Goal: Answer question/provide support: Ask a question

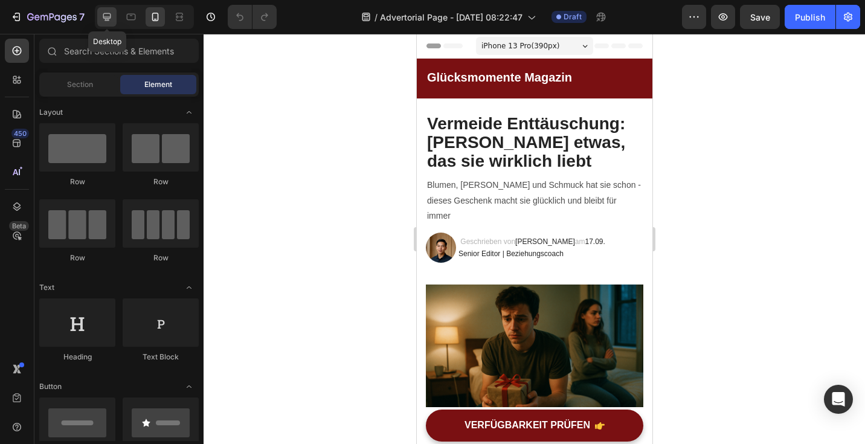
click at [104, 24] on div at bounding box center [106, 16] width 19 height 19
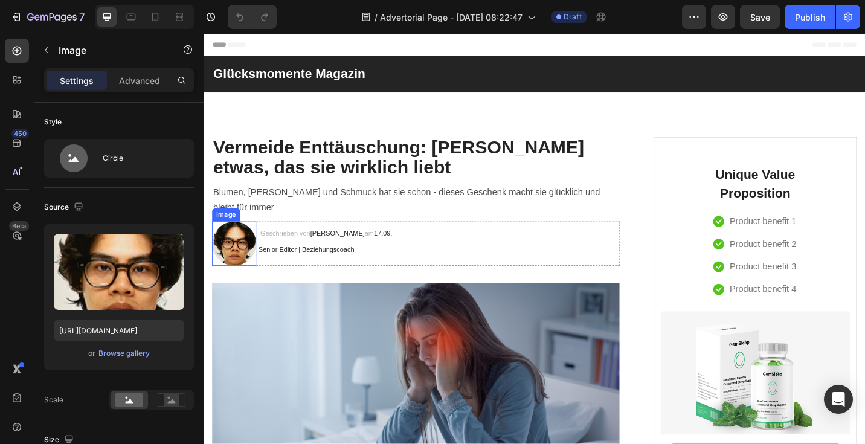
click at [247, 271] on img at bounding box center [237, 264] width 48 height 48
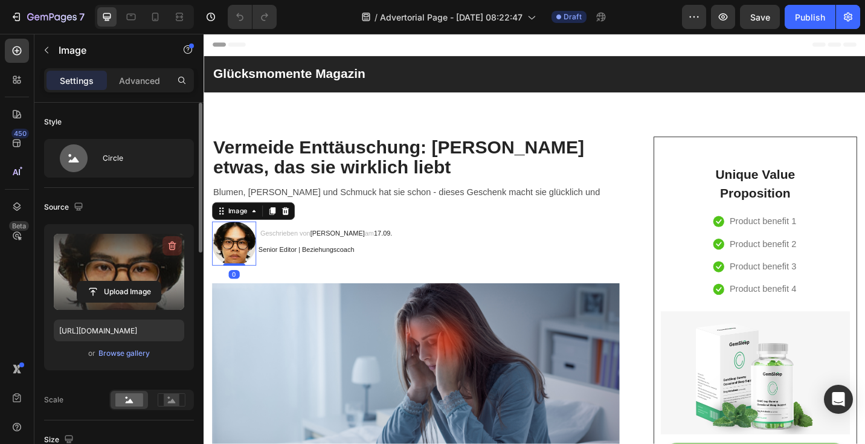
click at [176, 240] on icon "button" at bounding box center [172, 246] width 12 height 12
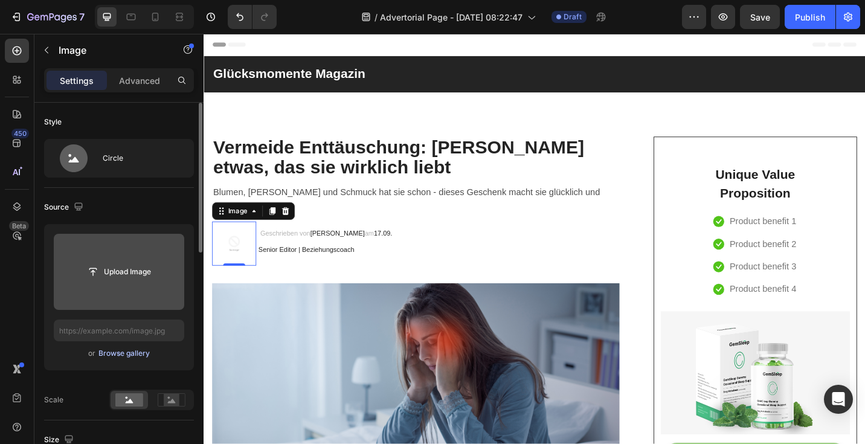
click at [123, 358] on div "Browse gallery" at bounding box center [123, 353] width 51 height 11
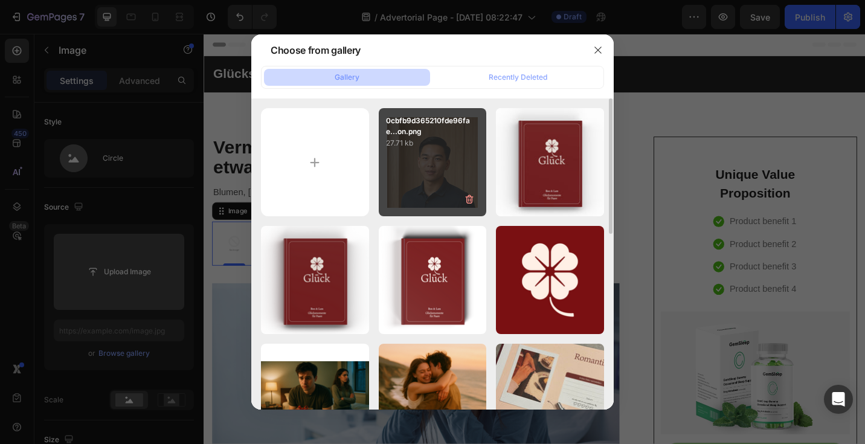
click at [433, 179] on div "0cbfb9d365210fde96fae...on.png 27.71 kb" at bounding box center [433, 162] width 108 height 108
type input "https://cdn.shopify.com/s/files/1/0781/1160/5031/files/gempages_584727396620436…"
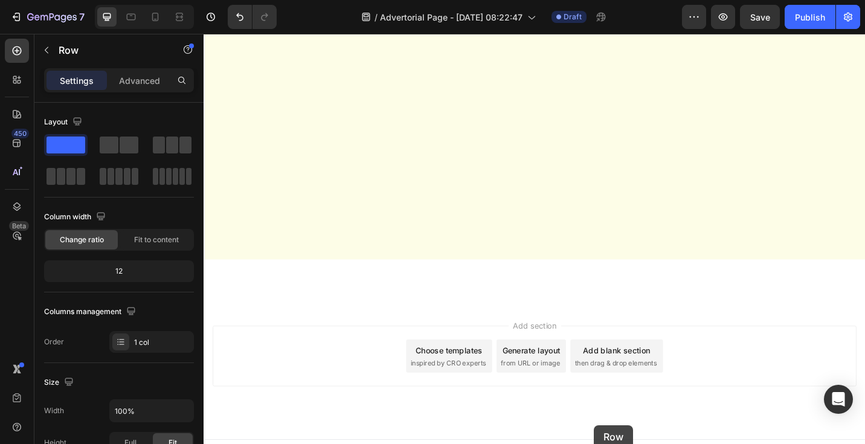
scroll to position [3691, 0]
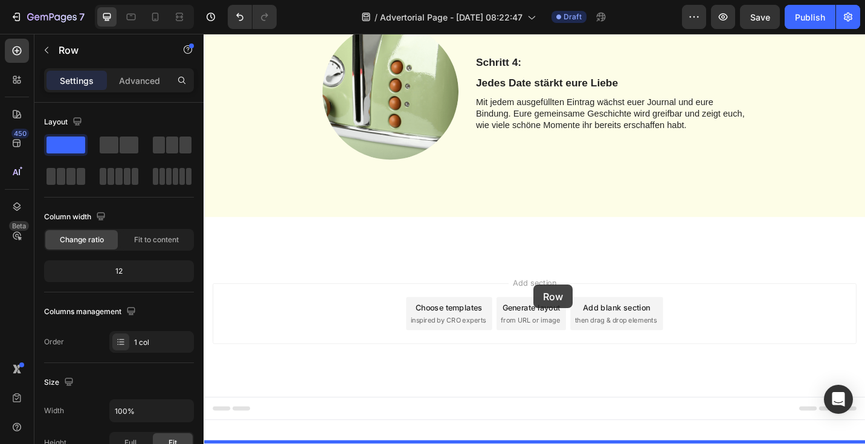
drag, startPoint x: 719, startPoint y: 173, endPoint x: 565, endPoint y: 309, distance: 205.5
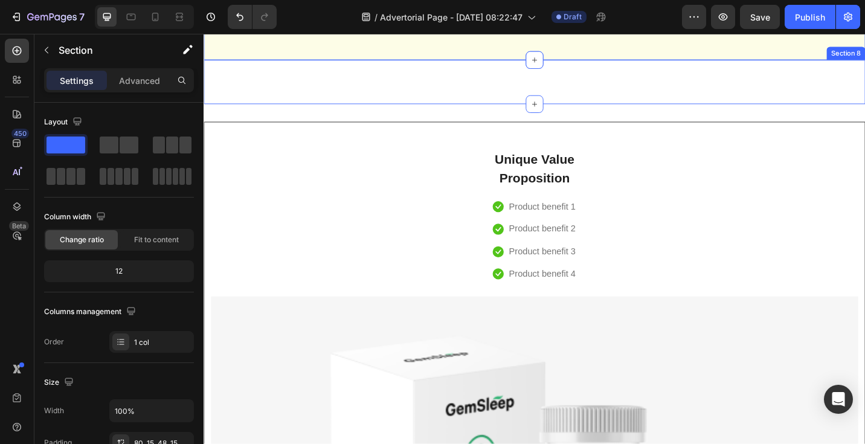
click at [573, 111] on div "Darum wirst du das Datejournal lieben Heading Icon Personalisierbar mit euren N…" at bounding box center [566, 87] width 725 height 48
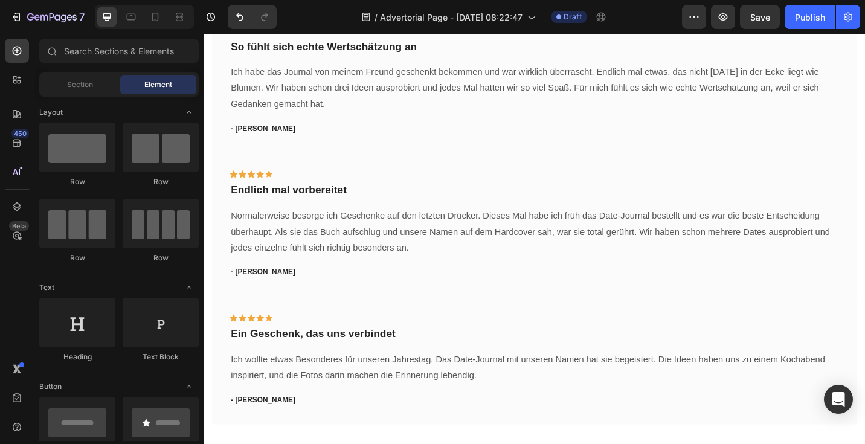
scroll to position [1418, 0]
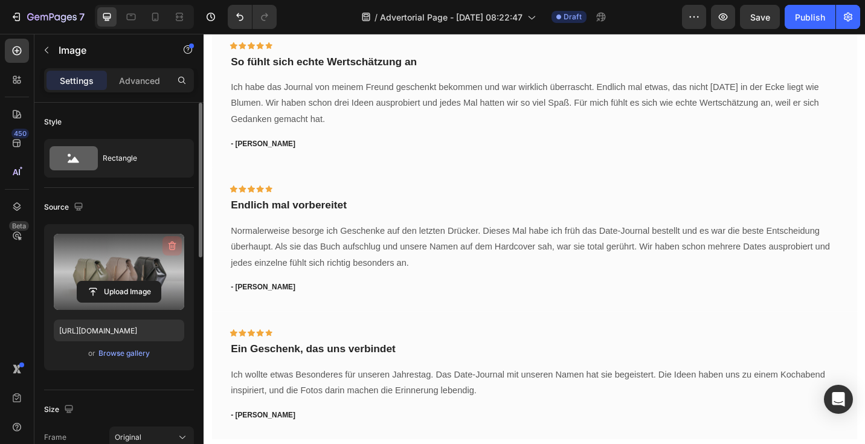
click at [174, 242] on icon "button" at bounding box center [172, 246] width 12 height 12
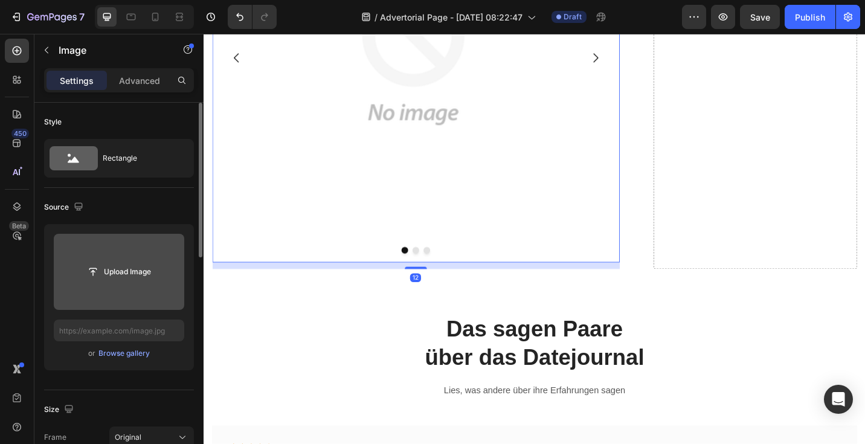
click at [633, 68] on icon "Carousel Next Arrow" at bounding box center [632, 60] width 14 height 14
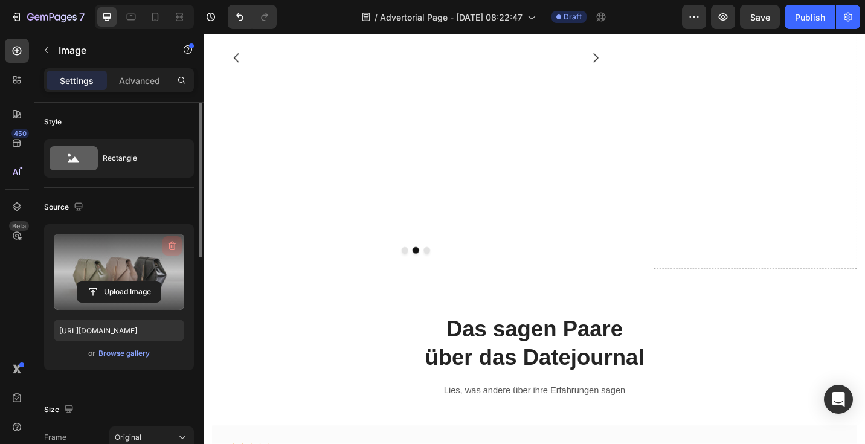
click at [171, 248] on icon "button" at bounding box center [171, 247] width 1 height 4
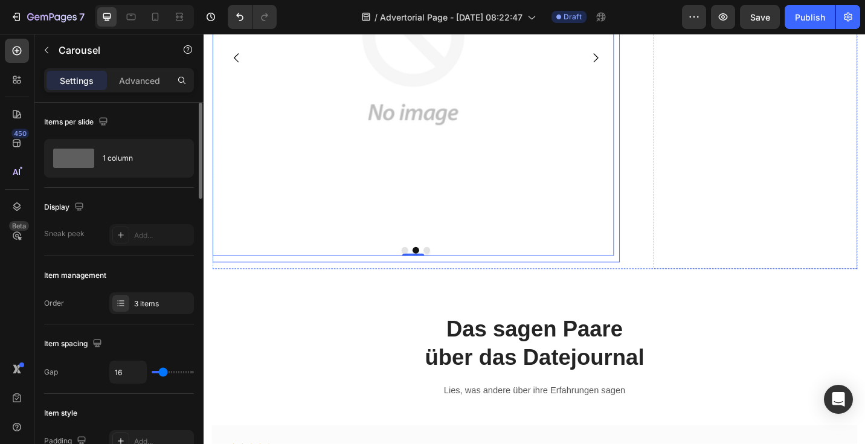
click at [626, 68] on icon "Carousel Next Arrow" at bounding box center [632, 60] width 14 height 14
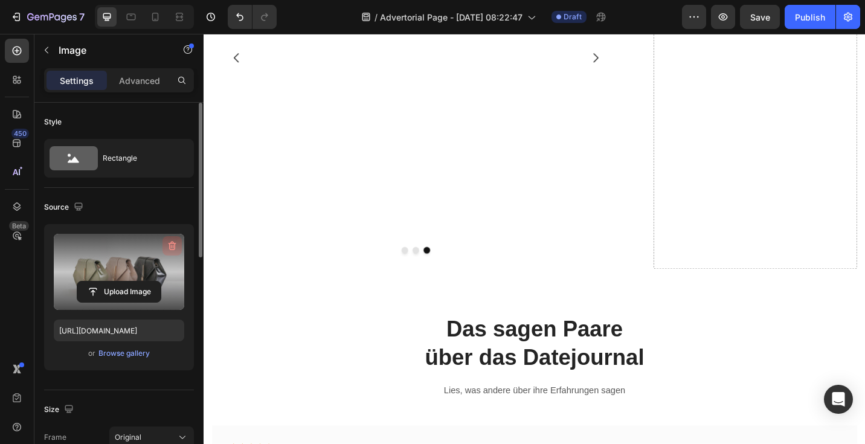
click at [172, 240] on icon "button" at bounding box center [172, 246] width 12 height 12
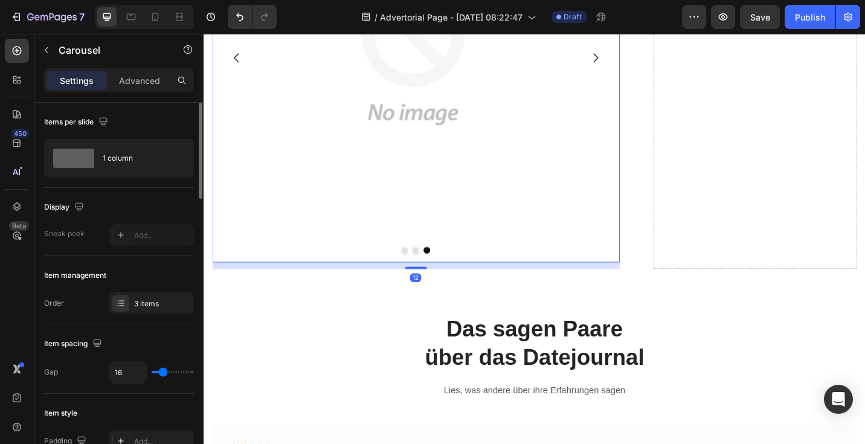
click at [235, 68] on icon "Carousel Back Arrow" at bounding box center [239, 60] width 14 height 14
click at [362, 277] on img at bounding box center [433, 57] width 440 height 440
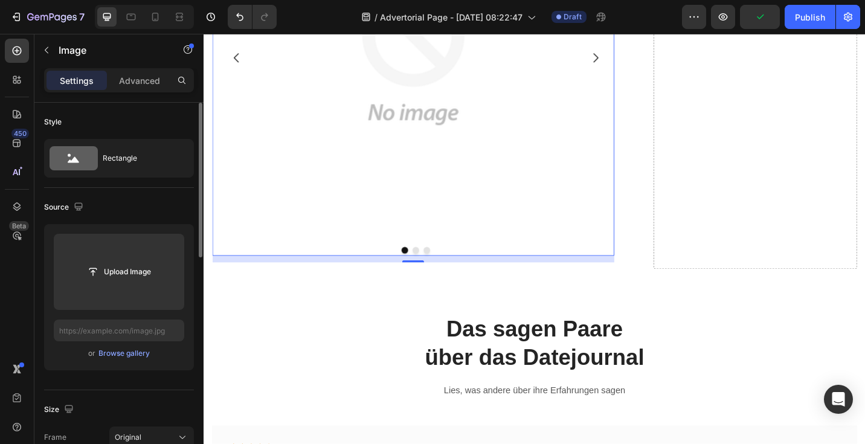
click at [130, 361] on div "Upload Image or Browse gallery" at bounding box center [119, 297] width 150 height 146
click at [127, 350] on div "Browse gallery" at bounding box center [123, 353] width 51 height 11
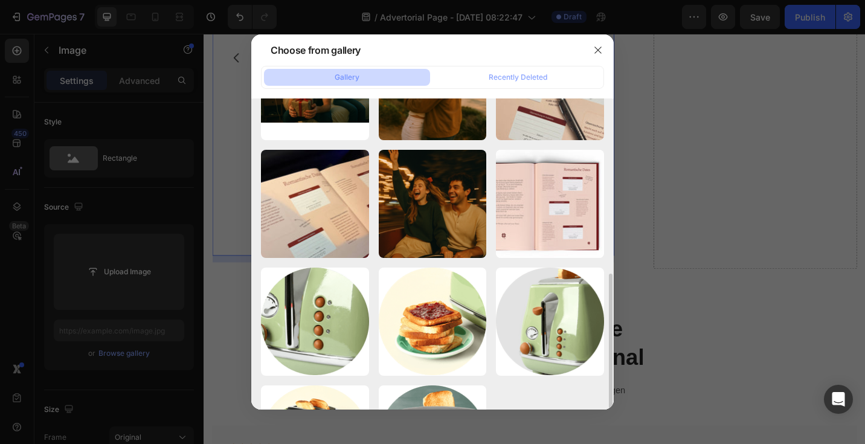
scroll to position [339, 0]
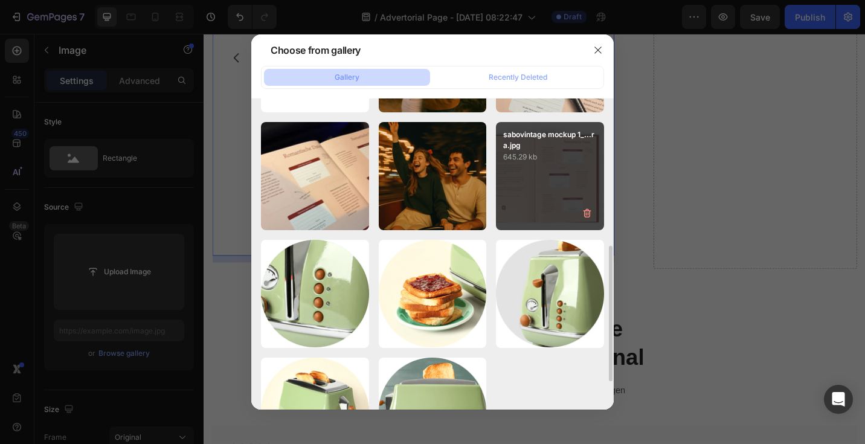
click at [533, 186] on div "sabovintage mockup 1_...ra.jpg 645.29 kb" at bounding box center [550, 176] width 108 height 108
type input "https://cdn.shopify.com/s/files/1/0781/1160/5031/files/gempages_584727396620436…"
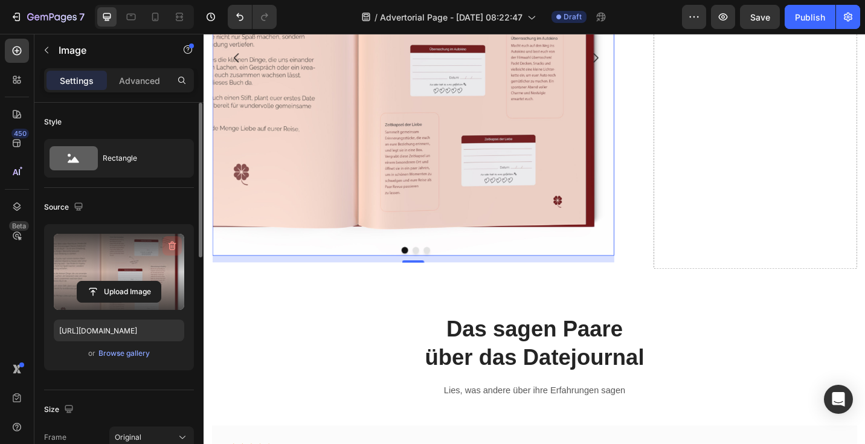
click at [173, 246] on icon "button" at bounding box center [173, 247] width 1 height 4
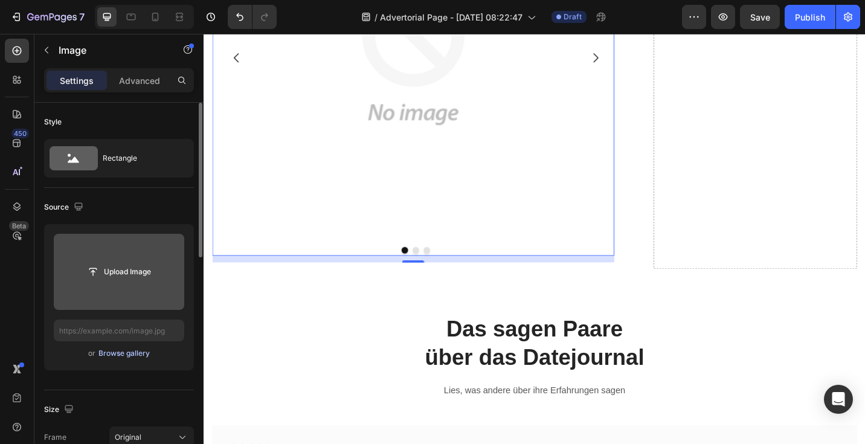
click at [133, 353] on div "Browse gallery" at bounding box center [123, 353] width 51 height 11
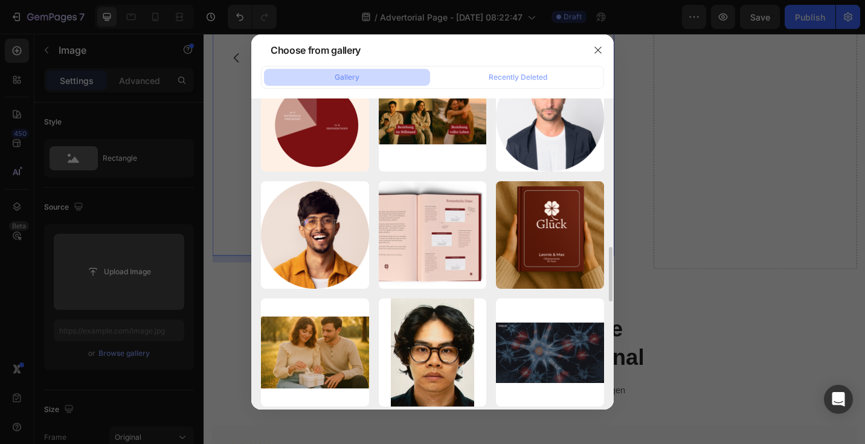
scroll to position [865, 0]
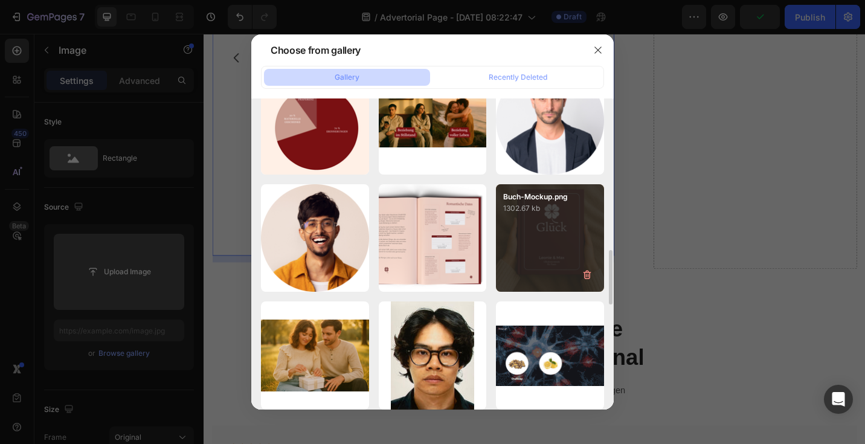
click at [549, 268] on div "Buch-Mockup.png 1302.67 kb" at bounding box center [550, 238] width 108 height 108
type input "https://cdn.shopify.com/s/files/1/0781/1160/5031/files/gempages_584727396620436…"
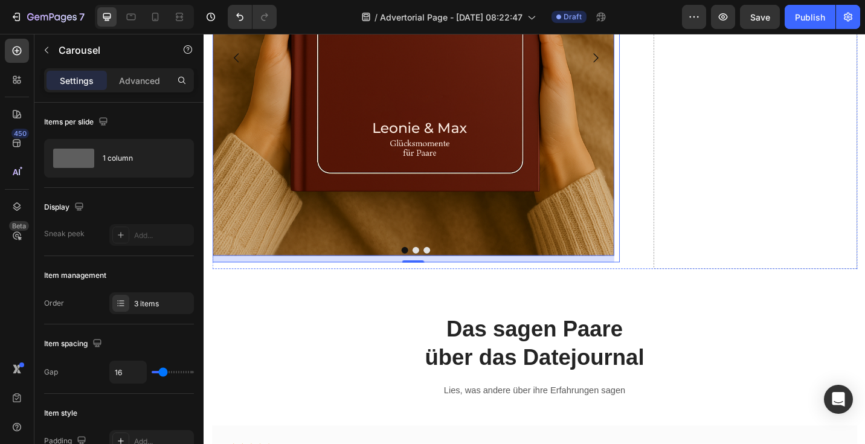
click at [626, 68] on icon "Carousel Next Arrow" at bounding box center [632, 60] width 14 height 14
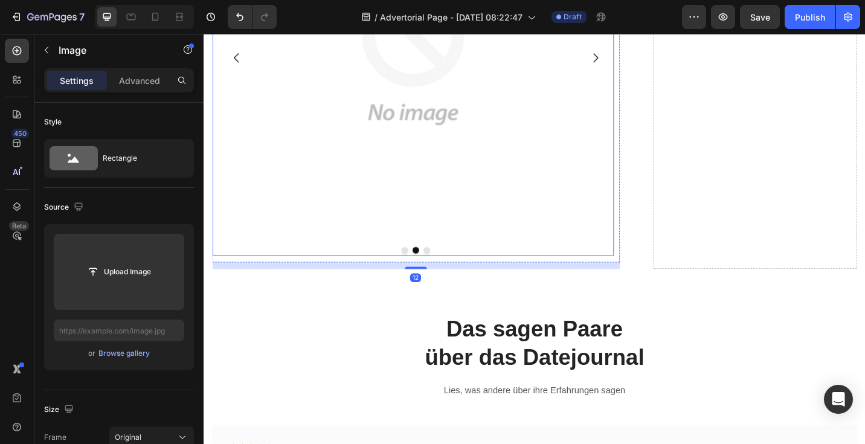
click at [360, 277] on img at bounding box center [433, 57] width 440 height 440
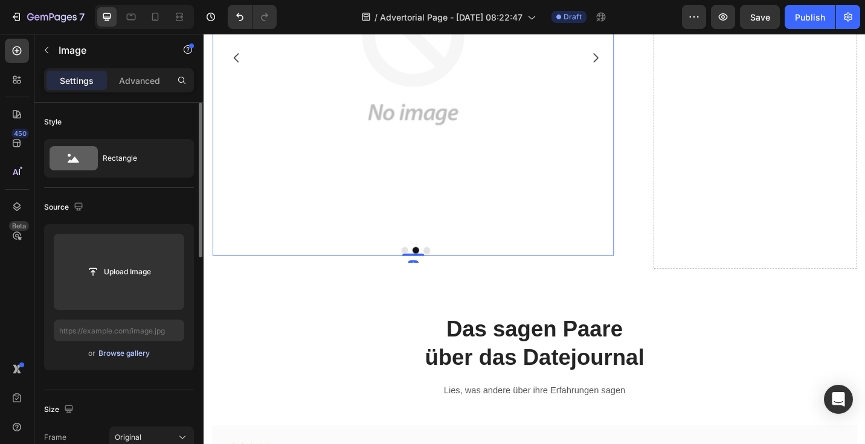
click at [144, 353] on div "Browse gallery" at bounding box center [123, 353] width 51 height 11
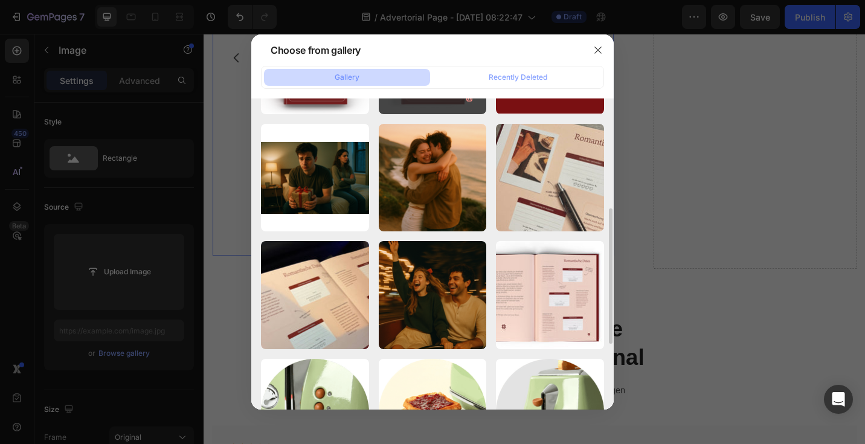
scroll to position [231, 0]
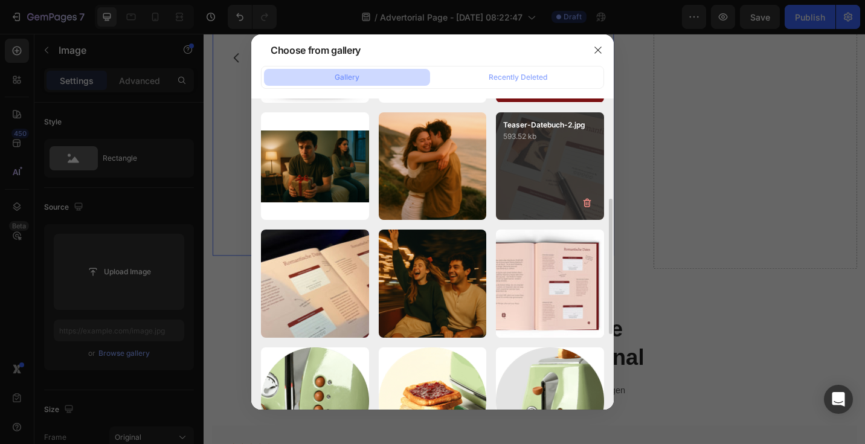
click at [549, 178] on div "Teaser-Datebuch-2.jpg 593.52 kb" at bounding box center [550, 166] width 108 height 108
type input "https://cdn.shopify.com/s/files/1/0781/1160/5031/files/gempages_584727396620436…"
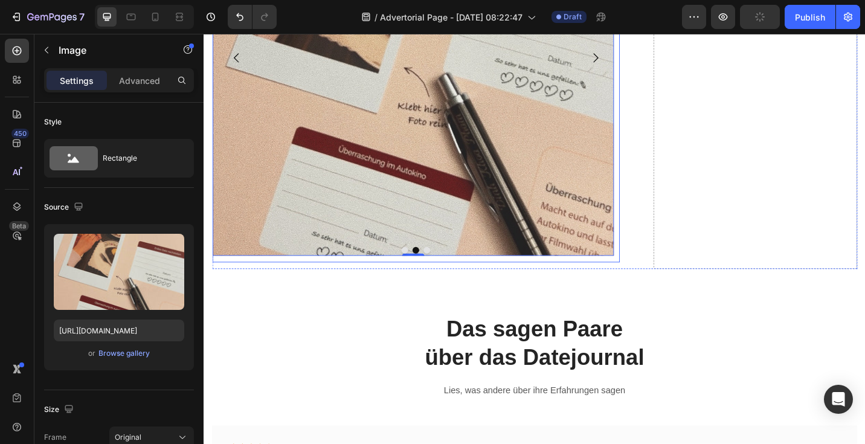
click at [630, 66] on icon "Carousel Next Arrow" at bounding box center [632, 61] width 5 height 10
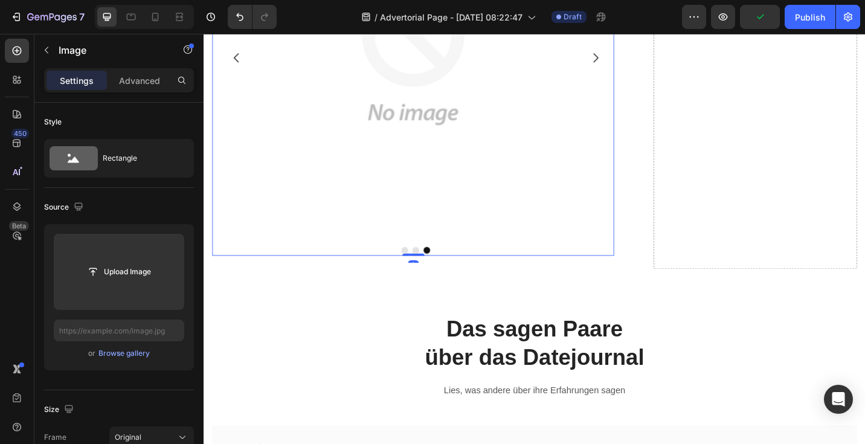
click at [278, 277] on img at bounding box center [433, 57] width 440 height 440
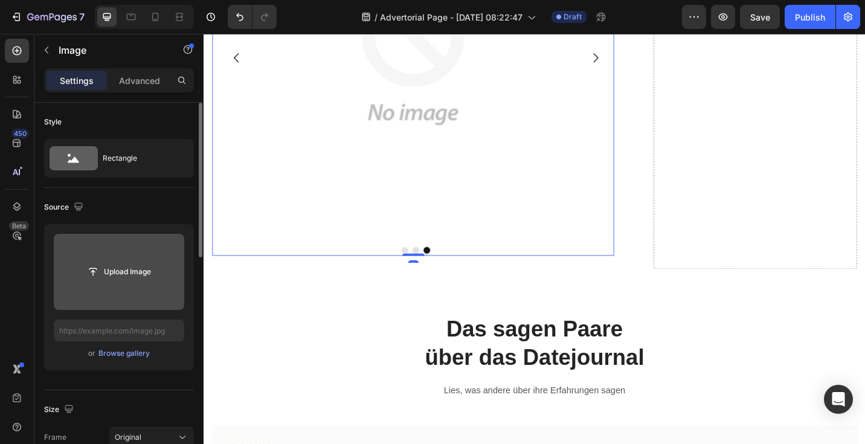
click at [132, 274] on input "file" at bounding box center [118, 272] width 83 height 21
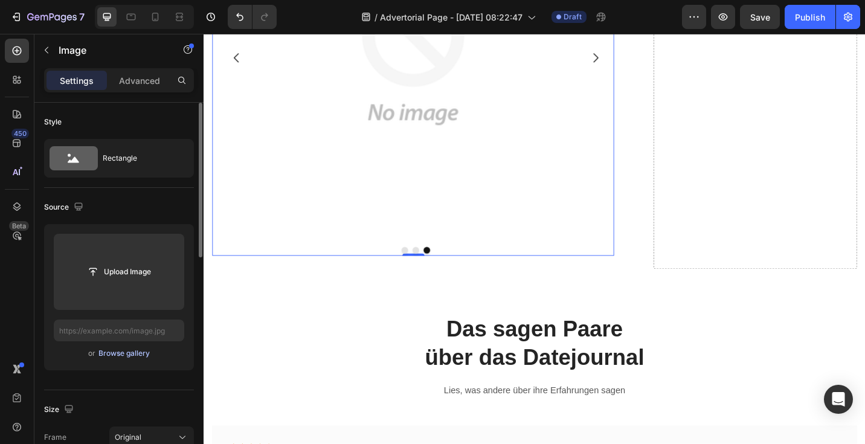
click at [106, 359] on button "Browse gallery" at bounding box center [124, 353] width 53 height 12
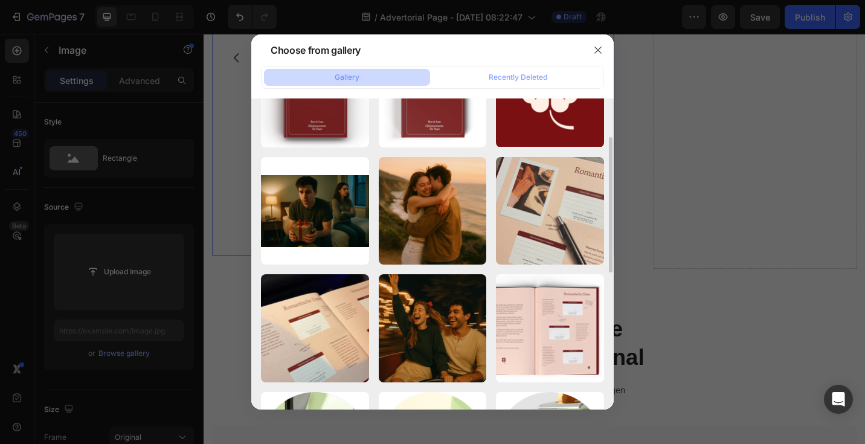
scroll to position [217, 0]
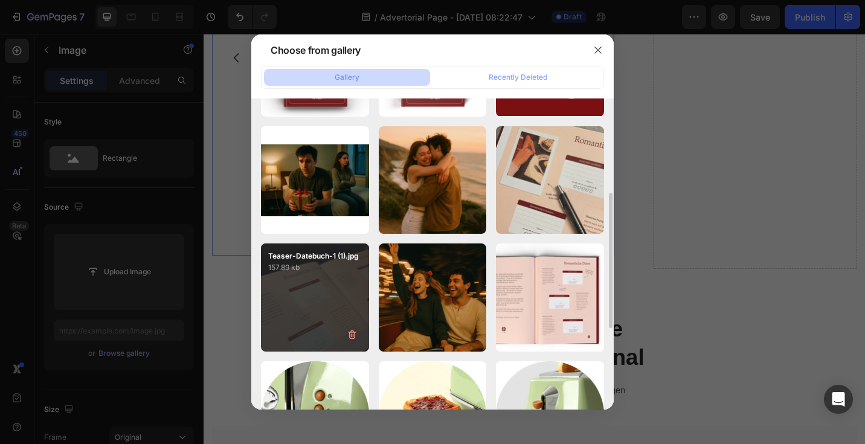
click at [321, 302] on div "Teaser-Datebuch-1 (1).jpg 157.89 kb" at bounding box center [315, 297] width 108 height 108
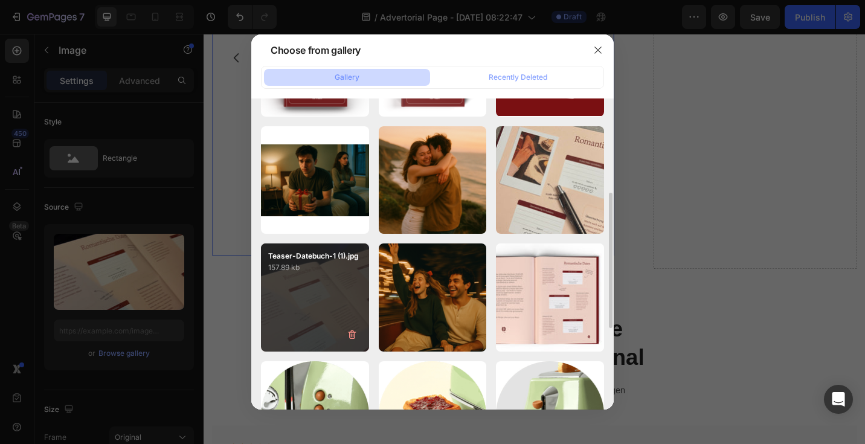
type input "https://cdn.shopify.com/s/files/1/0781/1160/5031/files/gempages_584727396620436…"
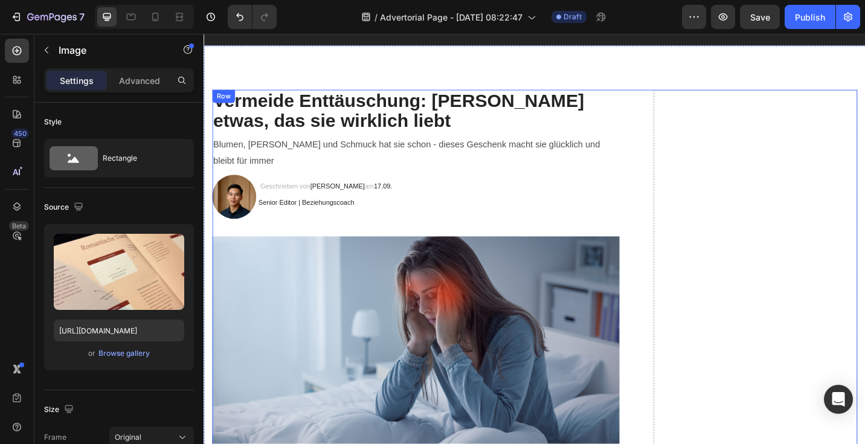
scroll to position [0, 0]
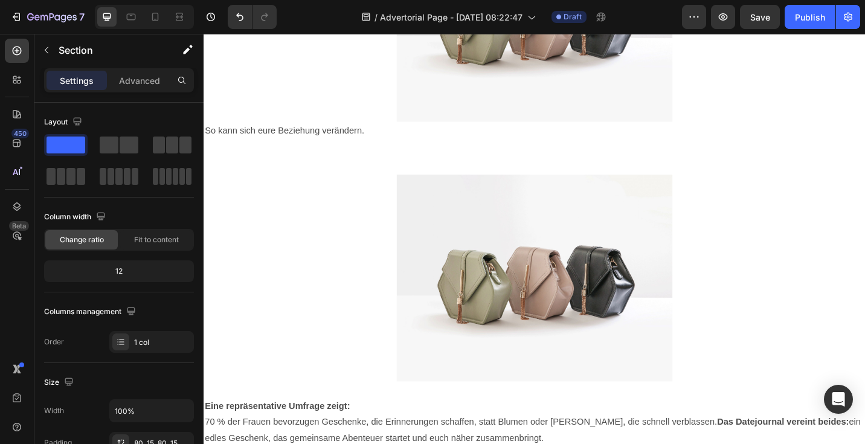
scroll to position [2925, 0]
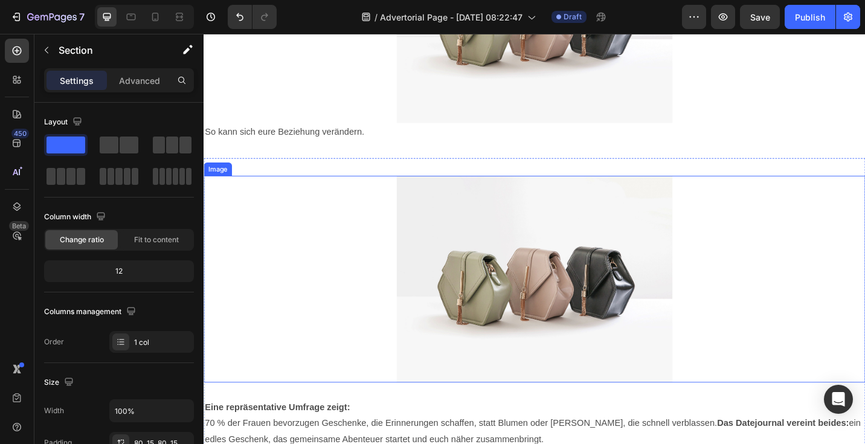
click at [504, 344] on img at bounding box center [566, 303] width 302 height 227
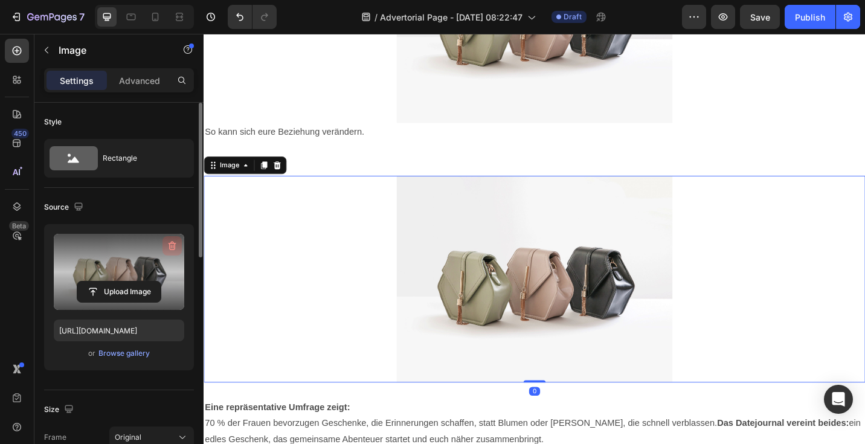
click at [173, 245] on icon "button" at bounding box center [173, 247] width 1 height 4
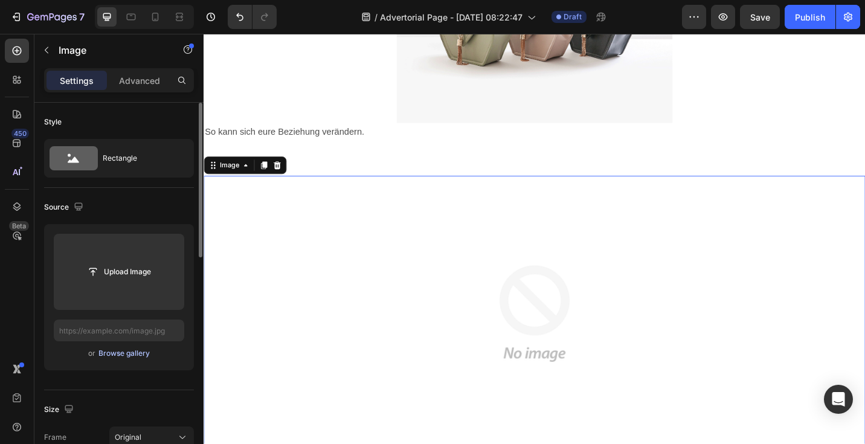
drag, startPoint x: 147, startPoint y: 272, endPoint x: 146, endPoint y: 351, distance: 79.2
click at [146, 351] on div "Upload Image or Browse gallery" at bounding box center [119, 297] width 150 height 146
click at [146, 352] on div "Browse gallery" at bounding box center [123, 353] width 51 height 11
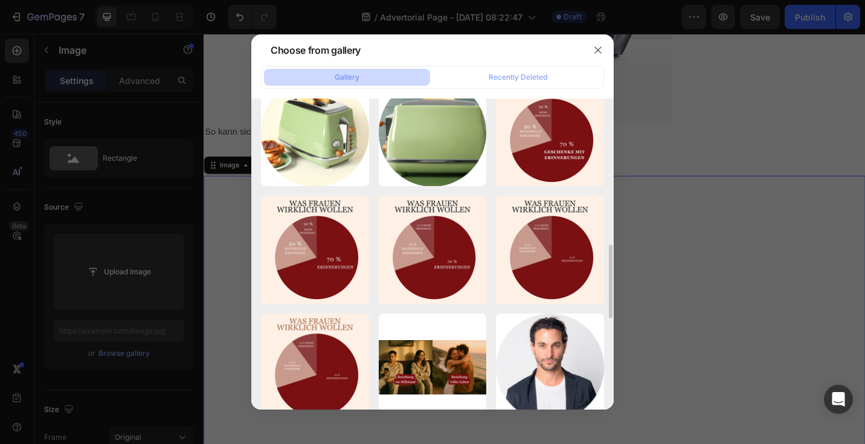
scroll to position [617, 0]
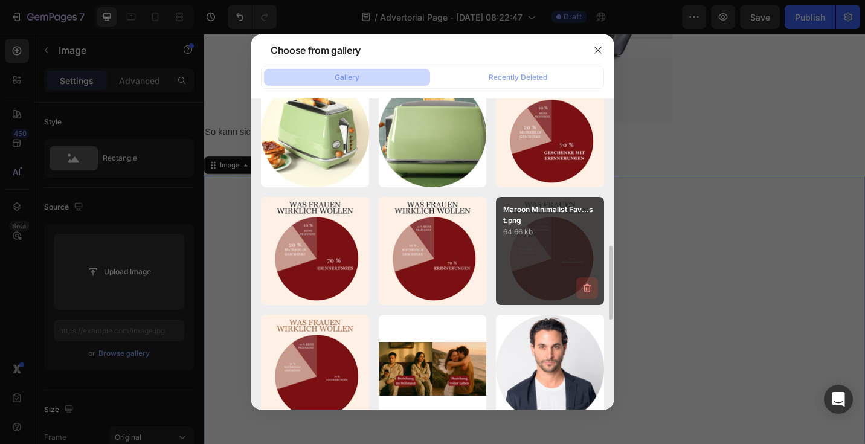
click at [589, 289] on icon "button" at bounding box center [587, 288] width 12 height 12
click at [590, 293] on div "Delete" at bounding box center [580, 290] width 22 height 11
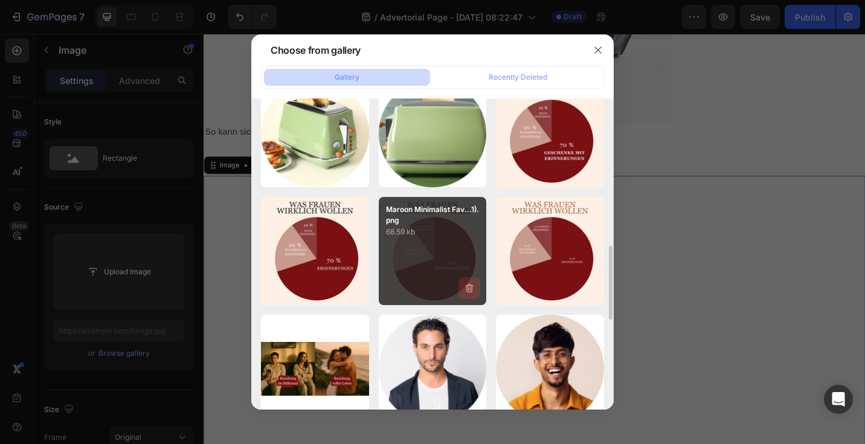
click at [471, 288] on icon "button" at bounding box center [469, 288] width 12 height 12
click at [469, 290] on div "Delete" at bounding box center [462, 290] width 22 height 11
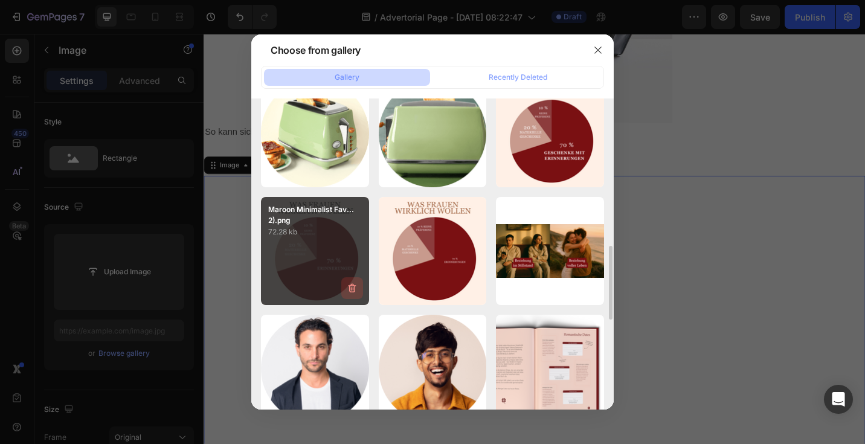
click at [353, 289] on icon "button" at bounding box center [352, 288] width 12 height 12
click at [350, 289] on div "Delete" at bounding box center [345, 290] width 22 height 11
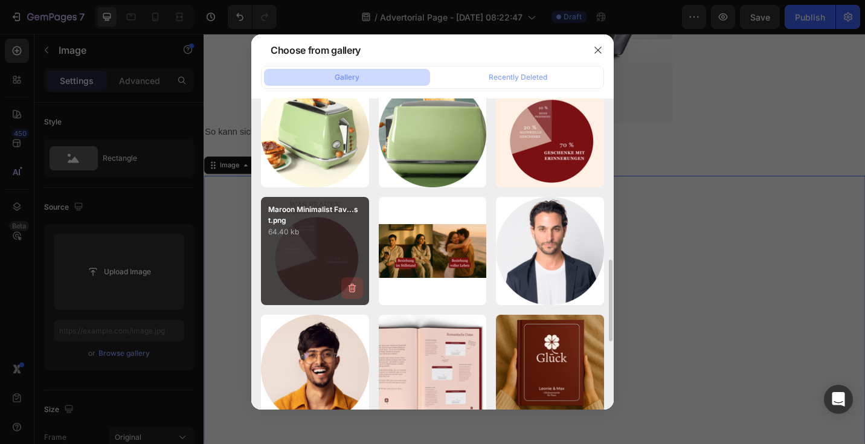
click at [356, 285] on icon "button" at bounding box center [352, 288] width 12 height 12
click at [356, 290] on button "Delete" at bounding box center [345, 290] width 33 height 14
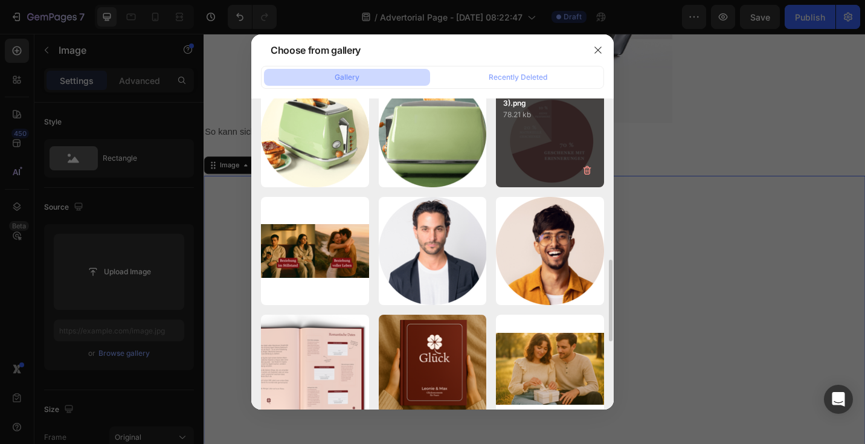
click at [561, 153] on div "Maroon Minimalist Fav...3).png 78.21 kb" at bounding box center [550, 134] width 108 height 108
type input "https://cdn.shopify.com/s/files/1/0781/1160/5031/files/gempages_584727396620436…"
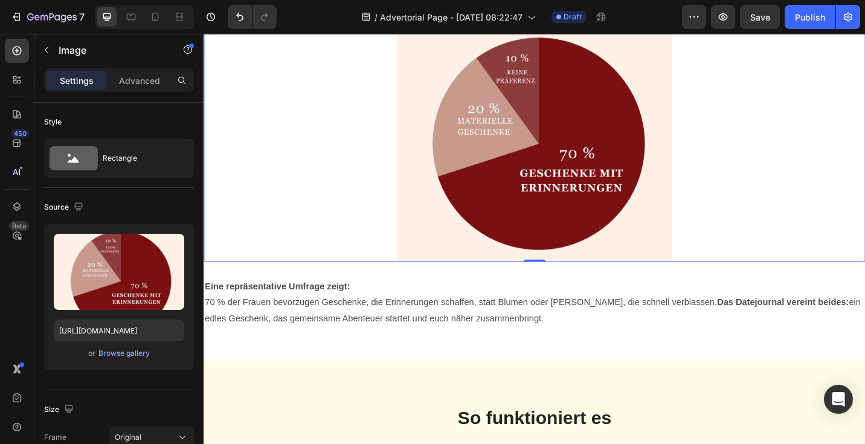
scroll to position [3149, 0]
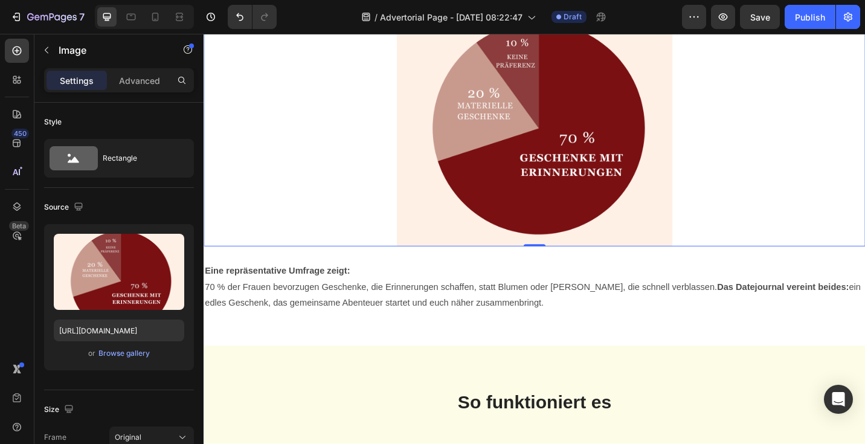
click at [301, 182] on div at bounding box center [566, 116] width 725 height 302
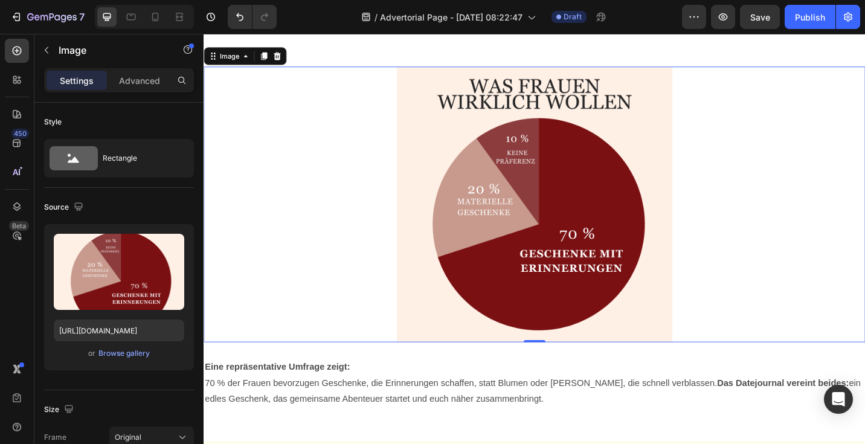
scroll to position [3061, 0]
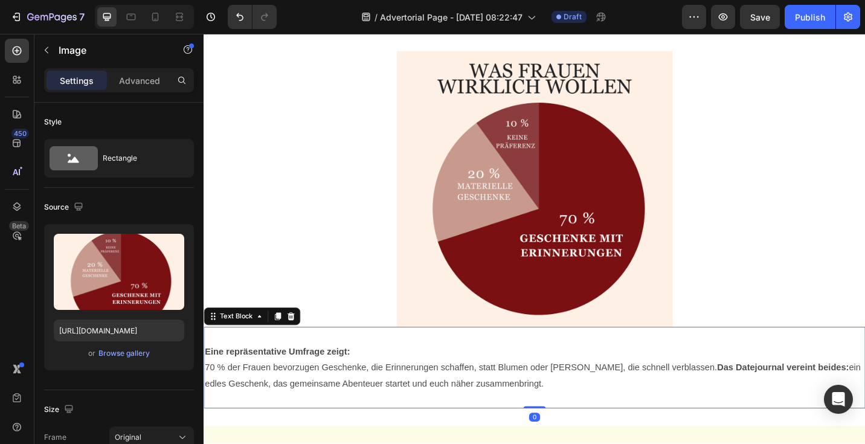
click at [429, 365] on p "Eine repräsentative Umfrage zeigt:" at bounding box center [566, 373] width 723 height 35
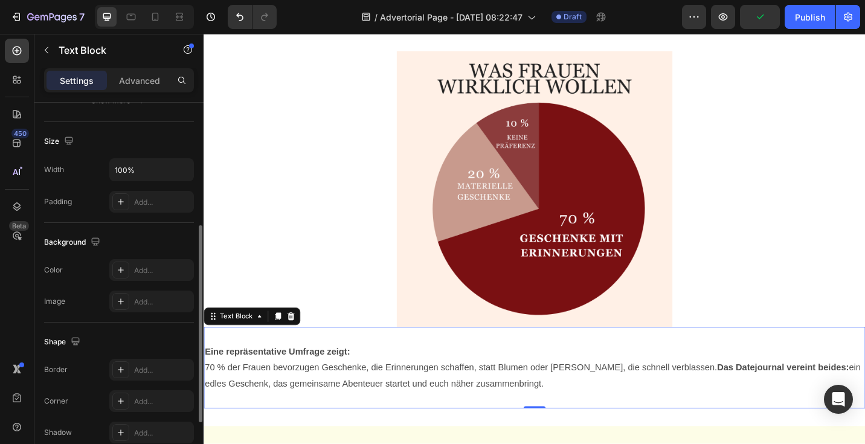
scroll to position [246, 0]
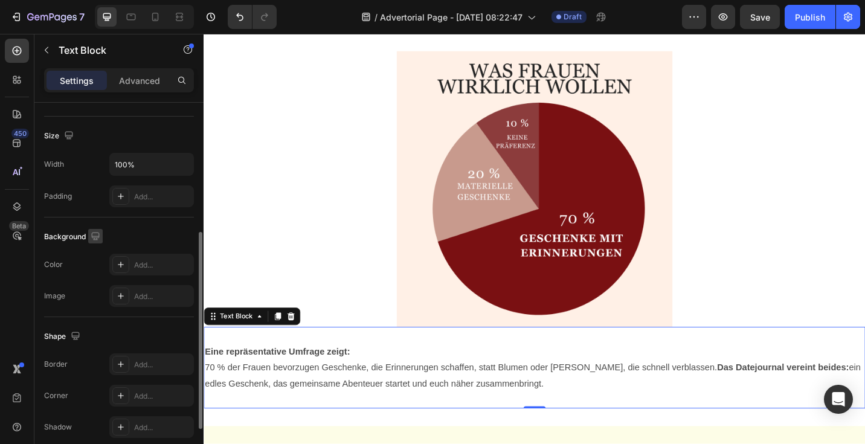
click at [98, 239] on icon "button" at bounding box center [95, 236] width 12 height 12
click at [97, 298] on icon "button" at bounding box center [98, 299] width 12 height 12
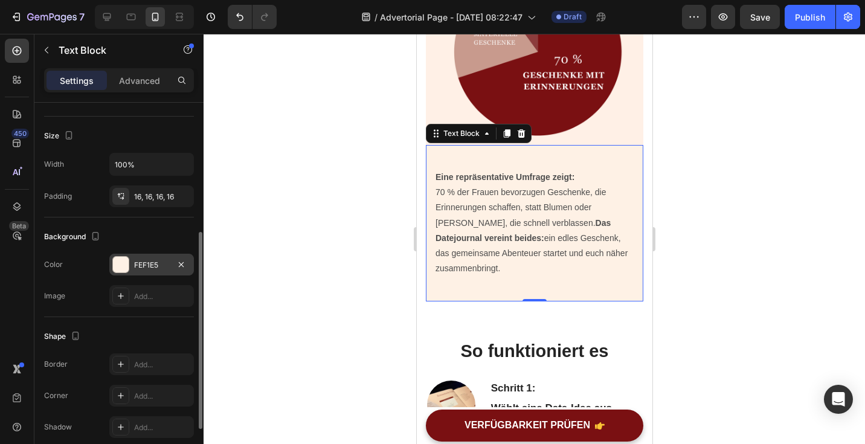
scroll to position [3231, 0]
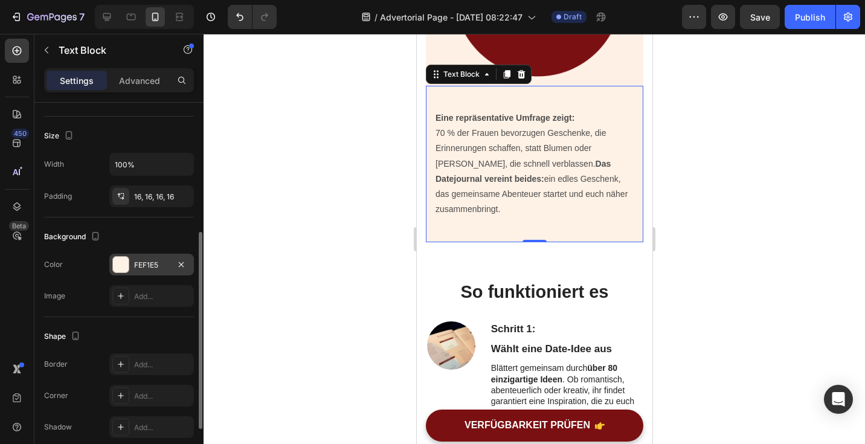
click at [152, 270] on div "FEF1E5" at bounding box center [151, 265] width 85 height 22
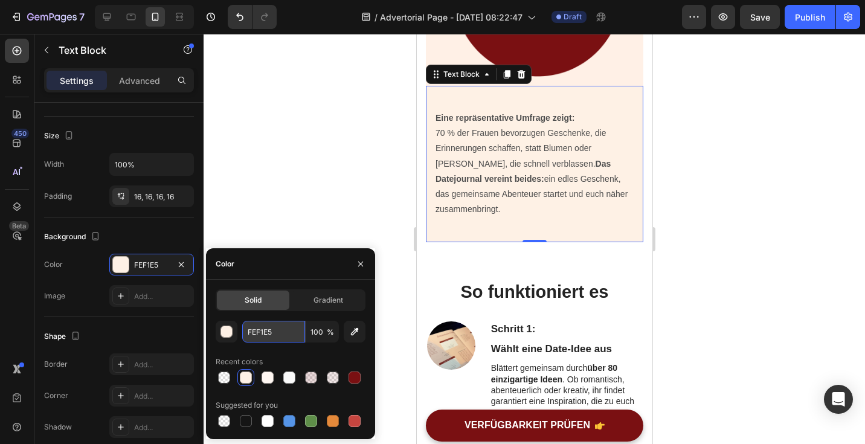
click at [270, 327] on input "FEF1E5" at bounding box center [273, 332] width 63 height 22
click at [84, 237] on div "Background" at bounding box center [73, 237] width 59 height 16
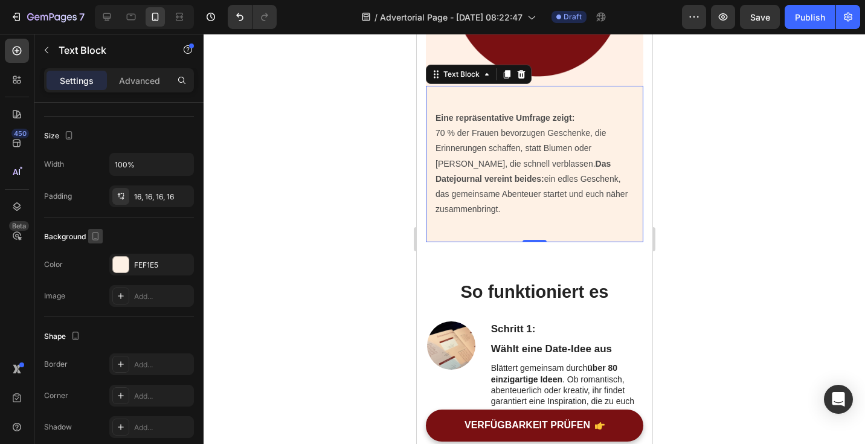
click at [92, 236] on icon "button" at bounding box center [95, 236] width 7 height 8
click at [98, 255] on icon "button" at bounding box center [98, 255] width 8 height 8
type input "16"
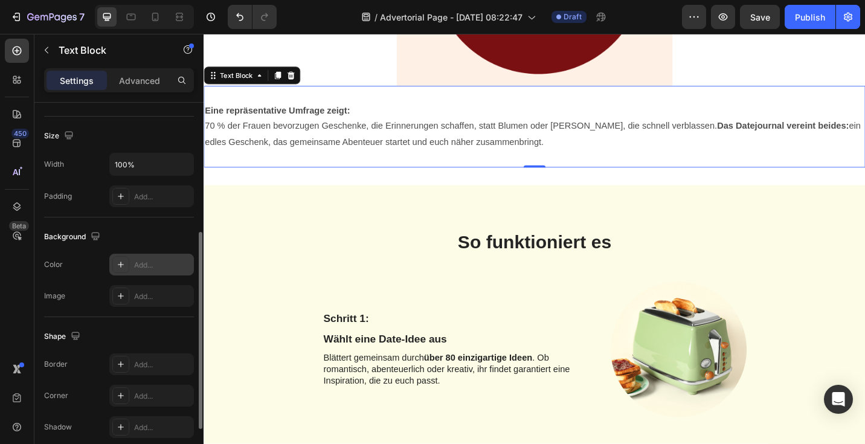
scroll to position [3338, 0]
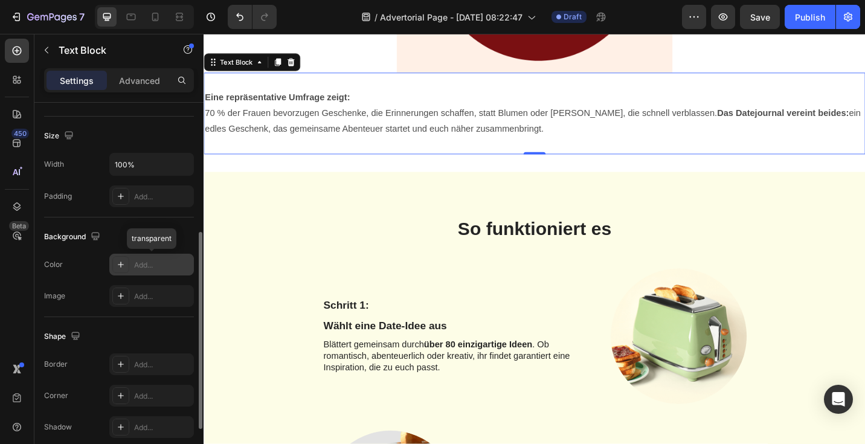
click at [150, 269] on div "Add..." at bounding box center [162, 265] width 57 height 11
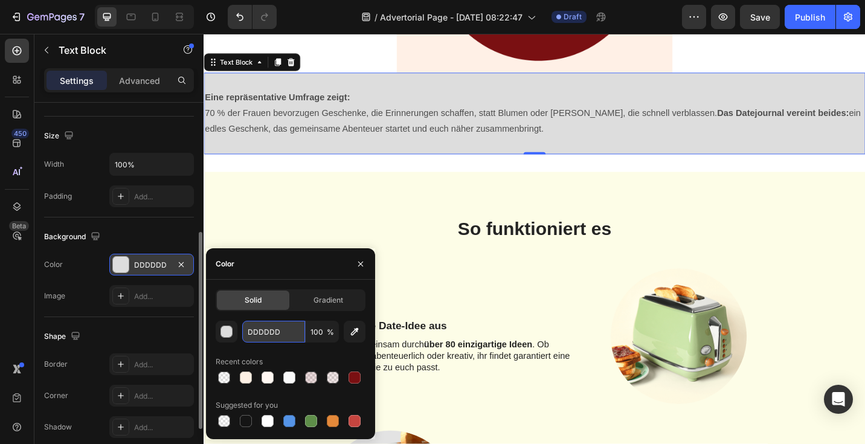
click at [272, 335] on input "DDDDDD" at bounding box center [273, 332] width 63 height 22
paste input "FEF1E5"
type input "FEF1E5"
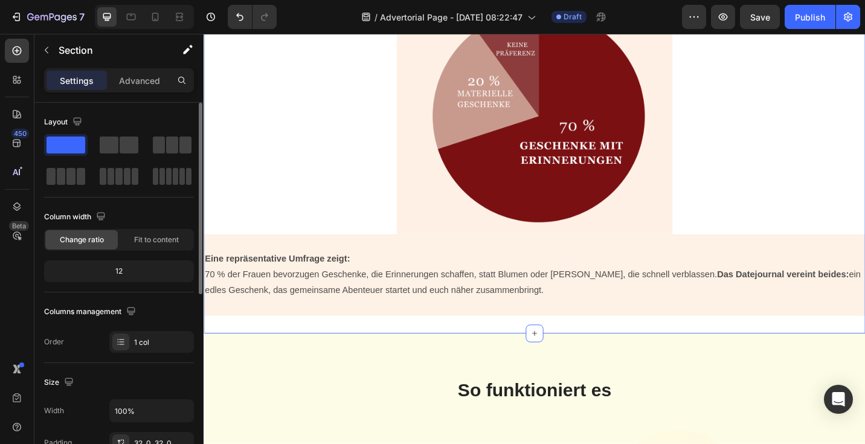
scroll to position [3143, 0]
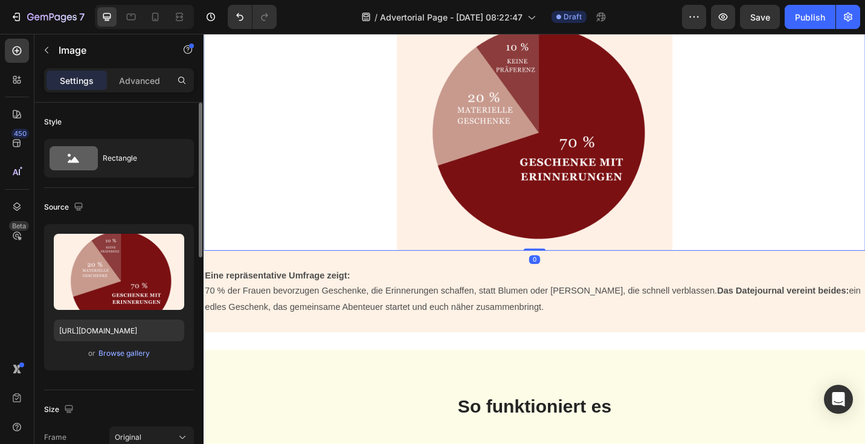
click at [332, 180] on div at bounding box center [566, 121] width 725 height 302
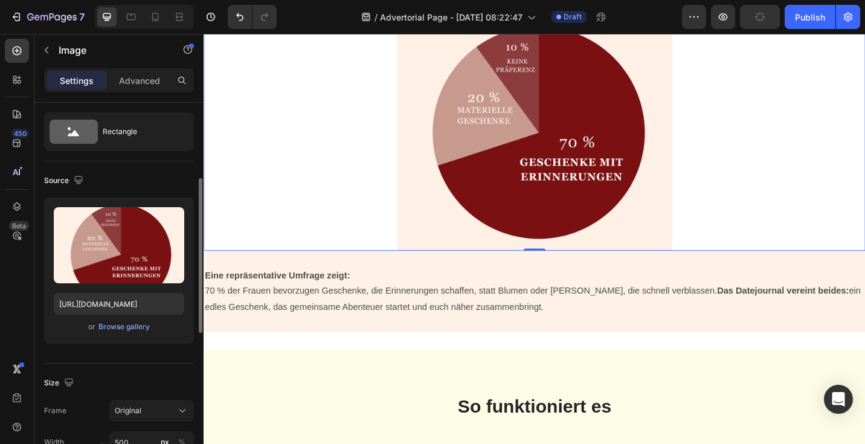
scroll to position [0, 0]
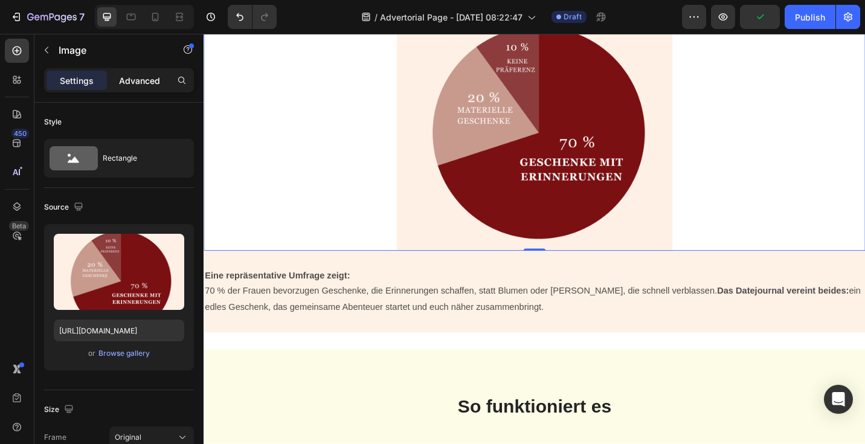
click at [144, 80] on p "Advanced" at bounding box center [139, 80] width 41 height 13
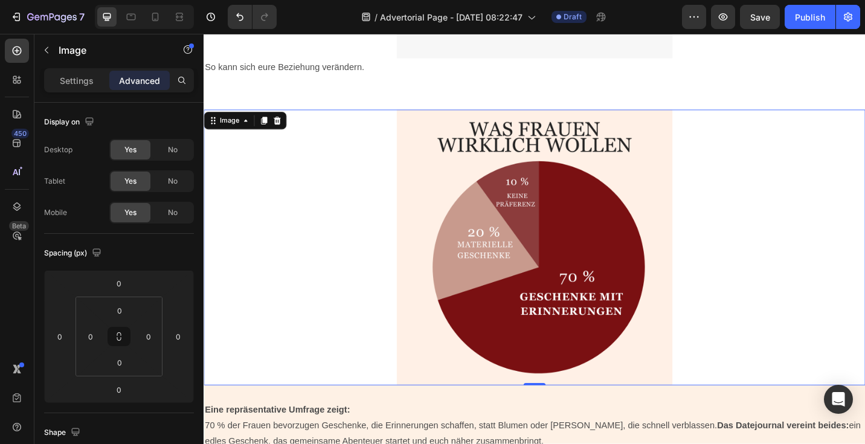
scroll to position [2970, 0]
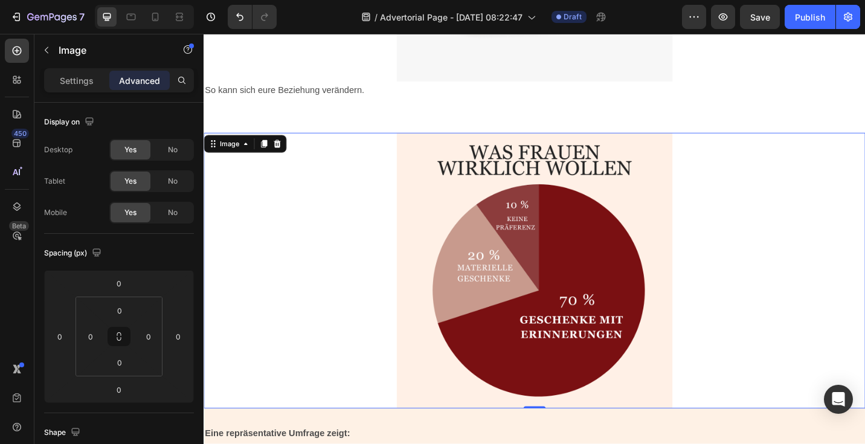
click at [337, 198] on div at bounding box center [566, 294] width 725 height 302
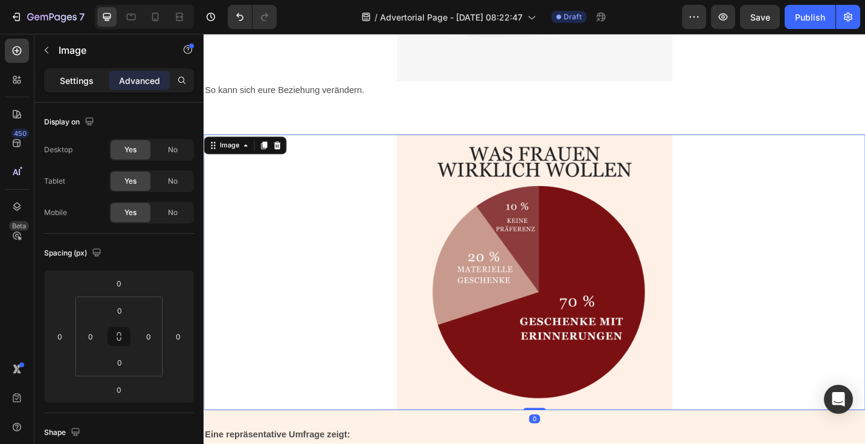
click at [82, 80] on p "Settings" at bounding box center [77, 80] width 34 height 13
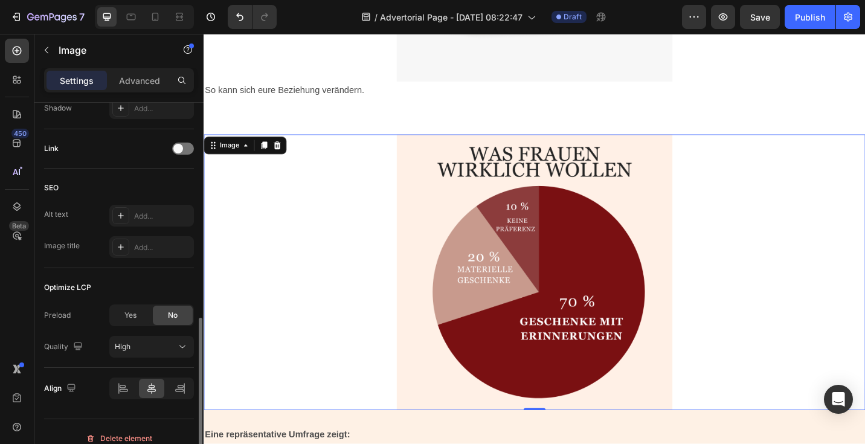
scroll to position [536, 0]
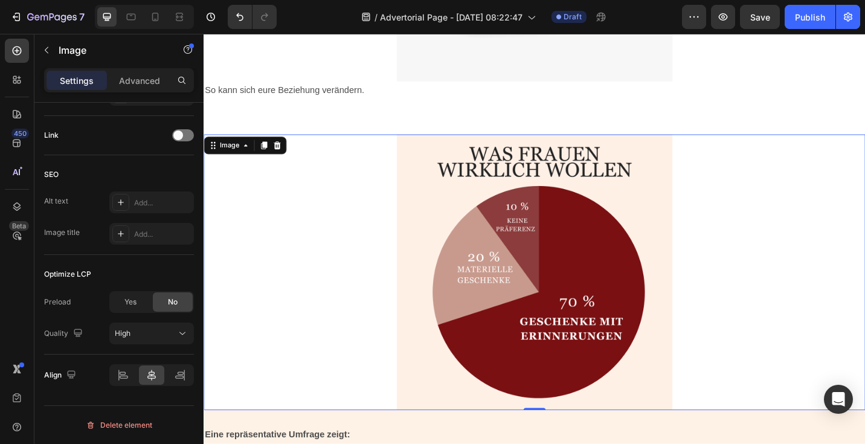
click at [273, 333] on div at bounding box center [566, 295] width 725 height 302
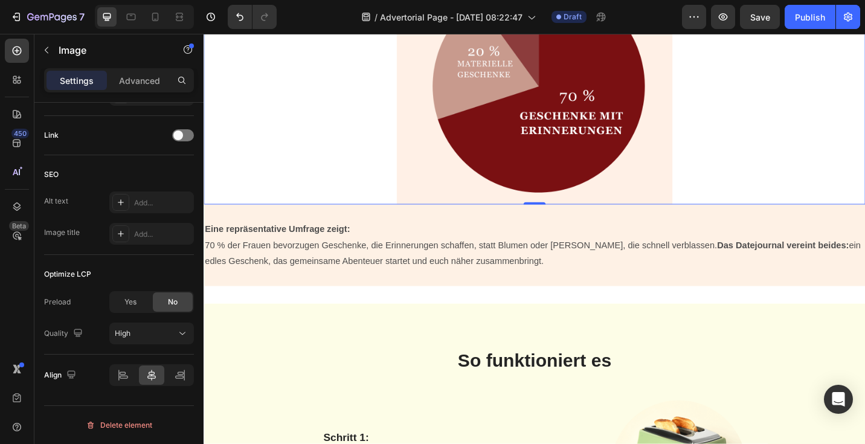
scroll to position [3200, 0]
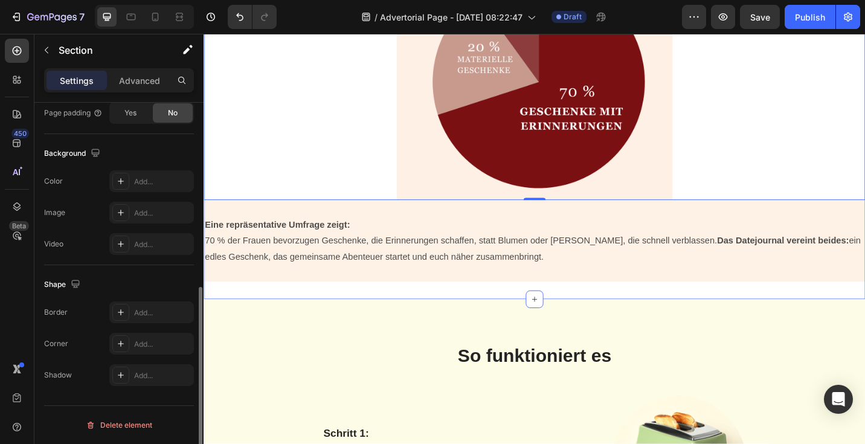
click at [273, 313] on div "Image 0 Eine repräsentative Umfrage zeigt: 70 % der Frauen bevorzugen Geschenke…" at bounding box center [566, 110] width 725 height 430
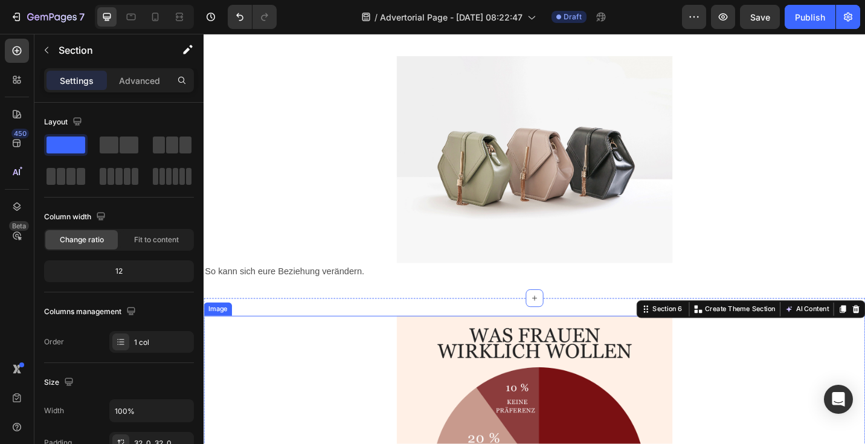
scroll to position [2769, 0]
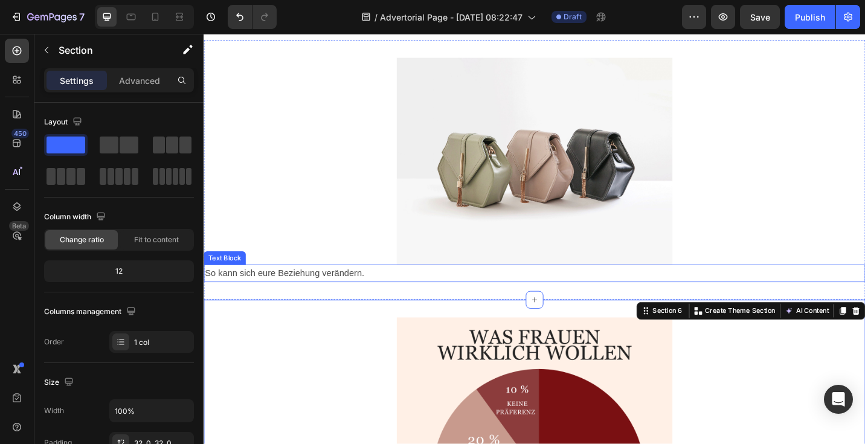
click at [403, 292] on p "So kann sich eure Beziehung verändern." at bounding box center [566, 297] width 723 height 18
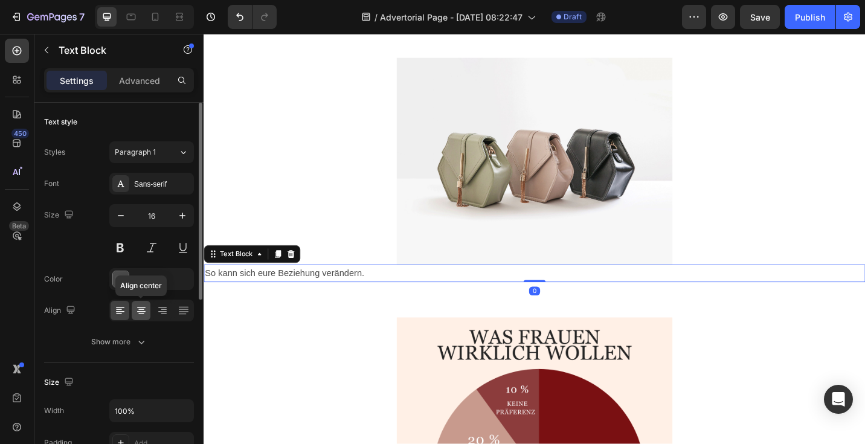
click at [143, 312] on icon at bounding box center [141, 310] width 12 height 12
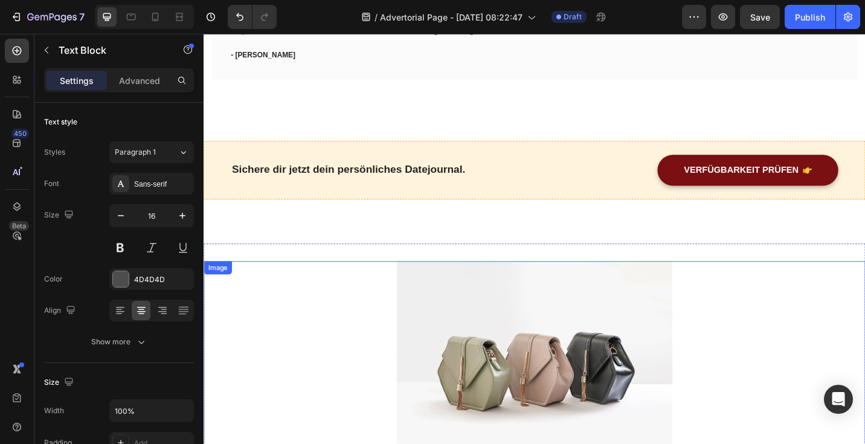
scroll to position [2538, 0]
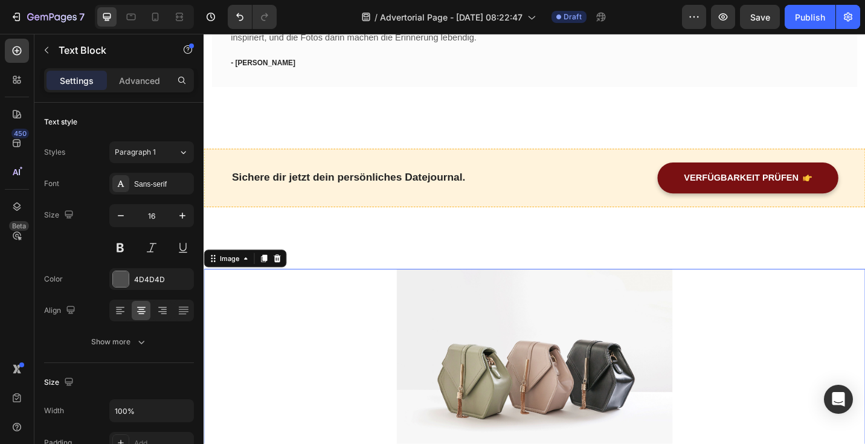
click at [486, 329] on img at bounding box center [566, 405] width 302 height 227
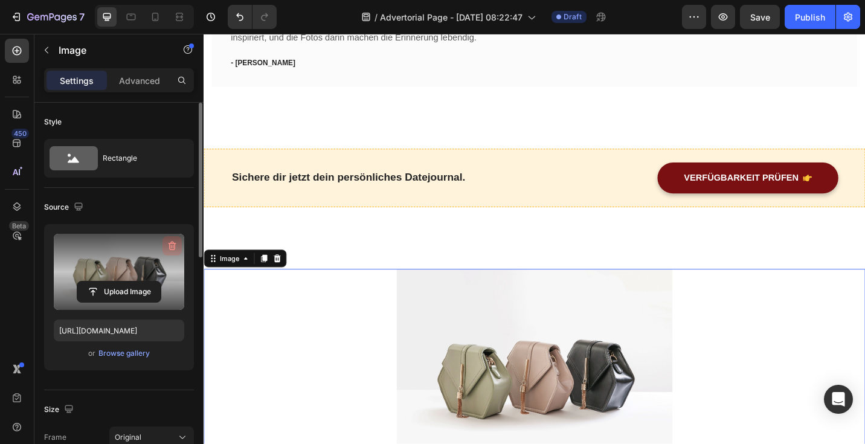
click at [176, 242] on icon "button" at bounding box center [172, 246] width 12 height 12
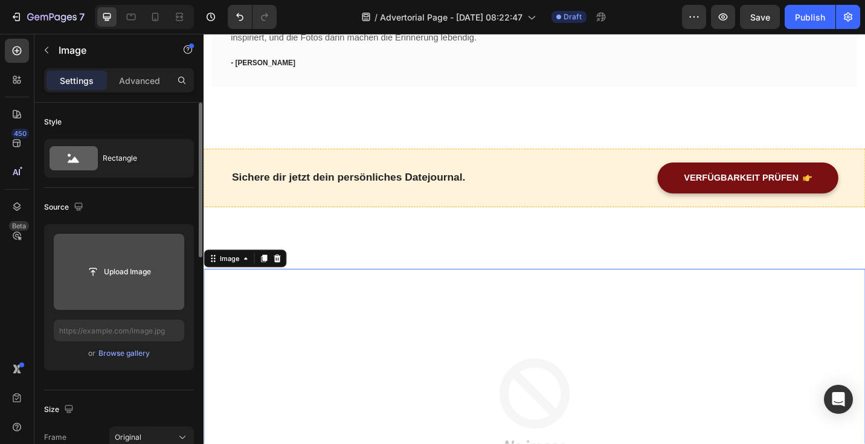
click at [137, 276] on input "file" at bounding box center [118, 272] width 83 height 21
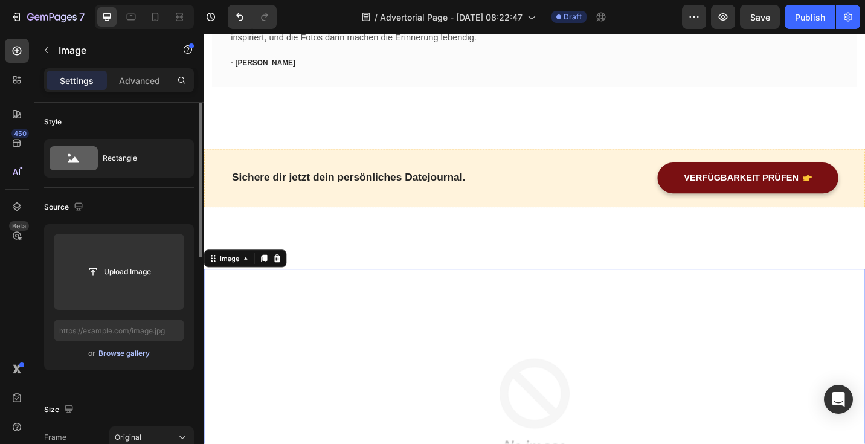
click at [141, 354] on div "Browse gallery" at bounding box center [123, 353] width 51 height 11
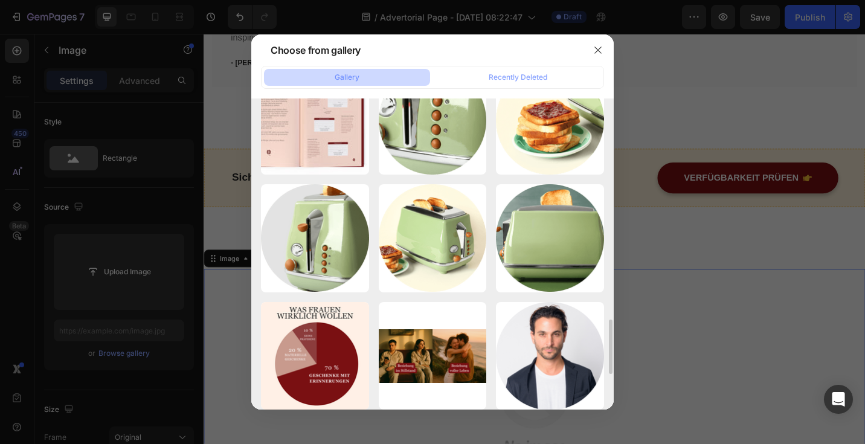
scroll to position [1191, 0]
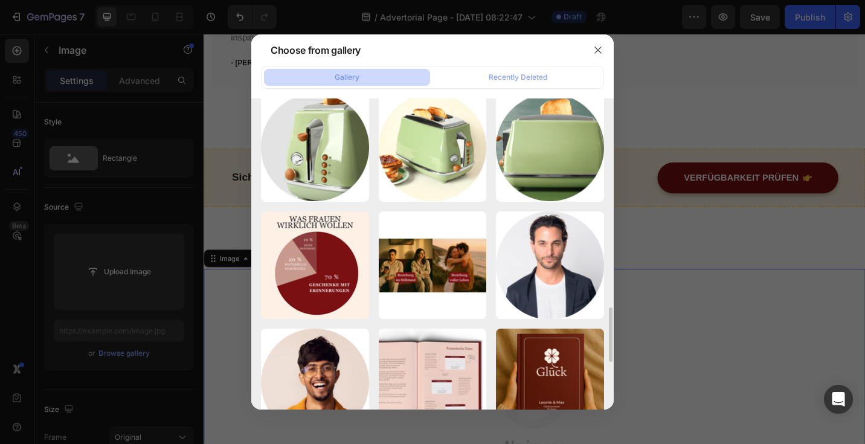
click at [0, 0] on div "Beziehung im Stillstand.png 3734.39 kb" at bounding box center [0, 0] width 0 height 0
type input "https://cdn.shopify.com/s/files/1/0781/1160/5031/files/gempages_584727396620436…"
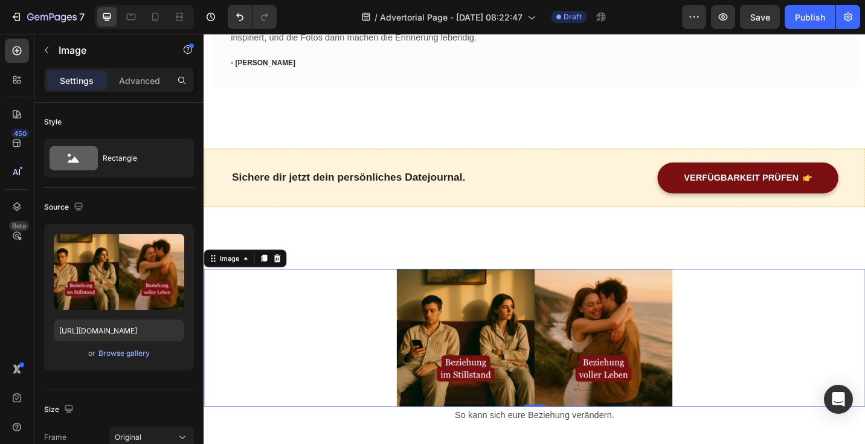
scroll to position [2661, 0]
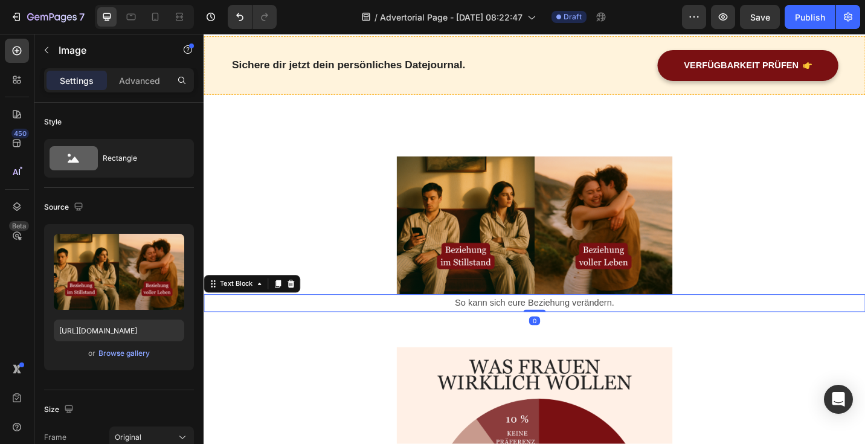
click at [301, 336] on p "So kann sich eure Beziehung verändern." at bounding box center [566, 330] width 723 height 18
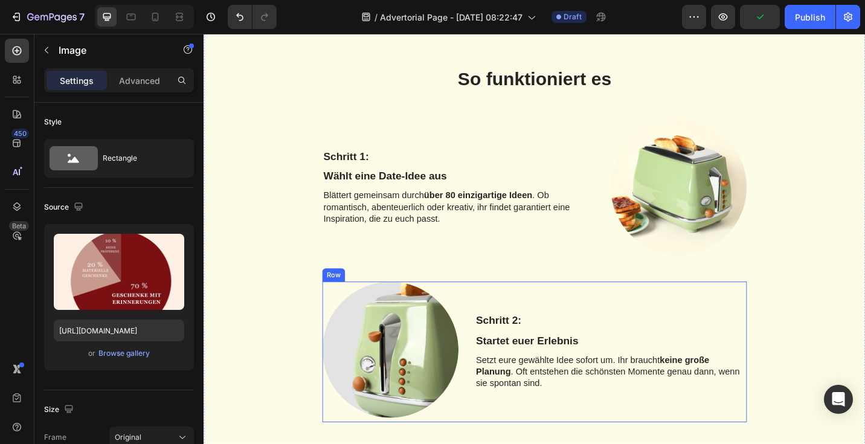
scroll to position [3366, 0]
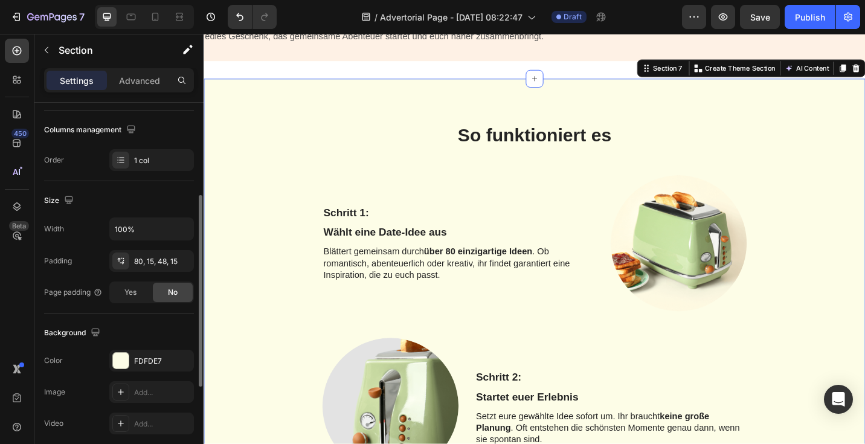
scroll to position [200, 0]
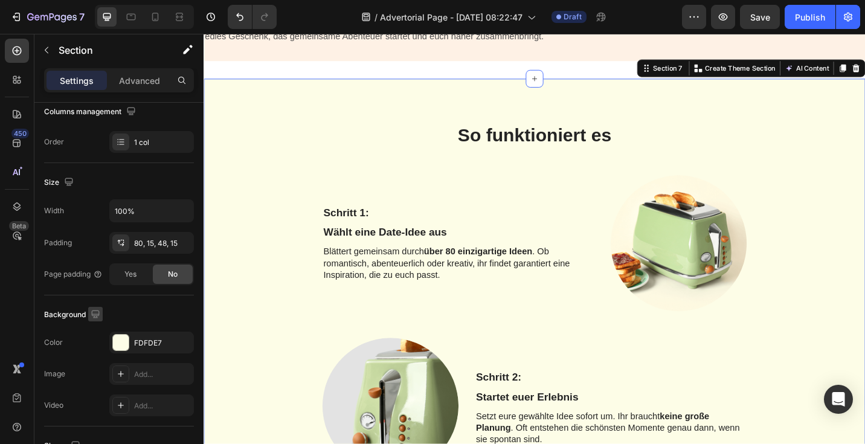
click at [97, 310] on icon "button" at bounding box center [95, 314] width 8 height 8
click at [95, 377] on icon "button" at bounding box center [98, 377] width 12 height 12
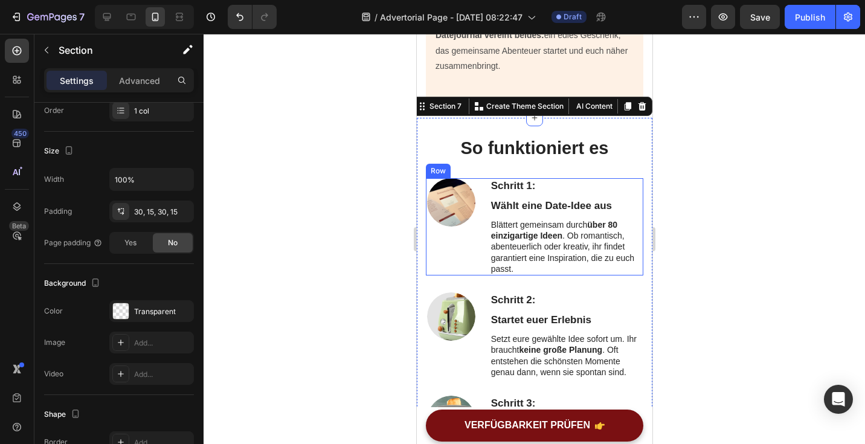
scroll to position [3325, 0]
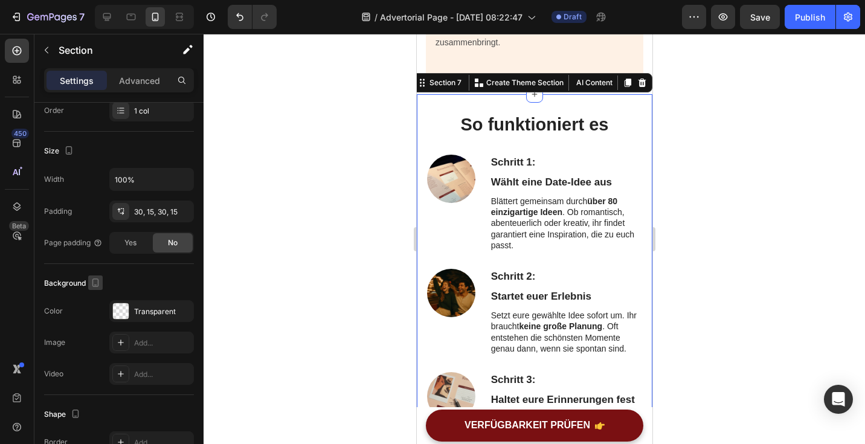
click at [98, 282] on icon "button" at bounding box center [95, 283] width 7 height 8
click at [99, 304] on icon "button" at bounding box center [98, 302] width 12 height 12
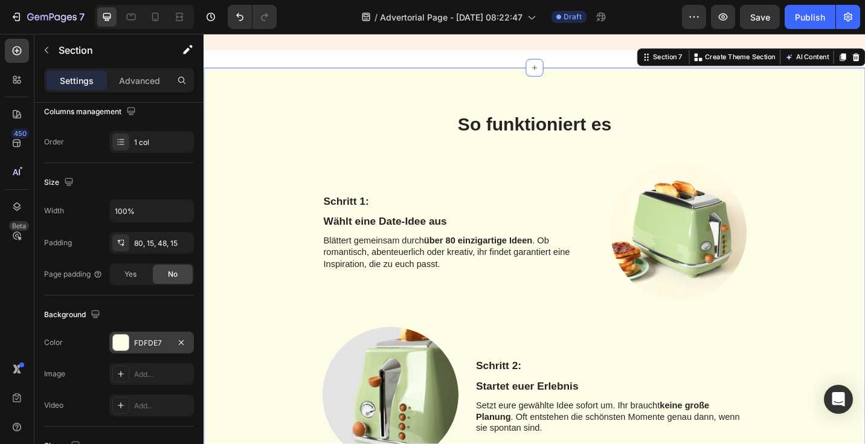
scroll to position [3374, 0]
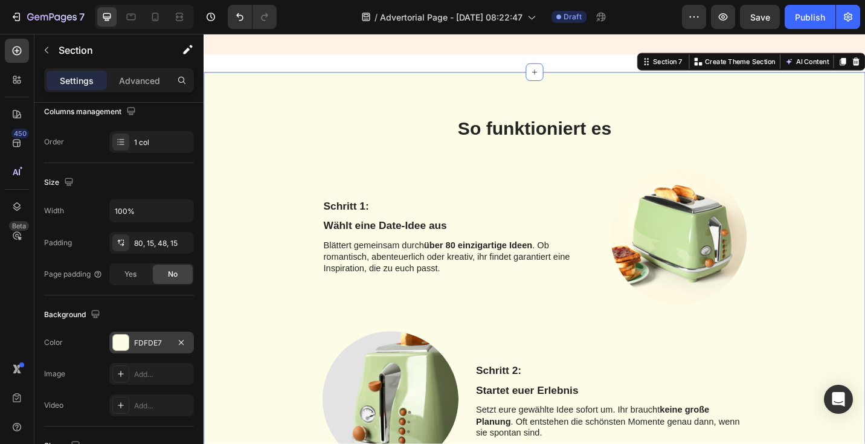
click at [122, 343] on div at bounding box center [121, 343] width 16 height 16
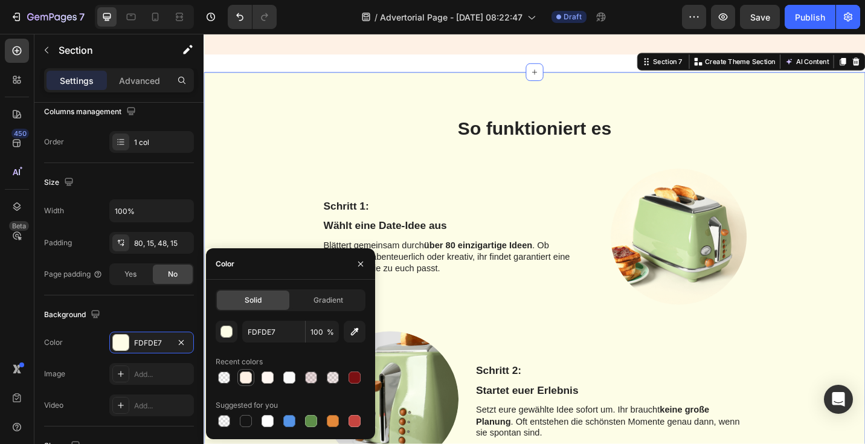
click at [246, 383] on div at bounding box center [246, 378] width 12 height 12
type input "FEF1E5"
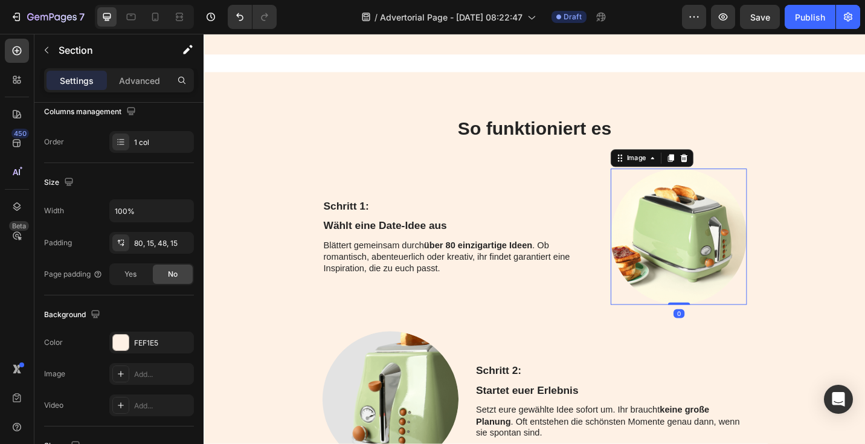
click at [700, 236] on img at bounding box center [723, 256] width 149 height 149
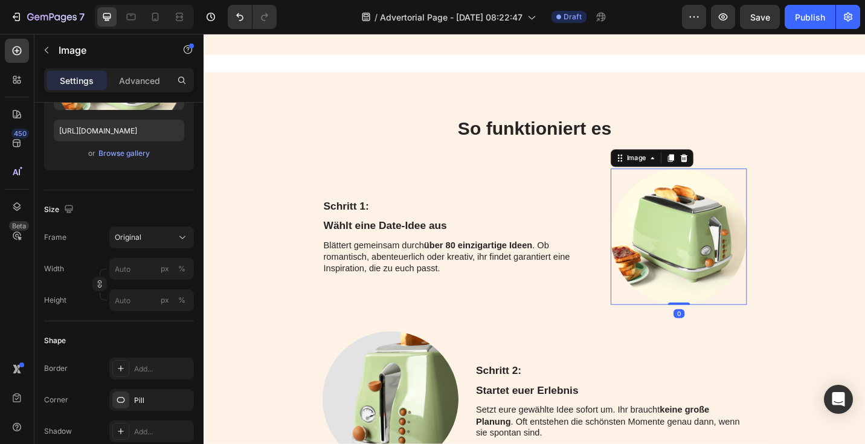
scroll to position [0, 0]
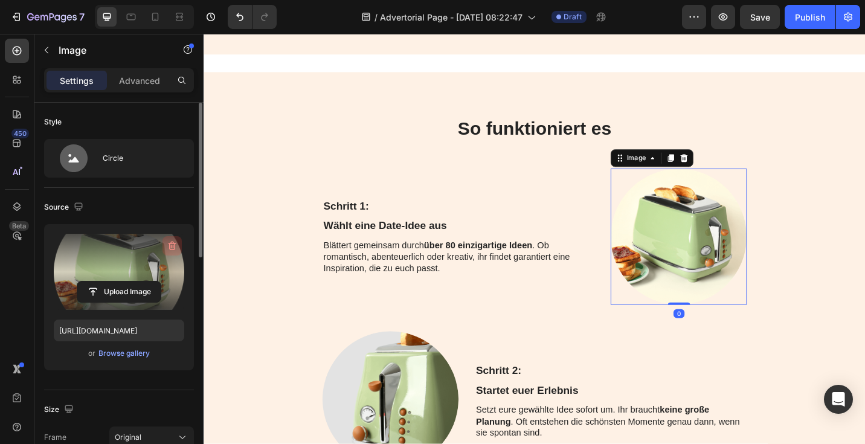
click at [172, 245] on icon "button" at bounding box center [172, 246] width 12 height 12
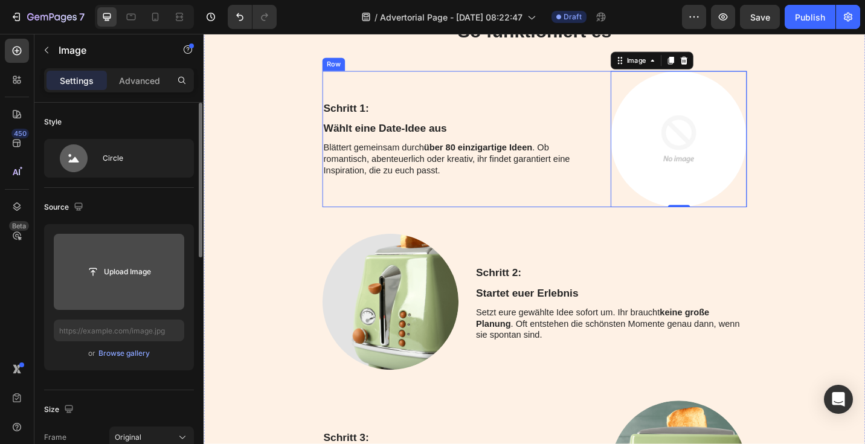
scroll to position [3493, 0]
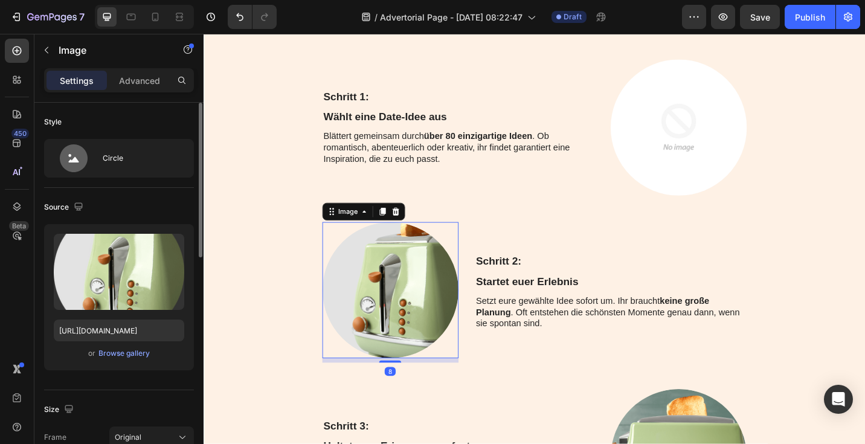
click at [385, 318] on img at bounding box center [407, 314] width 149 height 149
click at [412, 236] on div "Image" at bounding box center [378, 228] width 91 height 19
click at [411, 230] on icon at bounding box center [414, 229] width 8 height 8
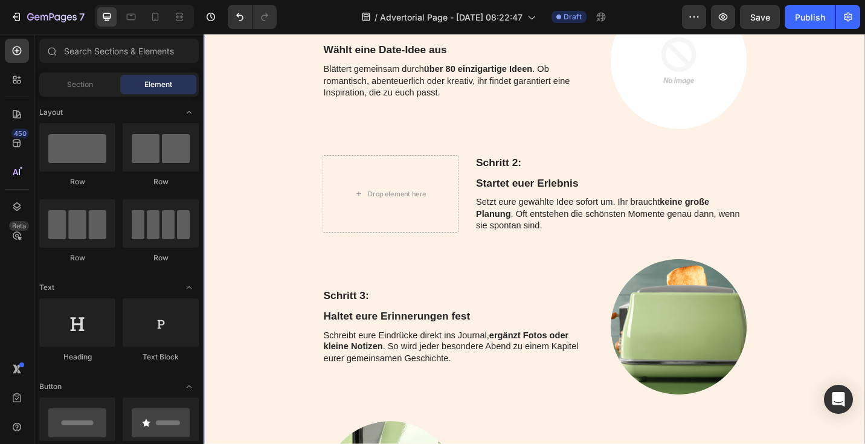
scroll to position [3568, 0]
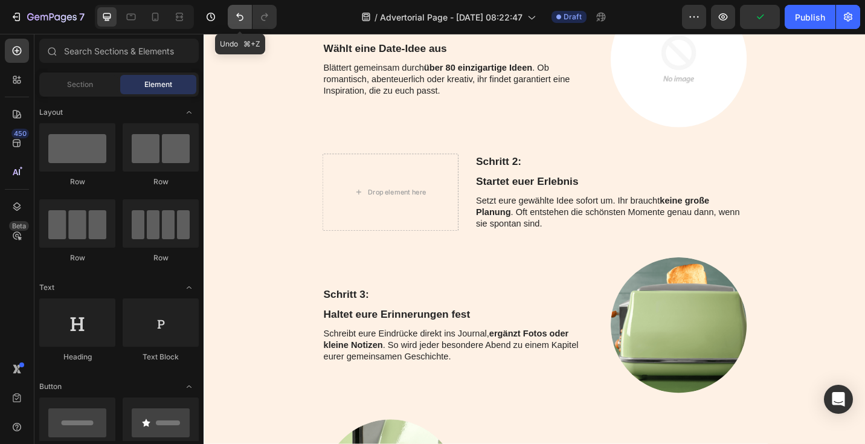
click at [245, 14] on icon "Undo/Redo" at bounding box center [240, 17] width 12 height 12
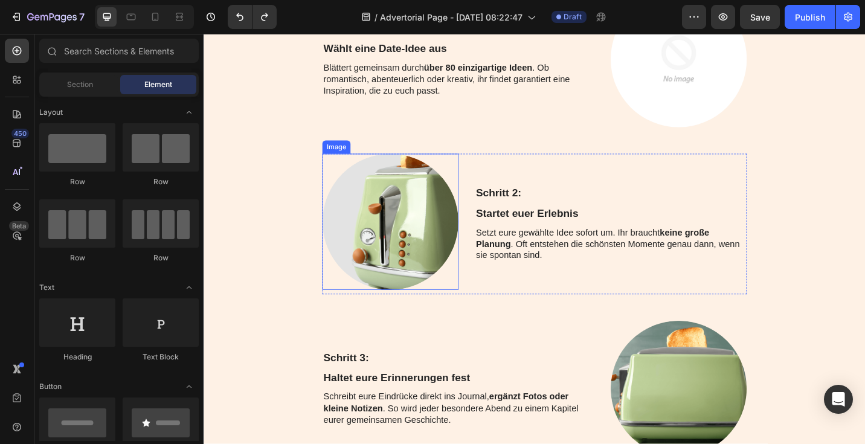
click at [401, 224] on img at bounding box center [407, 240] width 149 height 149
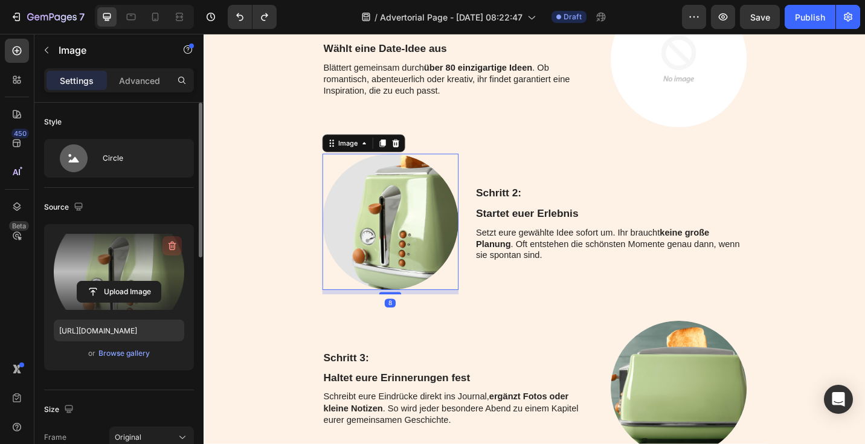
click at [173, 246] on icon "button" at bounding box center [173, 247] width 1 height 4
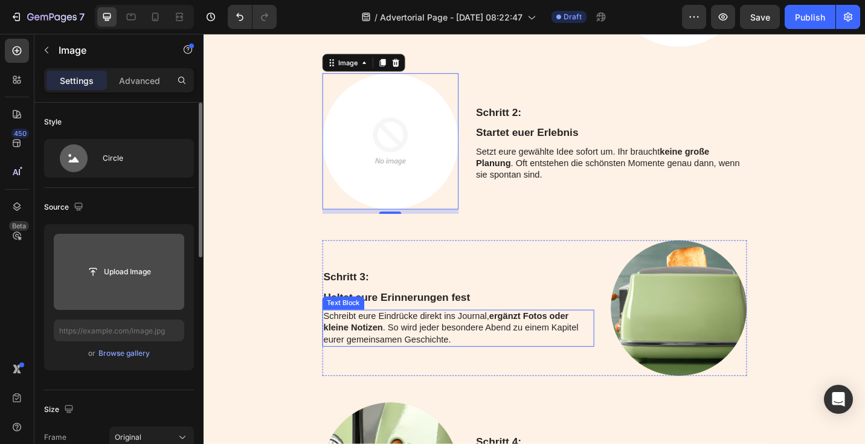
scroll to position [3669, 0]
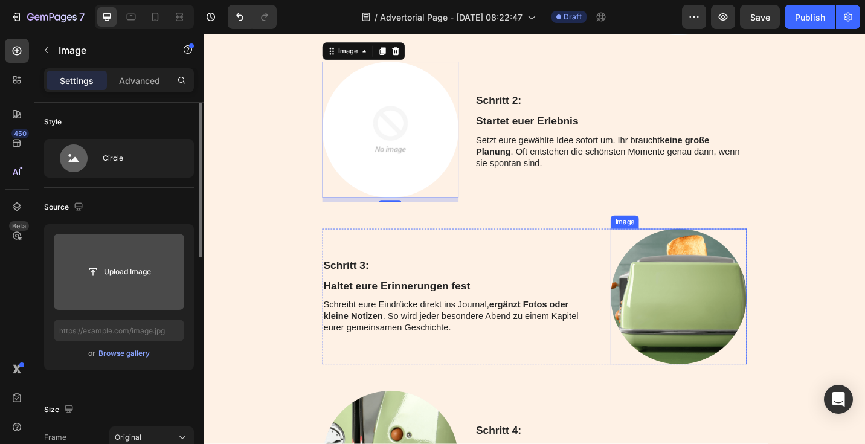
click at [741, 338] on img at bounding box center [723, 322] width 149 height 149
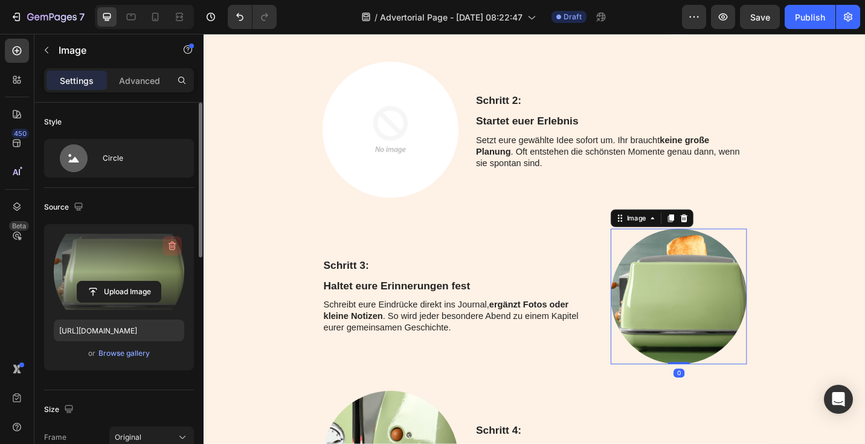
click at [173, 242] on icon "button" at bounding box center [173, 246] width 8 height 9
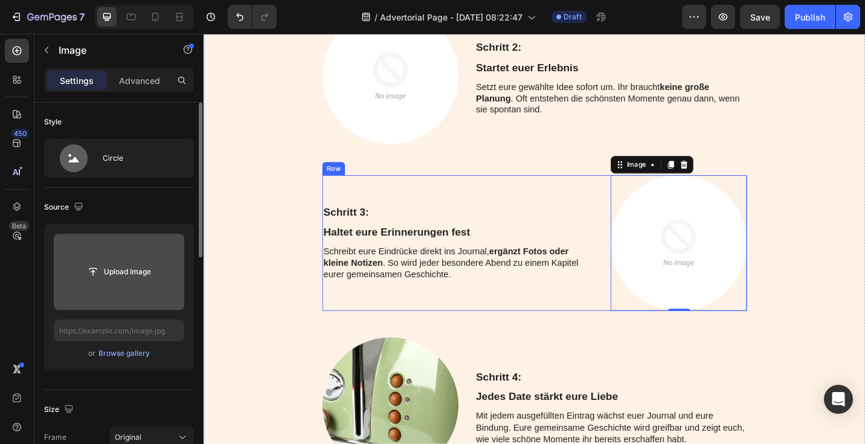
scroll to position [3796, 0]
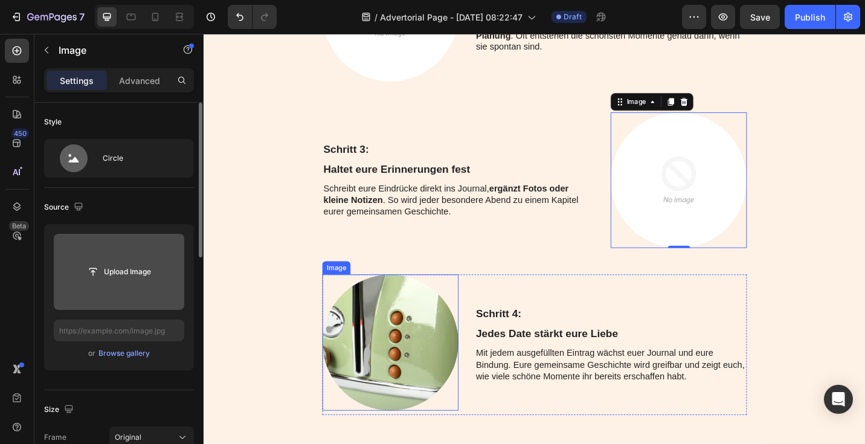
click at [405, 349] on img at bounding box center [407, 372] width 149 height 149
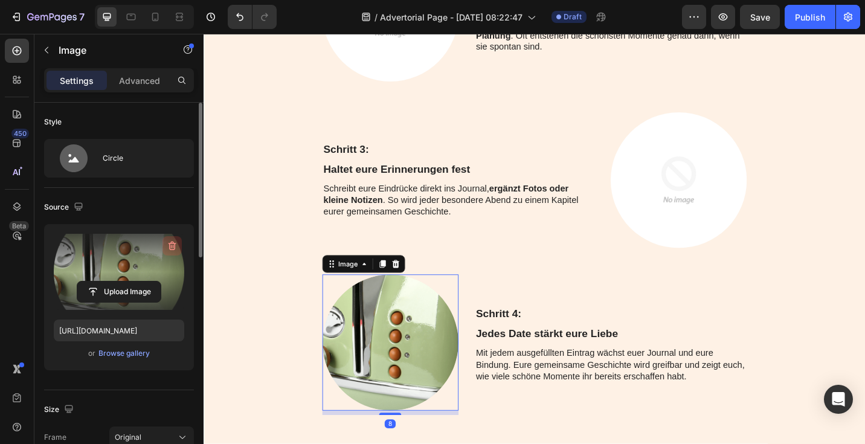
click at [173, 244] on icon "button" at bounding box center [172, 246] width 12 height 12
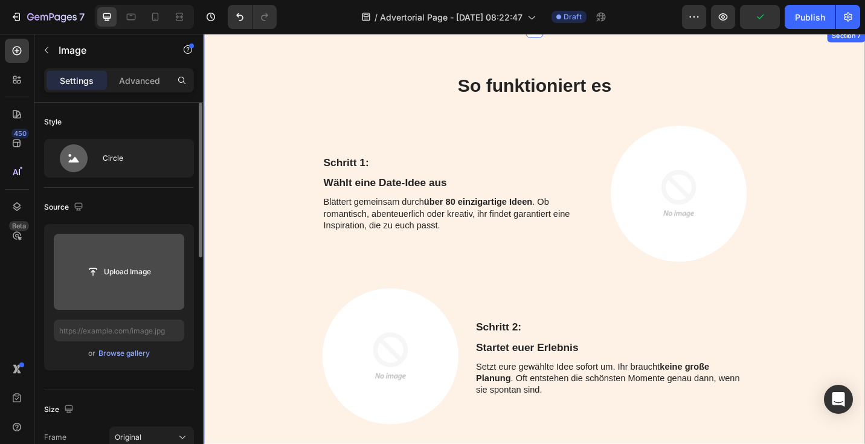
scroll to position [3412, 0]
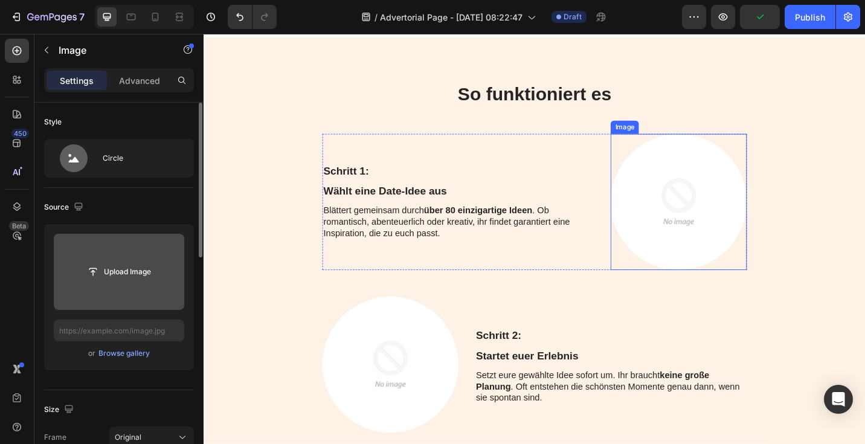
click at [733, 239] on img at bounding box center [723, 218] width 149 height 149
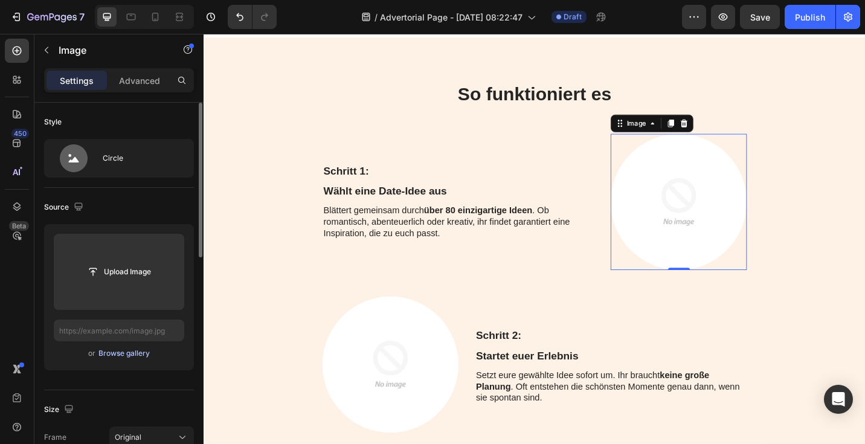
click at [128, 350] on div "Browse gallery" at bounding box center [123, 353] width 51 height 11
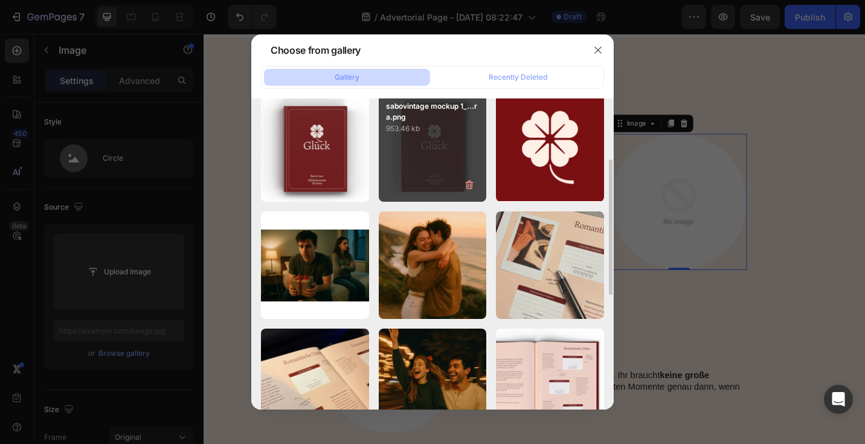
scroll to position [138, 0]
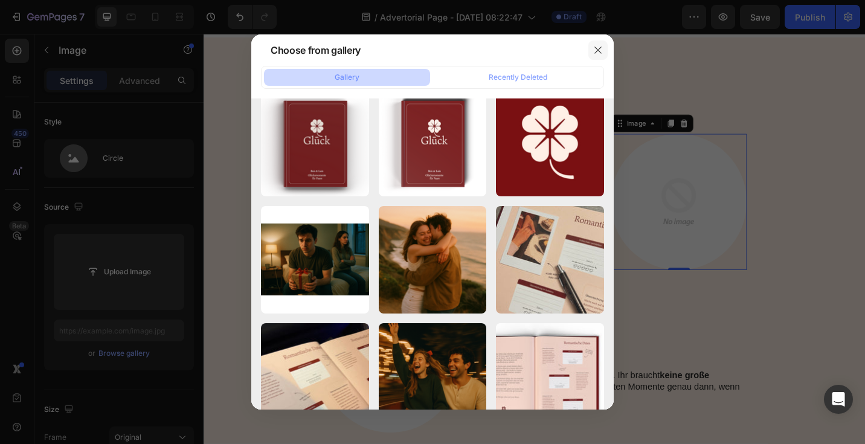
click at [599, 51] on icon "button" at bounding box center [598, 50] width 10 height 10
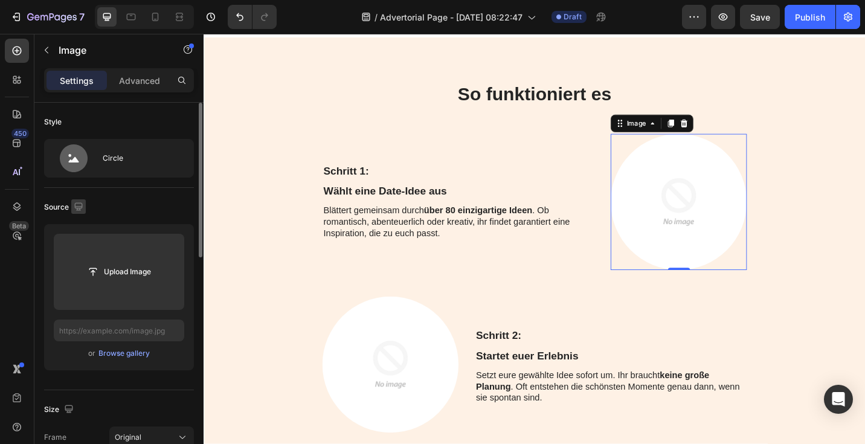
click at [75, 205] on icon "button" at bounding box center [78, 206] width 8 height 8
click at [81, 269] on icon "button" at bounding box center [81, 269] width 12 height 12
type input "https://cdn.shopify.com/s/files/1/0781/1160/5031/files/gempages_584727396620436…"
type input "80"
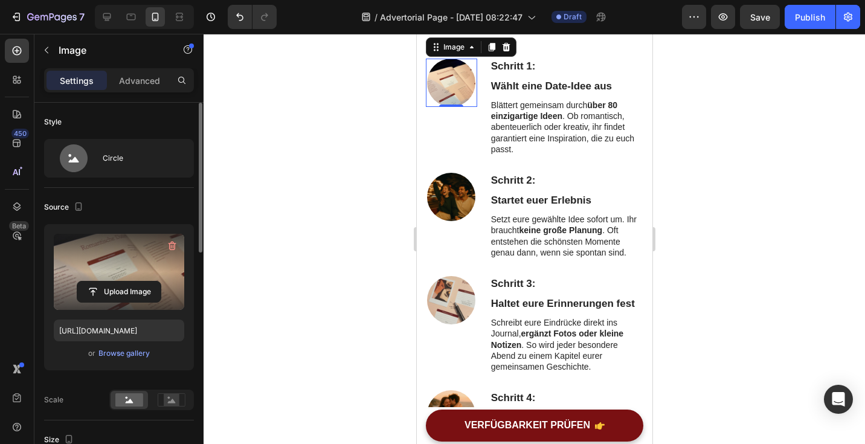
scroll to position [3393, 0]
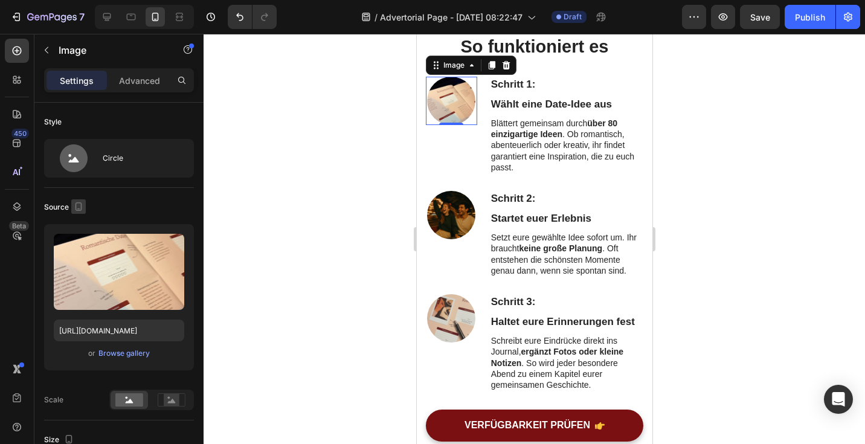
click at [77, 205] on icon "button" at bounding box center [78, 207] width 12 height 12
click at [81, 226] on icon "button" at bounding box center [81, 226] width 8 height 8
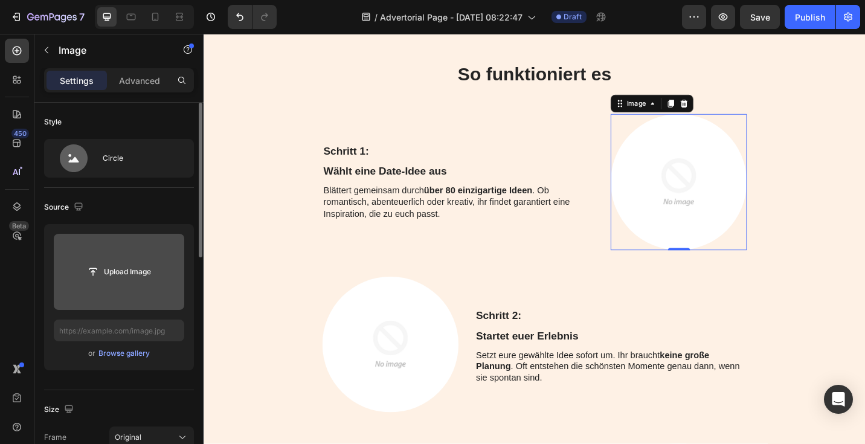
scroll to position [3439, 0]
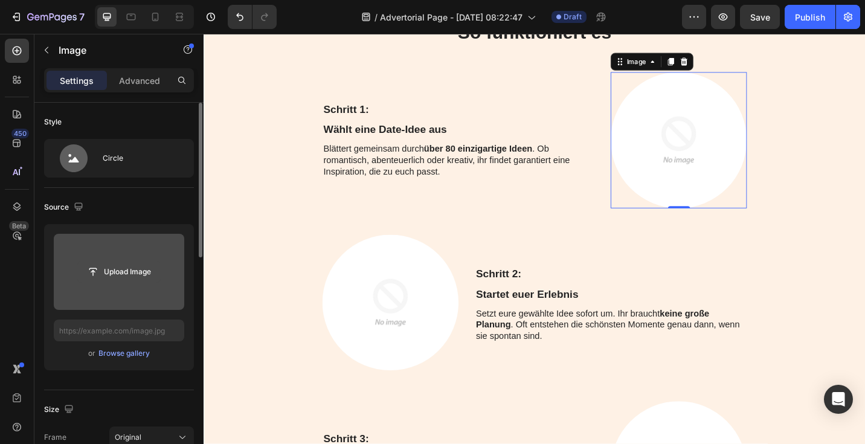
click at [133, 274] on input "file" at bounding box center [118, 272] width 83 height 21
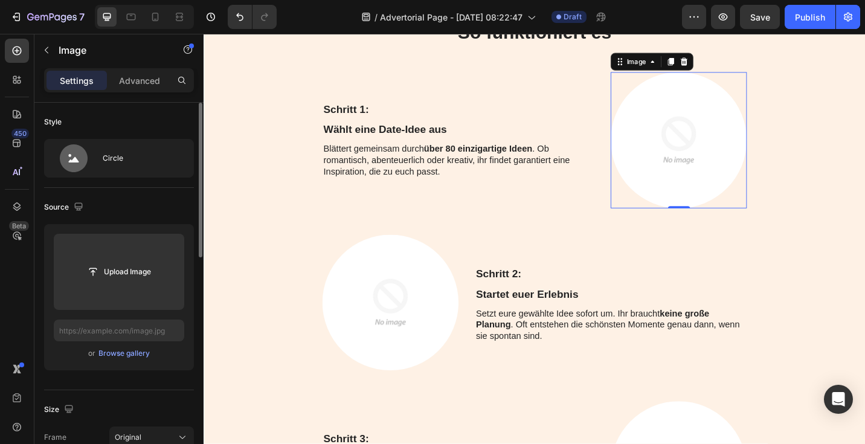
click at [137, 347] on div "or Browse gallery" at bounding box center [119, 353] width 130 height 14
click at [137, 352] on div "Browse gallery" at bounding box center [123, 353] width 51 height 11
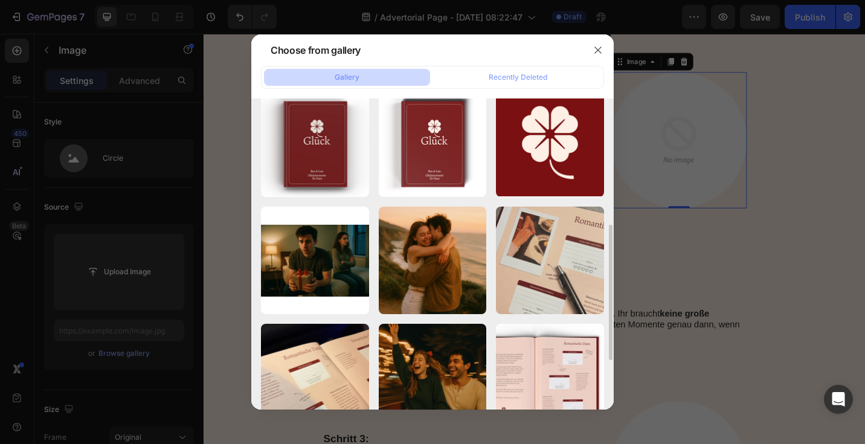
scroll to position [214, 0]
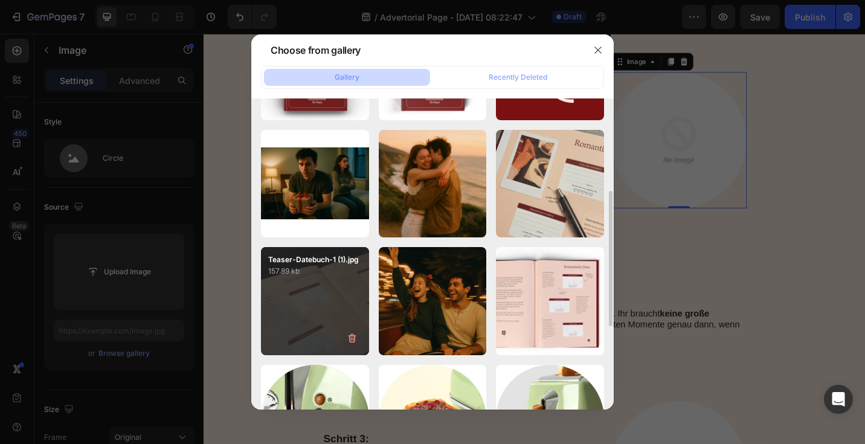
click at [343, 292] on div "Teaser-Datebuch-1 (1).jpg 157.89 kb" at bounding box center [315, 301] width 108 height 108
type input "https://cdn.shopify.com/s/files/1/0781/1160/5031/files/gempages_584727396620436…"
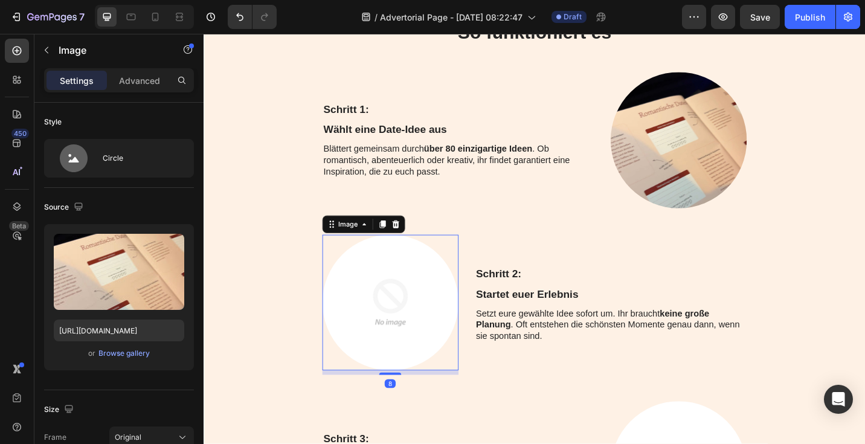
click at [402, 327] on img at bounding box center [407, 328] width 149 height 149
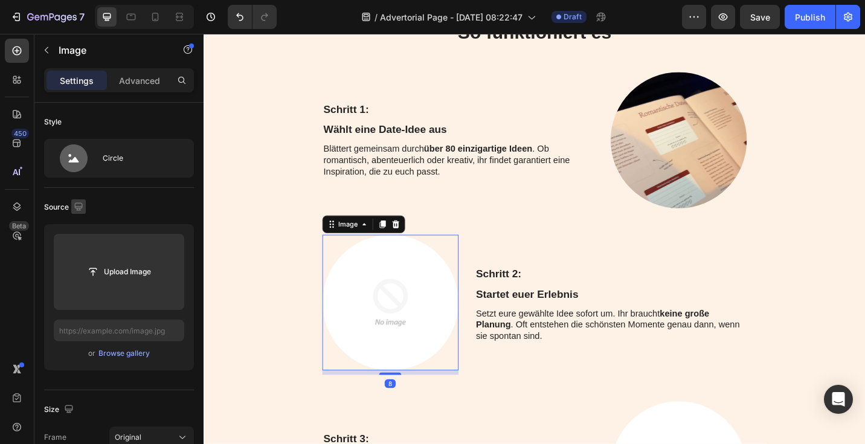
click at [80, 201] on icon "button" at bounding box center [78, 207] width 12 height 12
click at [85, 271] on icon "button" at bounding box center [81, 269] width 12 height 12
type input "https://cdn.shopify.com/s/files/1/0781/1160/5031/files/gempages_584727396620436…"
type input "80"
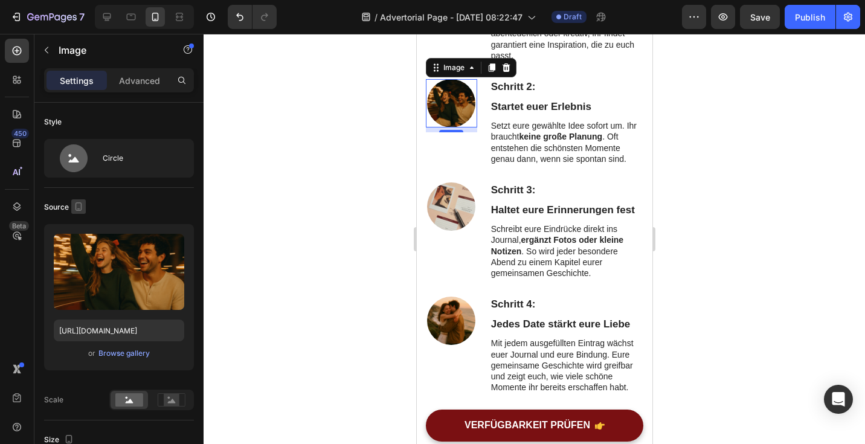
click at [76, 206] on icon "button" at bounding box center [79, 206] width 7 height 8
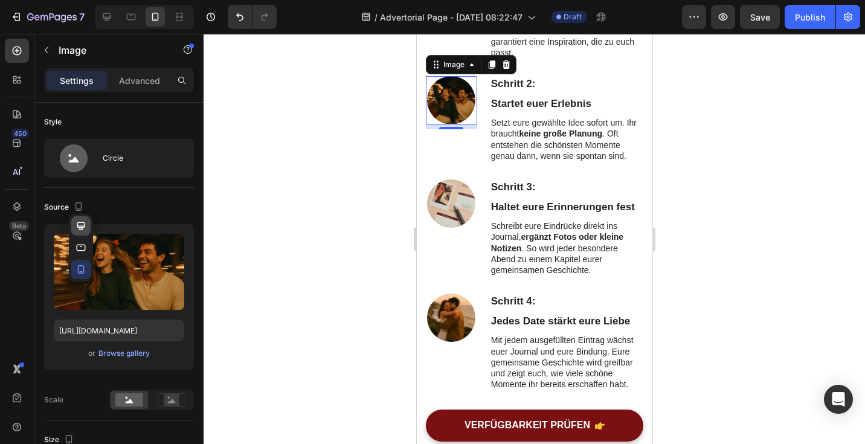
click at [79, 225] on icon "button" at bounding box center [81, 226] width 8 height 8
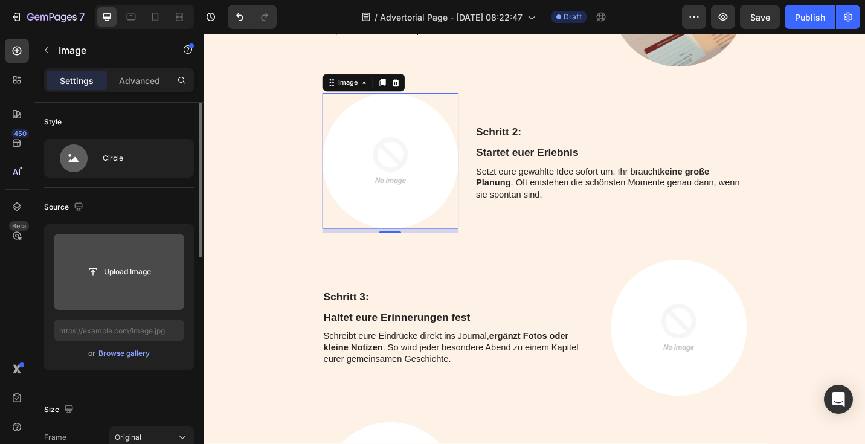
scroll to position [3617, 0]
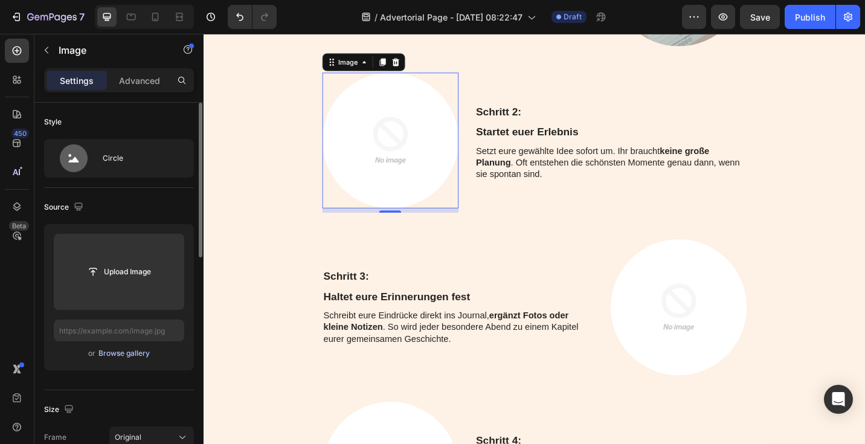
click at [121, 349] on div "Browse gallery" at bounding box center [123, 353] width 51 height 11
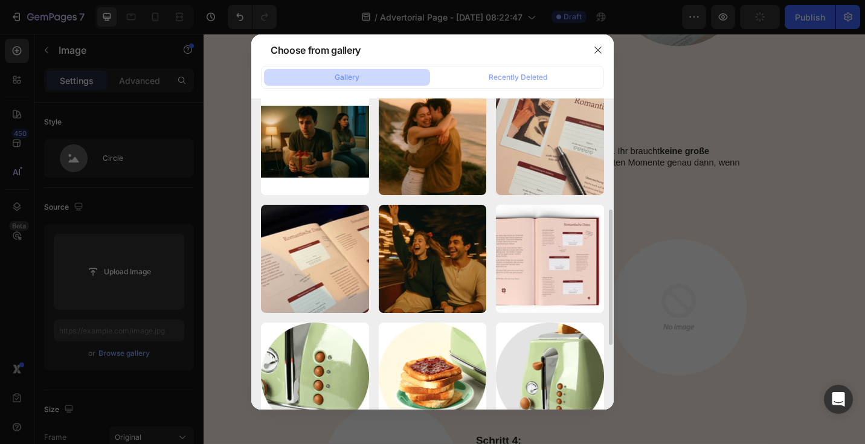
scroll to position [270, 0]
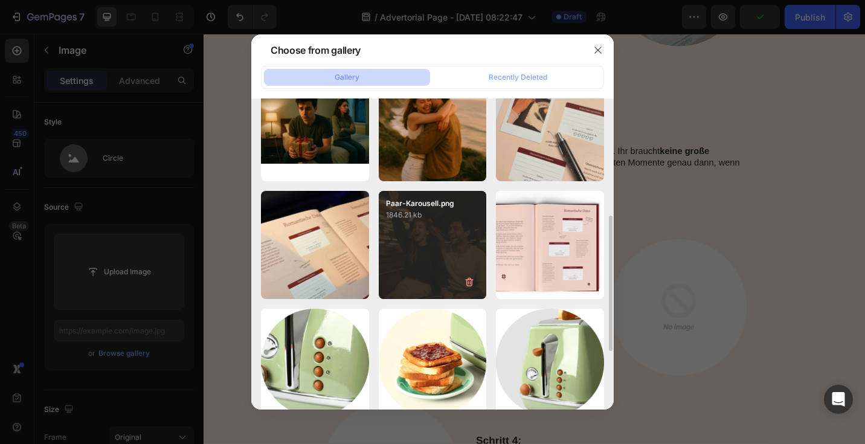
click at [428, 249] on div "Paar-Karousell.png 1846.21 kb" at bounding box center [433, 245] width 108 height 108
type input "https://cdn.shopify.com/s/files/1/0781/1160/5031/files/gempages_584727396620436…"
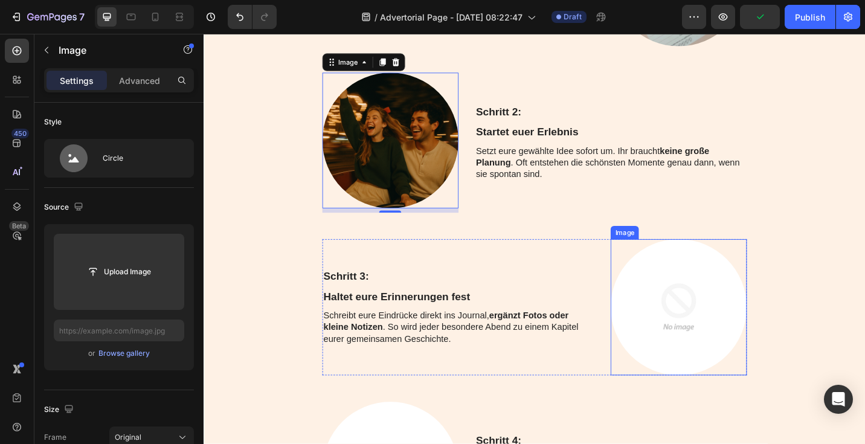
click at [710, 334] on img at bounding box center [723, 333] width 149 height 149
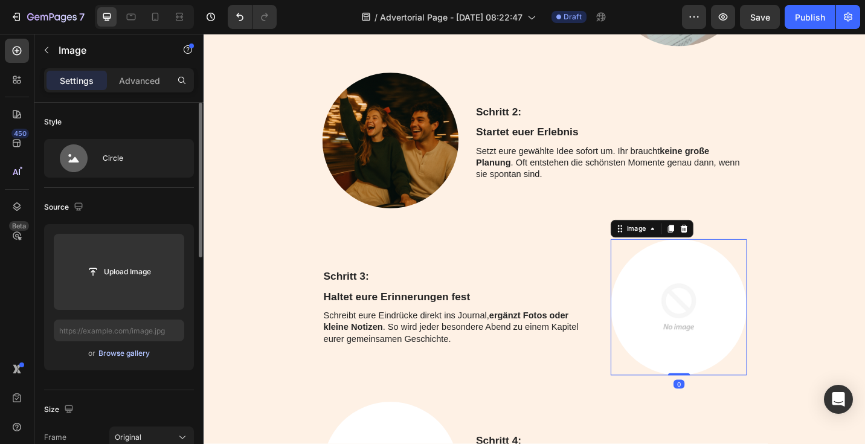
click at [123, 352] on div "Browse gallery" at bounding box center [123, 353] width 51 height 11
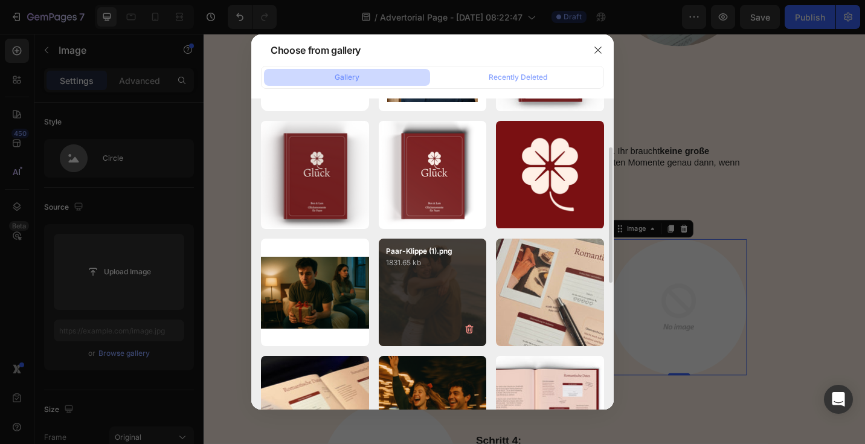
scroll to position [111, 0]
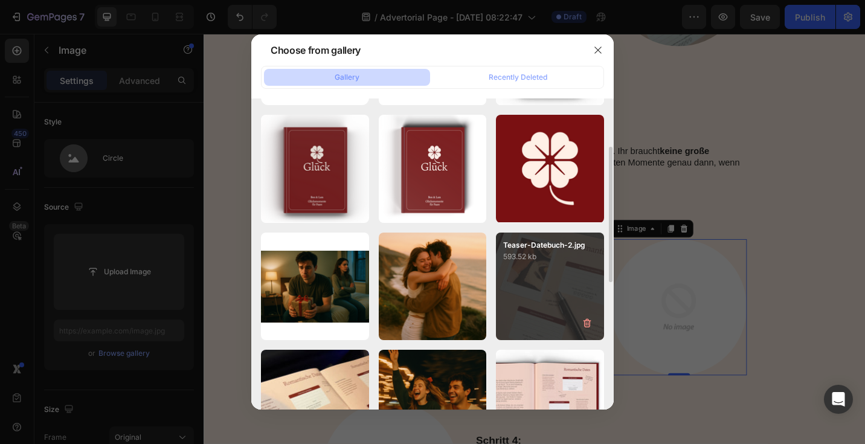
click at [528, 301] on div "Teaser-Datebuch-2.jpg 593.52 kb" at bounding box center [550, 287] width 108 height 108
type input "https://cdn.shopify.com/s/files/1/0781/1160/5031/files/gempages_584727396620436…"
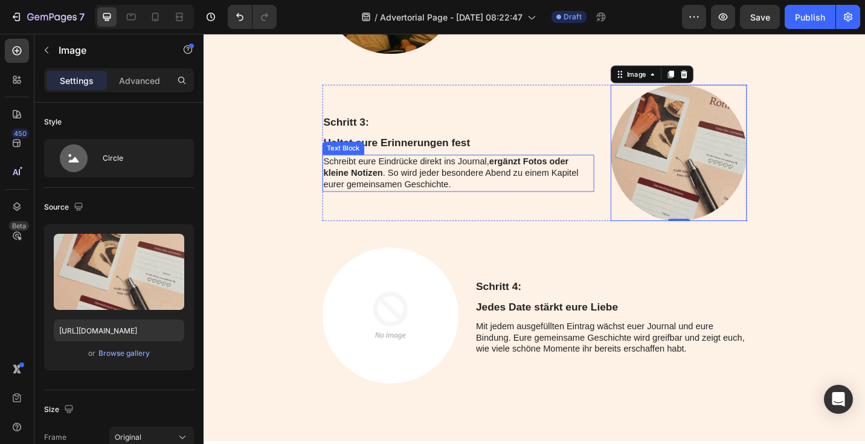
scroll to position [3798, 0]
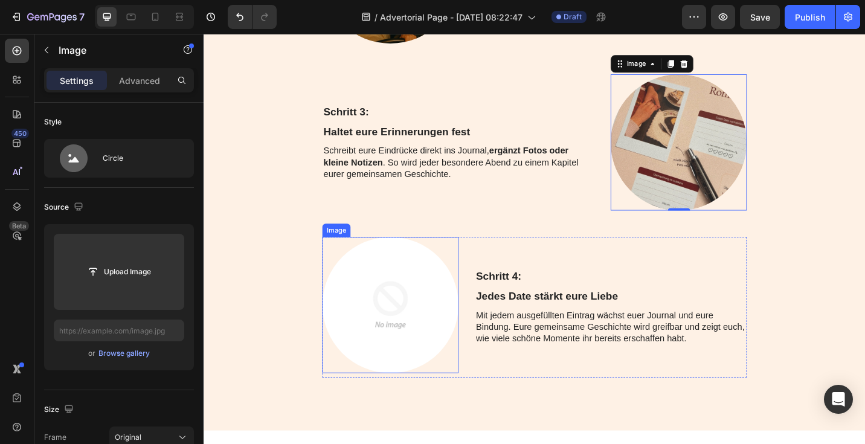
click at [404, 346] on img at bounding box center [407, 331] width 149 height 149
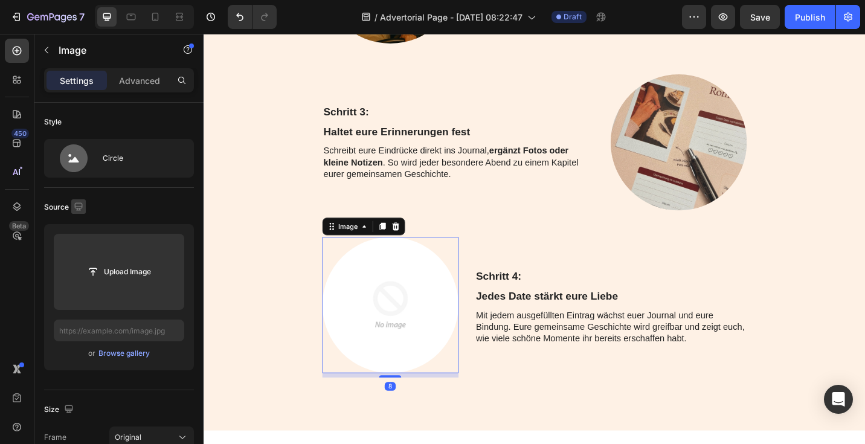
click at [81, 211] on icon "button" at bounding box center [78, 207] width 12 height 12
click at [83, 264] on icon "button" at bounding box center [81, 269] width 12 height 12
type input "https://cdn.shopify.com/s/files/1/0781/1160/5031/files/gempages_584727396620436…"
type input "80"
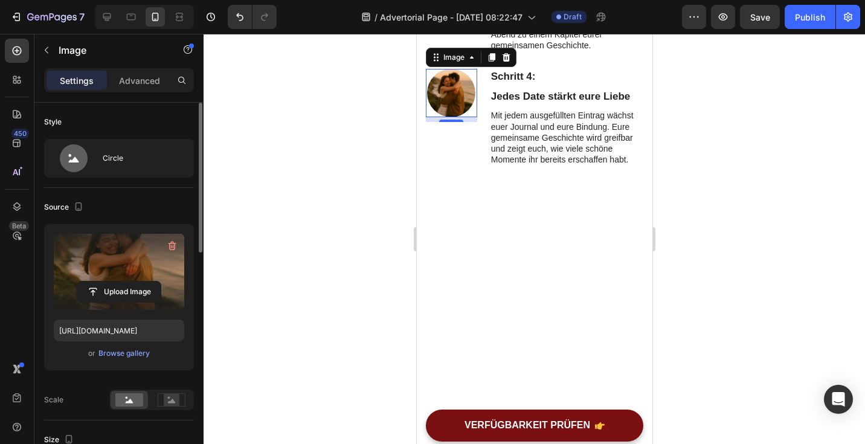
scroll to position [3726, 0]
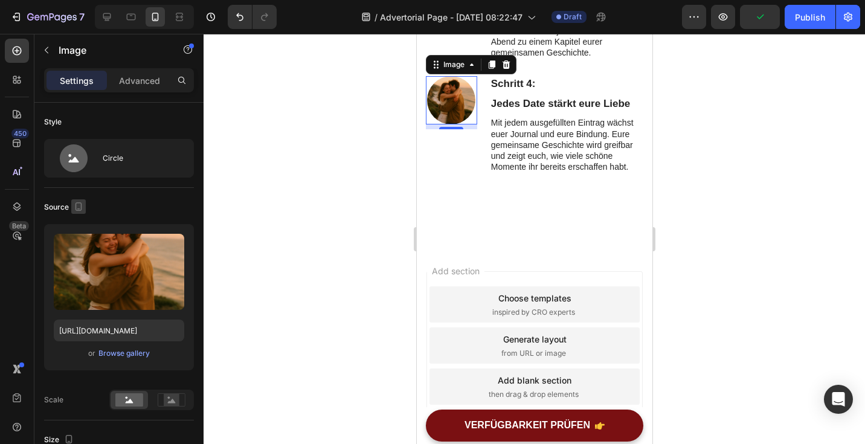
click at [79, 211] on icon "button" at bounding box center [78, 207] width 12 height 12
click at [81, 225] on icon "button" at bounding box center [81, 226] width 8 height 8
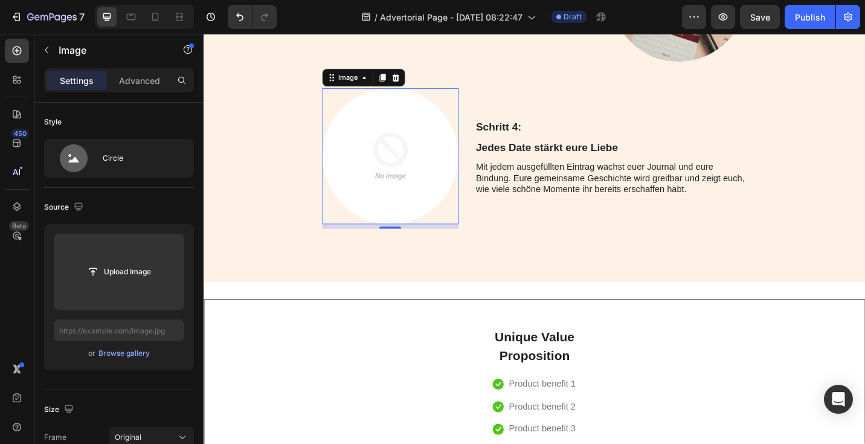
scroll to position [3978, 0]
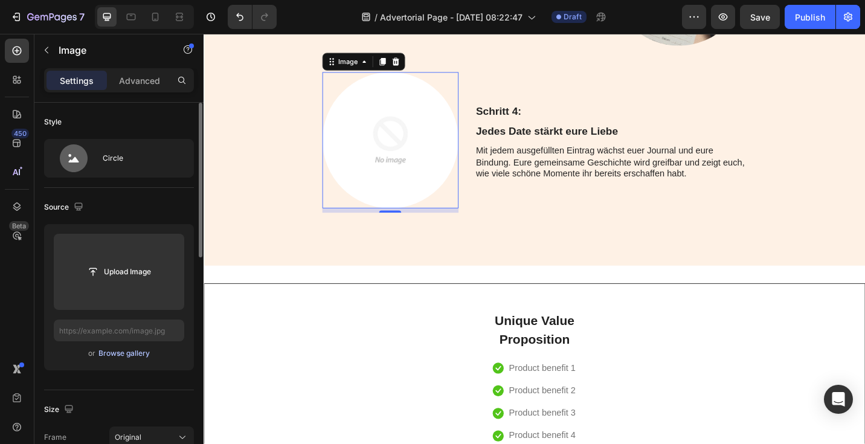
click at [135, 355] on div "Browse gallery" at bounding box center [123, 353] width 51 height 11
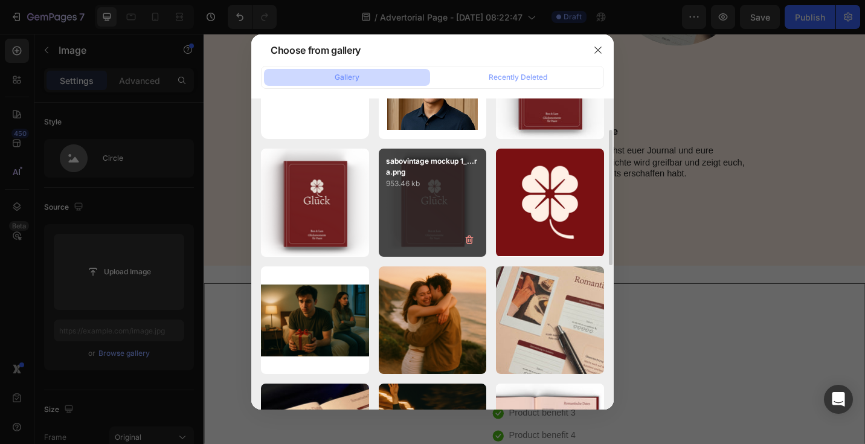
scroll to position [78, 0]
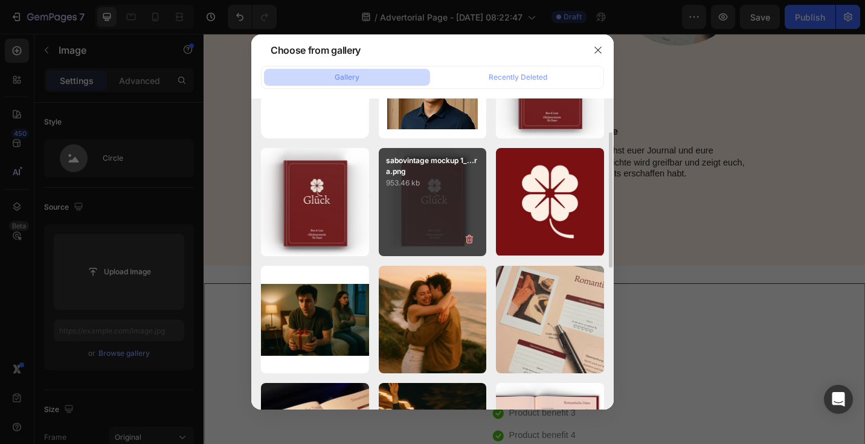
click at [0, 0] on div "Paar-Klippe (1).png 1831.65 kb" at bounding box center [0, 0] width 0 height 0
type input "https://cdn.shopify.com/s/files/1/0781/1160/5031/files/gempages_584727396620436…"
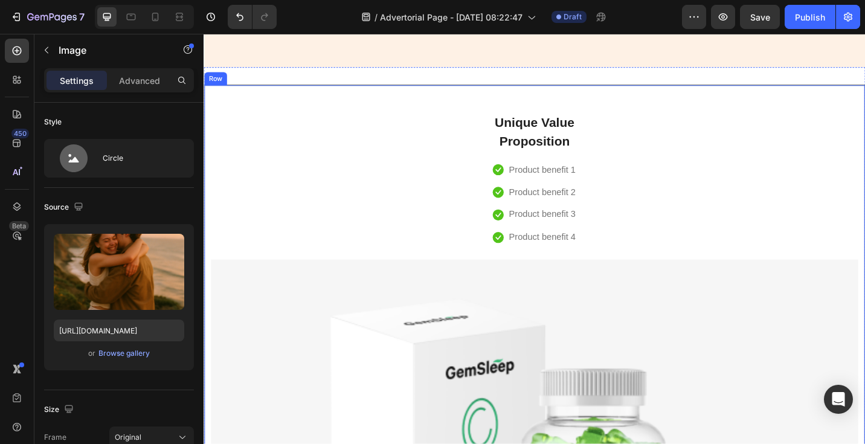
scroll to position [4216, 0]
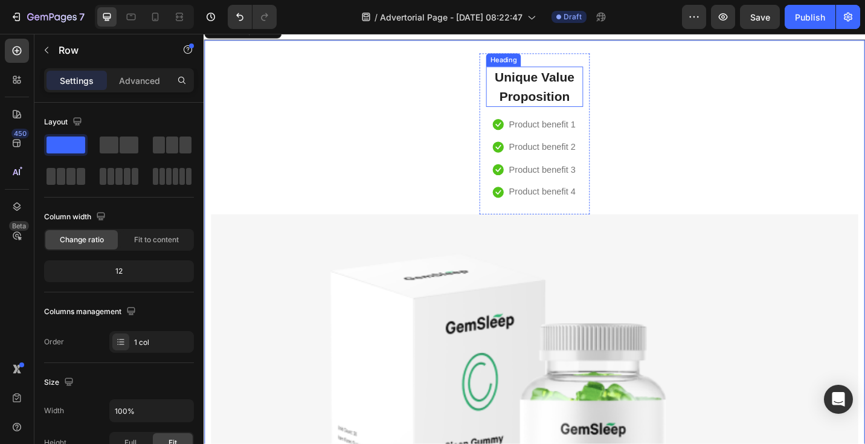
click at [547, 113] on p "Unique Value Proposition" at bounding box center [566, 92] width 104 height 42
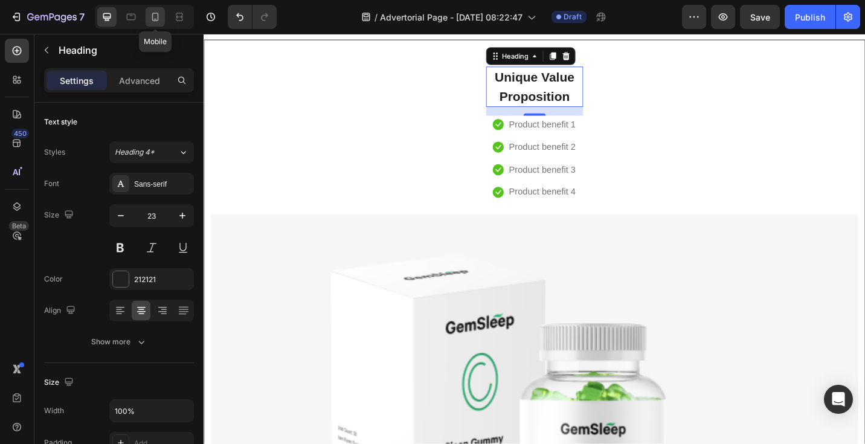
click at [156, 19] on icon at bounding box center [155, 19] width 3 height 1
type input "20"
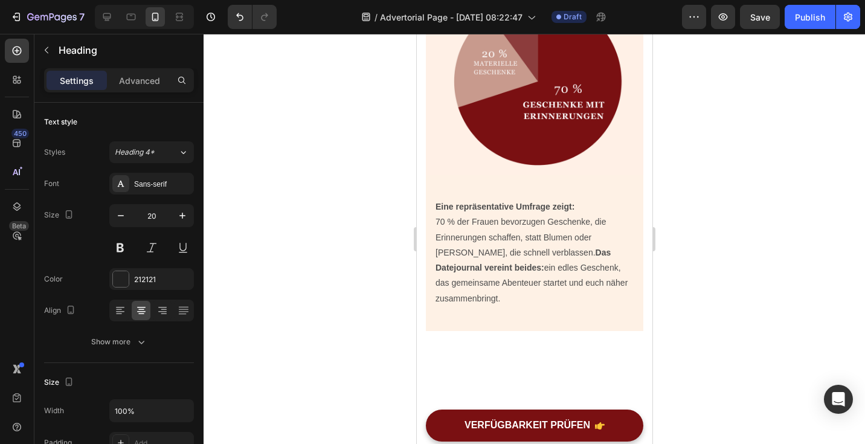
scroll to position [3635, 0]
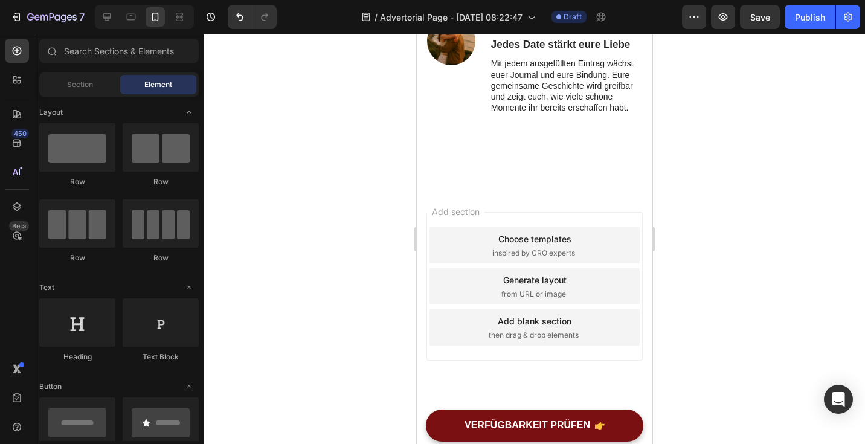
click at [535, 196] on div "Add section Choose templates inspired by CRO experts Generate layout from URL o…" at bounding box center [534, 303] width 236 height 231
click at [110, 16] on icon at bounding box center [107, 17] width 8 height 8
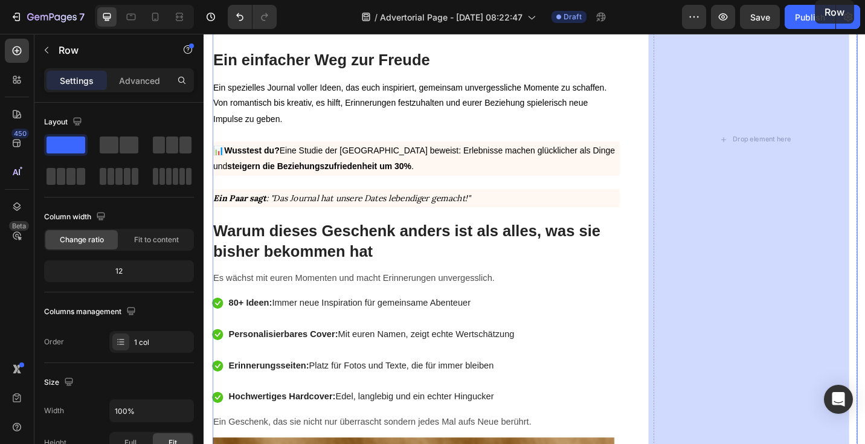
scroll to position [770, 0]
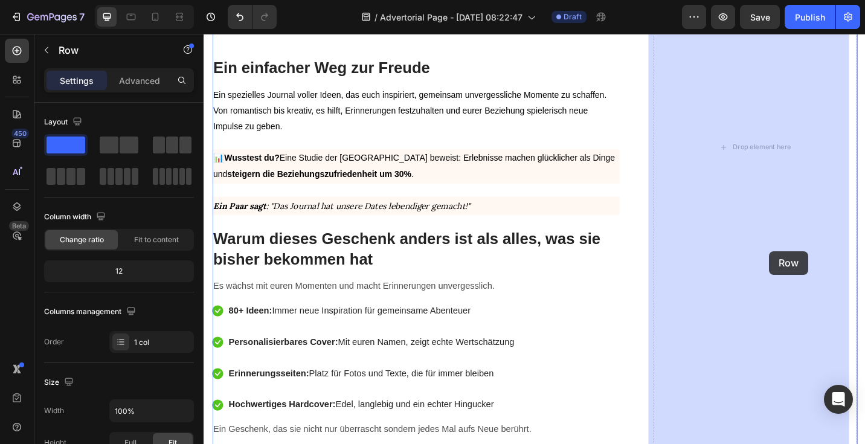
drag, startPoint x: 750, startPoint y: 347, endPoint x: 823, endPoint y: 271, distance: 106.0
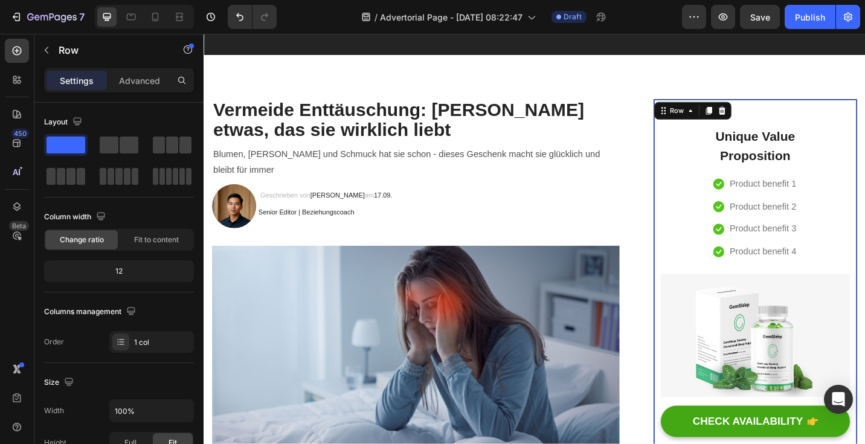
scroll to position [0, 0]
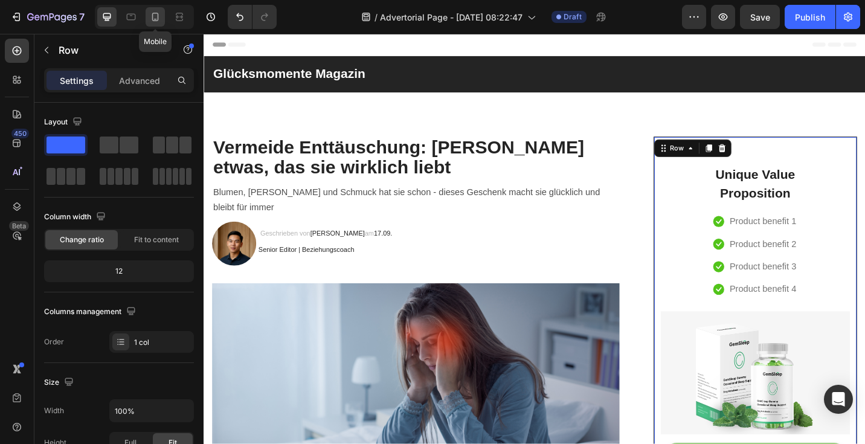
click at [156, 19] on icon at bounding box center [155, 17] width 12 height 12
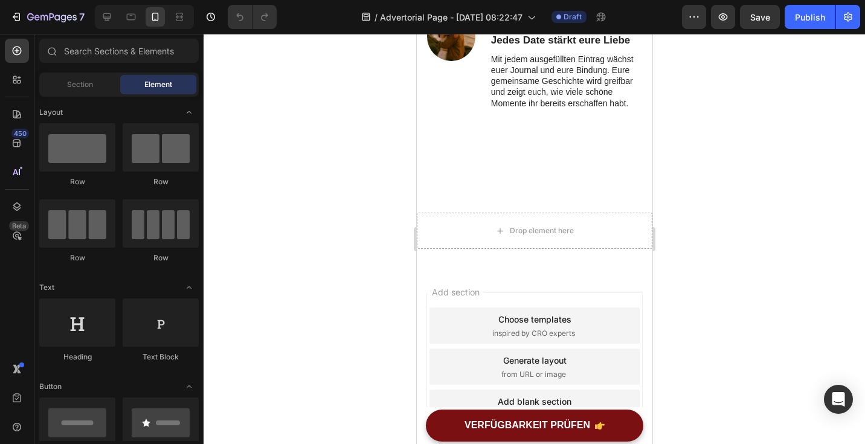
scroll to position [3347, 0]
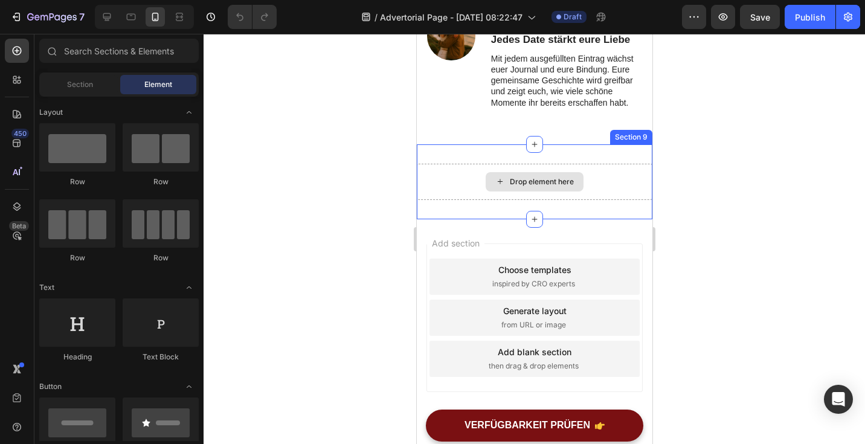
click at [608, 178] on div "Drop element here" at bounding box center [534, 182] width 236 height 36
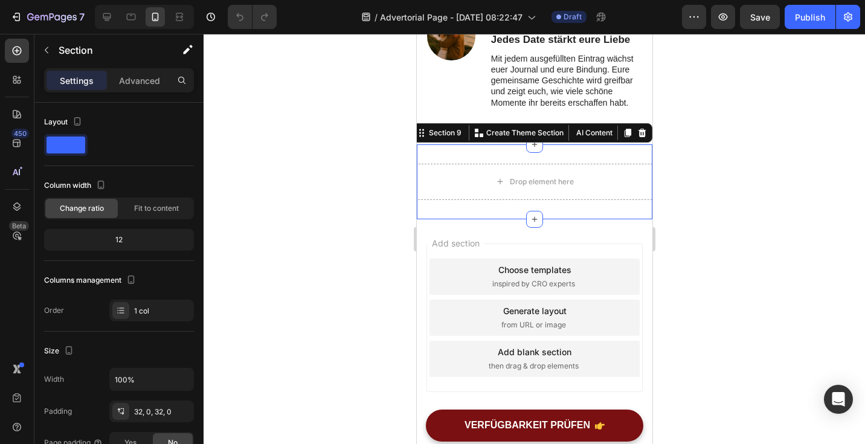
click at [376, 254] on div at bounding box center [535, 239] width 662 height 410
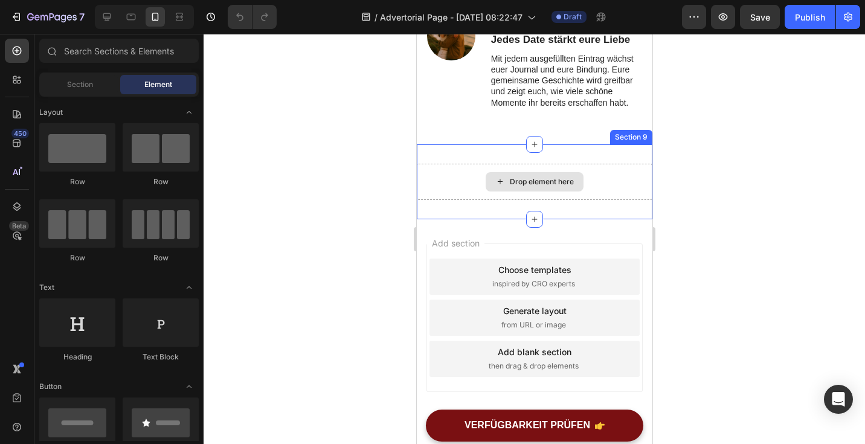
click at [602, 177] on div "Drop element here" at bounding box center [534, 182] width 236 height 36
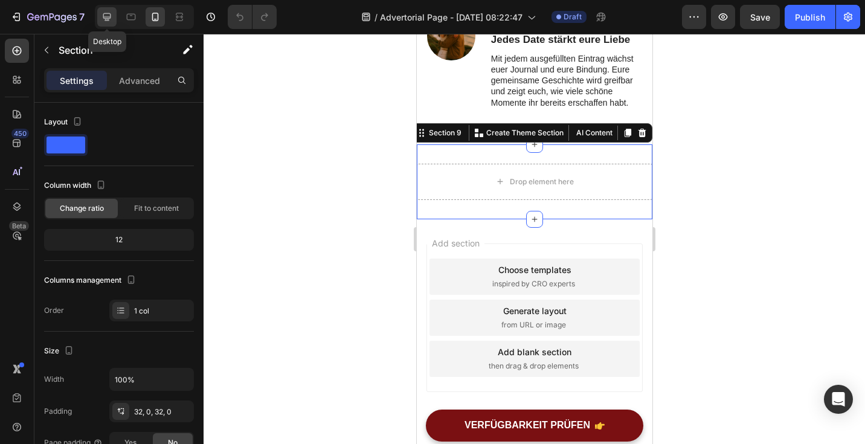
click at [108, 11] on icon at bounding box center [107, 17] width 12 height 12
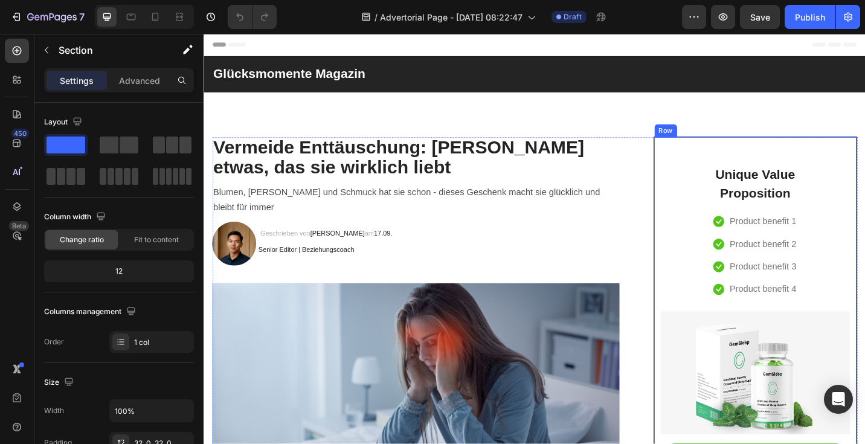
click at [704, 224] on div "Unique Value Proposition Heading Icon Product benefit 1 Text block Icon Product…" at bounding box center [807, 352] width 207 height 380
click at [753, 137] on icon at bounding box center [756, 136] width 7 height 8
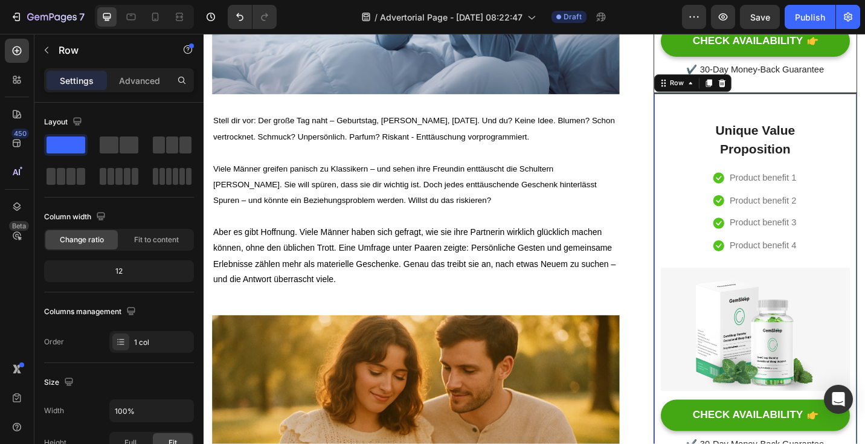
scroll to position [478, 0]
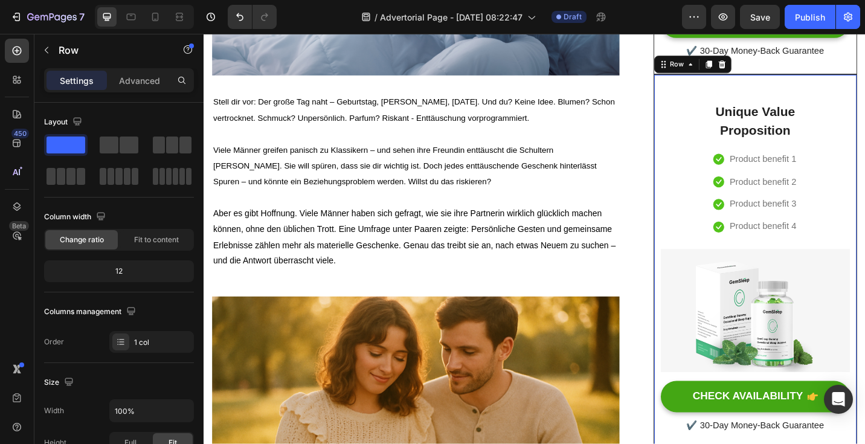
click at [727, 117] on div "Unique Value Proposition Heading Icon Product benefit 1 Text block Icon Product…" at bounding box center [807, 284] width 207 height 380
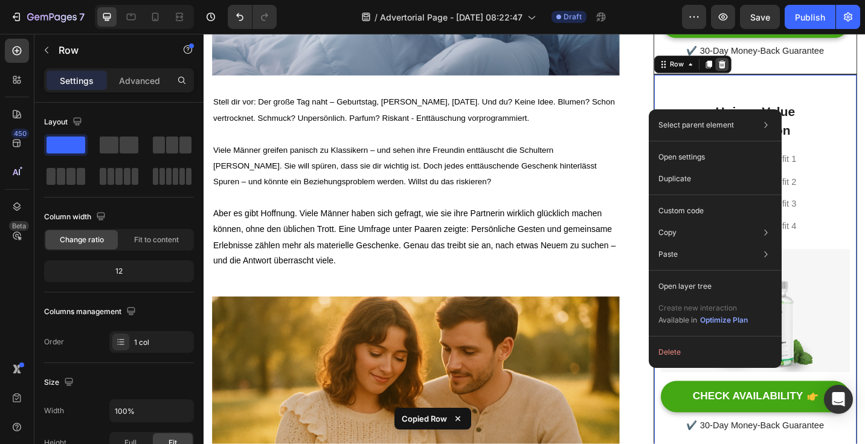
click at [768, 65] on icon at bounding box center [772, 68] width 10 height 10
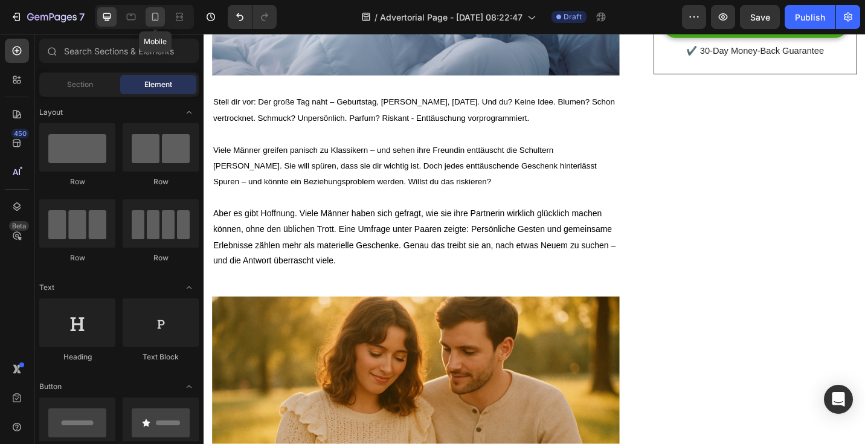
click at [154, 16] on icon at bounding box center [155, 17] width 12 height 12
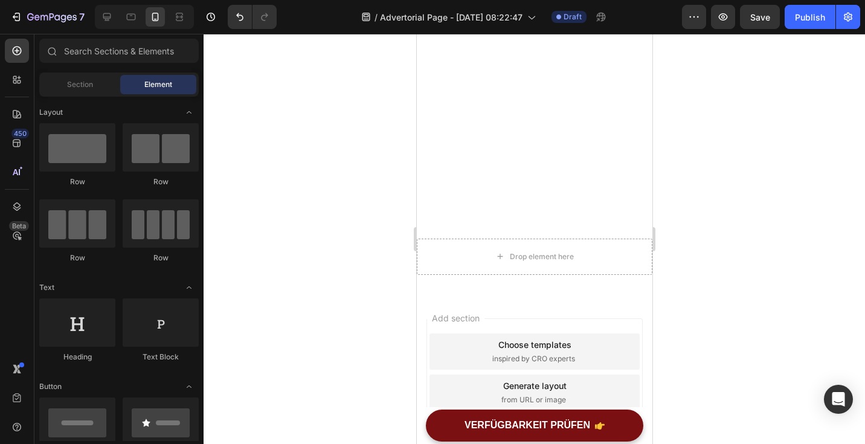
scroll to position [3710, 0]
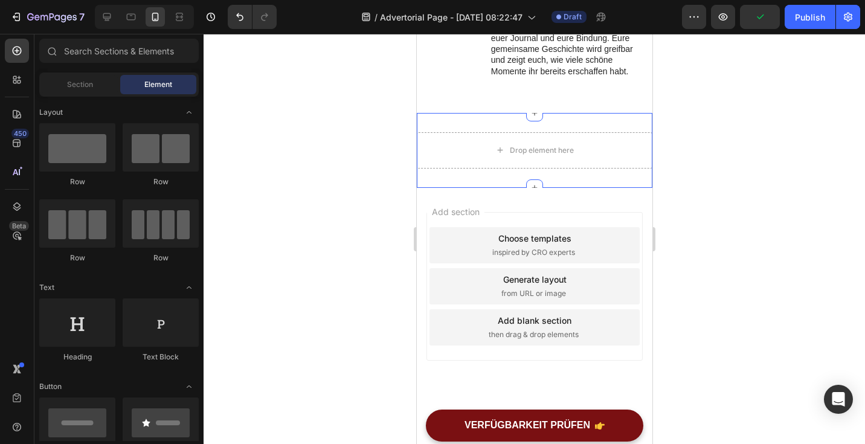
click at [481, 179] on div "Drop element here Section 9 You can create reusable sections Create Theme Secti…" at bounding box center [534, 150] width 236 height 75
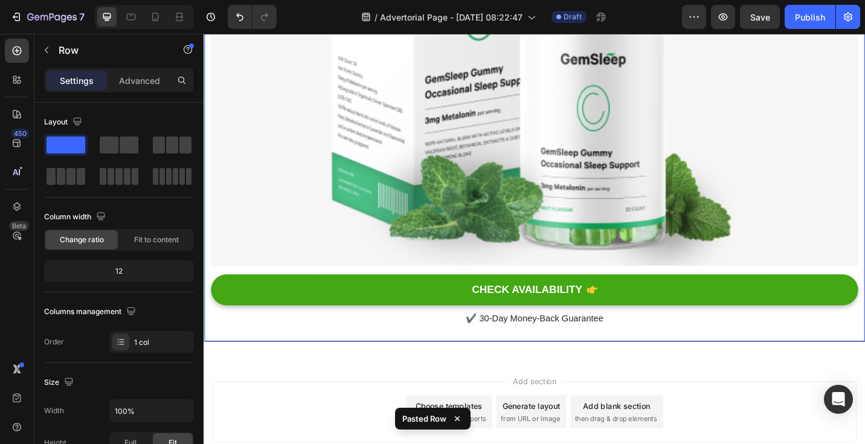
scroll to position [4283, 0]
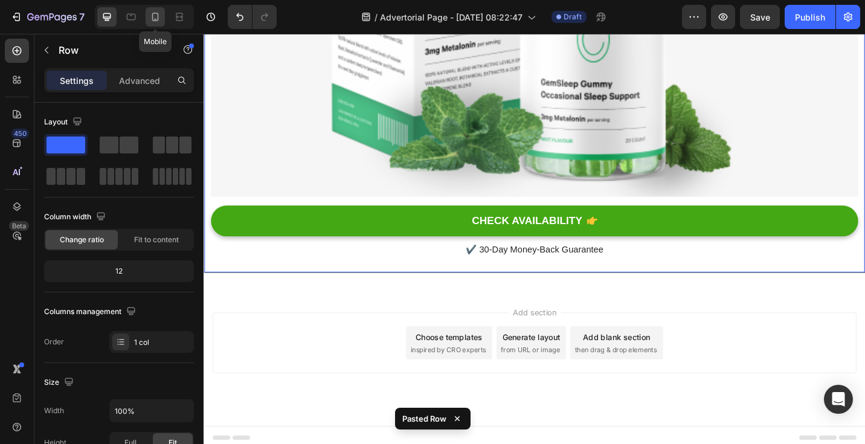
click at [153, 22] on icon at bounding box center [155, 17] width 12 height 12
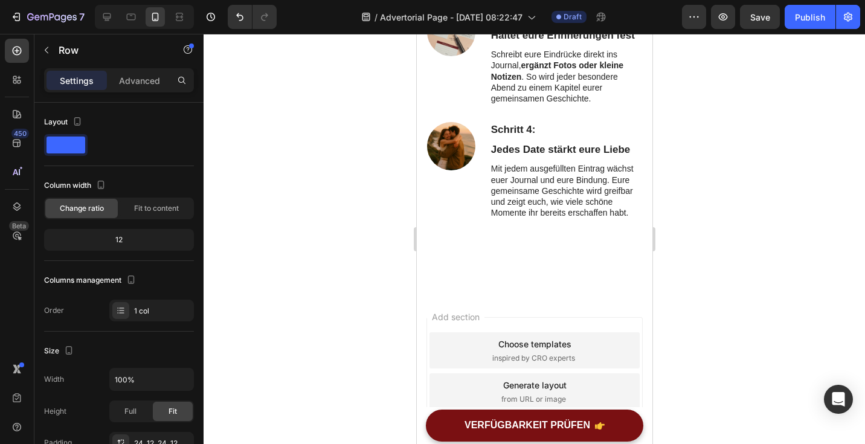
scroll to position [3664, 0]
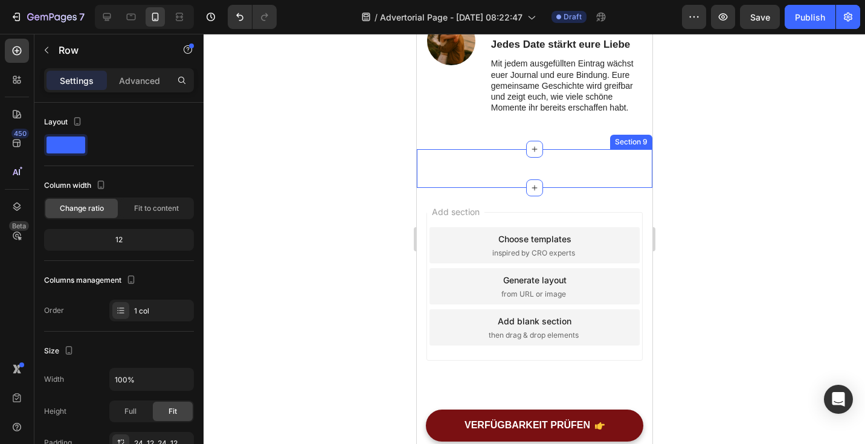
click at [587, 172] on div "Unique Value Proposition Heading Icon Product benefit 1 Text block Icon Product…" at bounding box center [534, 168] width 236 height 39
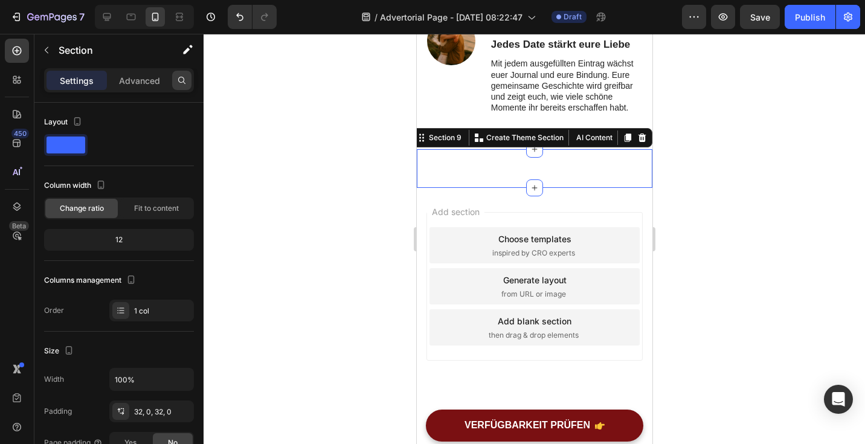
click at [184, 79] on icon at bounding box center [182, 81] width 10 height 10
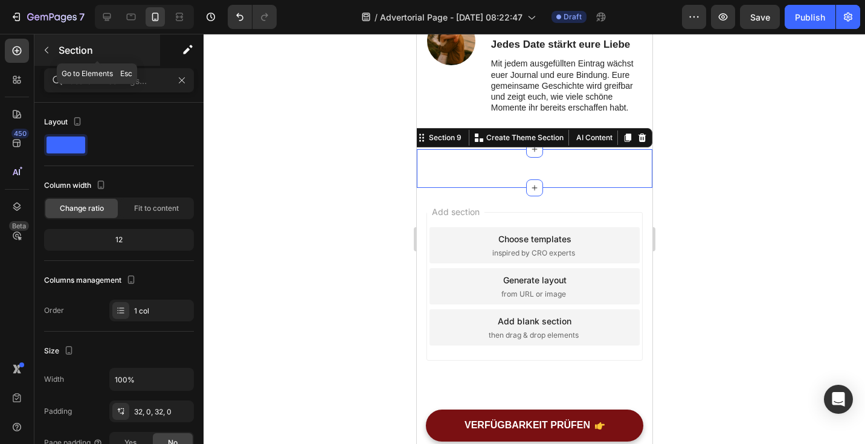
click at [55, 45] on button "button" at bounding box center [46, 49] width 19 height 19
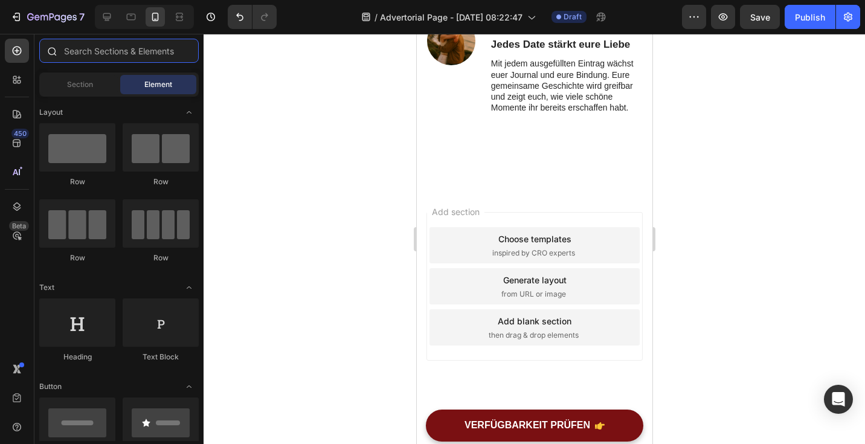
click at [90, 58] on input "text" at bounding box center [118, 51] width 159 height 24
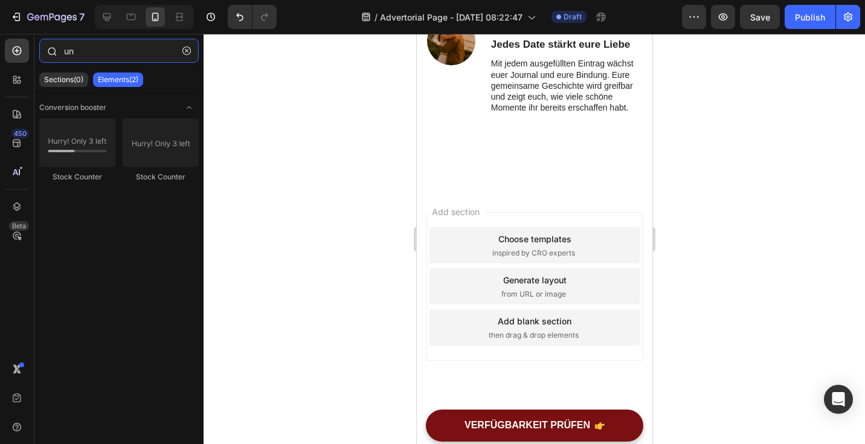
type input "u"
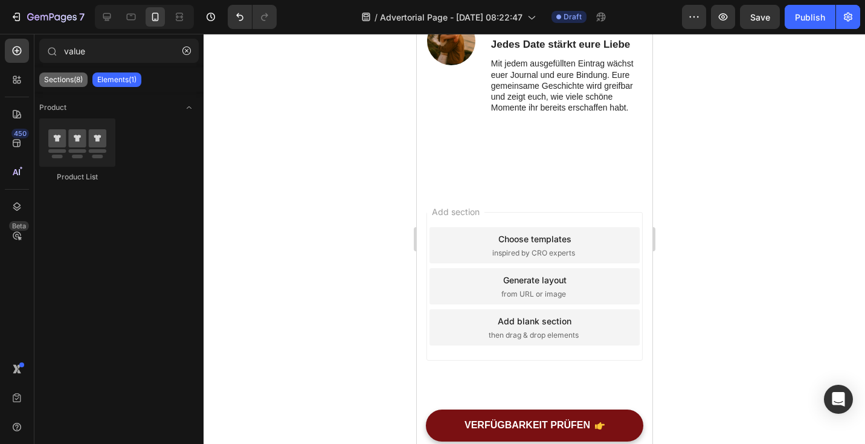
click at [67, 81] on p "Sections(8)" at bounding box center [63, 80] width 39 height 10
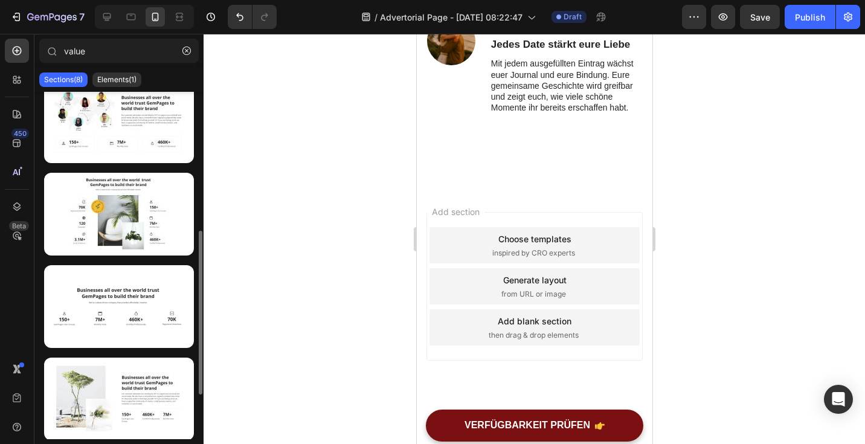
scroll to position [387, 0]
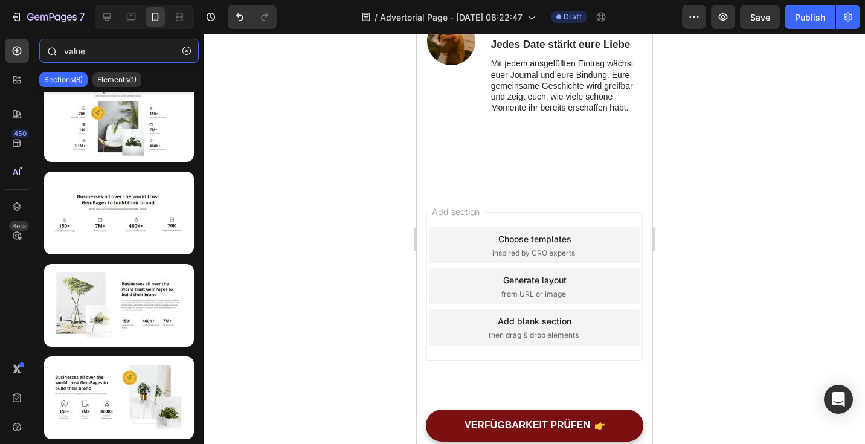
click at [120, 44] on input "value" at bounding box center [118, 51] width 159 height 24
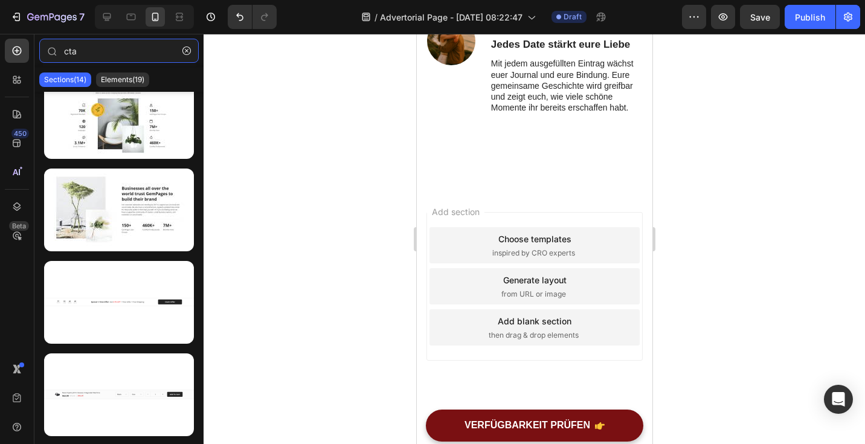
scroll to position [0, 0]
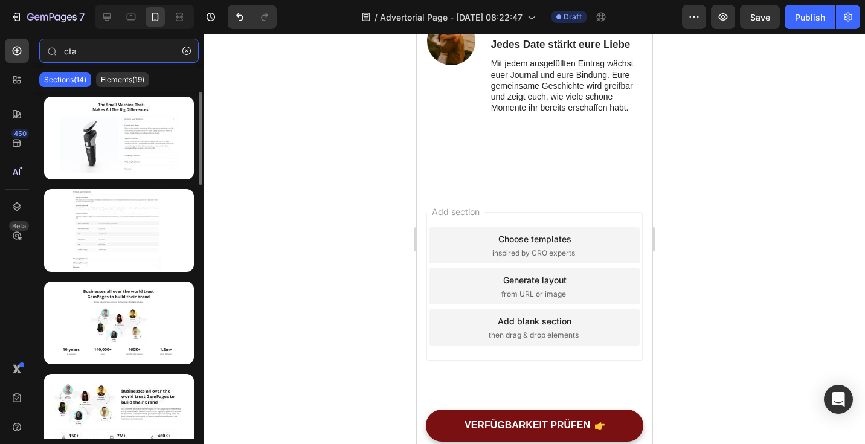
type input "cta"
click at [358, 207] on div at bounding box center [535, 239] width 662 height 410
click at [512, 208] on div "Add section Choose templates inspired by CRO experts Generate layout from URL o…" at bounding box center [534, 303] width 236 height 231
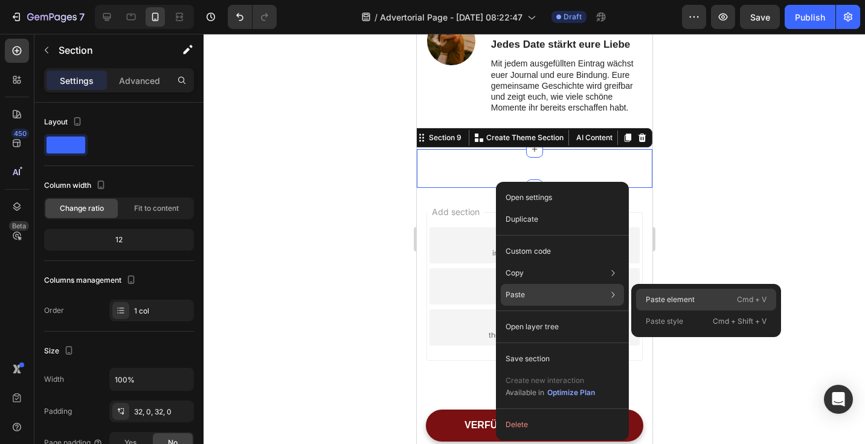
click at [691, 298] on p "Paste element" at bounding box center [670, 299] width 49 height 11
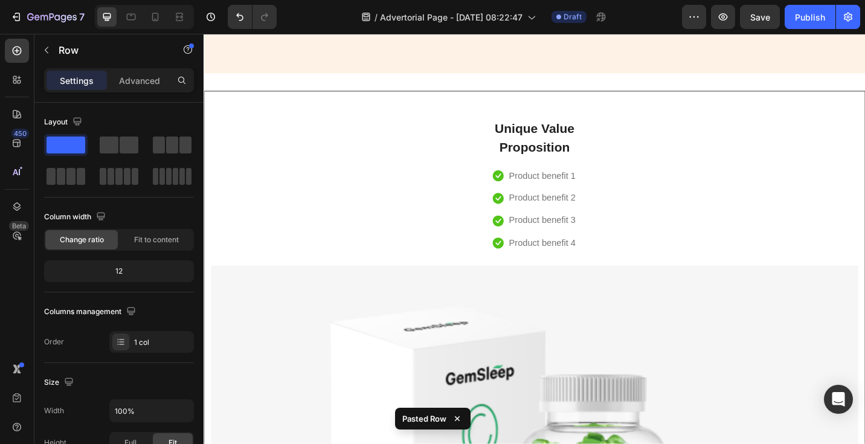
scroll to position [4068, 0]
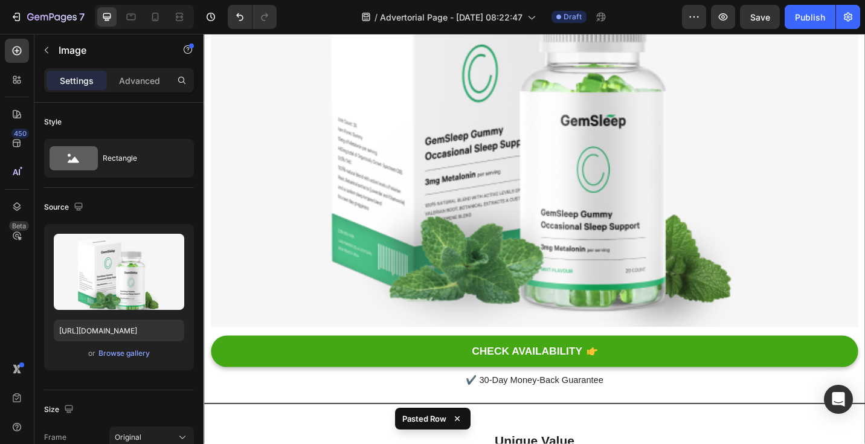
click at [715, 200] on img at bounding box center [565, 124] width 709 height 461
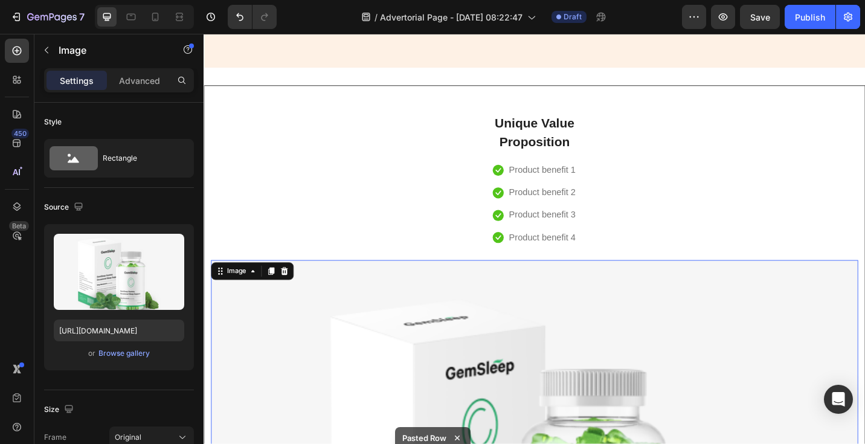
scroll to position [3907, 0]
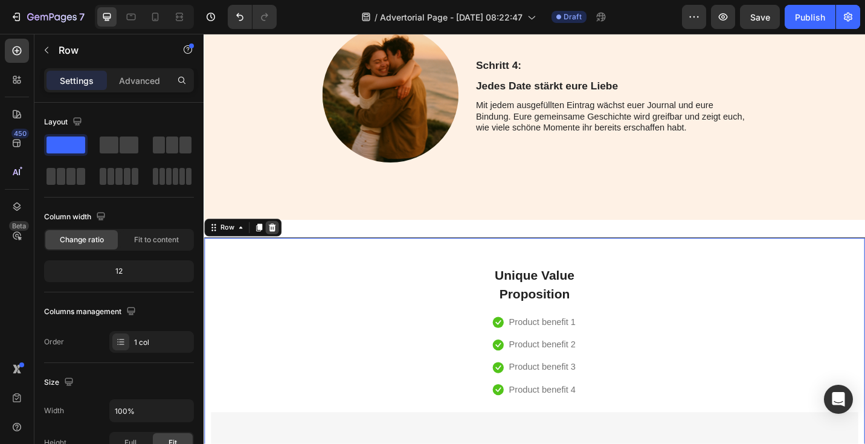
click at [283, 249] on div at bounding box center [278, 246] width 14 height 14
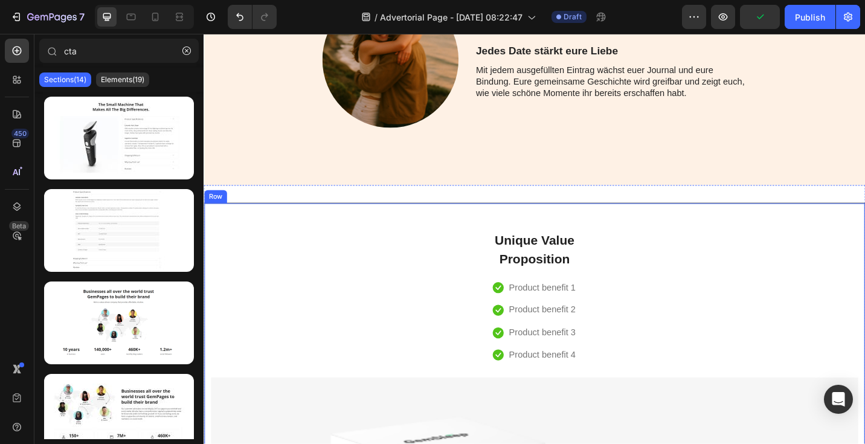
scroll to position [3944, 0]
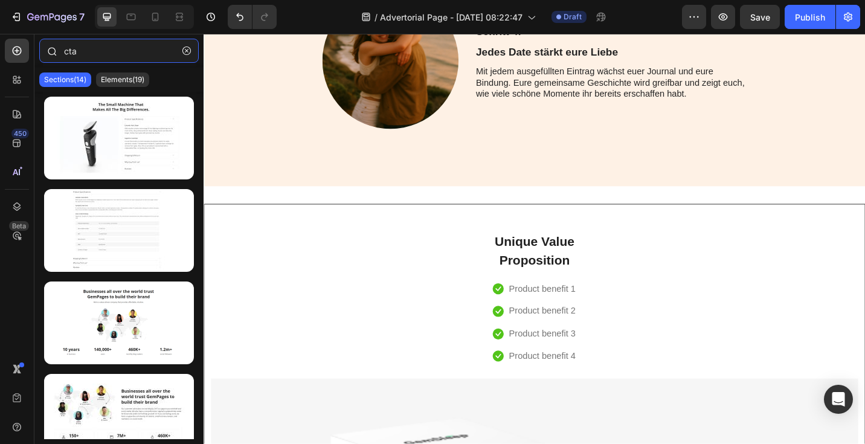
click at [188, 39] on input "cta" at bounding box center [118, 51] width 159 height 24
click at [187, 52] on icon "button" at bounding box center [186, 51] width 8 height 8
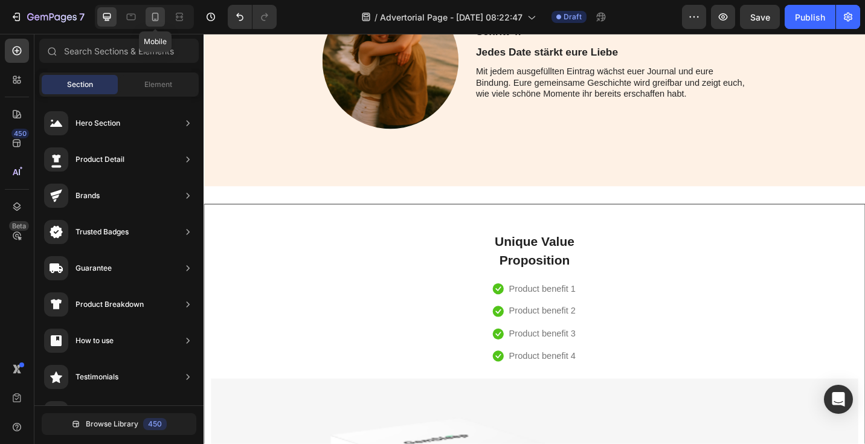
click at [161, 19] on div at bounding box center [155, 16] width 19 height 19
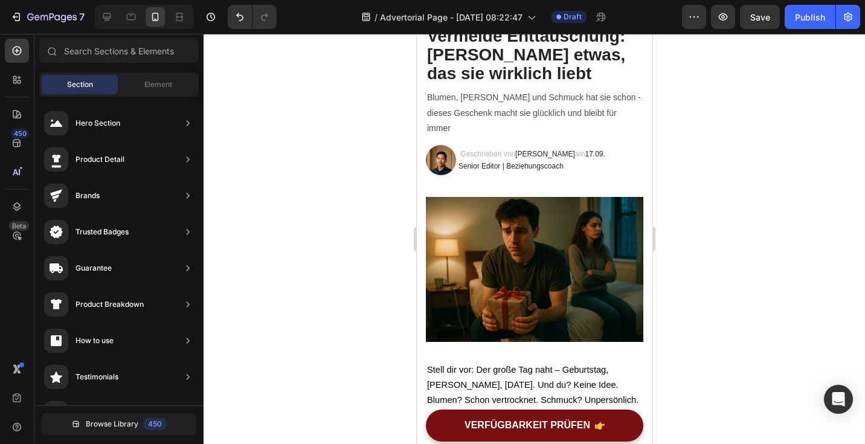
scroll to position [0, 0]
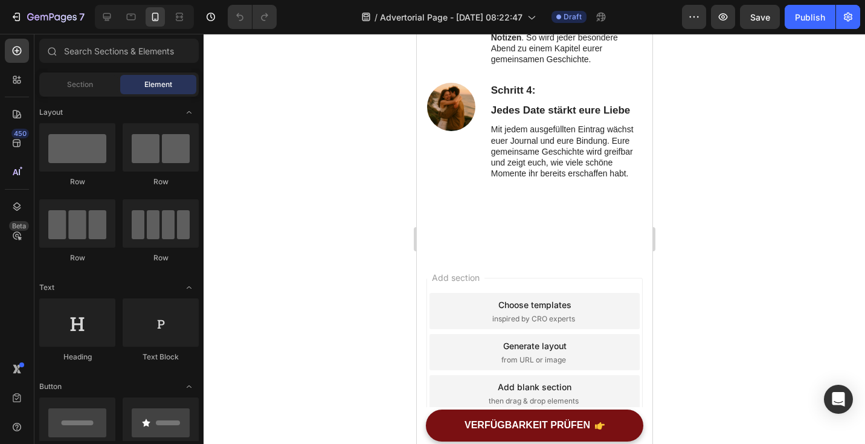
scroll to position [3664, 0]
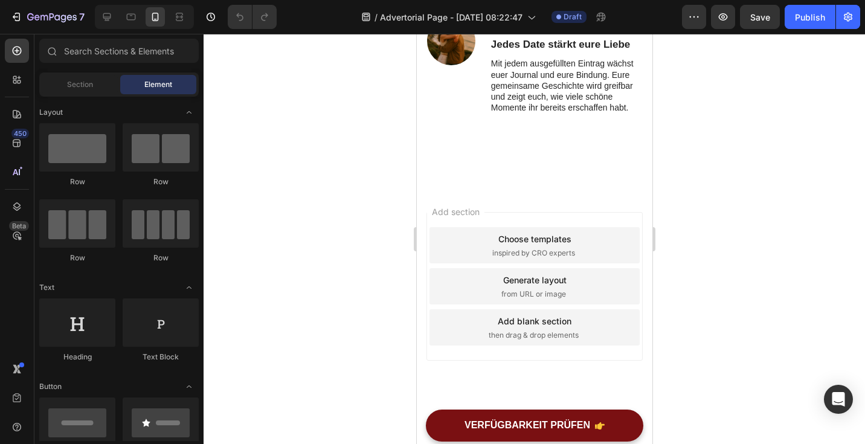
click at [573, 199] on div "Add section Choose templates inspired by CRO experts Generate layout from URL o…" at bounding box center [534, 303] width 236 height 231
click at [835, 396] on icon "Open Intercom Messenger" at bounding box center [838, 399] width 14 height 16
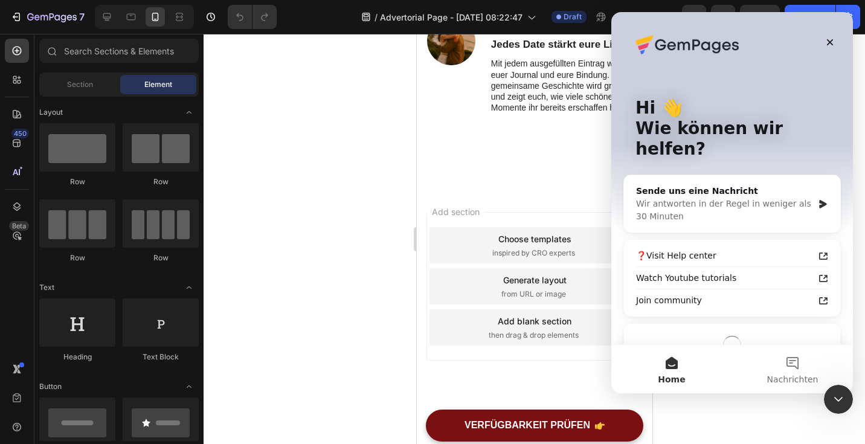
scroll to position [0, 0]
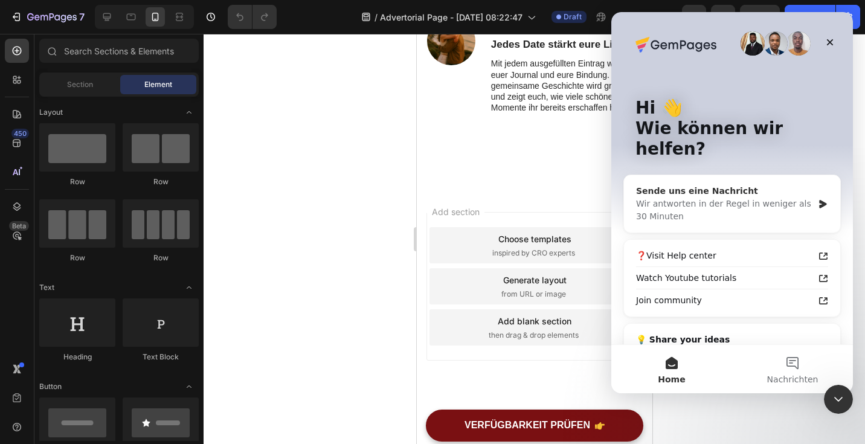
click at [695, 198] on div "Wir antworten in der Regel in weniger als 30 Minuten" at bounding box center [724, 210] width 177 height 25
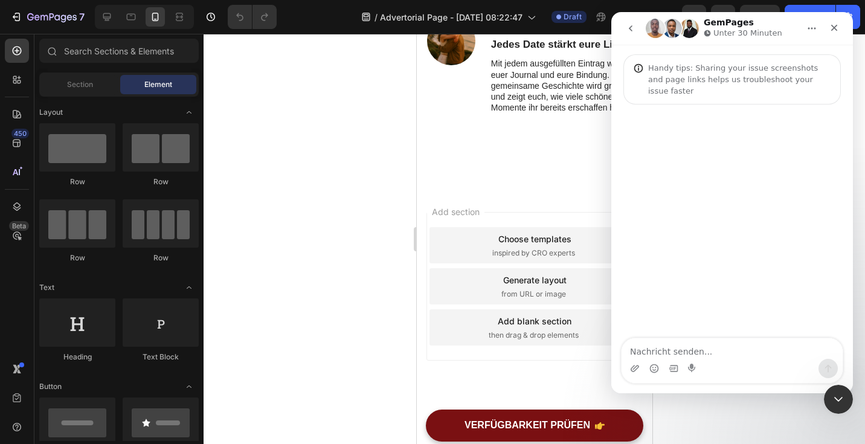
click at [683, 359] on div "Intercom Messenger" at bounding box center [732, 360] width 221 height 45
click at [681, 355] on textarea "Nachricht senden..." at bounding box center [732, 348] width 221 height 21
click at [642, 352] on textarea "Hey why did the CTA part of my advertorial dissapeared?" at bounding box center [732, 342] width 221 height 33
click at [697, 353] on textarea "Hey why did the CTA part of my advertorial disapeared?" at bounding box center [732, 342] width 221 height 33
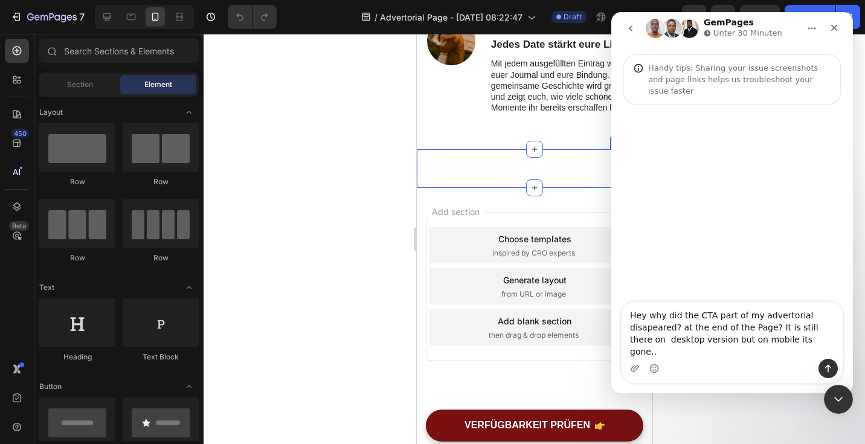
type textarea "Hey why did the CTA part of my advertorial disapeared? at the end of the Page? …"
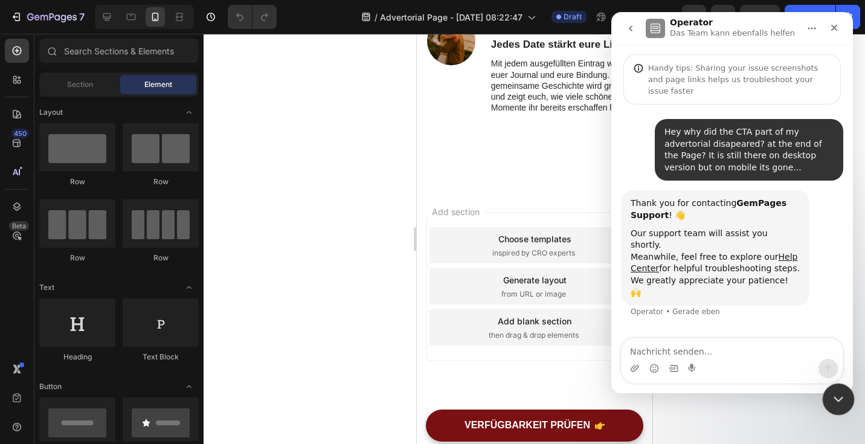
click at [845, 400] on div "Intercom-Nachrichtendienst schließen" at bounding box center [836, 397] width 29 height 29
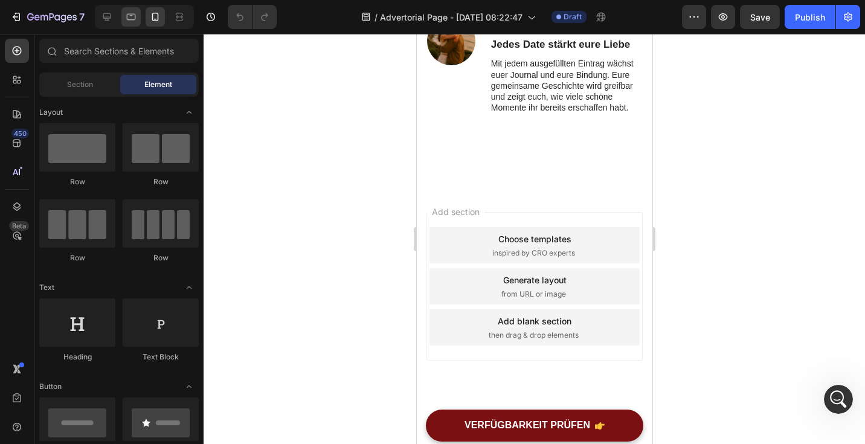
click at [137, 22] on icon at bounding box center [131, 17] width 12 height 12
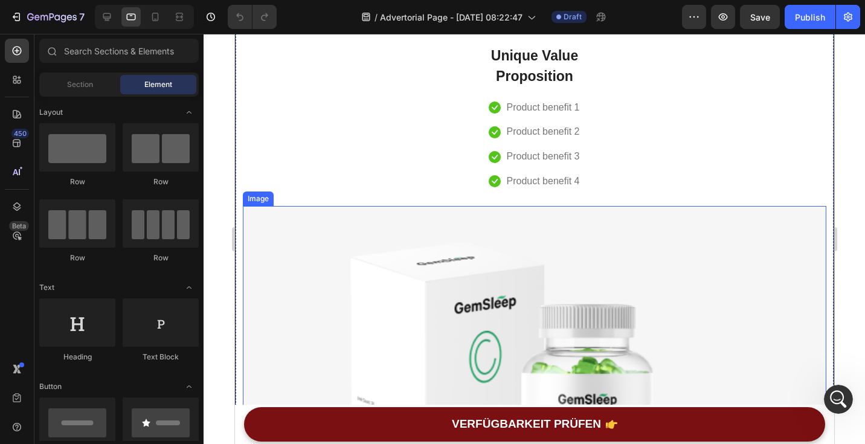
scroll to position [4092, 0]
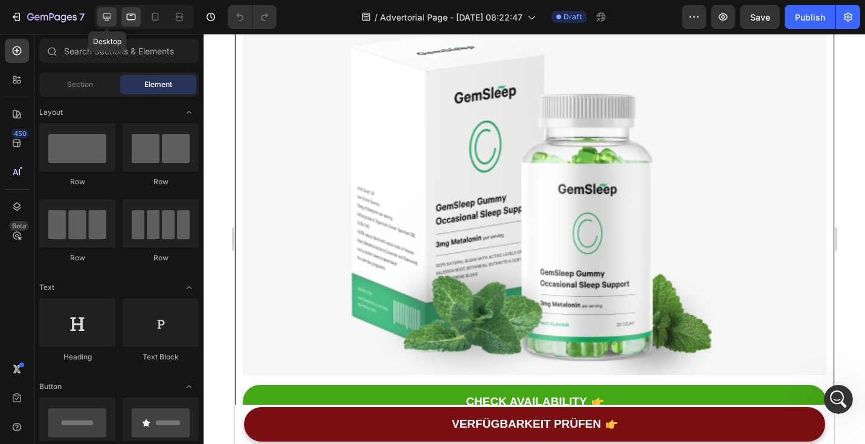
click at [114, 18] on div at bounding box center [106, 16] width 19 height 19
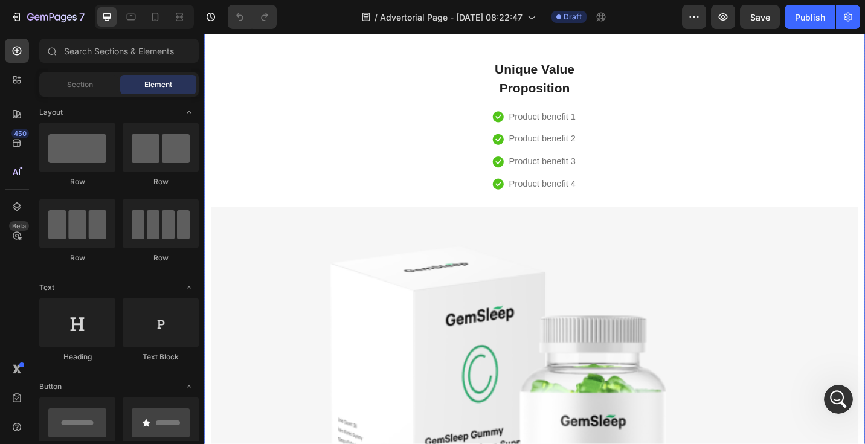
scroll to position [4098, 0]
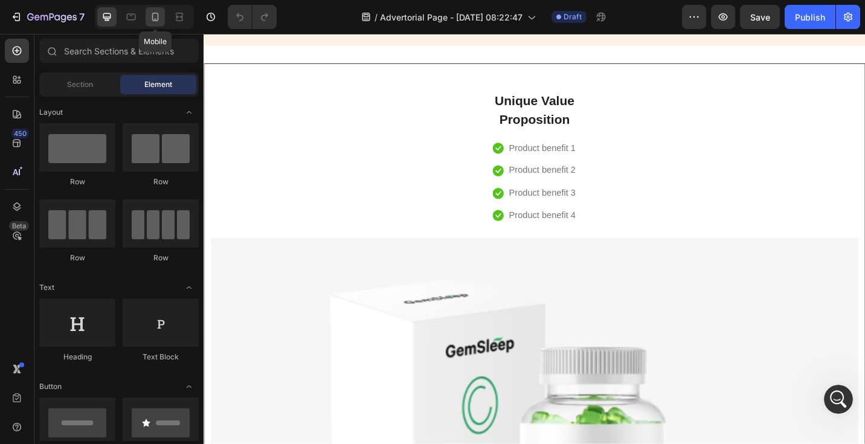
click at [159, 22] on icon at bounding box center [155, 17] width 12 height 12
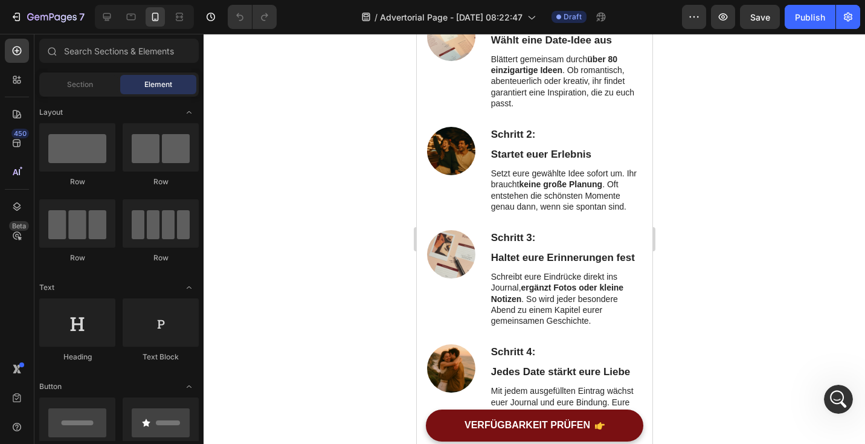
scroll to position [3664, 0]
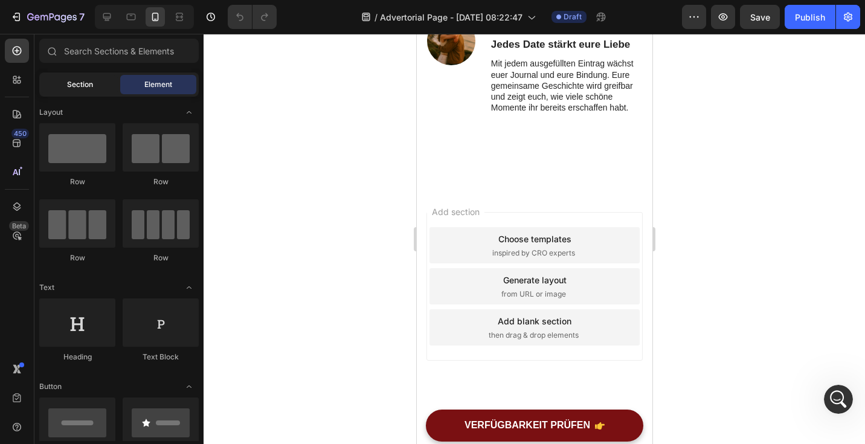
click at [81, 89] on span "Section" at bounding box center [80, 84] width 26 height 11
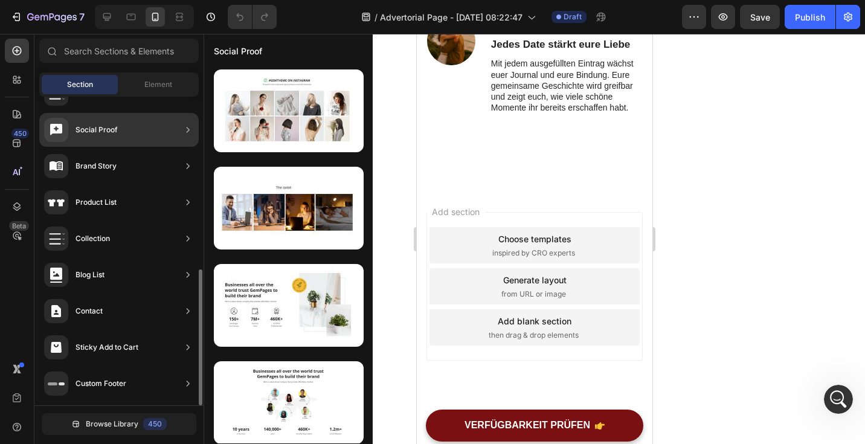
scroll to position [0, 0]
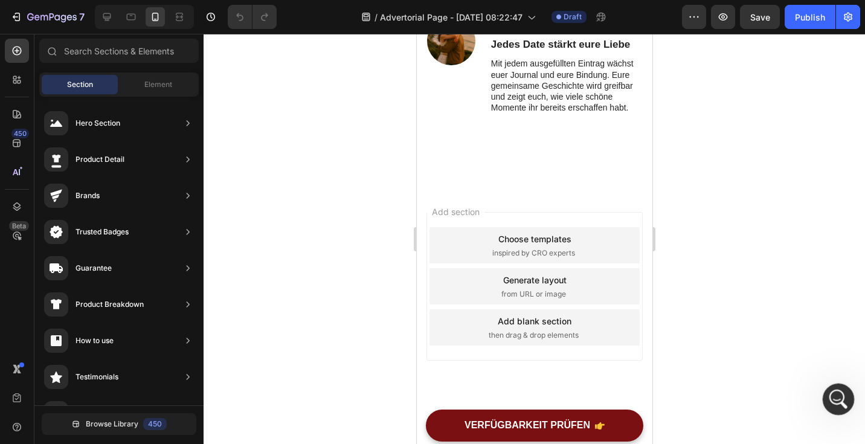
click at [837, 391] on icon "Intercom-Nachrichtendienst öffnen" at bounding box center [837, 398] width 20 height 20
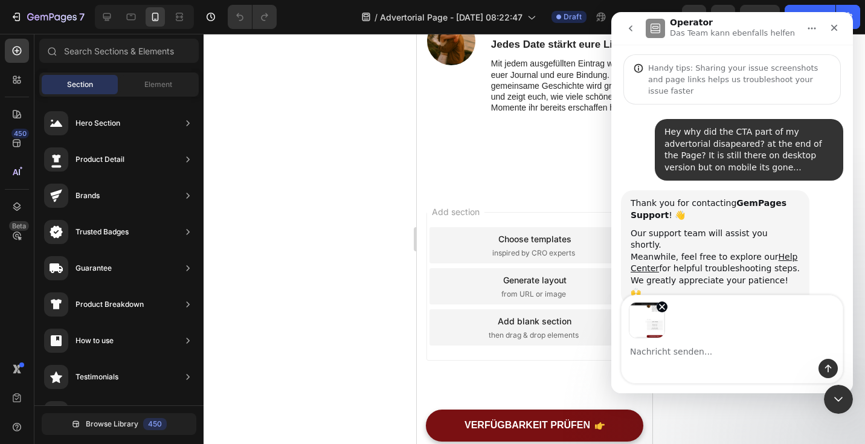
scroll to position [12, 0]
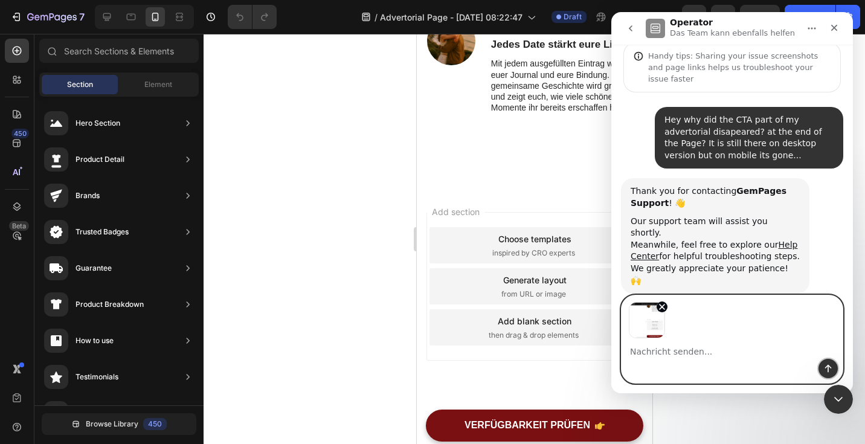
click at [826, 371] on icon "Sende eine Nachricht…" at bounding box center [828, 369] width 10 height 10
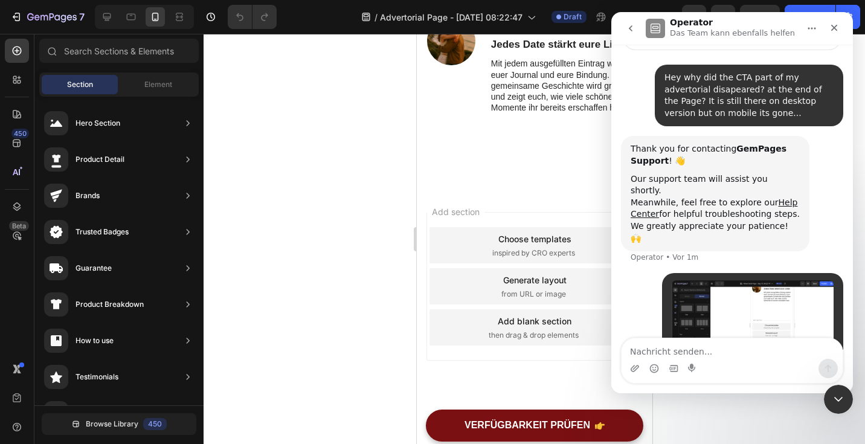
scroll to position [76, 0]
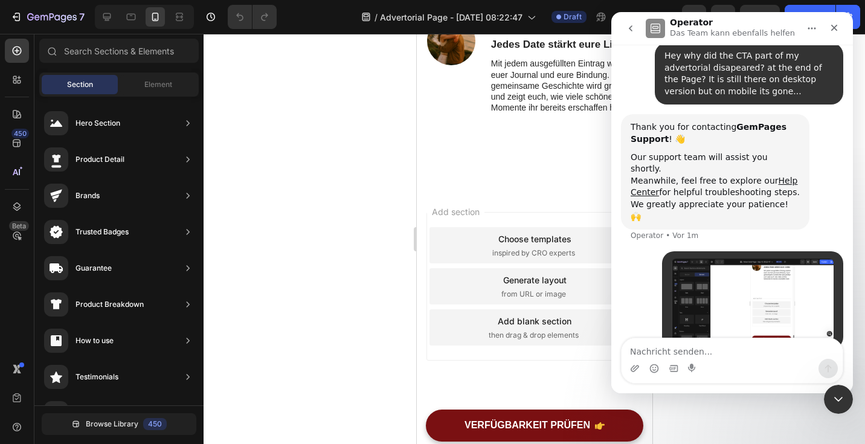
click at [750, 259] on img "user sagt…" at bounding box center [753, 300] width 162 height 83
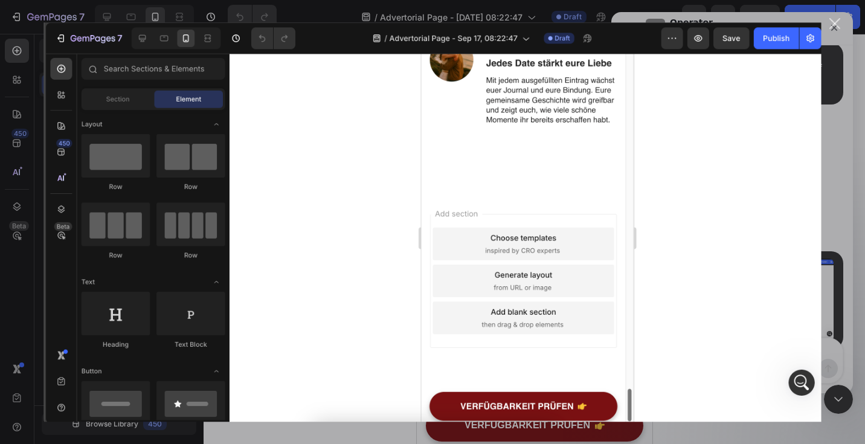
click at [842, 242] on div "Intercom Messenger" at bounding box center [432, 222] width 865 height 444
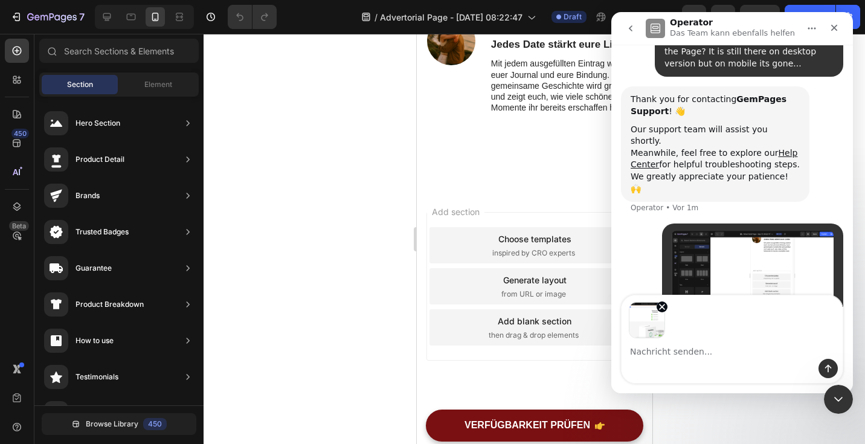
scroll to position [119, 0]
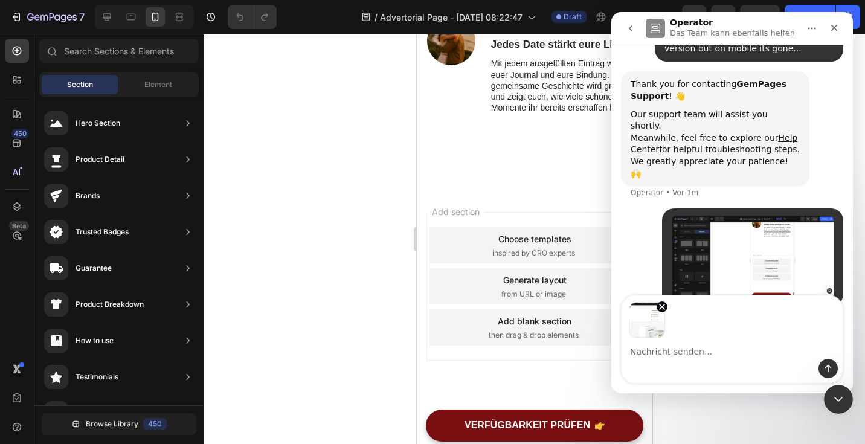
click at [829, 382] on div "Intercom Messenger" at bounding box center [732, 339] width 221 height 88
click at [828, 365] on icon "Sende eine Nachricht…" at bounding box center [828, 369] width 7 height 8
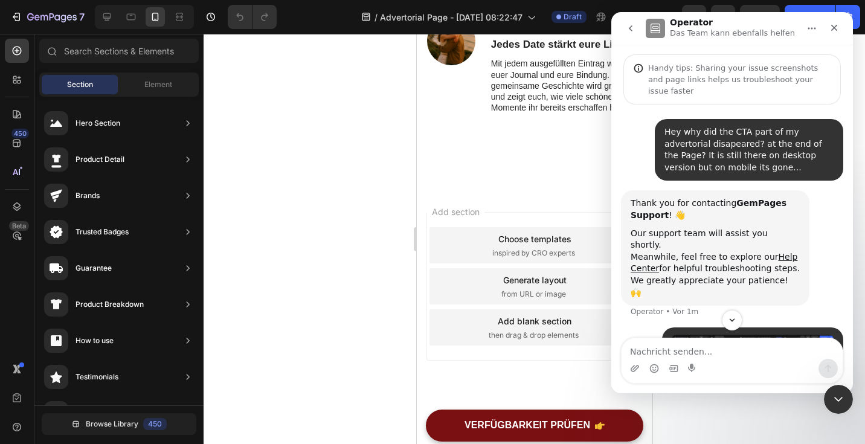
scroll to position [175, 0]
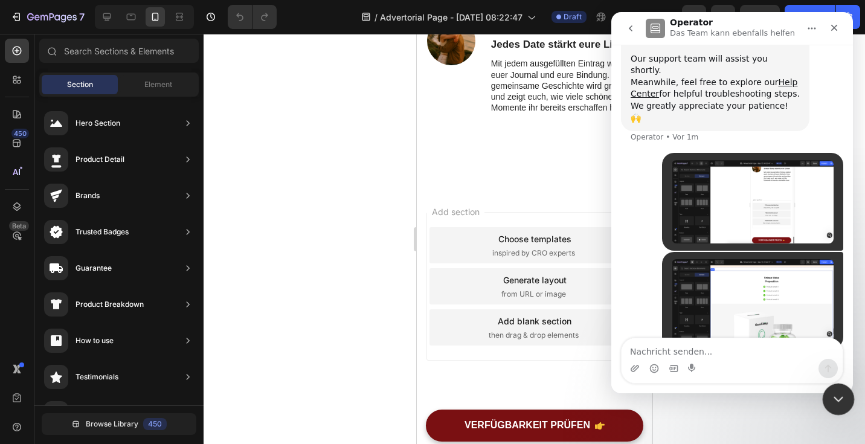
click at [834, 407] on div "Intercom-Nachrichtendienst schließen" at bounding box center [836, 397] width 29 height 29
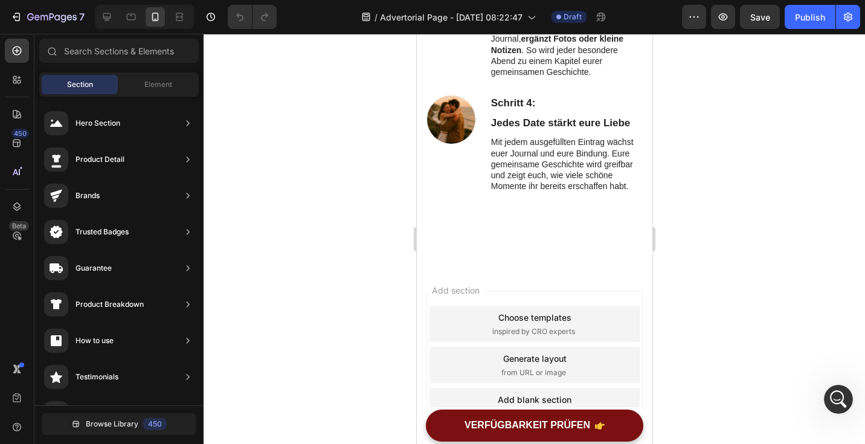
scroll to position [3664, 0]
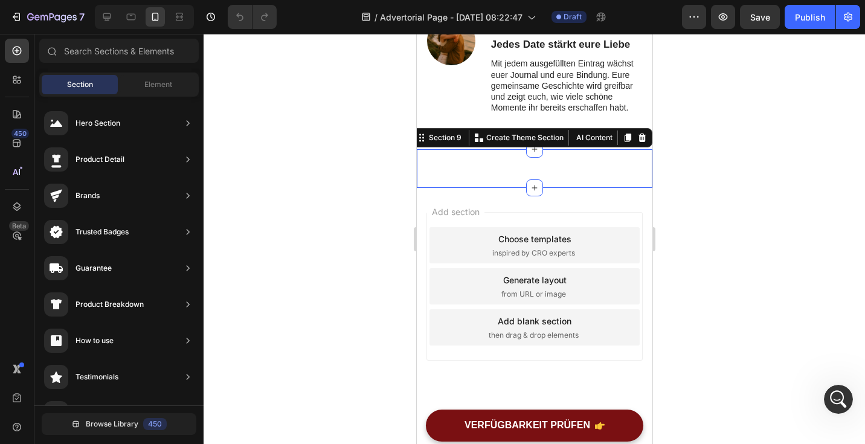
click at [550, 167] on div "Unique Value Proposition Heading Icon Product benefit 1 Text block Icon Product…" at bounding box center [534, 168] width 236 height 39
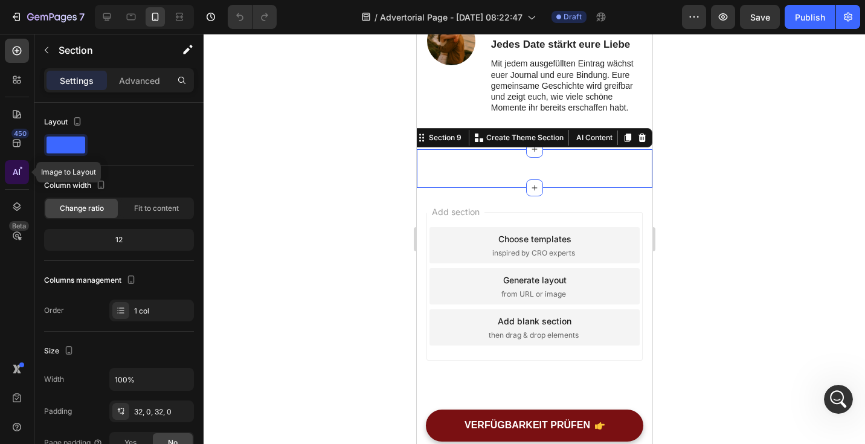
click at [19, 172] on icon at bounding box center [19, 172] width 1 height 6
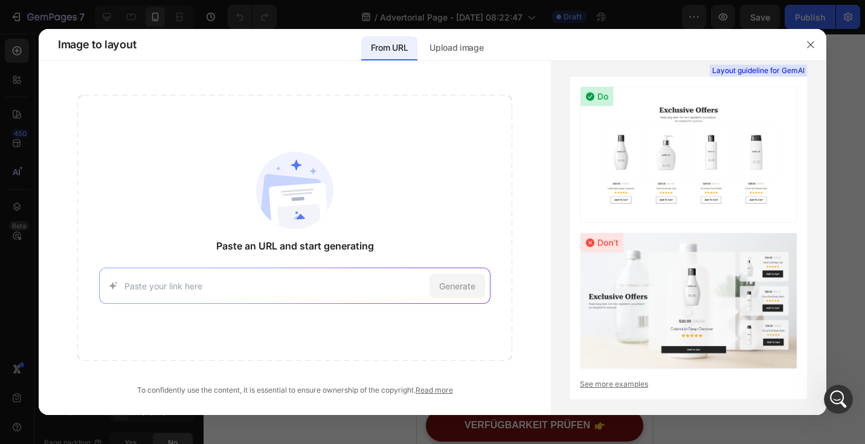
click at [259, 430] on div at bounding box center [432, 222] width 865 height 444
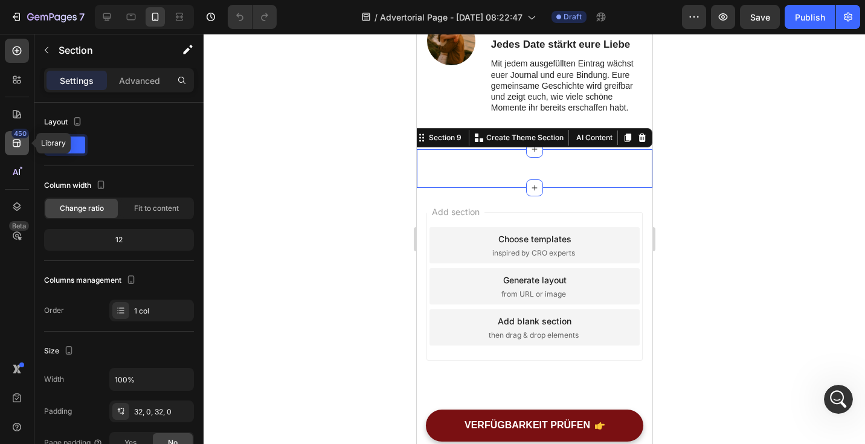
click at [19, 140] on icon at bounding box center [17, 143] width 12 height 12
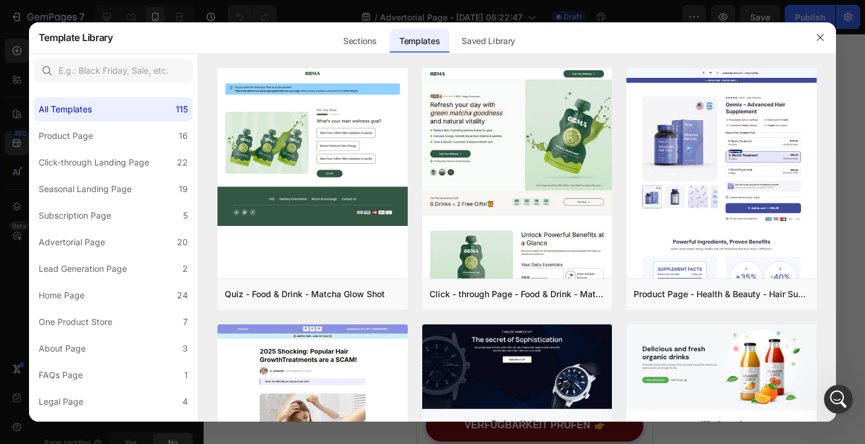
click at [24, 124] on div at bounding box center [432, 222] width 865 height 444
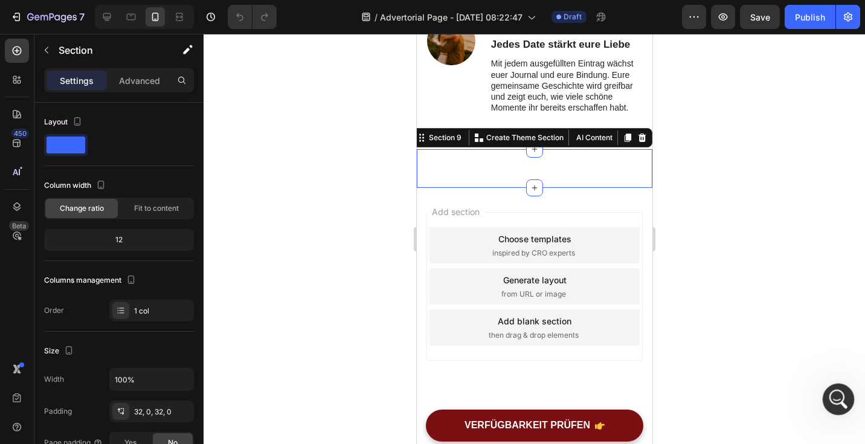
click at [837, 396] on icon "Intercom-Nachrichtendienst öffnen" at bounding box center [837, 398] width 20 height 20
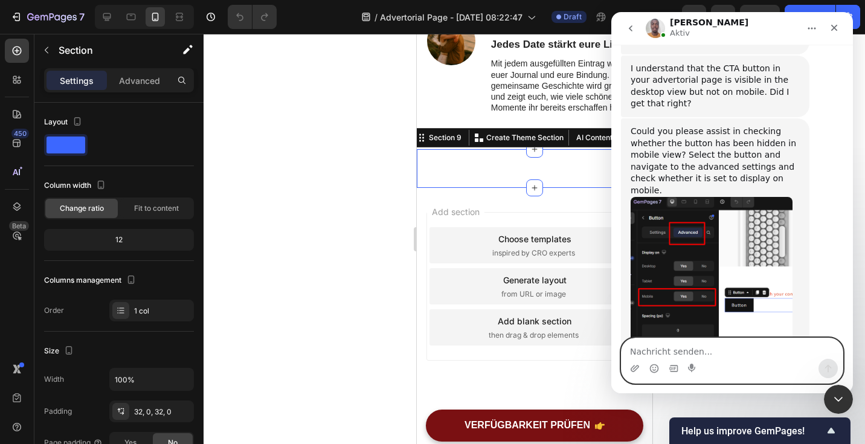
scroll to position [615, 0]
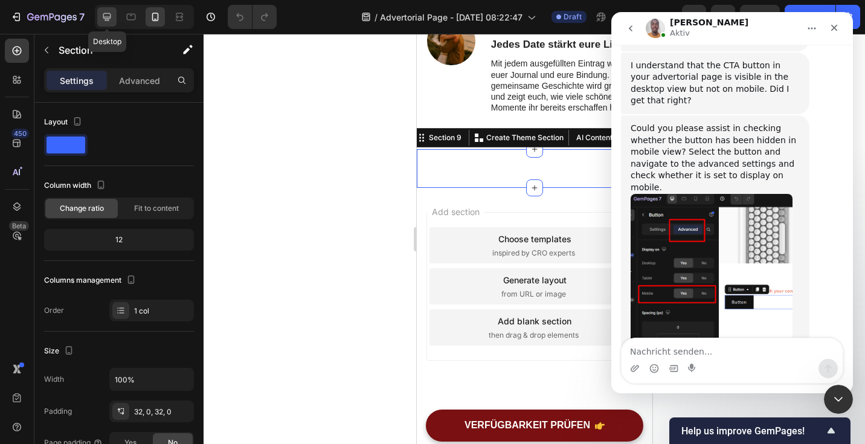
click at [105, 18] on icon at bounding box center [107, 17] width 12 height 12
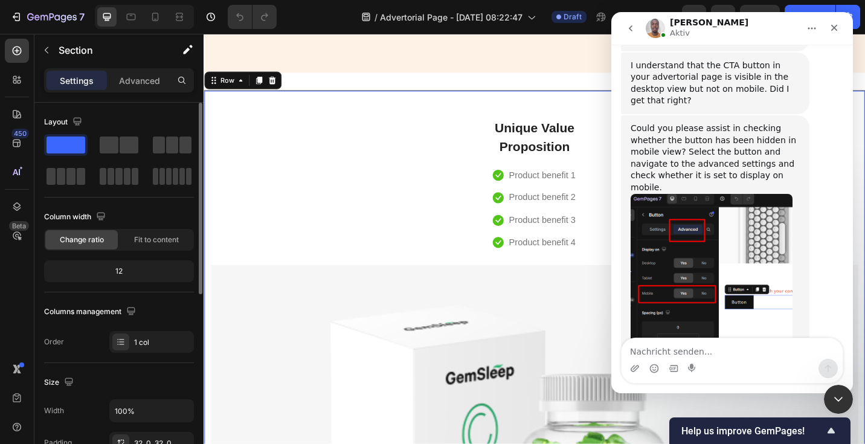
click at [137, 81] on p "Advanced" at bounding box center [139, 80] width 41 height 13
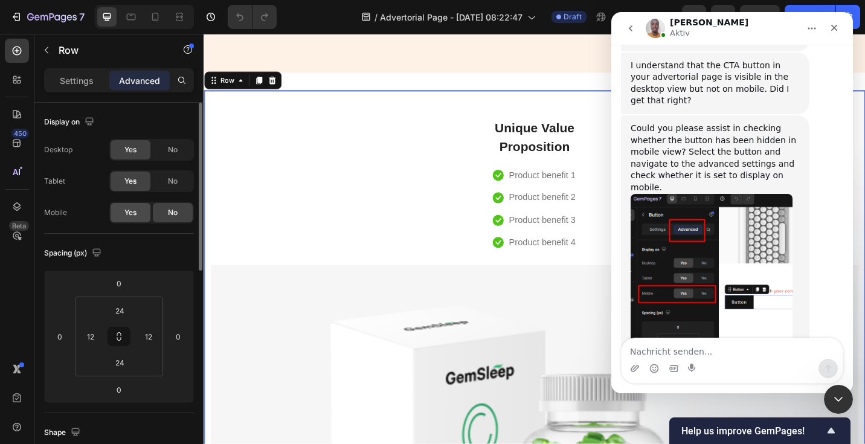
click at [129, 214] on span "Yes" at bounding box center [130, 212] width 12 height 11
click at [153, 15] on icon at bounding box center [155, 17] width 7 height 8
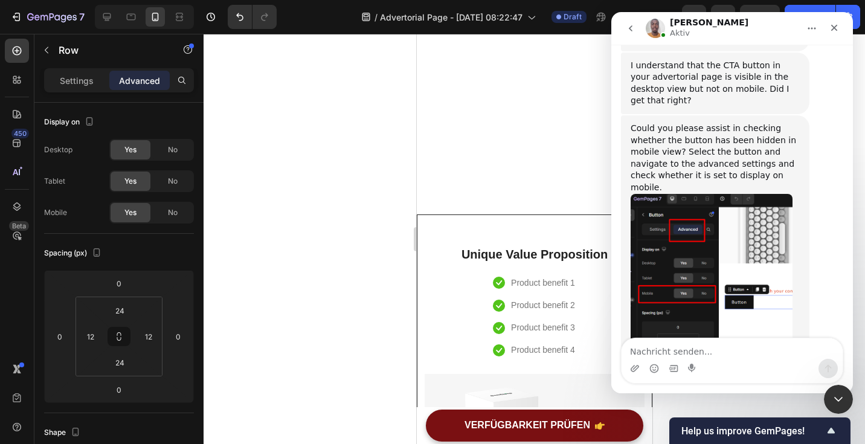
scroll to position [3951, 0]
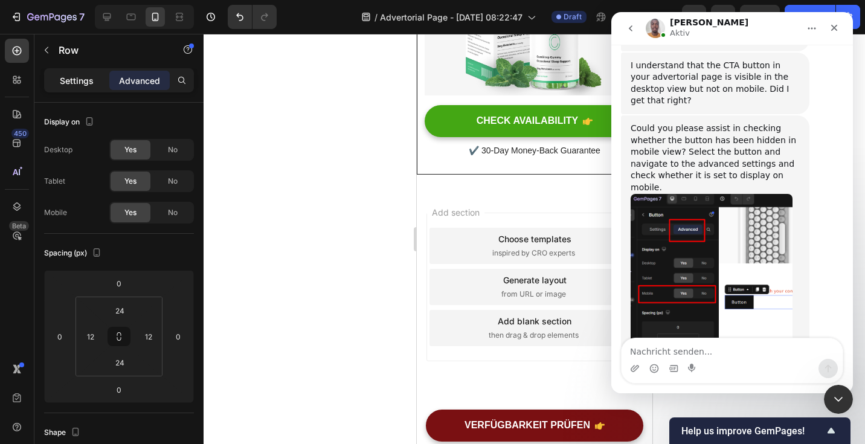
click at [69, 76] on p "Settings" at bounding box center [77, 80] width 34 height 13
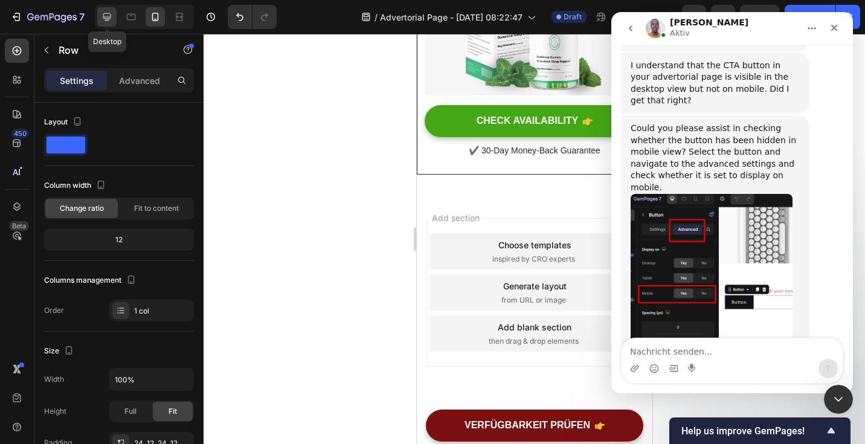
click at [102, 21] on icon at bounding box center [107, 17] width 12 height 12
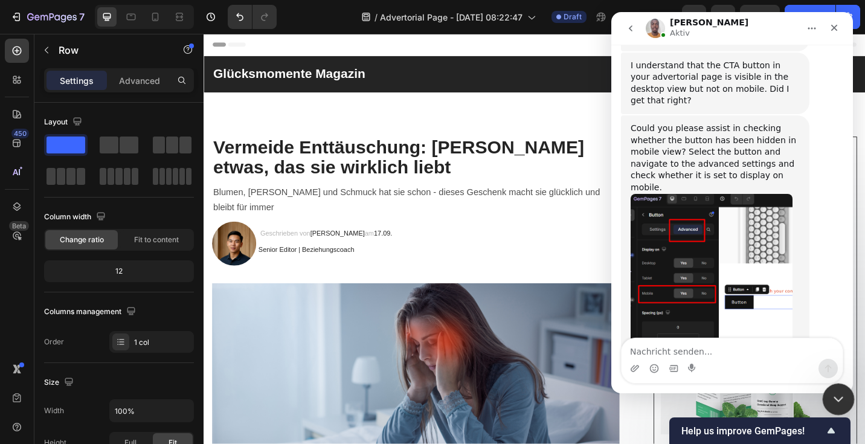
click at [836, 398] on icon "Intercom-Nachrichtendienst schließen" at bounding box center [837, 397] width 8 height 5
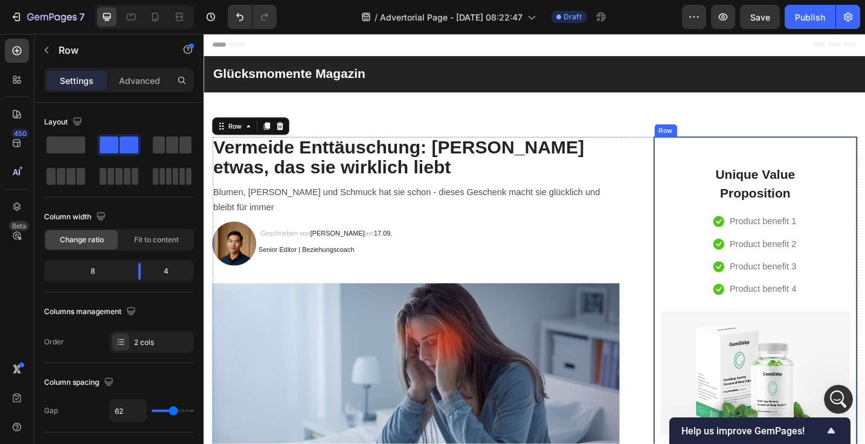
click at [717, 236] on div "Unique Value Proposition Heading Icon Product benefit 1 Text block Icon Product…" at bounding box center [807, 352] width 207 height 380
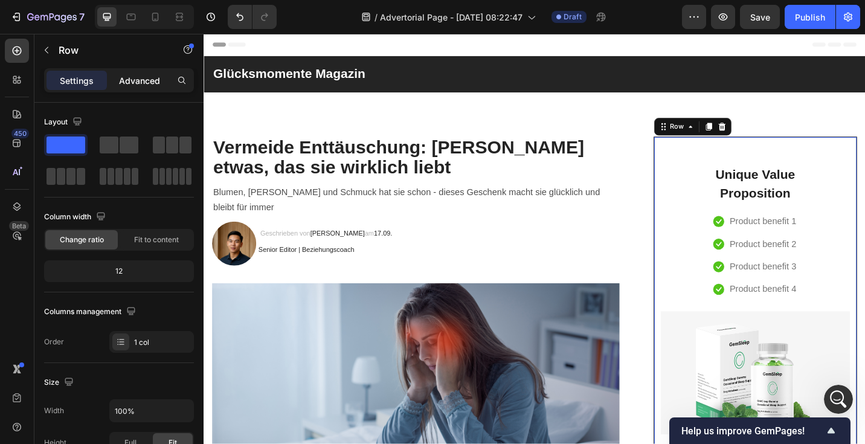
click at [143, 88] on div "Advanced" at bounding box center [139, 80] width 60 height 19
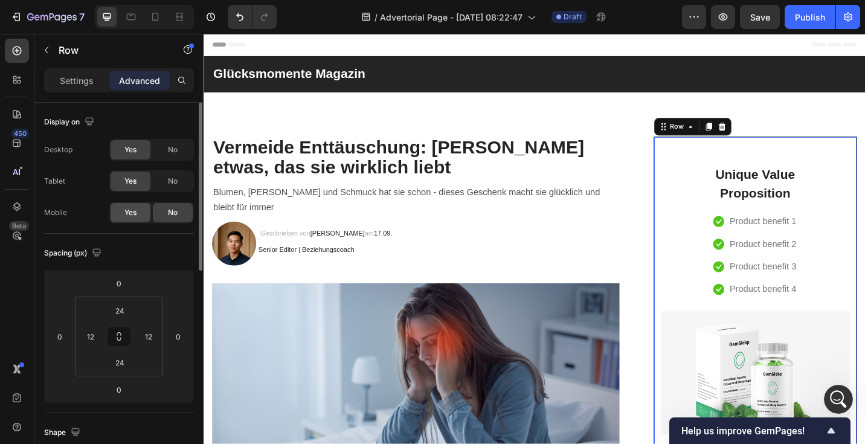
click at [134, 212] on span "Yes" at bounding box center [130, 212] width 12 height 11
click at [158, 20] on icon at bounding box center [155, 17] width 7 height 8
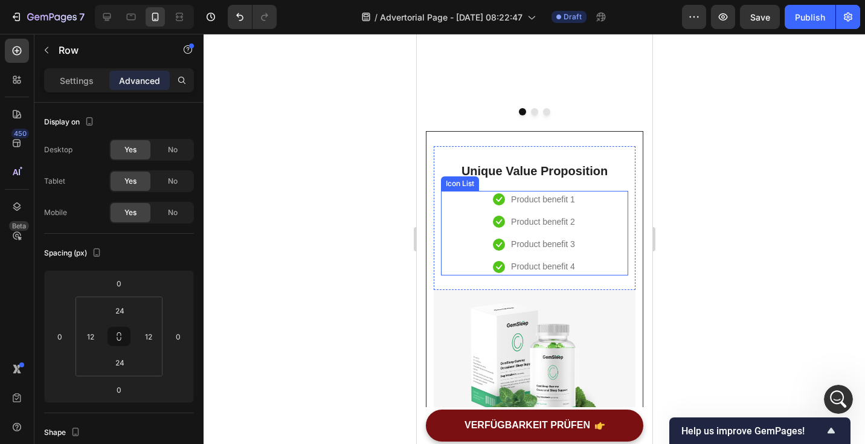
scroll to position [1683, 0]
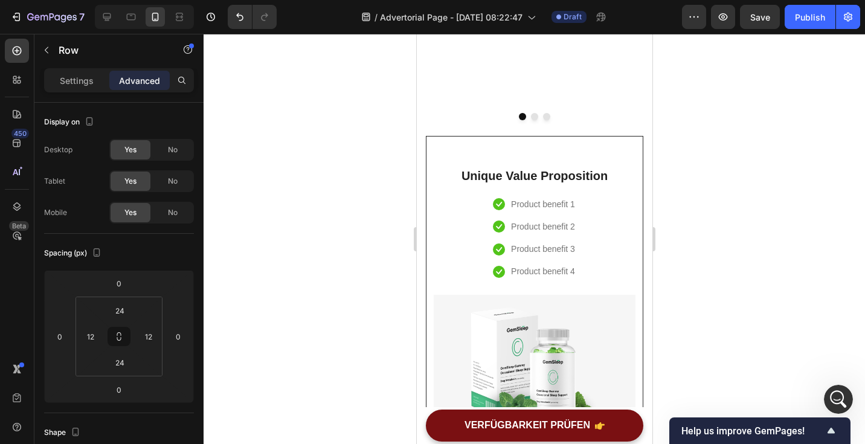
click at [627, 136] on div "Unique Value Proposition Heading Icon Product benefit 1 Text block Icon Product…" at bounding box center [533, 321] width 217 height 370
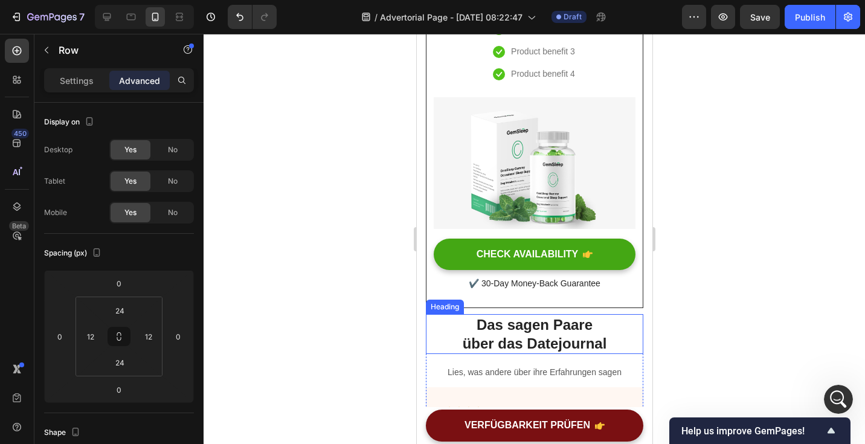
scroll to position [1878, 0]
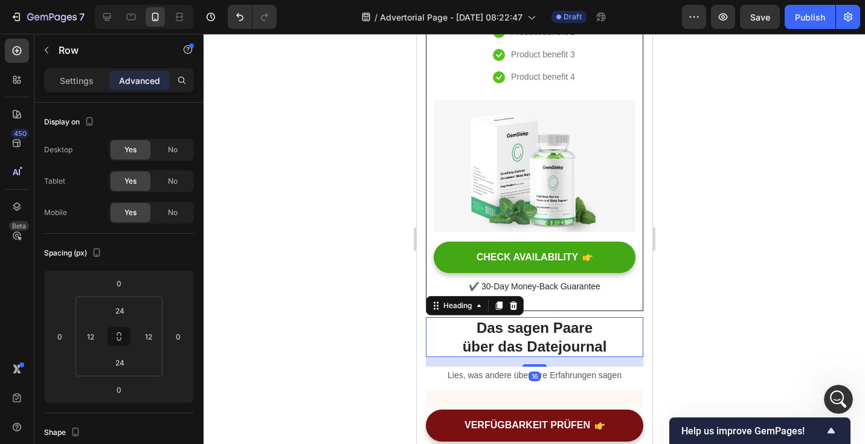
click at [438, 317] on h2 "Das sagen Paare über das Datejournal" at bounding box center [533, 337] width 217 height 40
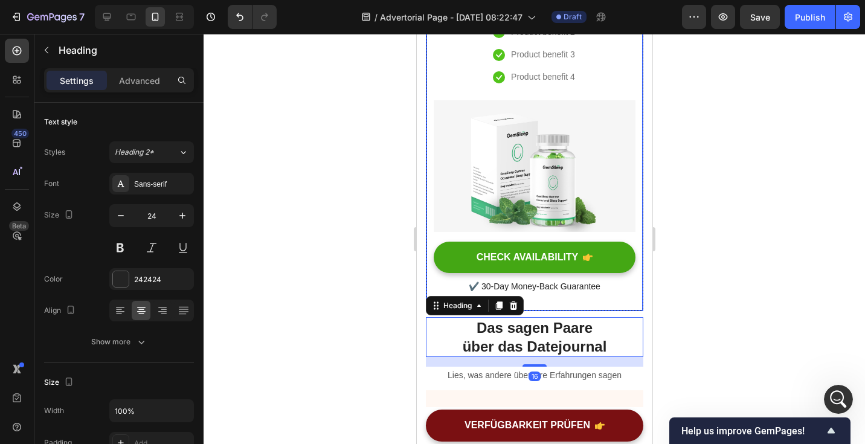
click at [432, 161] on div "Unique Value Proposition Heading Icon Product benefit 1 Text block Icon Product…" at bounding box center [533, 126] width 217 height 370
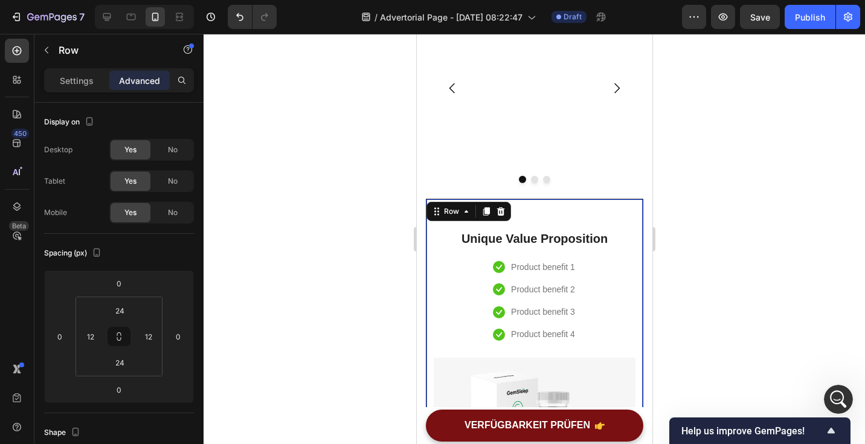
scroll to position [1603, 0]
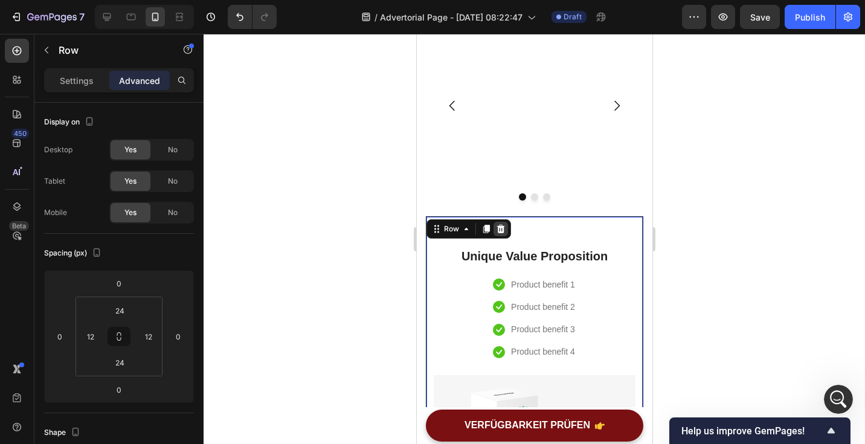
click at [500, 224] on icon at bounding box center [501, 228] width 8 height 8
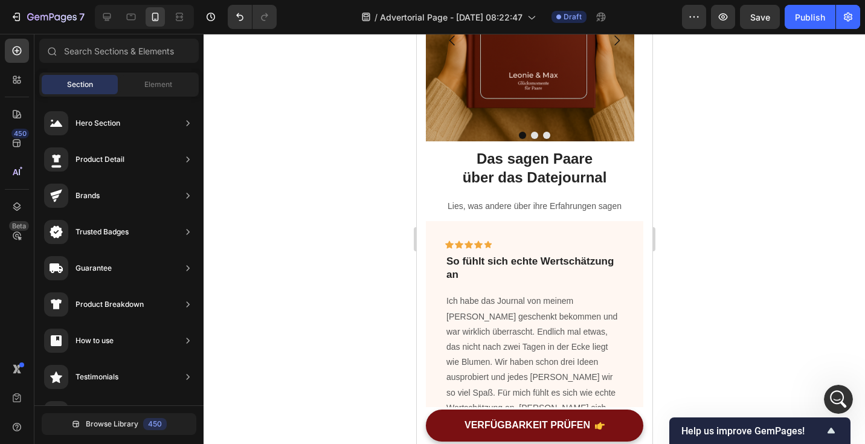
scroll to position [1604, 0]
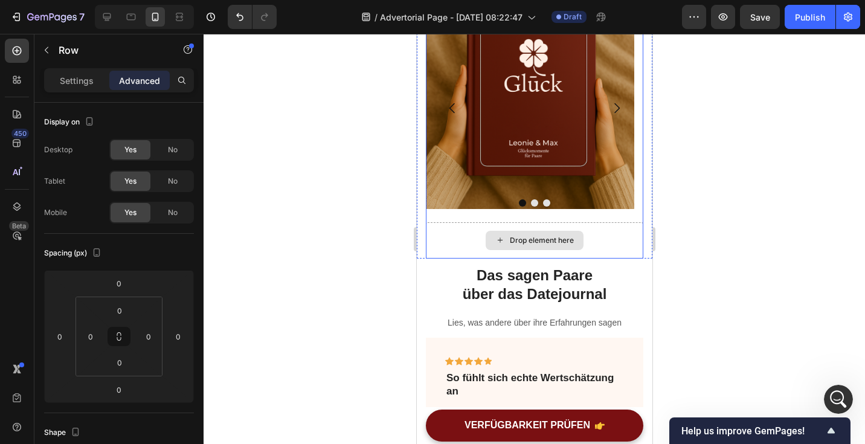
click at [620, 222] on div "Drop element here" at bounding box center [533, 240] width 217 height 36
click at [677, 206] on div at bounding box center [535, 239] width 662 height 410
click at [615, 222] on div "Drop element here" at bounding box center [533, 240] width 217 height 36
click at [541, 236] on div "Drop element here" at bounding box center [541, 241] width 64 height 10
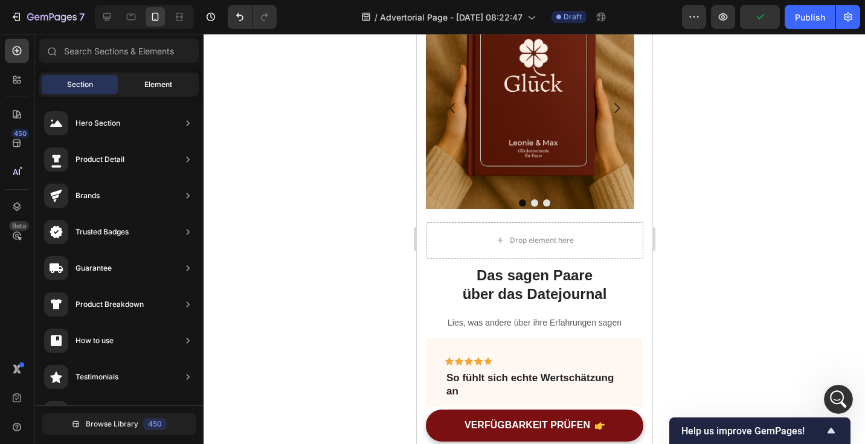
click at [151, 82] on span "Element" at bounding box center [158, 84] width 28 height 11
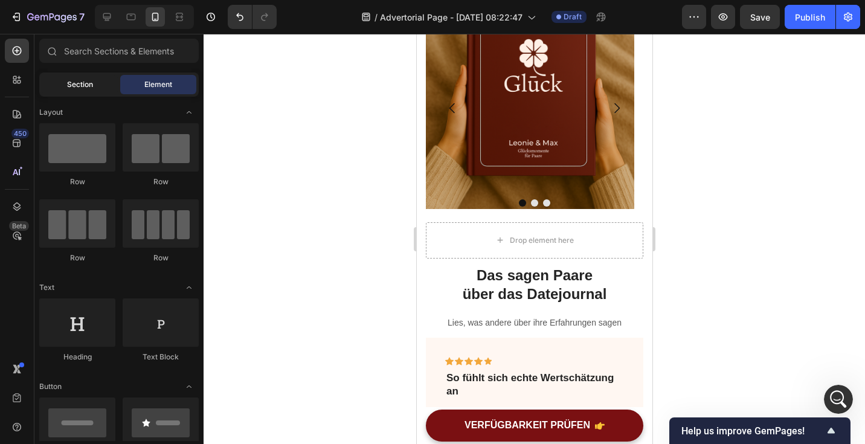
click at [75, 83] on span "Section" at bounding box center [80, 84] width 26 height 11
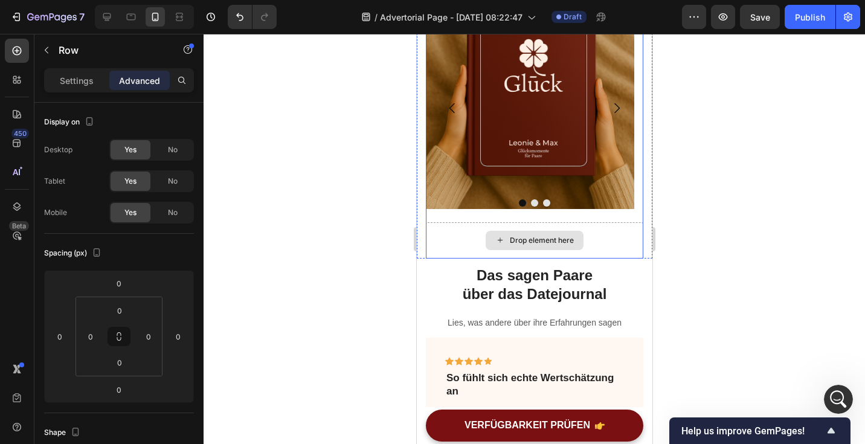
click at [433, 222] on div "Drop element here" at bounding box center [533, 240] width 217 height 36
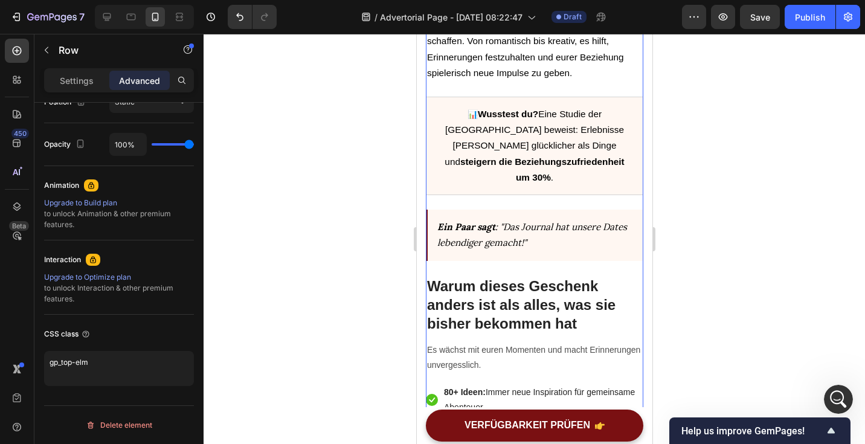
scroll to position [985, 0]
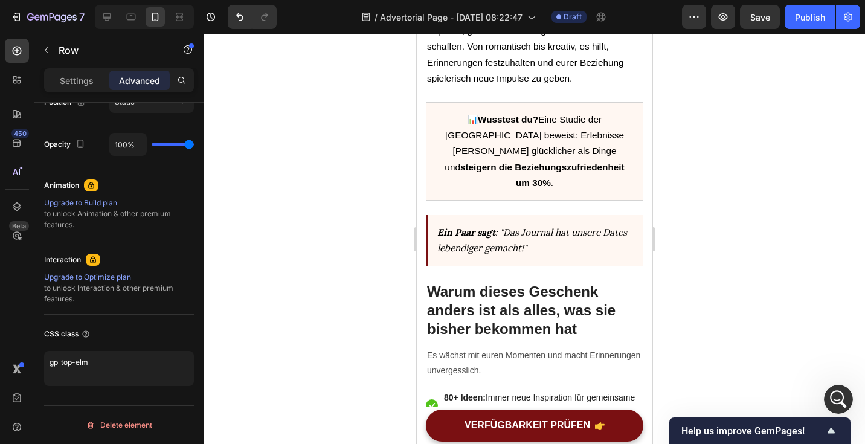
click at [770, 139] on div at bounding box center [535, 239] width 662 height 410
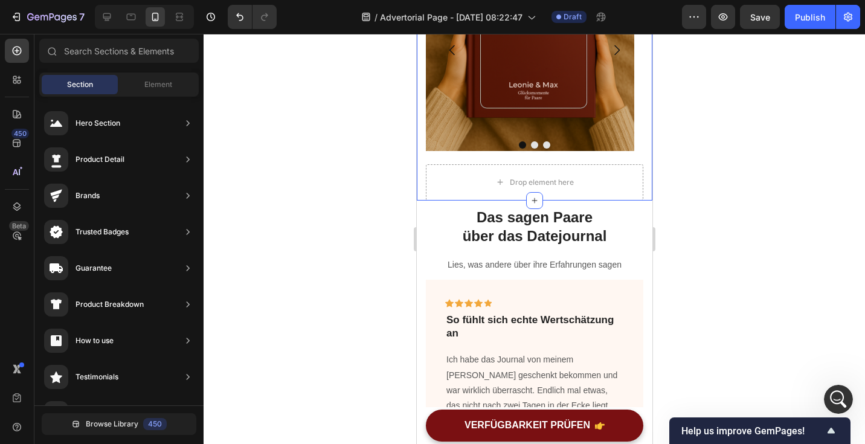
scroll to position [1663, 0]
click at [587, 164] on div "Drop element here" at bounding box center [533, 182] width 217 height 36
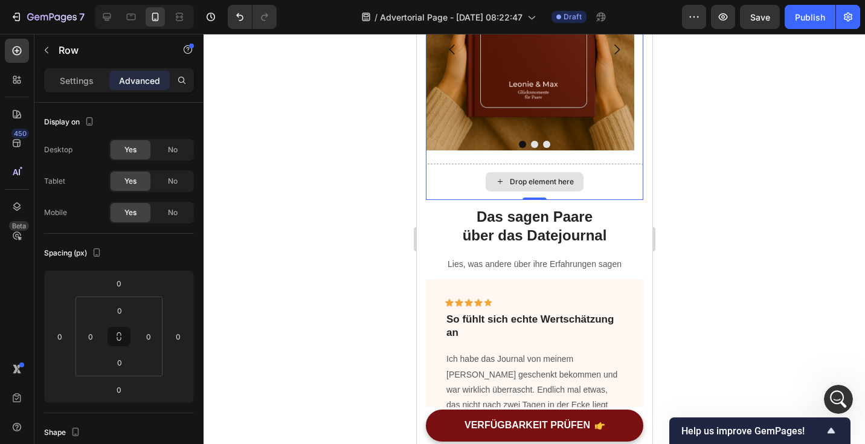
click at [539, 177] on div "Drop element here" at bounding box center [541, 182] width 64 height 10
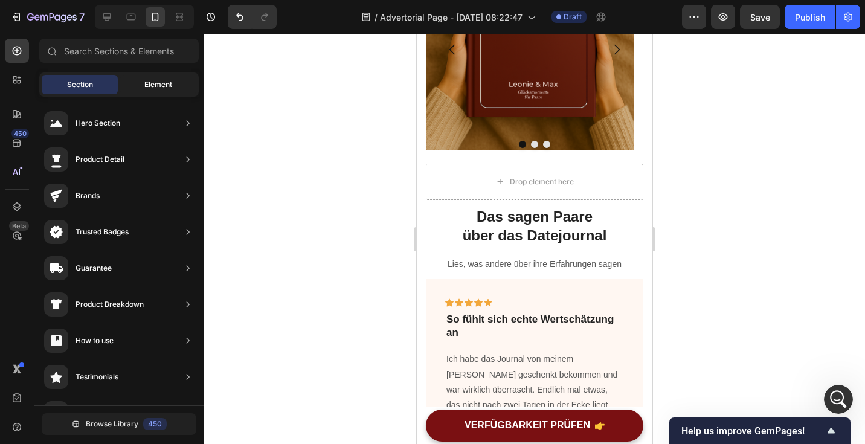
click at [148, 88] on span "Element" at bounding box center [158, 84] width 28 height 11
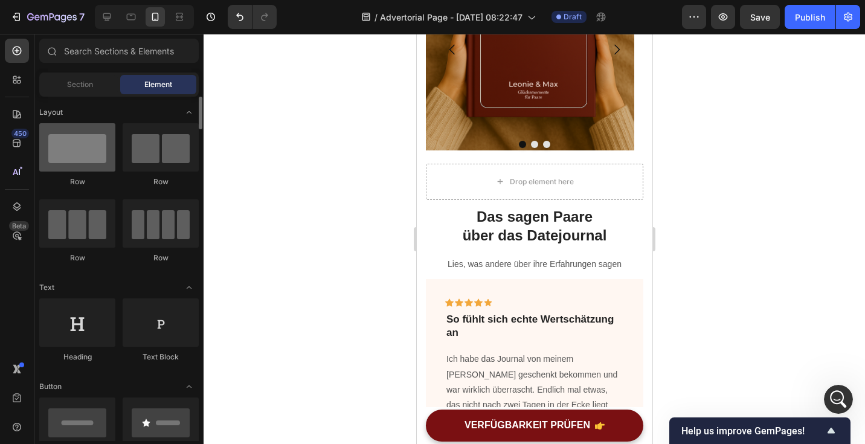
click at [91, 155] on div at bounding box center [77, 147] width 76 height 48
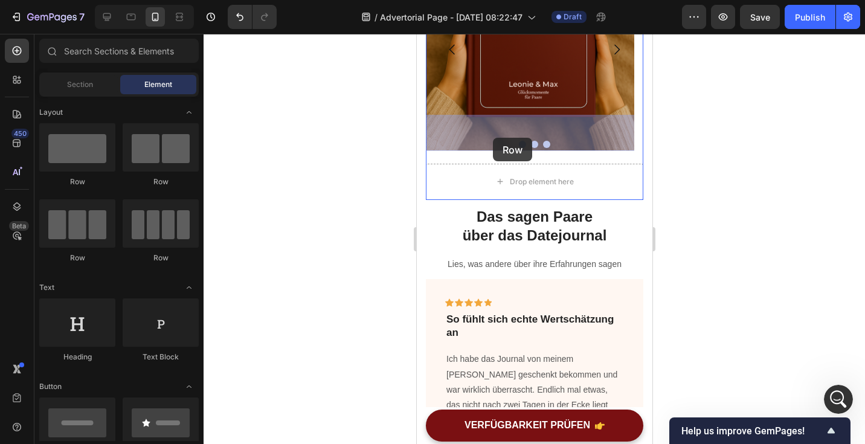
drag, startPoint x: 507, startPoint y: 188, endPoint x: 492, endPoint y: 137, distance: 53.5
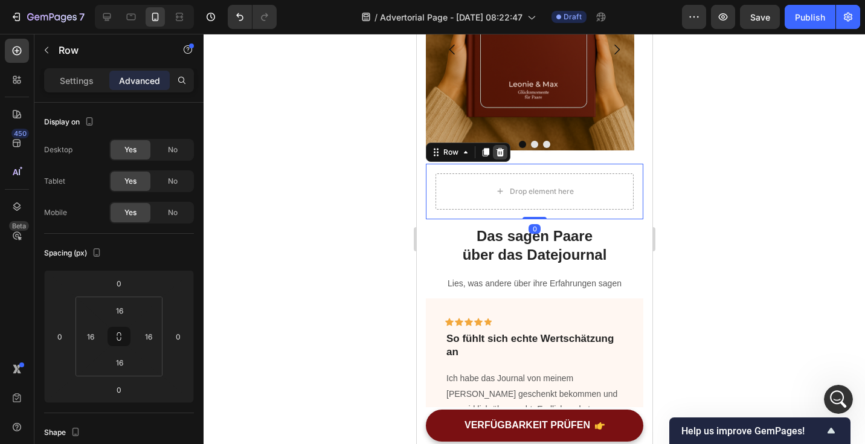
click at [505, 145] on div at bounding box center [499, 152] width 14 height 14
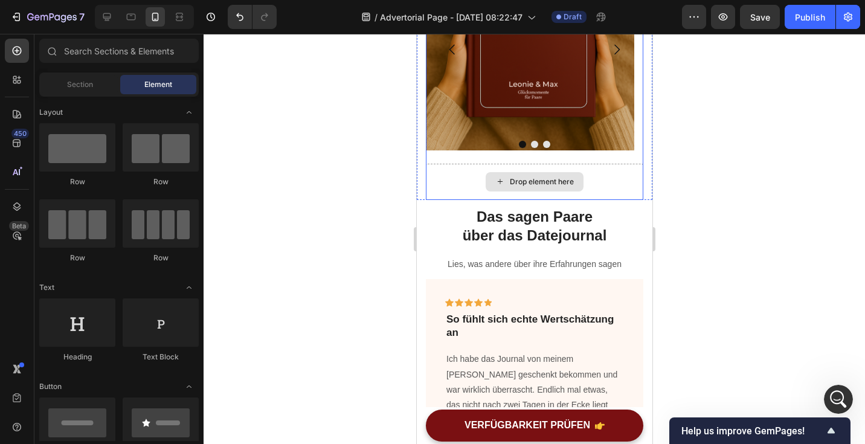
click at [425, 164] on div "Drop element here" at bounding box center [533, 182] width 217 height 36
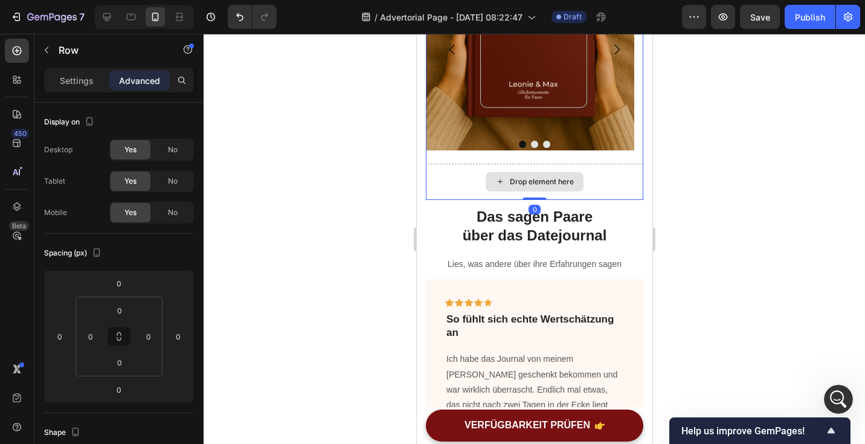
click at [462, 164] on div "Drop element here" at bounding box center [533, 182] width 217 height 36
click at [739, 163] on div at bounding box center [535, 239] width 662 height 410
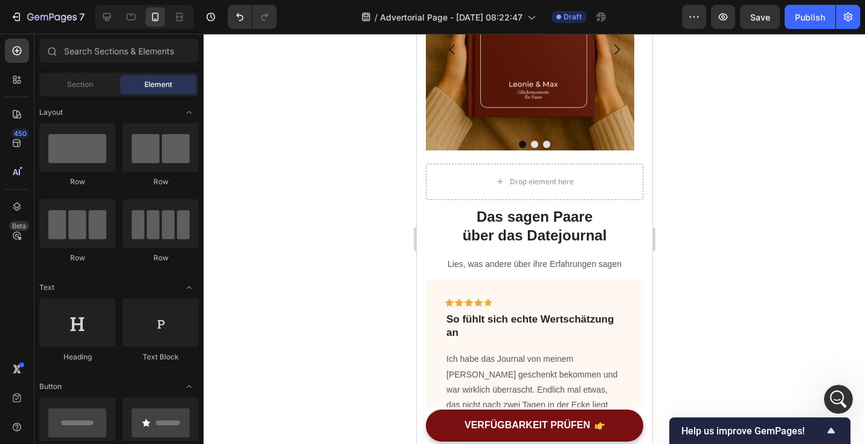
click at [737, 140] on div at bounding box center [535, 239] width 662 height 410
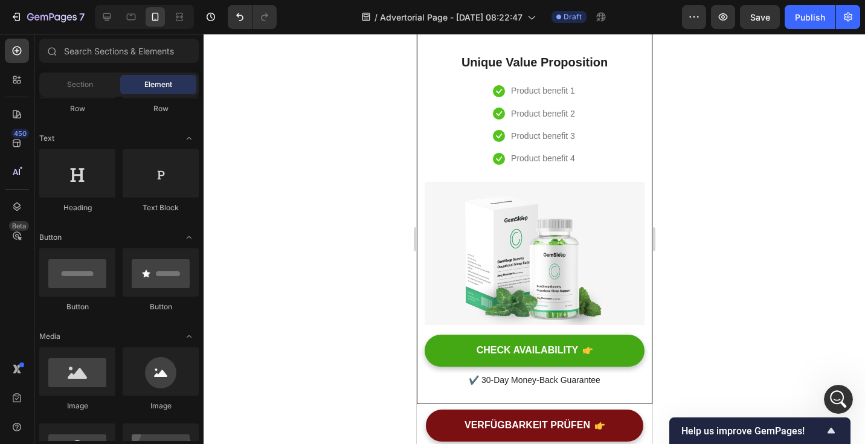
scroll to position [3848, 0]
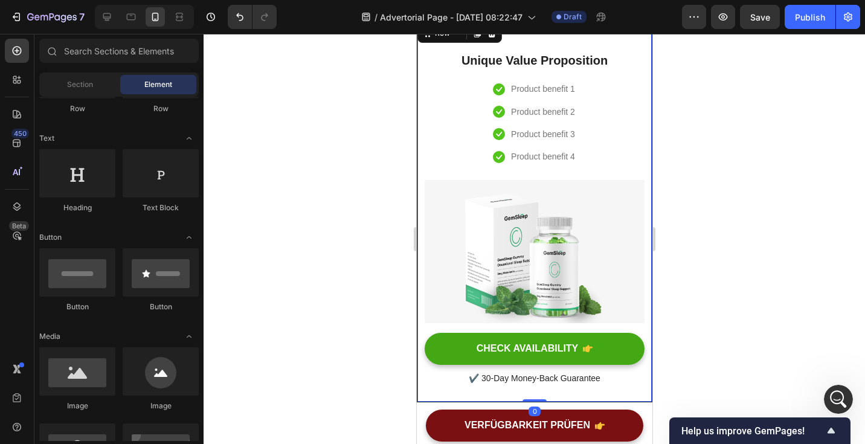
click at [420, 130] on div "Unique Value Proposition Heading Icon Product benefit 1 Text block Icon Product…" at bounding box center [534, 212] width 236 height 382
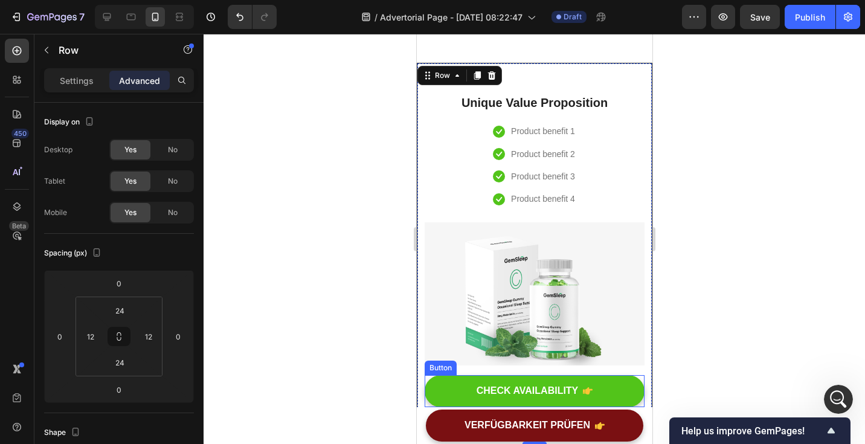
scroll to position [3814, 0]
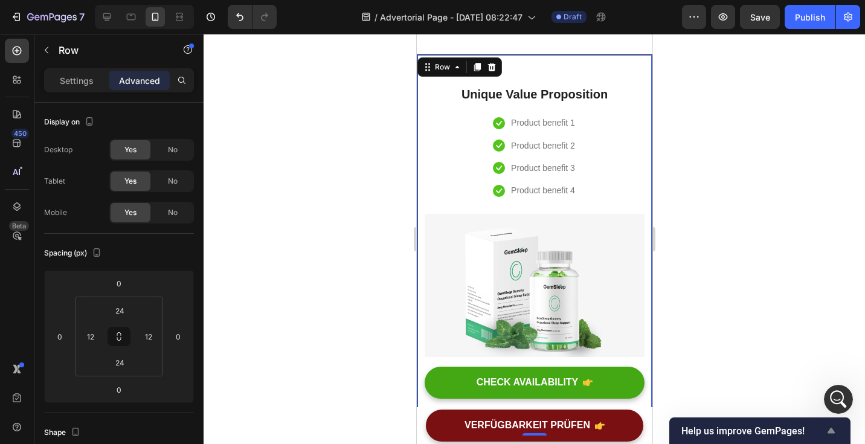
click at [832, 435] on icon "Show survey - Help us improve GemPages!" at bounding box center [831, 431] width 14 height 14
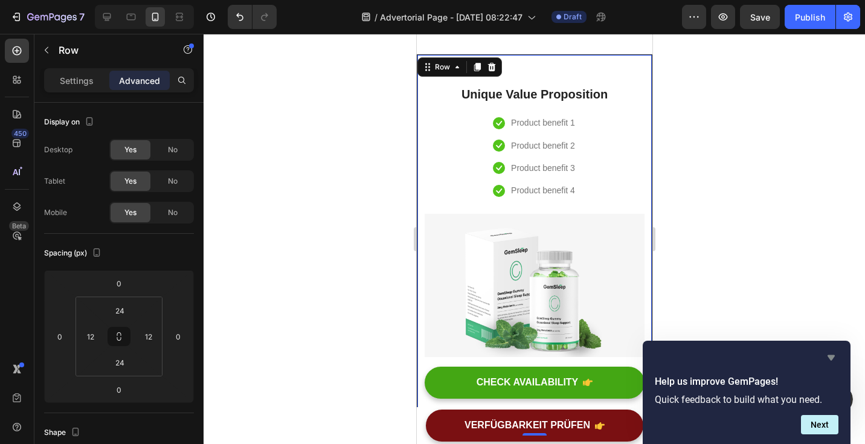
click at [838, 351] on icon "Hide survey" at bounding box center [831, 357] width 14 height 14
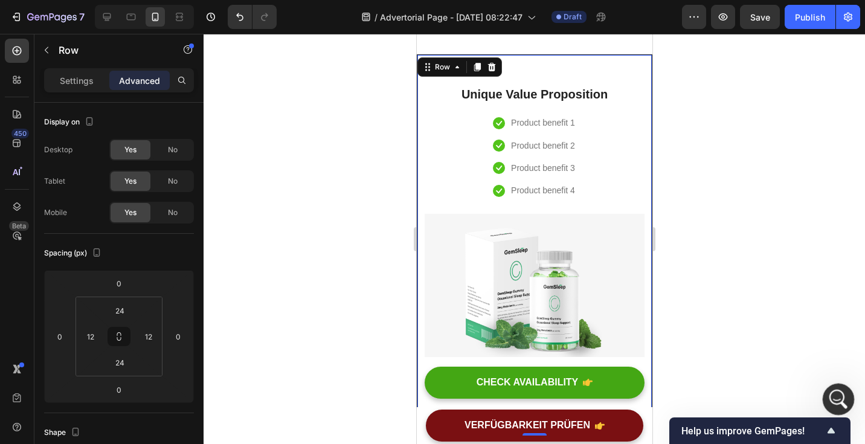
click at [824, 390] on div "Intercom-Nachrichtendienst öffnen" at bounding box center [837, 398] width 40 height 40
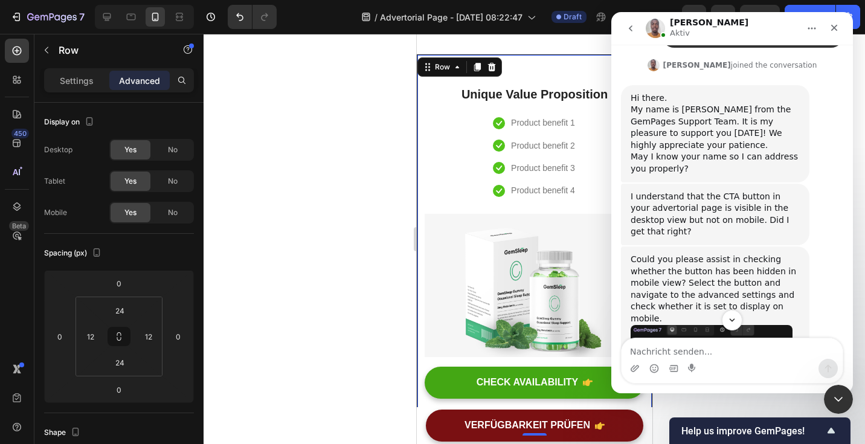
scroll to position [463, 0]
click at [679, 350] on textarea "Nachricht senden..." at bounding box center [732, 348] width 221 height 21
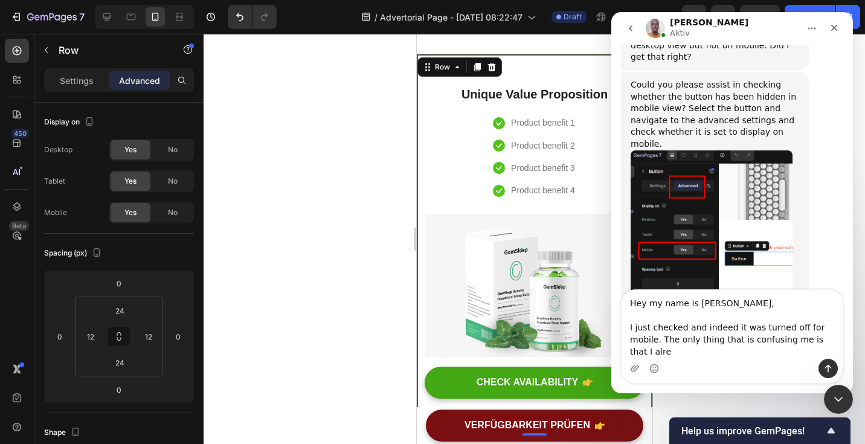
scroll to position [651, 0]
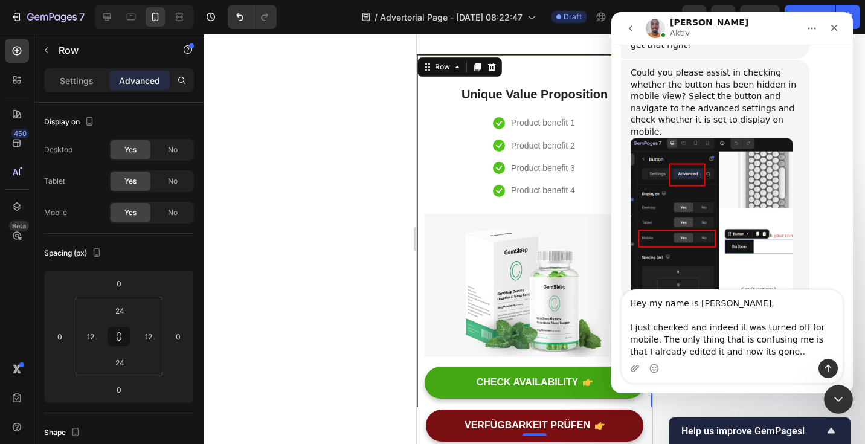
type textarea "Hey my name is Dinh, I just checked and indeed it was turned off for mobile. Th…"
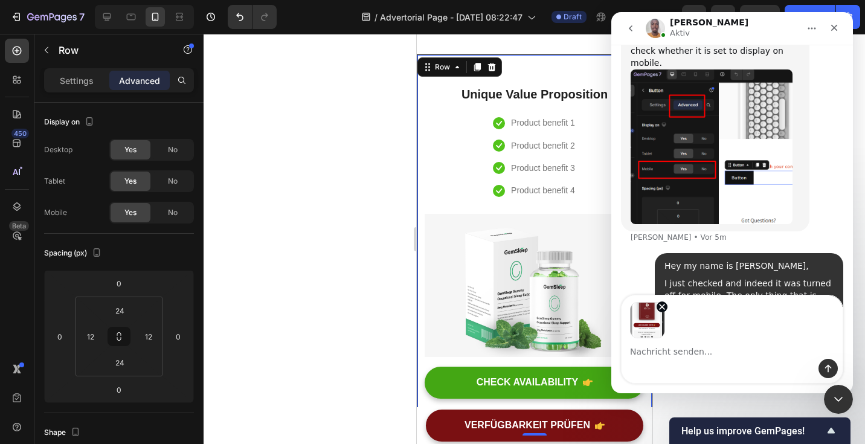
scroll to position [735, 0]
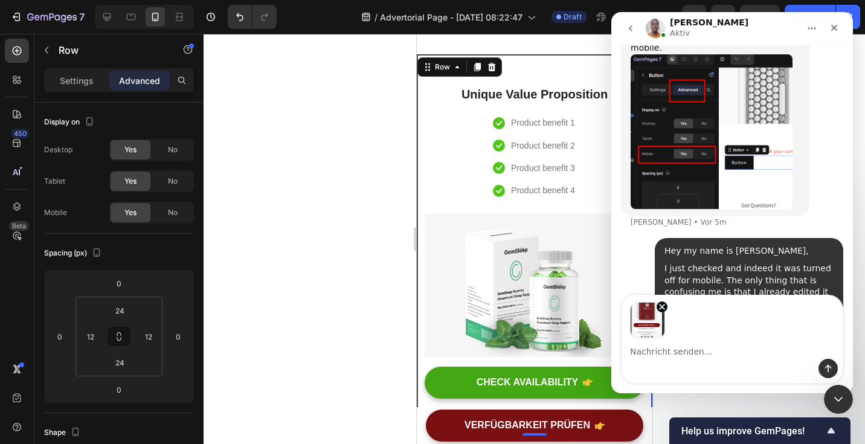
click at [704, 357] on textarea "Nachricht senden..." at bounding box center [732, 348] width 221 height 21
type textarea "It looked like this before"
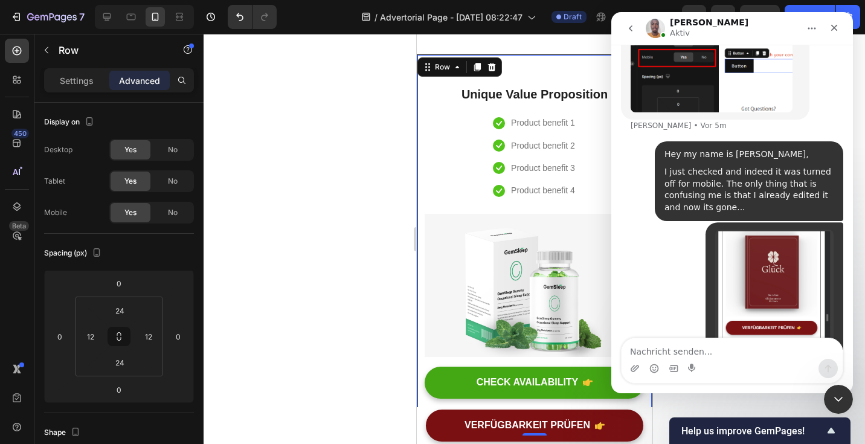
scroll to position [887, 0]
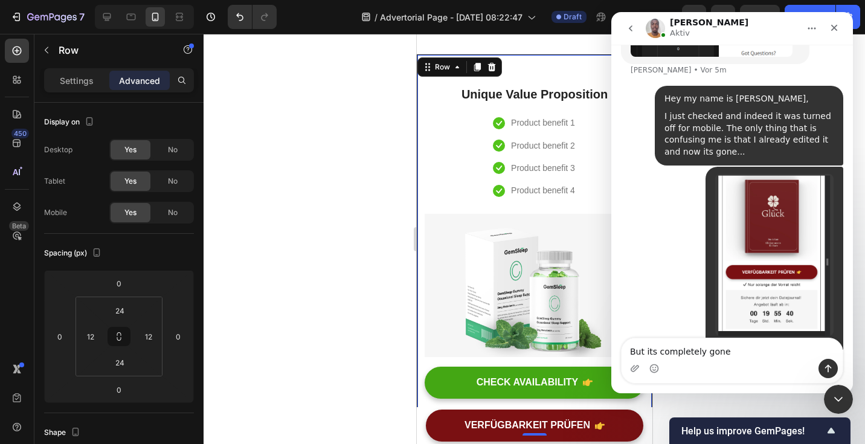
type textarea "But its completely gone"
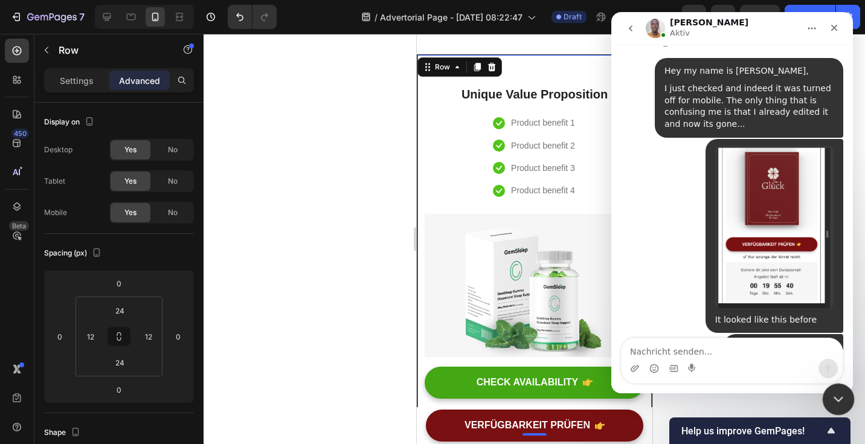
click at [828, 399] on div "Intercom-Nachrichtendienst schließen" at bounding box center [836, 397] width 29 height 29
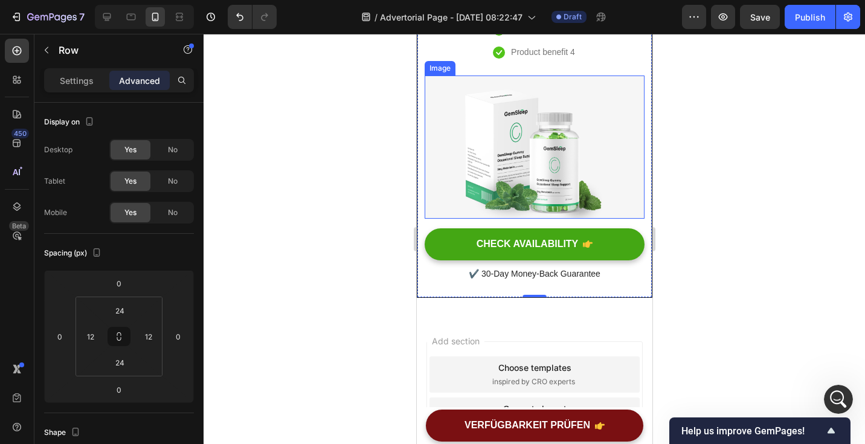
scroll to position [3954, 0]
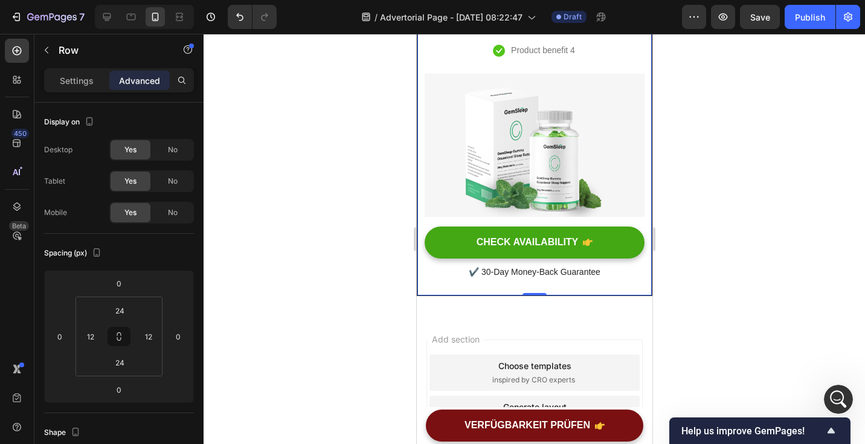
click at [63, 30] on div "7 / Advertorial Page - Sep 17, 08:22:47 Draft Preview Save Publish" at bounding box center [432, 17] width 865 height 34
click at [63, 42] on div "Row" at bounding box center [103, 49] width 138 height 31
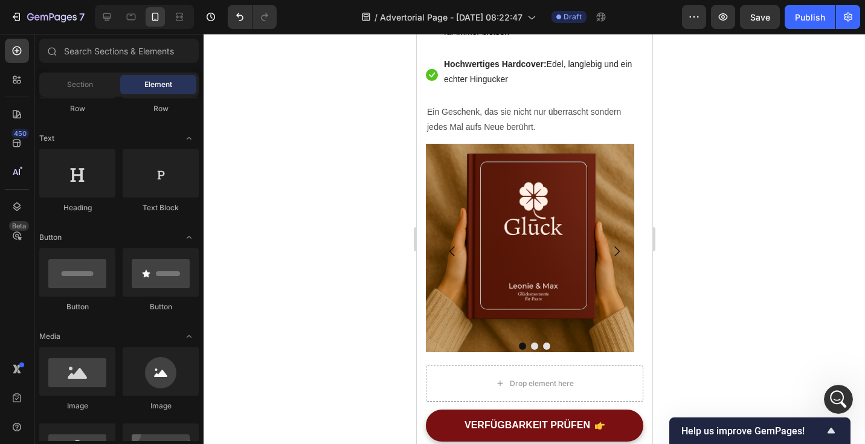
scroll to position [1443, 0]
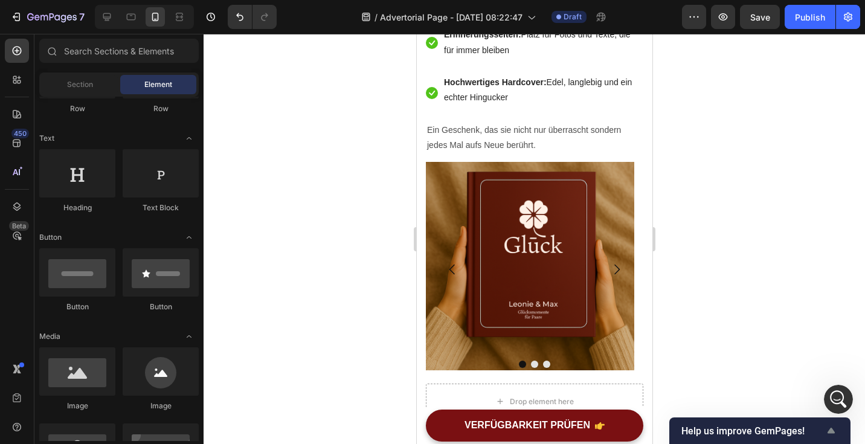
click at [769, 434] on span "Help us improve GemPages!" at bounding box center [752, 430] width 143 height 11
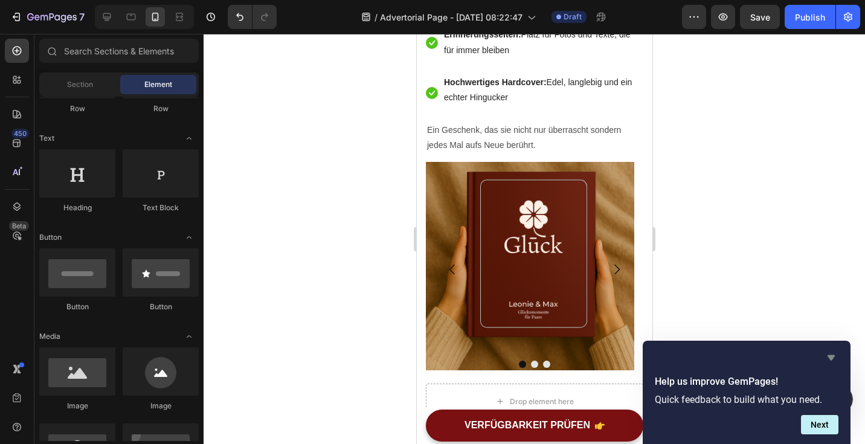
click at [837, 358] on icon "Hide survey" at bounding box center [831, 357] width 14 height 14
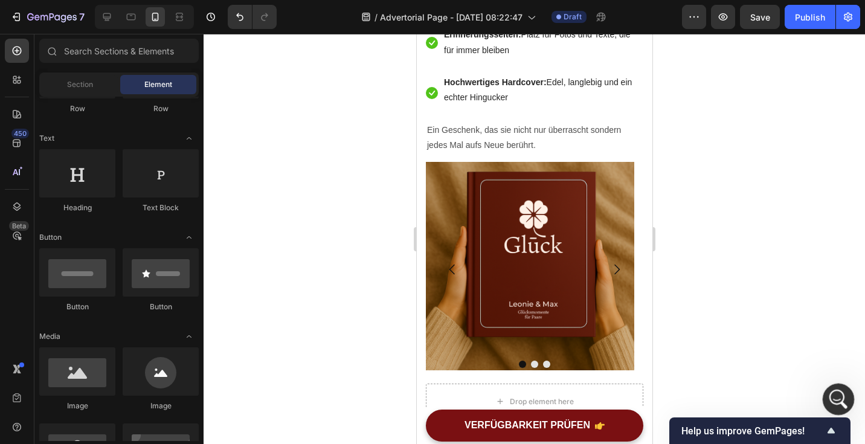
click at [837, 404] on icon "Intercom-Nachrichtendienst öffnen" at bounding box center [837, 398] width 20 height 20
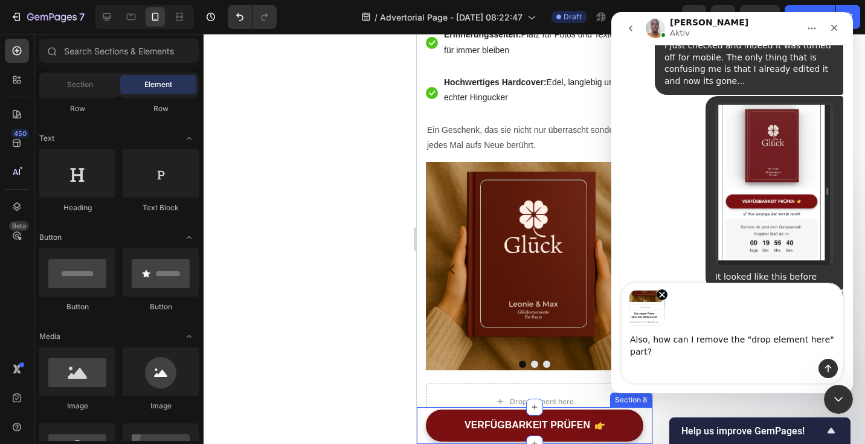
scroll to position [970, 0]
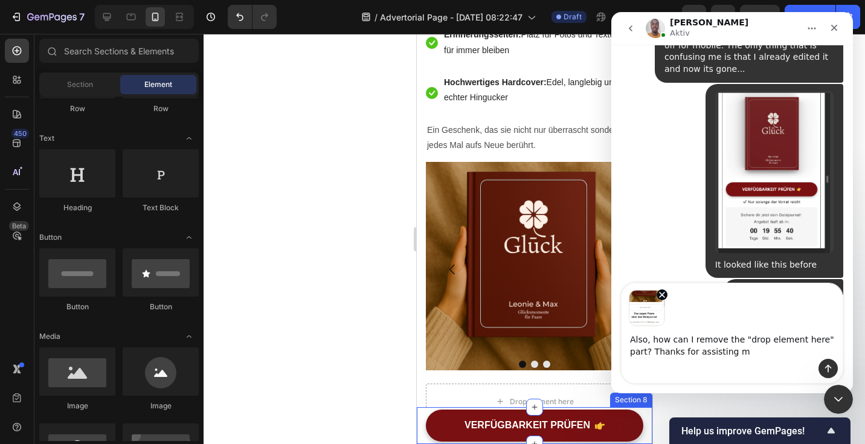
type textarea "Also, how can I remove the "drop element here" part? Thanks for assisting me"
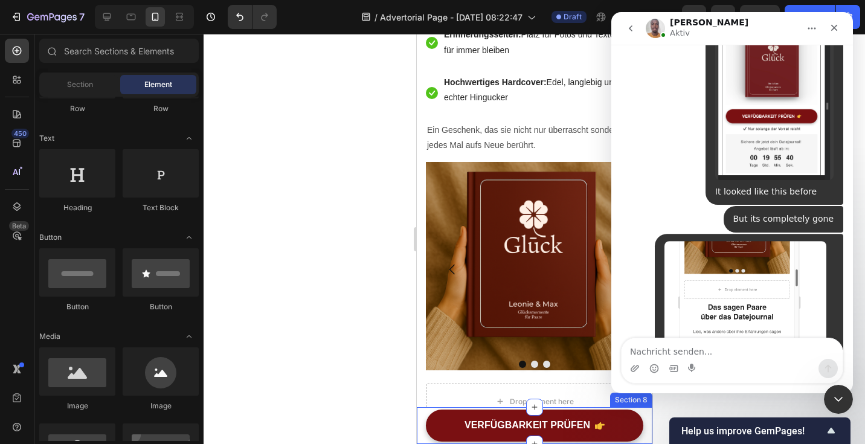
scroll to position [1061, 0]
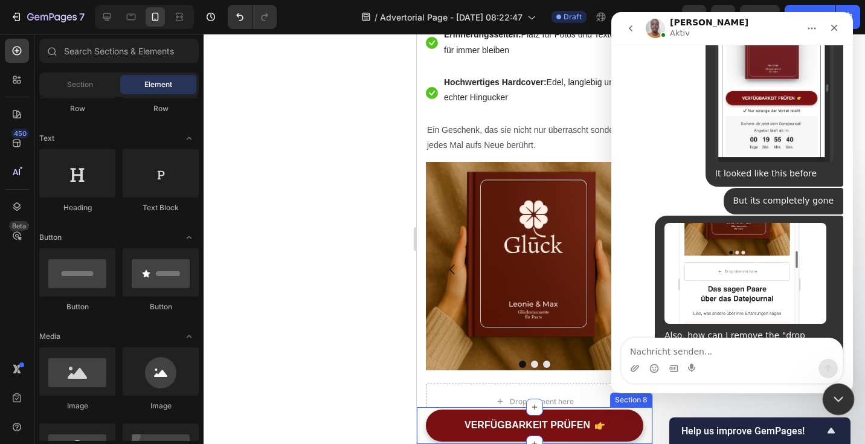
click at [849, 404] on div "Intercom-Nachrichtendienst schließen" at bounding box center [836, 397] width 29 height 29
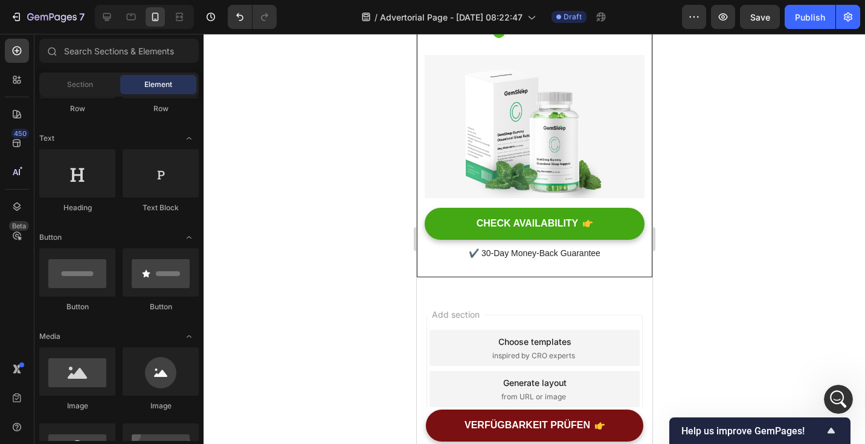
scroll to position [3821, 0]
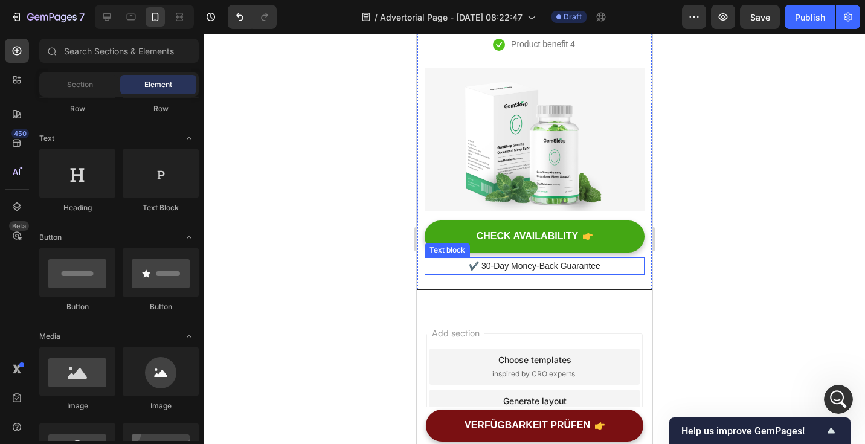
click at [435, 265] on p "✔️ 30-Day Money-Back Guarantee" at bounding box center [533, 266] width 217 height 15
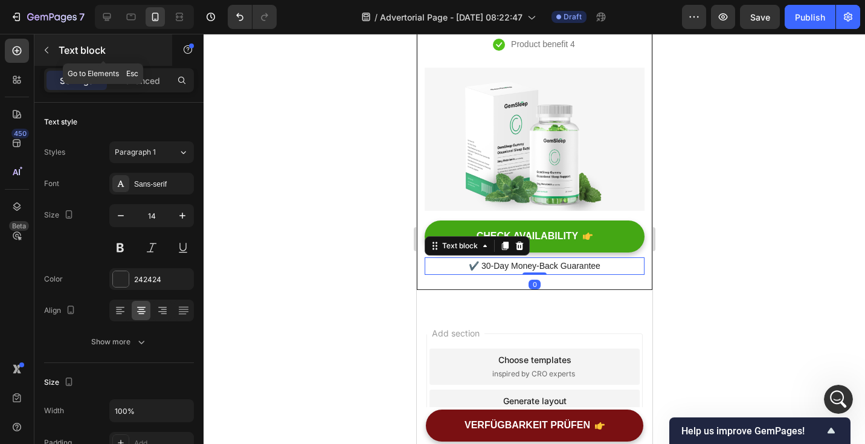
click at [50, 54] on icon "button" at bounding box center [47, 50] width 10 height 10
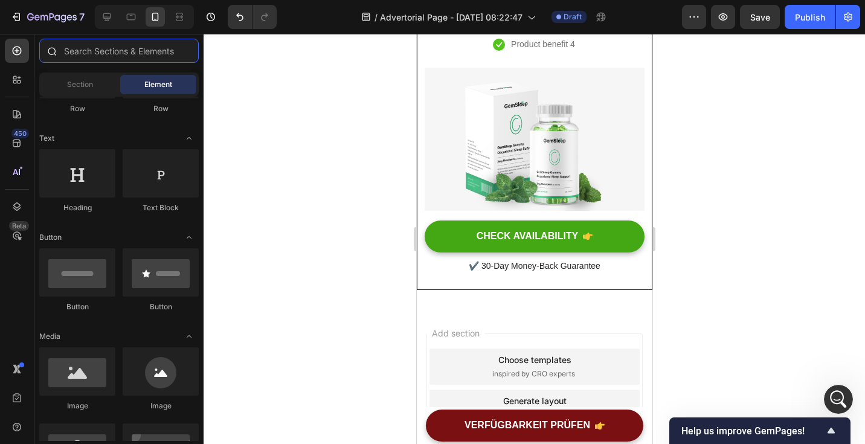
click at [103, 57] on input "text" at bounding box center [118, 51] width 159 height 24
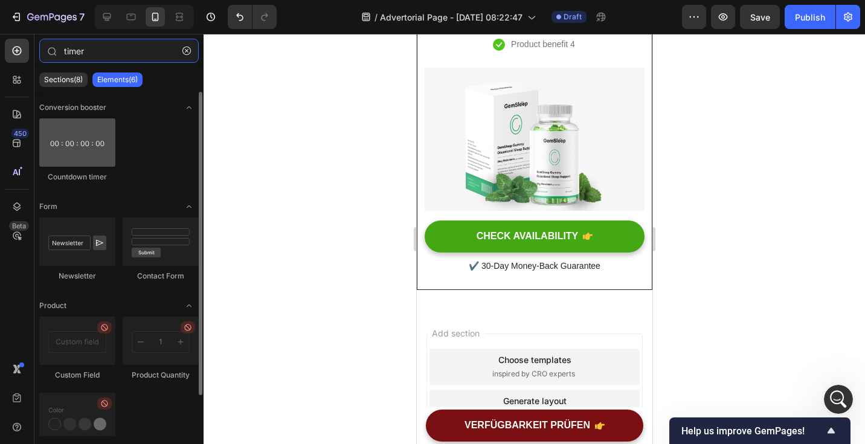
type input "timer"
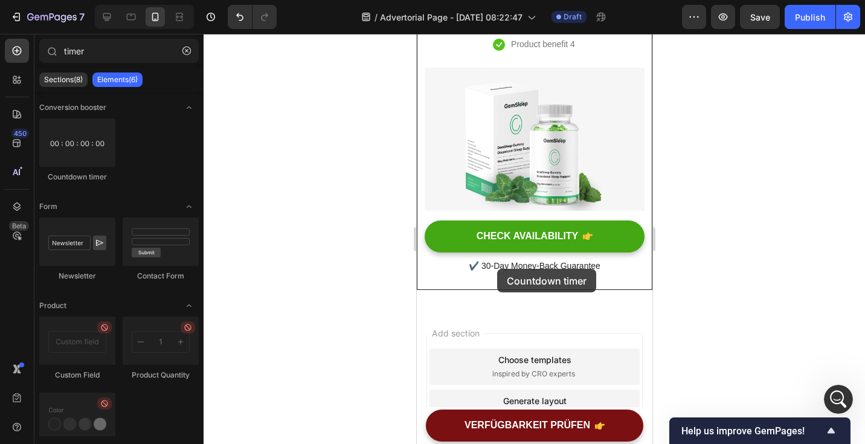
drag, startPoint x: 480, startPoint y: 175, endPoint x: 497, endPoint y: 269, distance: 95.6
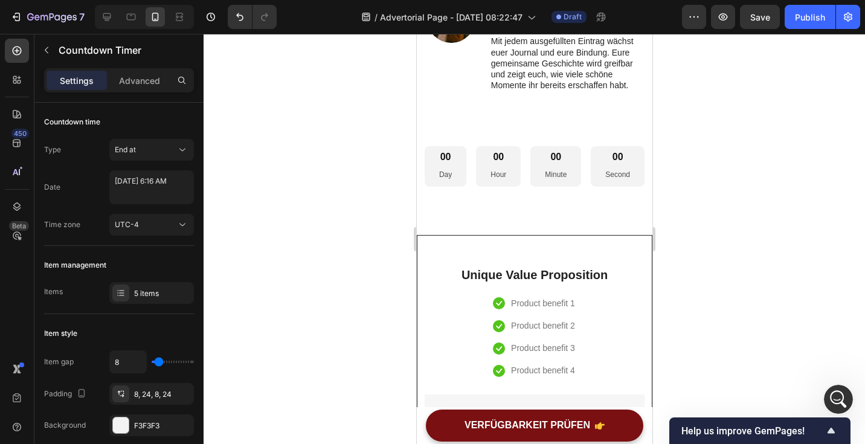
scroll to position [3556, 0]
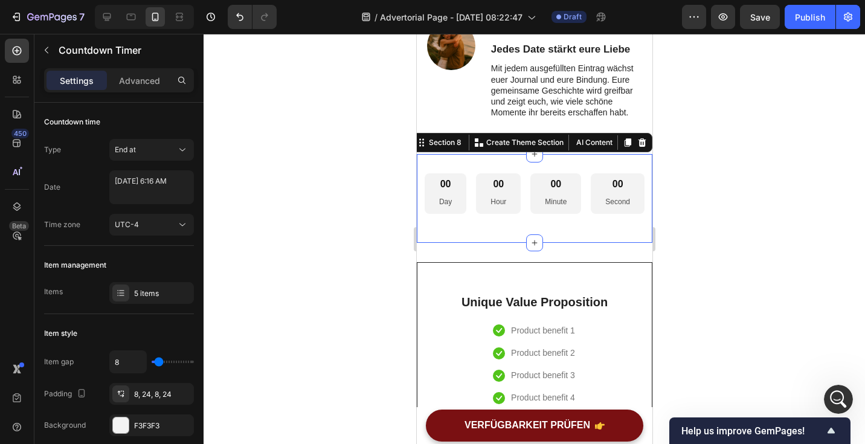
click at [534, 218] on div "00 Day 00 Hour 00 Minute 00 Second Countdown Timer" at bounding box center [534, 198] width 236 height 50
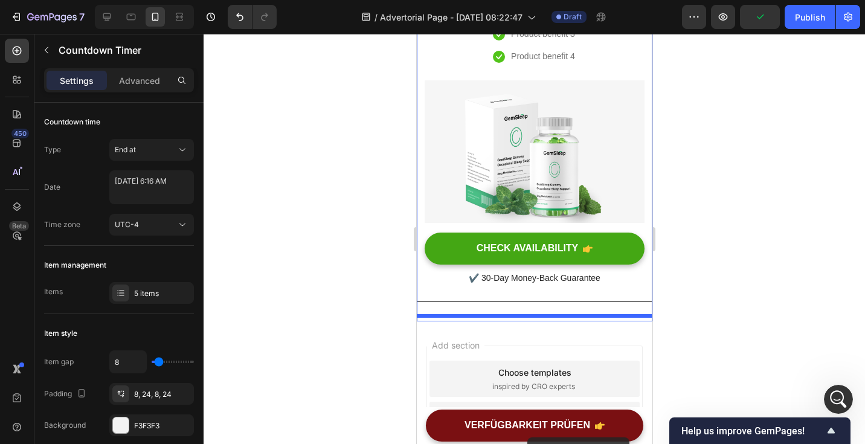
scroll to position [3944, 0]
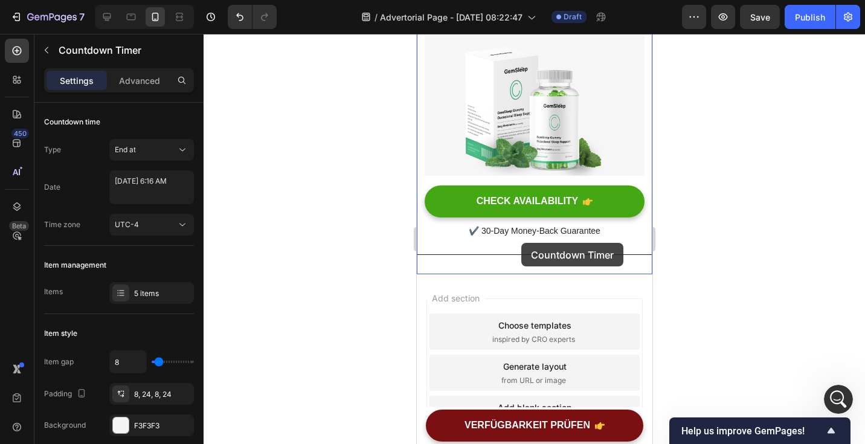
drag, startPoint x: 604, startPoint y: 194, endPoint x: 521, endPoint y: 248, distance: 98.7
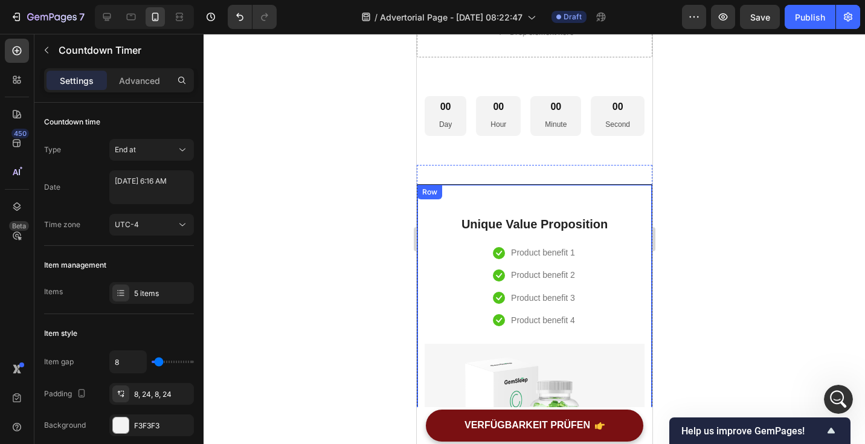
scroll to position [3722, 0]
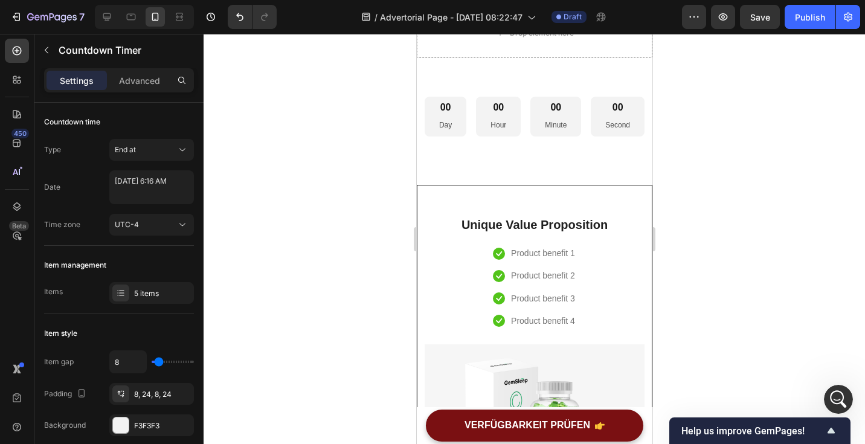
click at [546, 126] on p "Minute" at bounding box center [555, 125] width 22 height 13
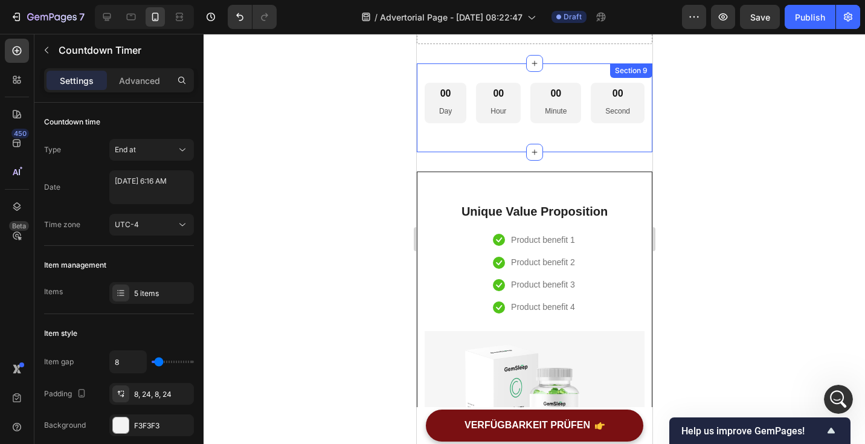
click at [578, 129] on div "00 Day 00 Hour 00 Minute 00 Second Countdown Timer" at bounding box center [534, 108] width 236 height 50
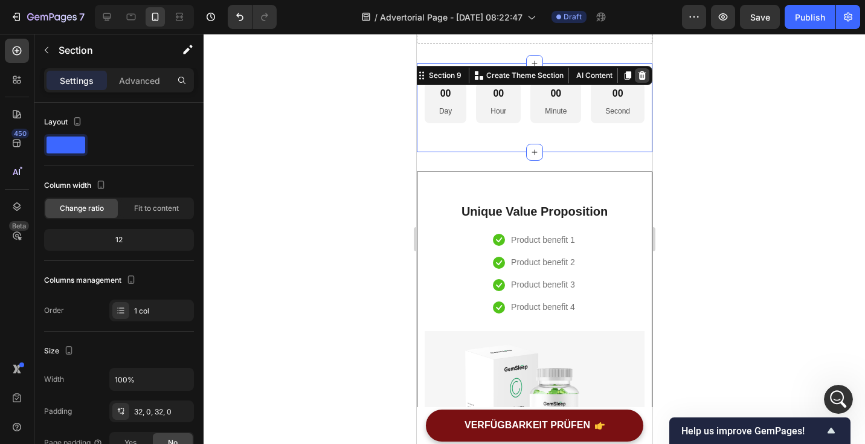
click at [637, 72] on icon at bounding box center [642, 76] width 10 height 10
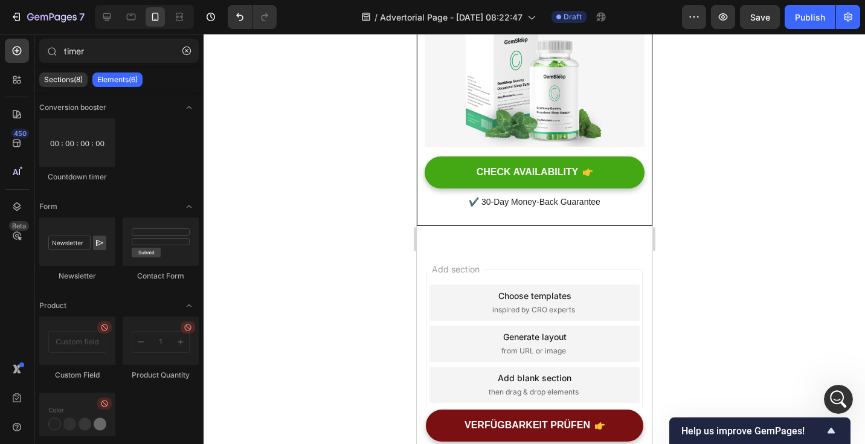
scroll to position [3943, 0]
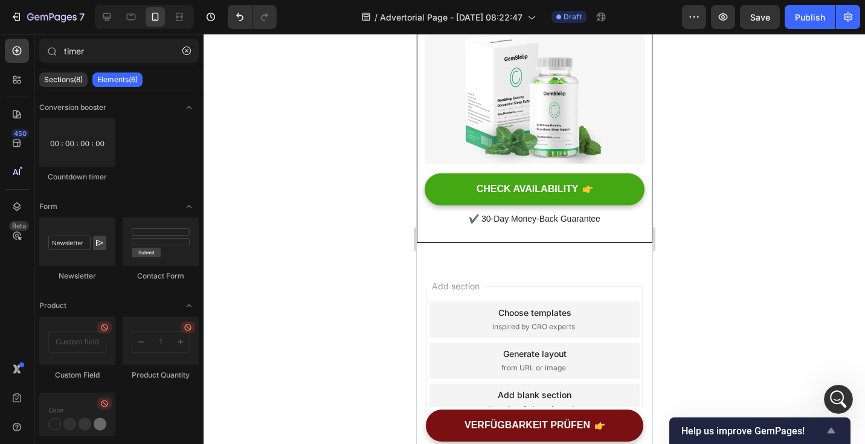
click at [826, 431] on icon "Show survey - Help us improve GemPages!" at bounding box center [831, 431] width 14 height 14
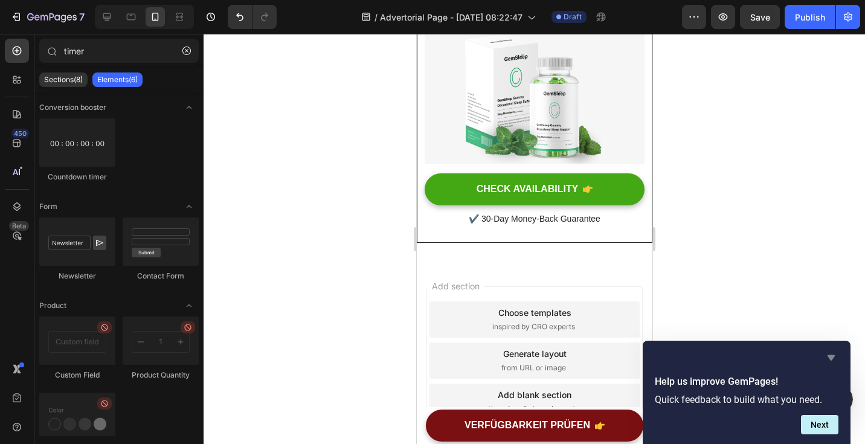
click at [834, 355] on icon "Hide survey" at bounding box center [831, 357] width 14 height 14
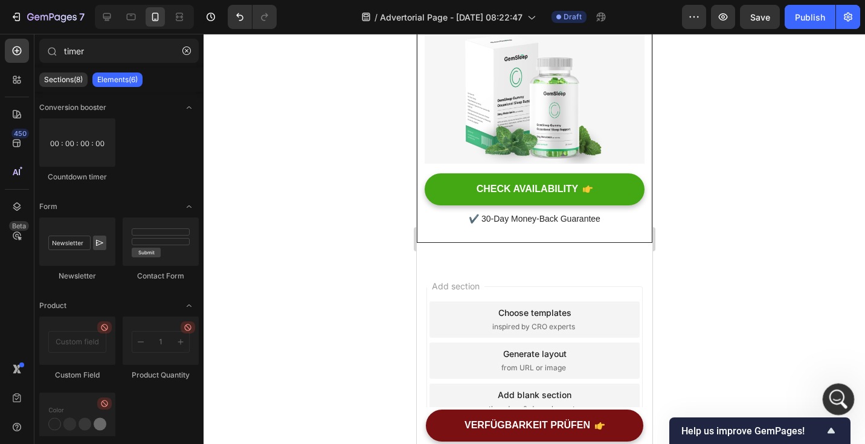
click at [830, 390] on div "Intercom-Nachrichtendienst öffnen" at bounding box center [837, 398] width 40 height 40
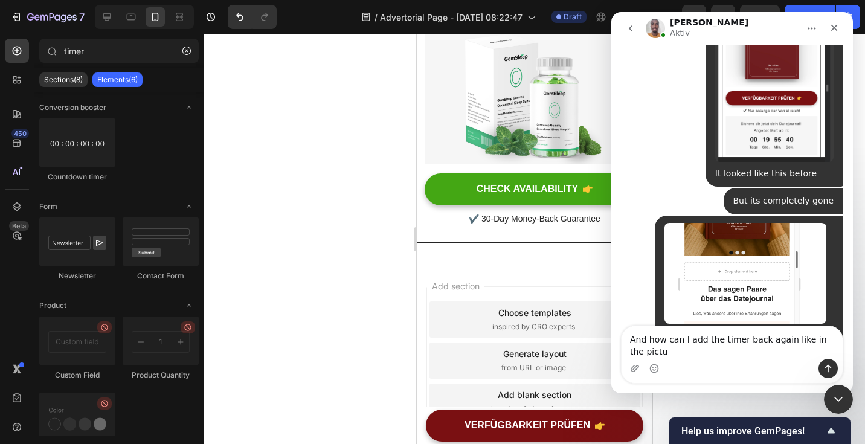
scroll to position [1073, 0]
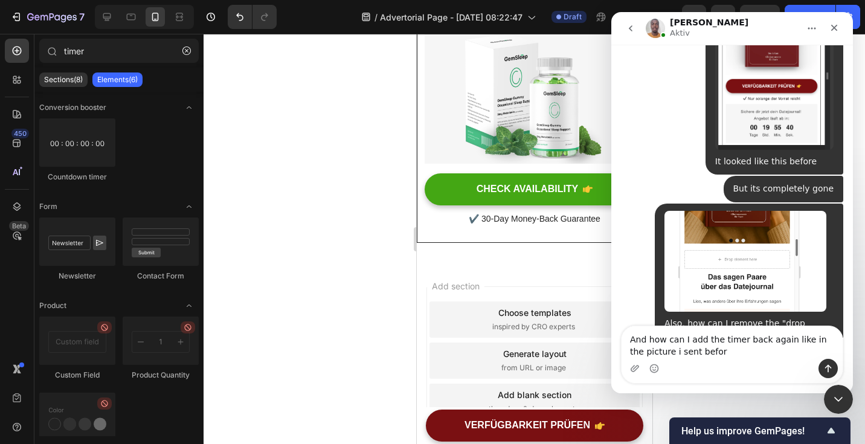
type textarea "And how can I add the timer back again like in the picture i sent before"
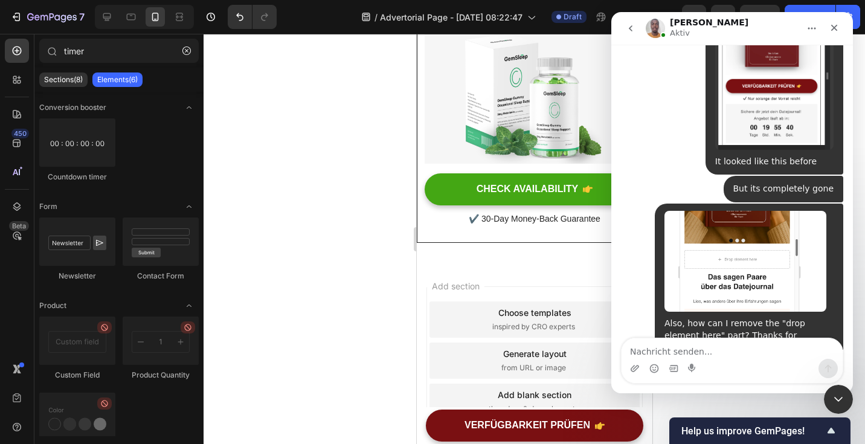
scroll to position [1100, 0]
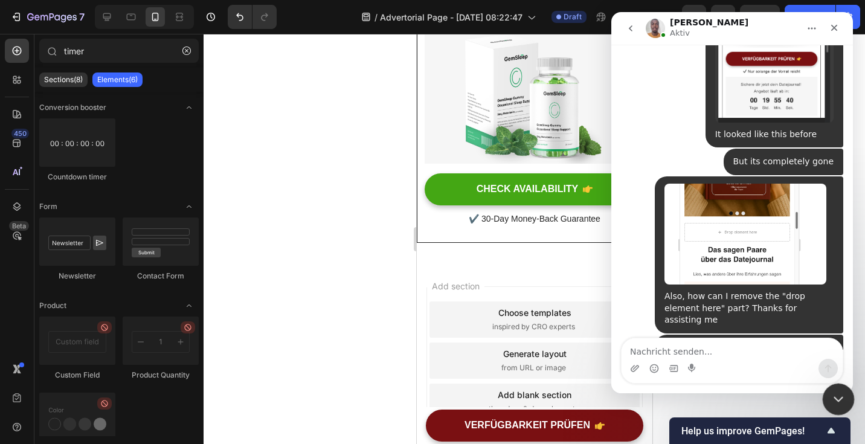
click at [836, 400] on icon "Intercom-Nachrichtendienst schließen" at bounding box center [836, 397] width 14 height 14
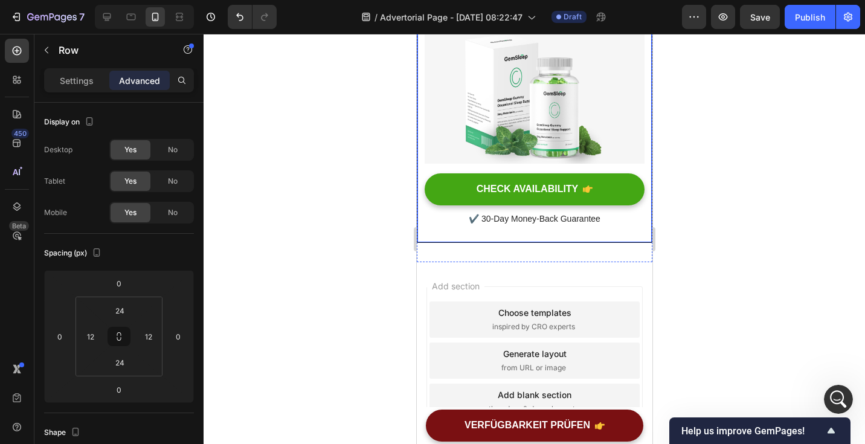
click at [419, 213] on div "Unique Value Proposition Heading Icon Product benefit 1 Text block Icon Product…" at bounding box center [534, 52] width 236 height 382
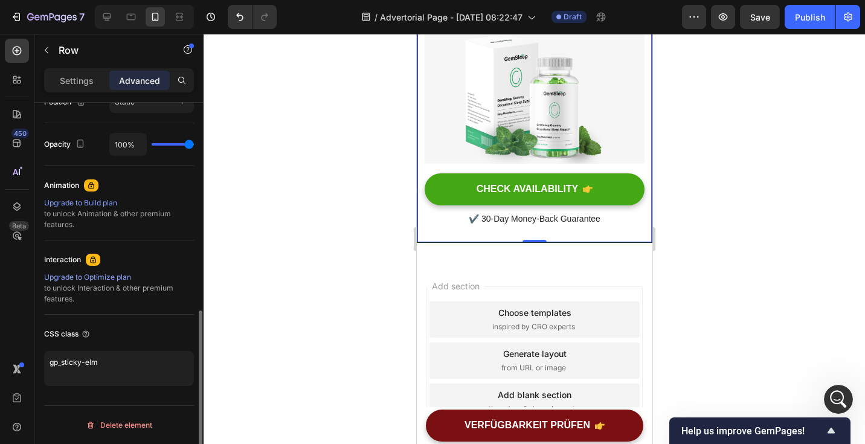
scroll to position [1147, 0]
click at [244, 199] on div at bounding box center [535, 239] width 662 height 410
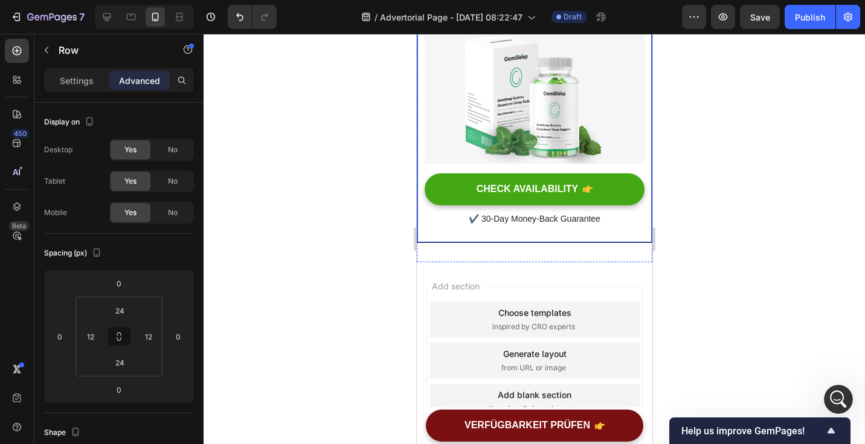
click at [529, 226] on div "Unique Value Proposition Heading Icon Product benefit 1 Text block Icon Product…" at bounding box center [534, 52] width 236 height 382
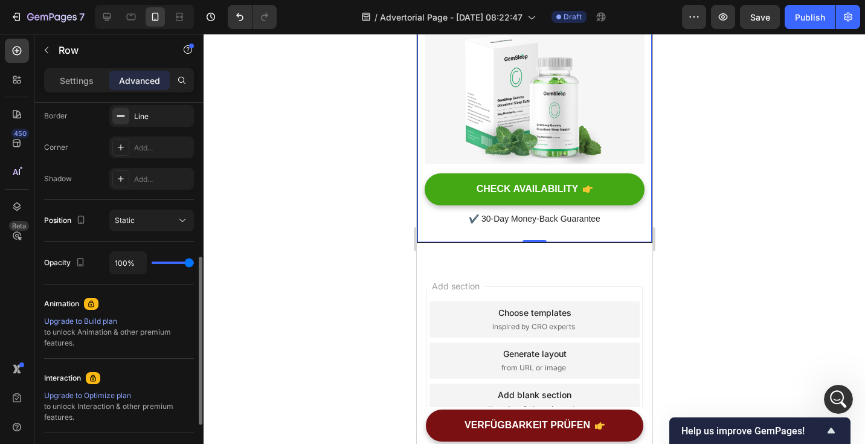
scroll to position [0, 0]
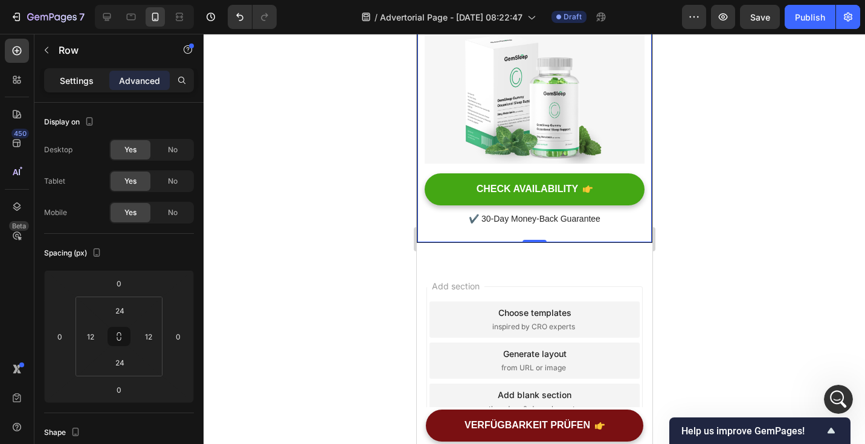
click at [91, 87] on div "Settings" at bounding box center [77, 80] width 60 height 19
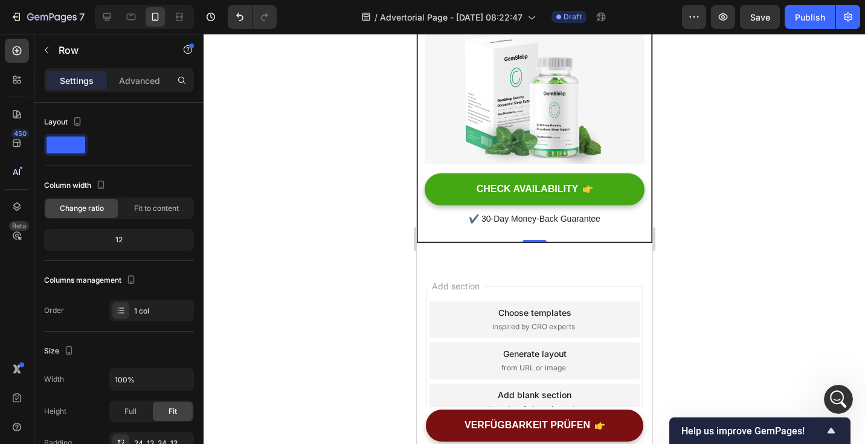
scroll to position [1100, 0]
click at [679, 201] on div at bounding box center [535, 239] width 662 height 410
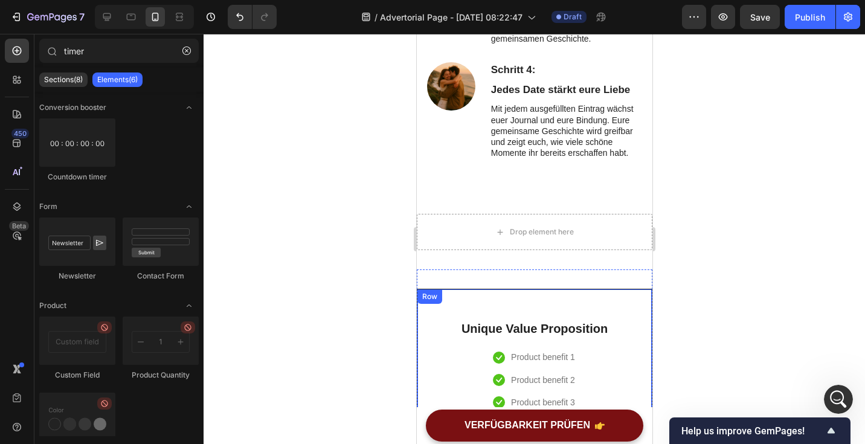
scroll to position [3515, 0]
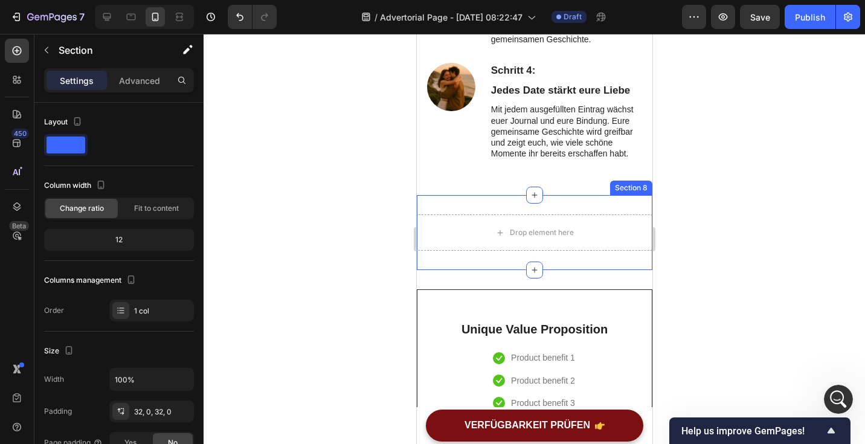
click at [613, 255] on div "Drop element here Section 8" at bounding box center [534, 232] width 236 height 75
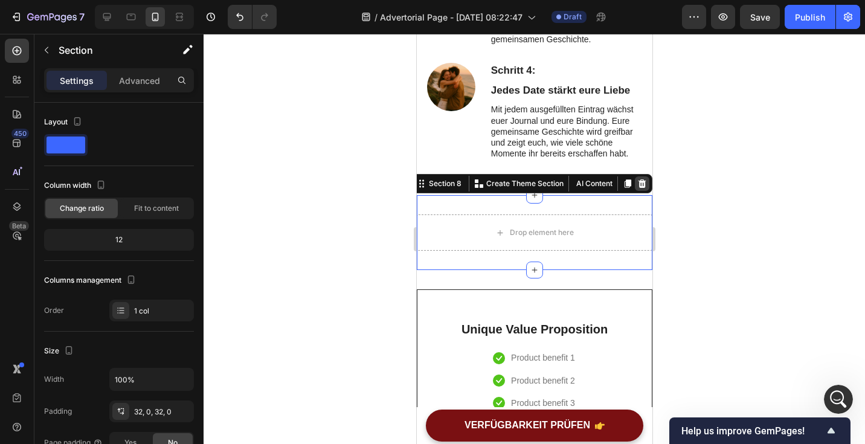
click at [638, 181] on icon at bounding box center [642, 183] width 8 height 8
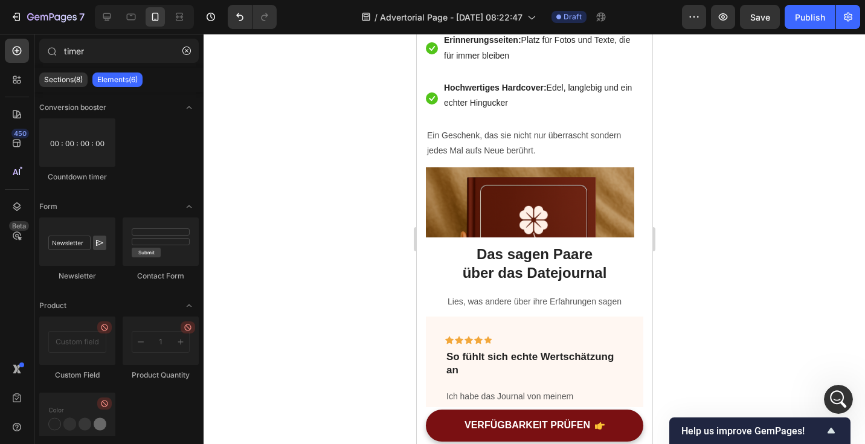
scroll to position [1449, 0]
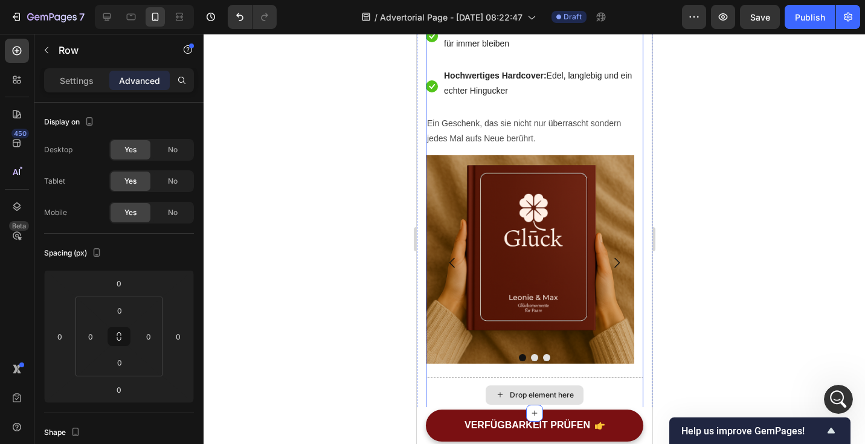
click at [627, 377] on div "Drop element here" at bounding box center [533, 395] width 217 height 36
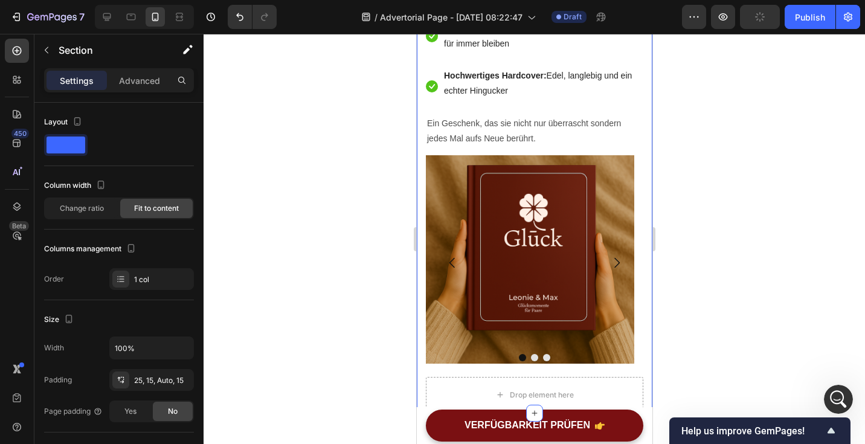
click at [690, 201] on div at bounding box center [535, 239] width 662 height 410
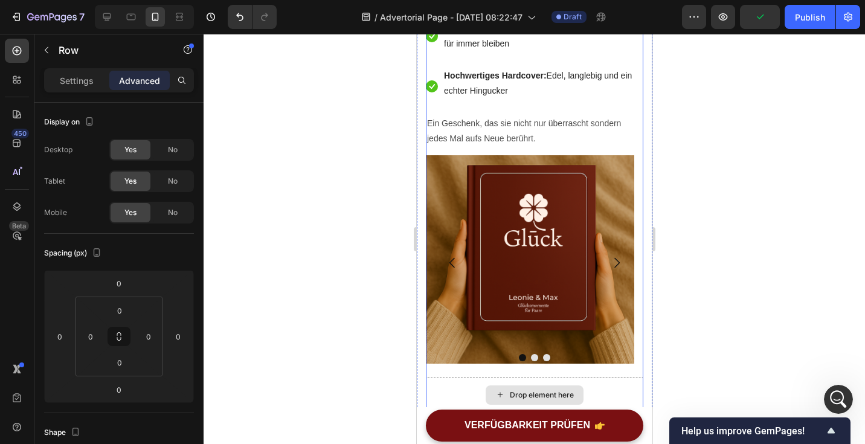
click at [631, 377] on div "Drop element here" at bounding box center [533, 395] width 217 height 36
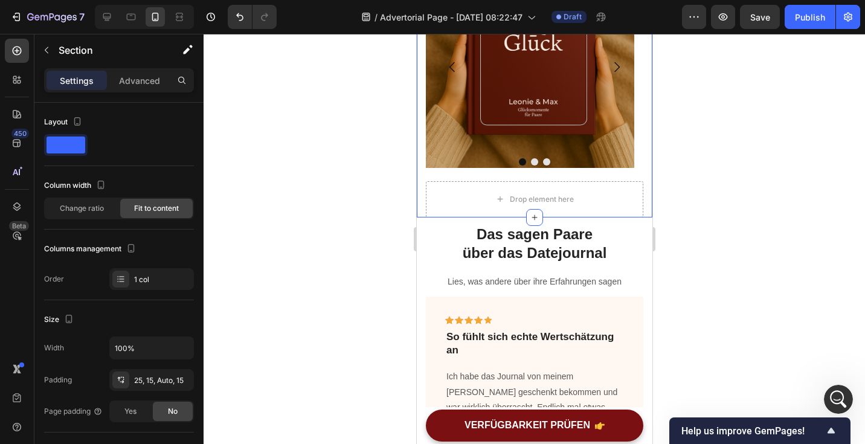
scroll to position [1658, 0]
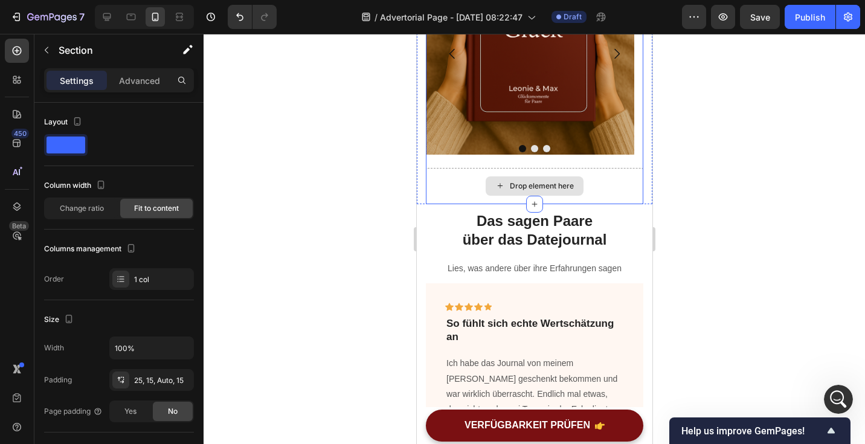
click at [599, 168] on div "Drop element here" at bounding box center [533, 186] width 217 height 36
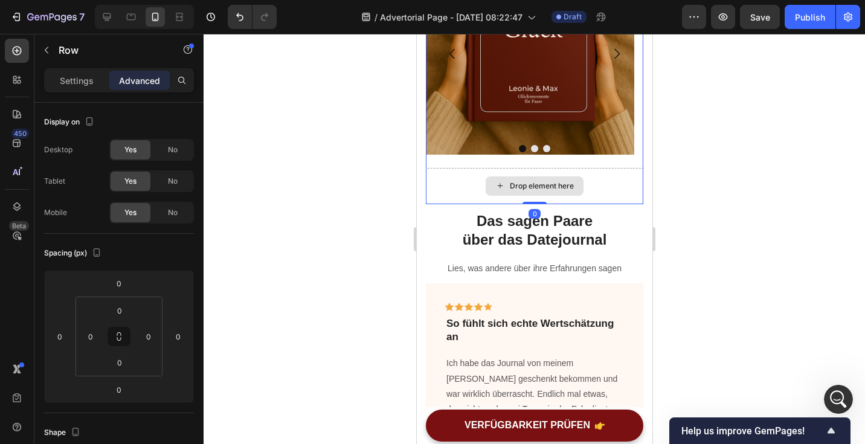
click at [599, 168] on div "Drop element here" at bounding box center [533, 186] width 217 height 36
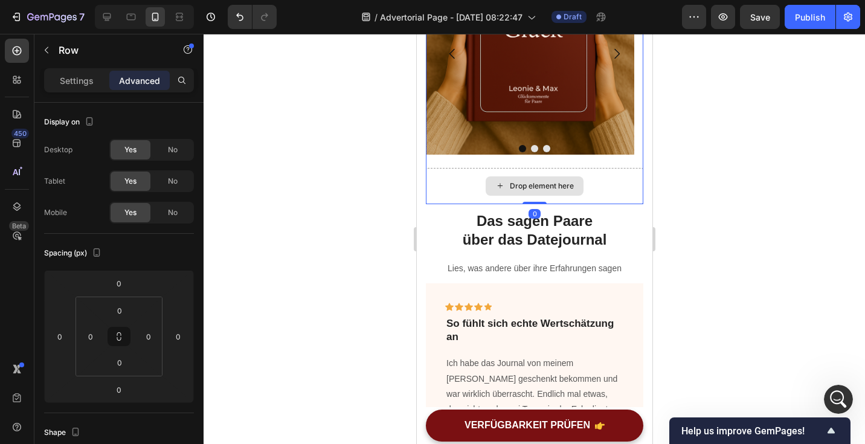
click at [599, 168] on div "Drop element here" at bounding box center [533, 186] width 217 height 36
click at [546, 181] on div "Drop element here" at bounding box center [541, 186] width 64 height 10
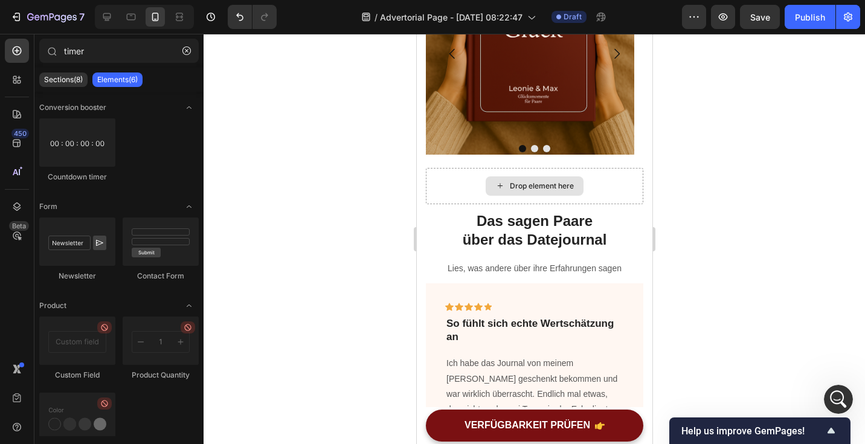
click at [546, 181] on div "Drop element here" at bounding box center [541, 186] width 64 height 10
click at [596, 168] on div "Drop element here" at bounding box center [533, 186] width 217 height 36
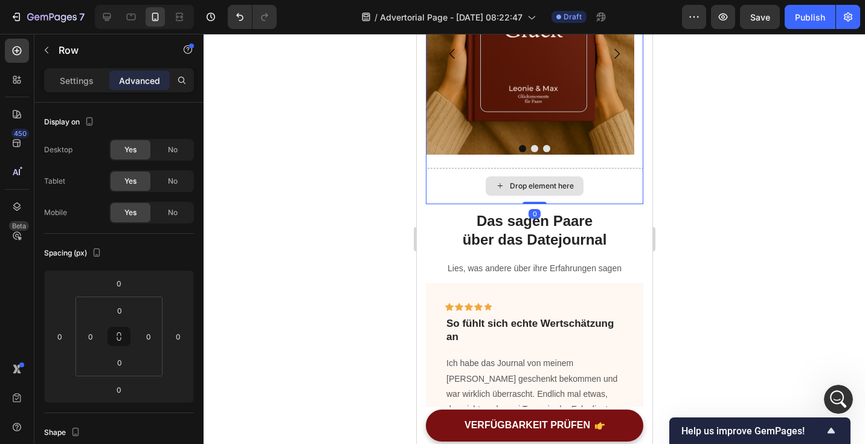
click at [596, 168] on div "Drop element here" at bounding box center [533, 186] width 217 height 36
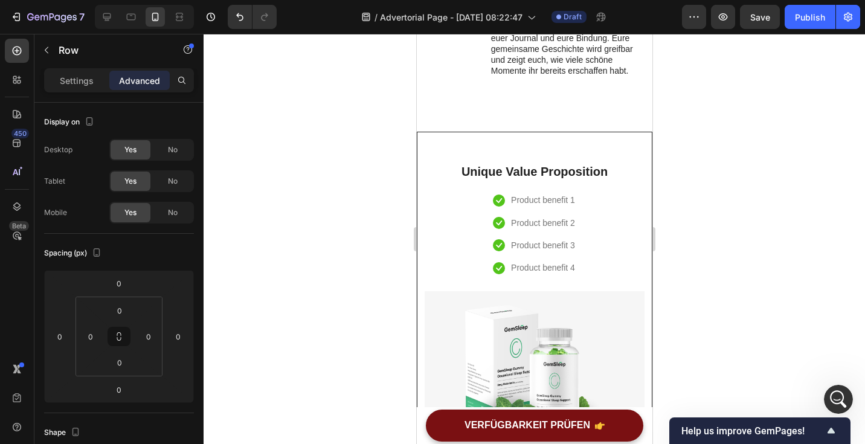
scroll to position [3728, 0]
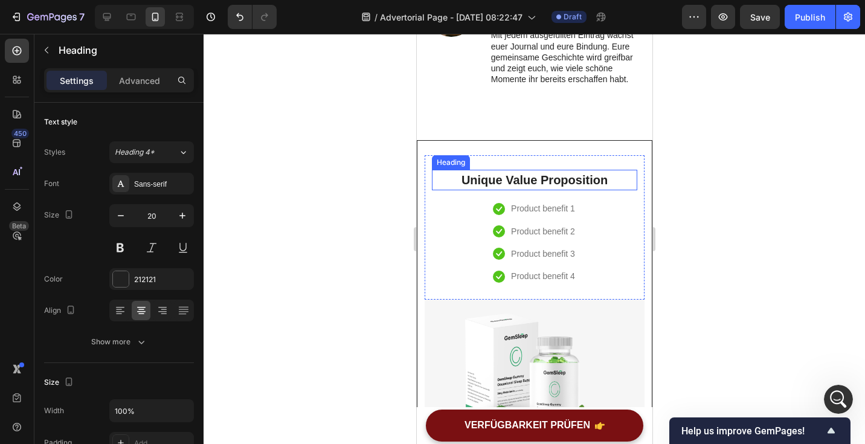
click at [515, 173] on p "Unique Value Proposition" at bounding box center [534, 180] width 203 height 18
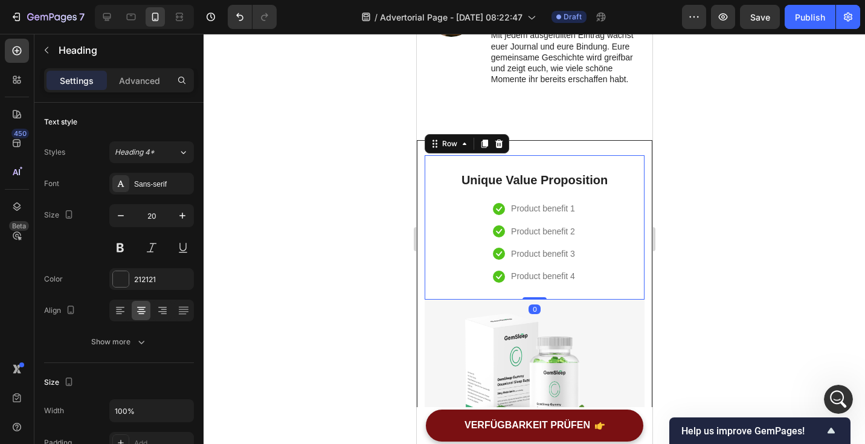
click at [559, 155] on div "Unique Value Proposition Heading Icon Product benefit 1 Text block Icon Product…" at bounding box center [534, 227] width 220 height 144
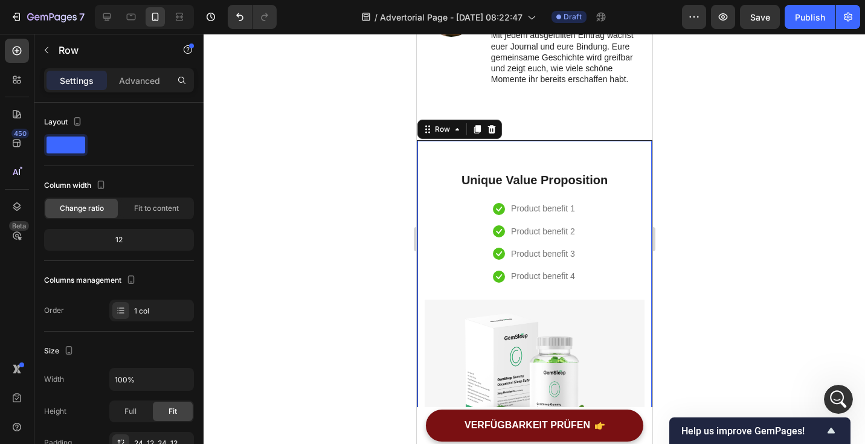
click at [558, 148] on div "Unique Value Proposition Heading Icon Product benefit 1 Text block Icon Product…" at bounding box center [534, 331] width 236 height 382
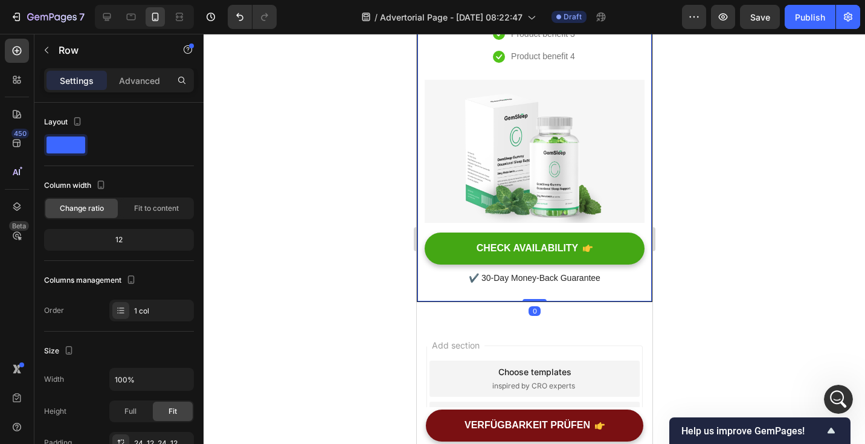
scroll to position [4030, 0]
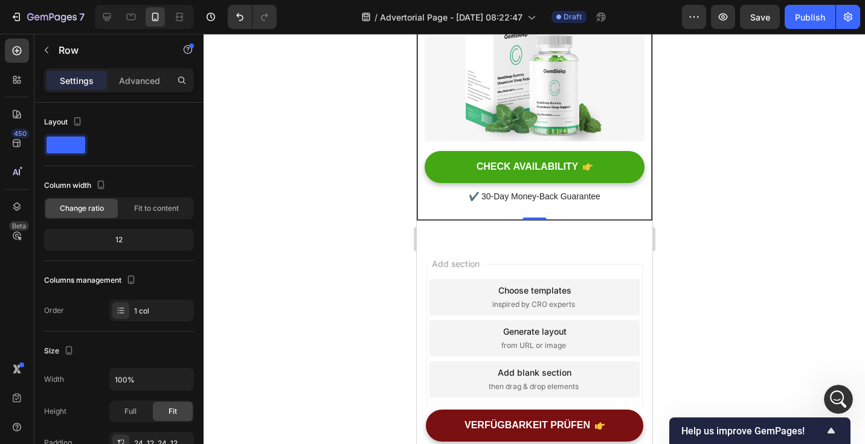
click at [626, 200] on div "Unique Value Proposition Heading Icon Product benefit 1 Text block Icon Product…" at bounding box center [534, 30] width 236 height 382
click at [617, 207] on div "Unique Value Proposition Heading Icon Product benefit 1 Text block Icon Product…" at bounding box center [534, 30] width 236 height 382
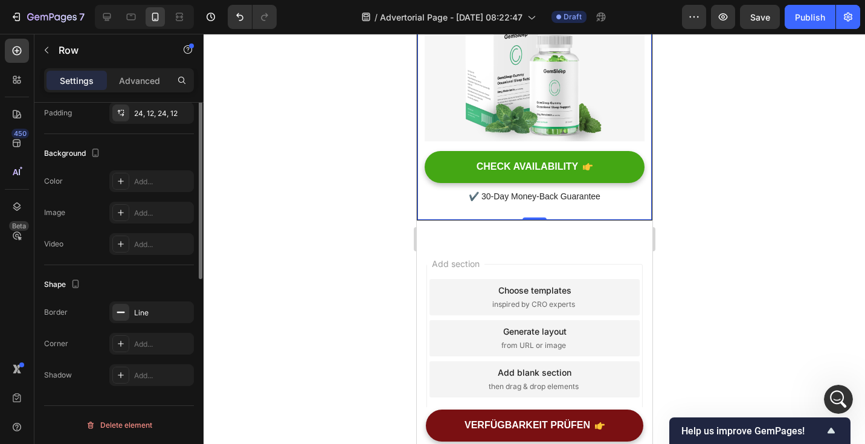
scroll to position [0, 0]
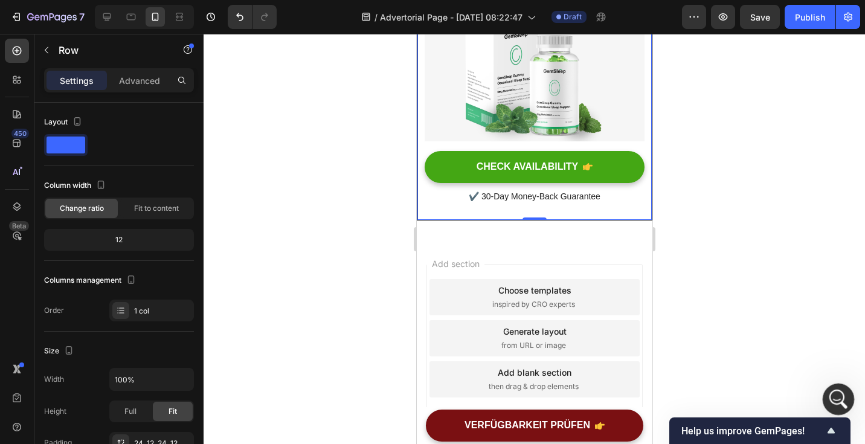
click at [830, 402] on icon "Intercom-Nachrichtendienst öffnen" at bounding box center [837, 398] width 20 height 20
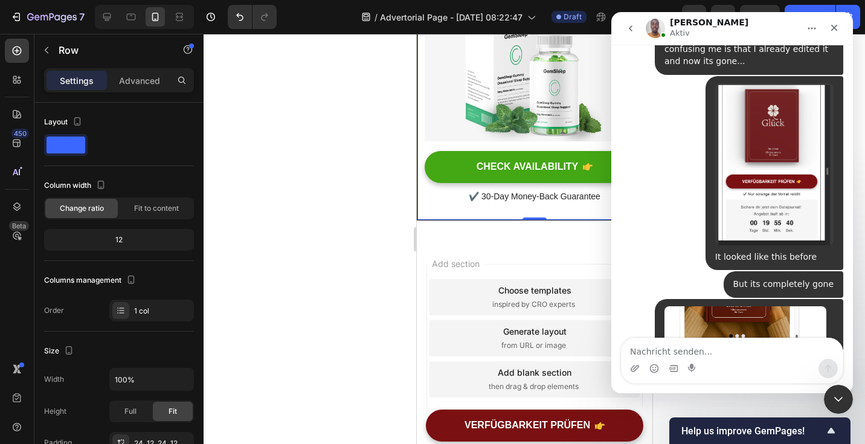
scroll to position [1203, 0]
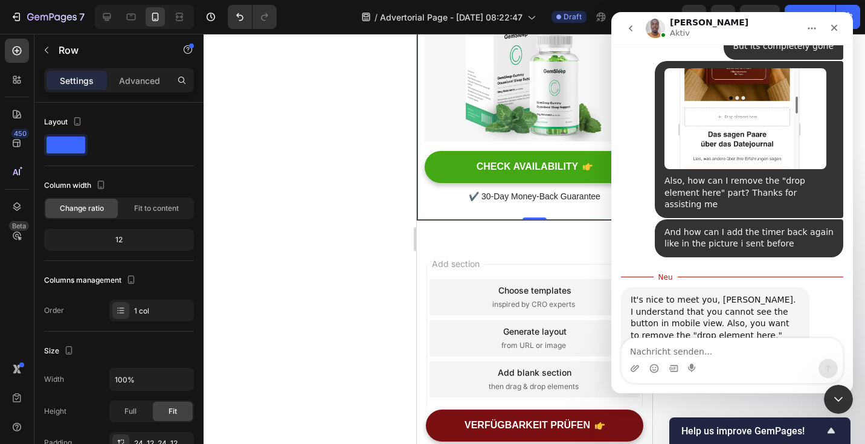
click at [686, 347] on textarea "Nachricht senden..." at bounding box center [732, 348] width 221 height 21
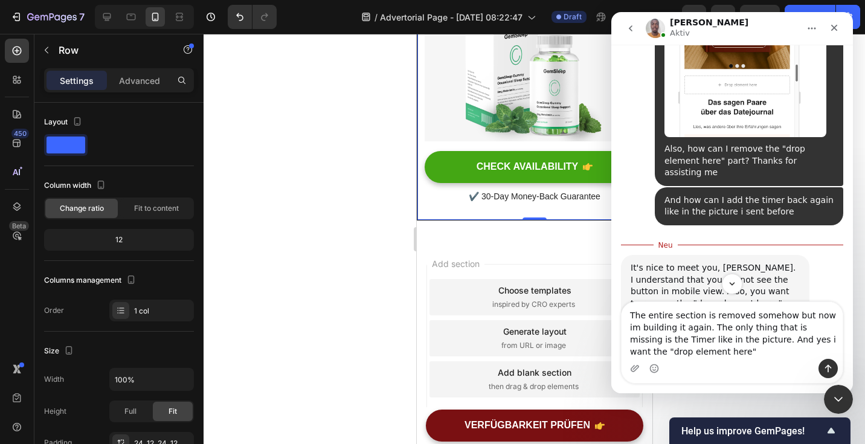
scroll to position [1240, 0]
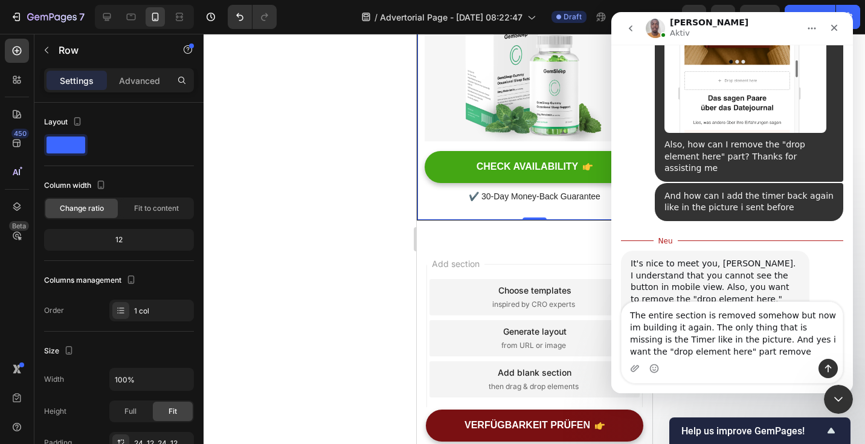
type textarea "The entire section is removed somehow but now im building it again. The only th…"
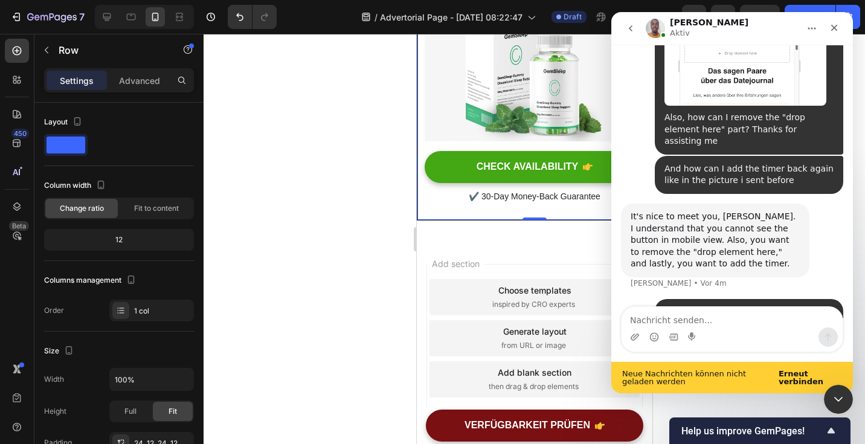
scroll to position [1298, 0]
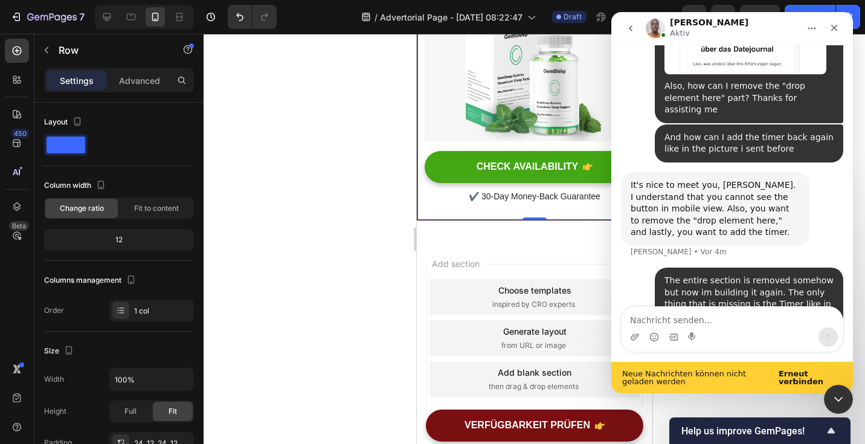
click at [794, 381] on b "Erneut verbinden" at bounding box center [801, 377] width 45 height 17
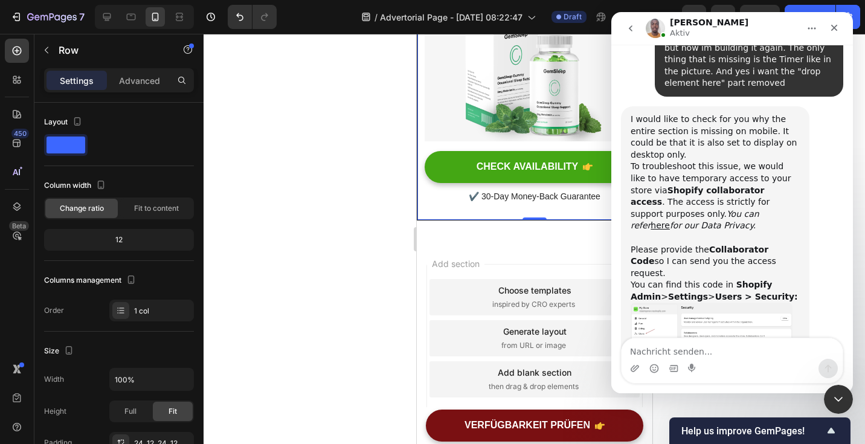
scroll to position [1539, 0]
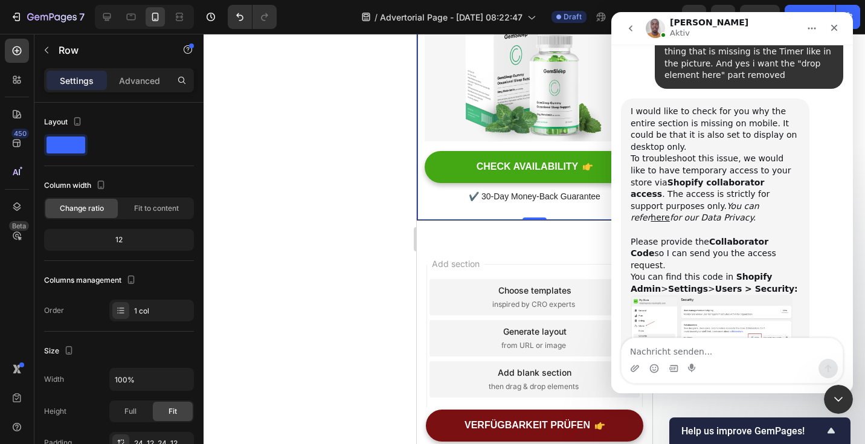
click at [708, 295] on img "Brian sagt…" at bounding box center [712, 327] width 162 height 64
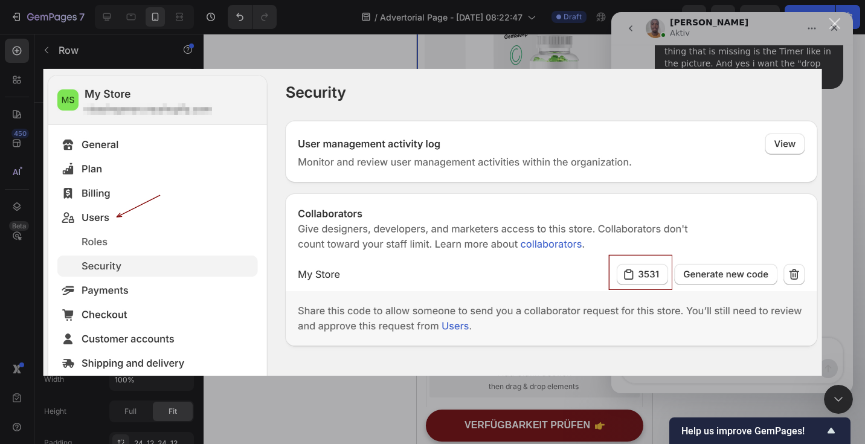
click at [834, 266] on div "Intercom Messenger" at bounding box center [432, 222] width 865 height 444
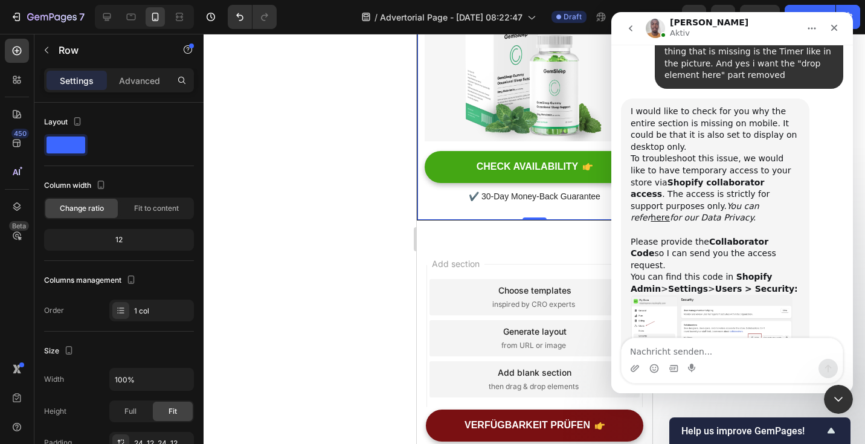
click at [662, 295] on img "Brian sagt…" at bounding box center [712, 327] width 162 height 64
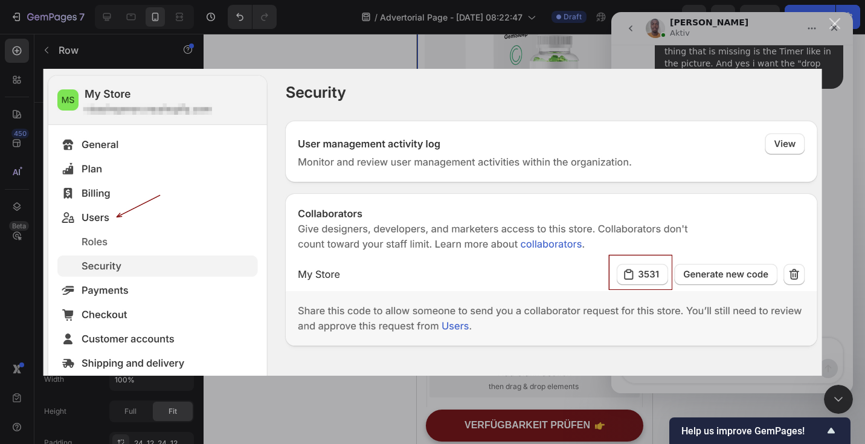
click at [672, 392] on div "Intercom Messenger" at bounding box center [432, 222] width 865 height 444
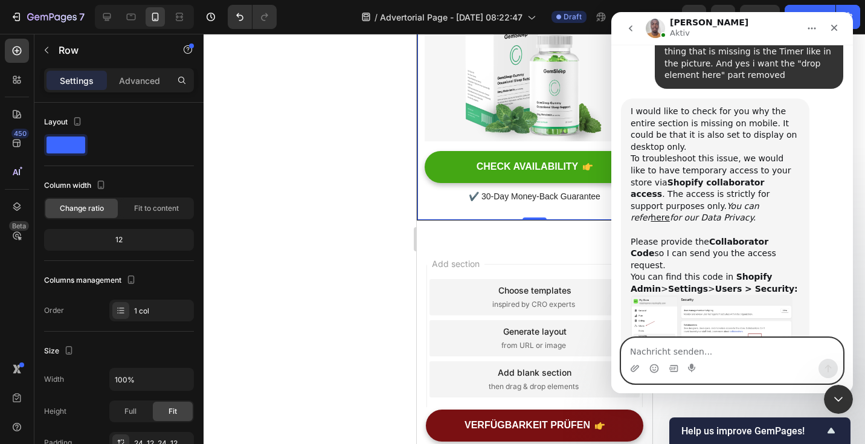
click at [698, 353] on textarea "Nachricht senden..." at bounding box center [732, 348] width 221 height 21
paste textarea "1285"
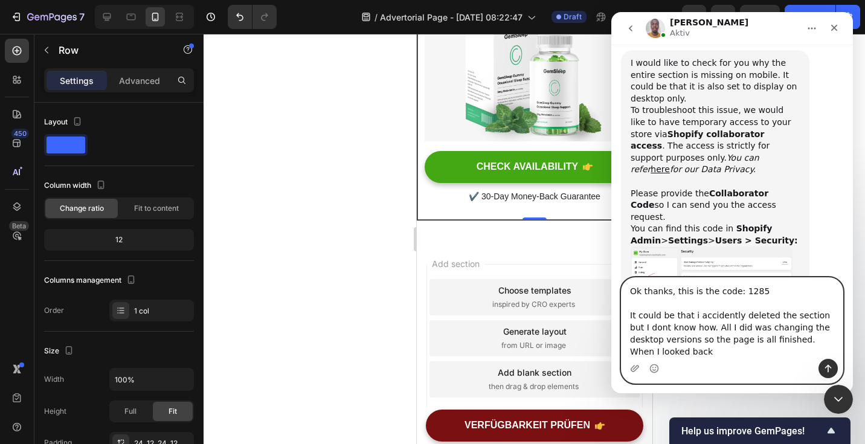
scroll to position [1599, 0]
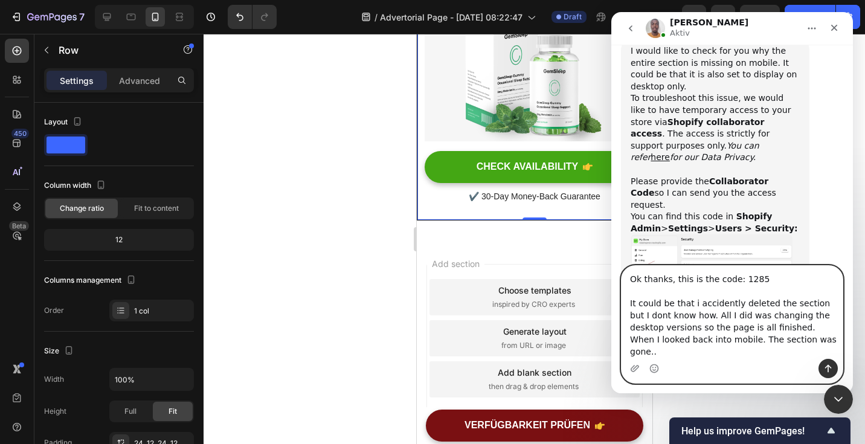
click at [697, 355] on textarea "Ok thanks, this is the code: 1285 It could be that i accidently deleted the sec…" at bounding box center [732, 312] width 221 height 93
type textarea "Ok thanks, this is the code: 1285 It could be that i accidently deleted the sec…"
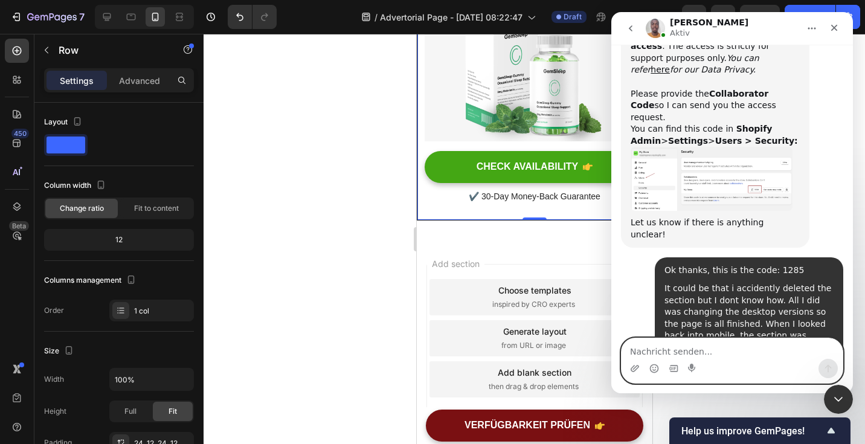
scroll to position [1688, 0]
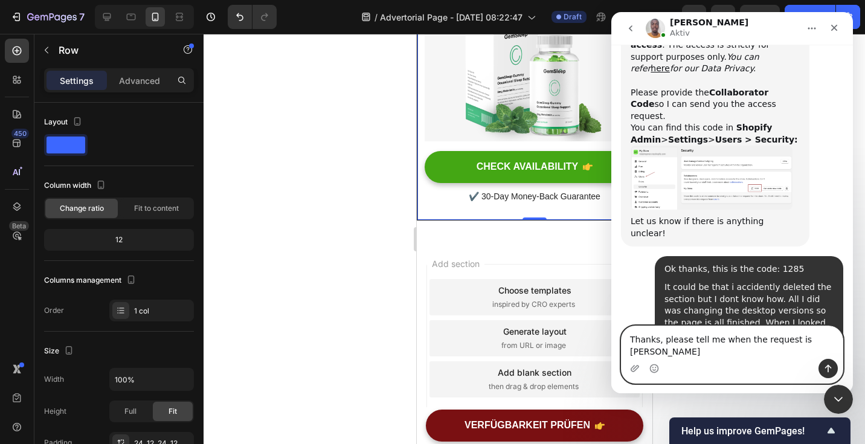
type textarea "Thanks, please tell me when the request is sent"
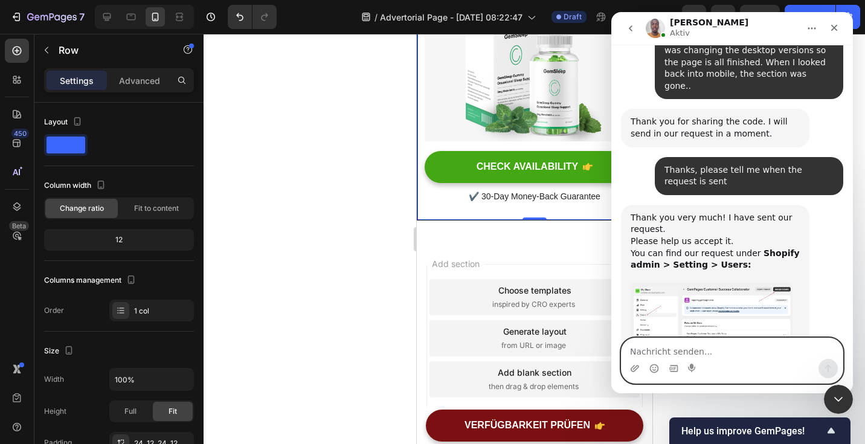
scroll to position [1978, 0]
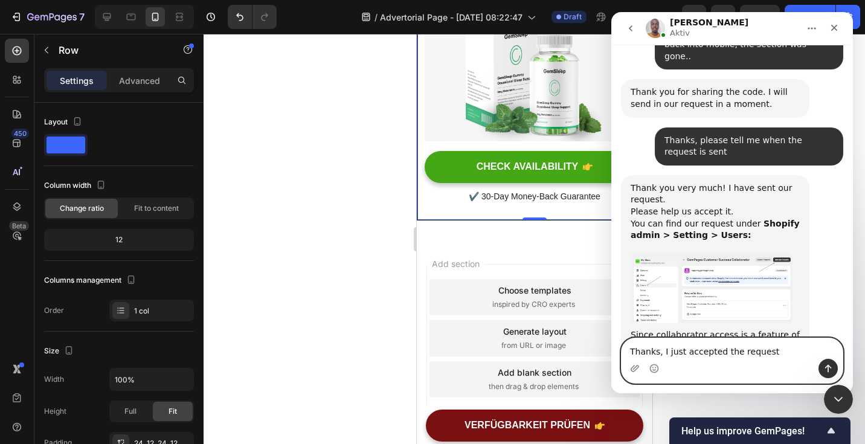
type textarea "Thanks, I just accepted the request"
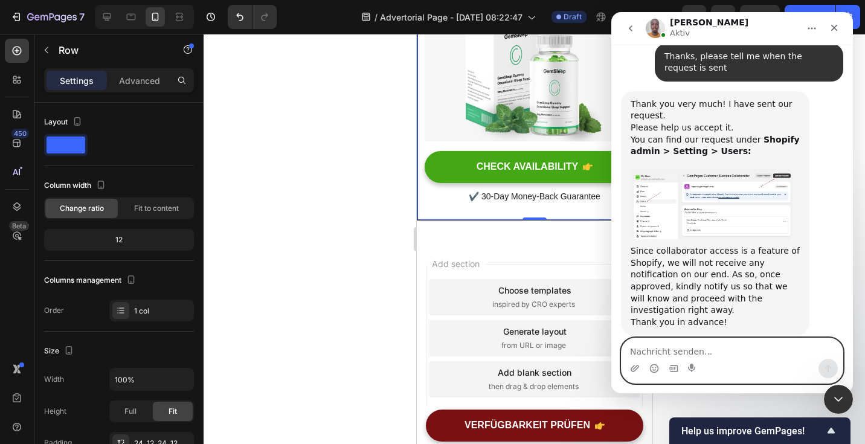
scroll to position [0, 0]
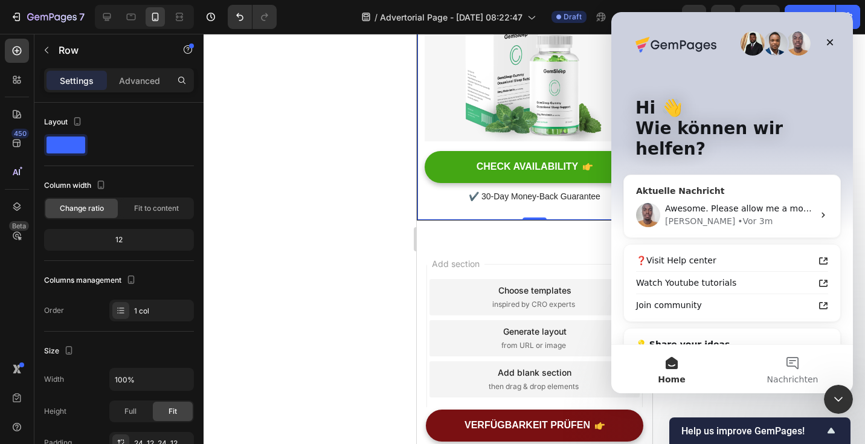
click at [778, 204] on span "Awesome. Please allow me a moment to check this for you." at bounding box center [791, 209] width 253 height 10
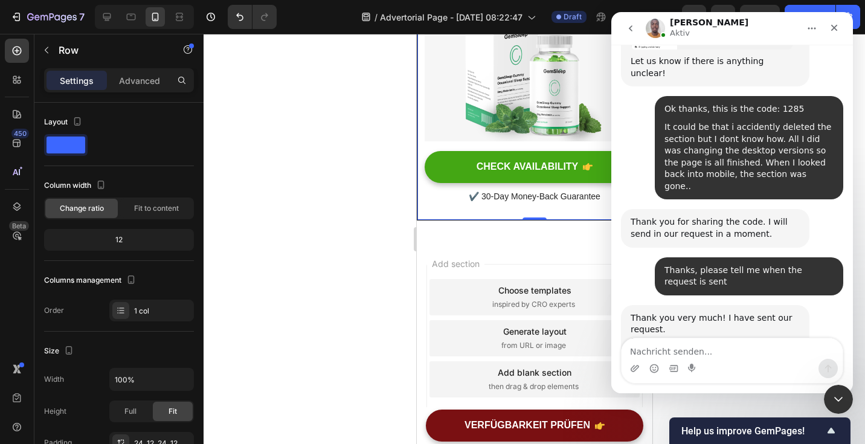
scroll to position [2062, 0]
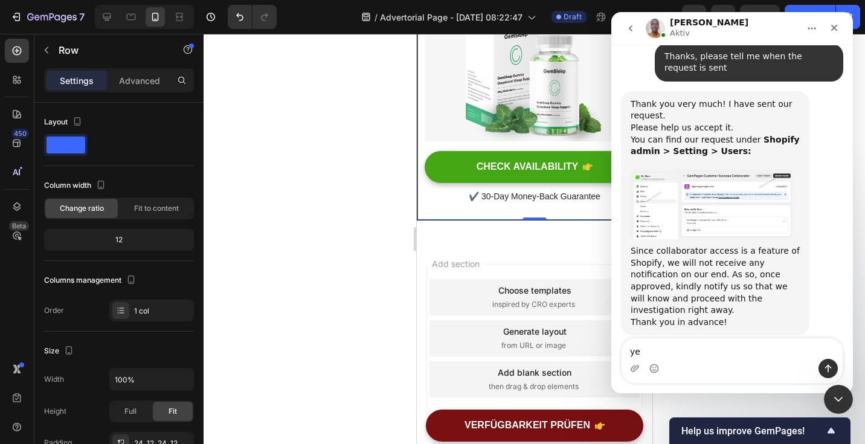
type textarea "yes"
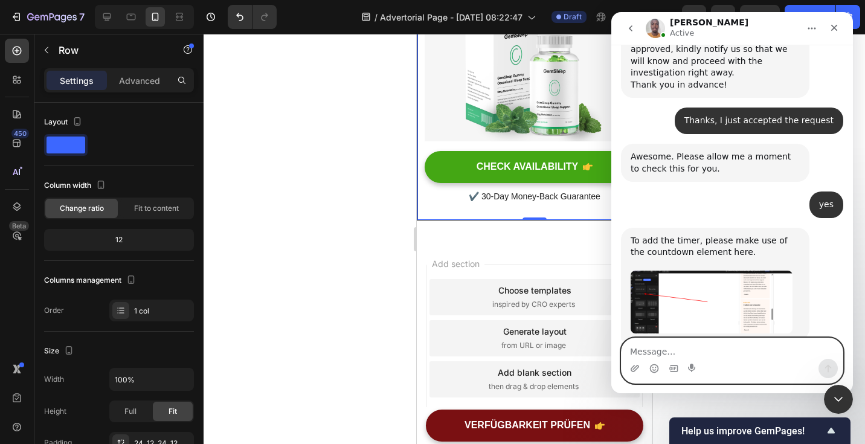
scroll to position [2350, 0]
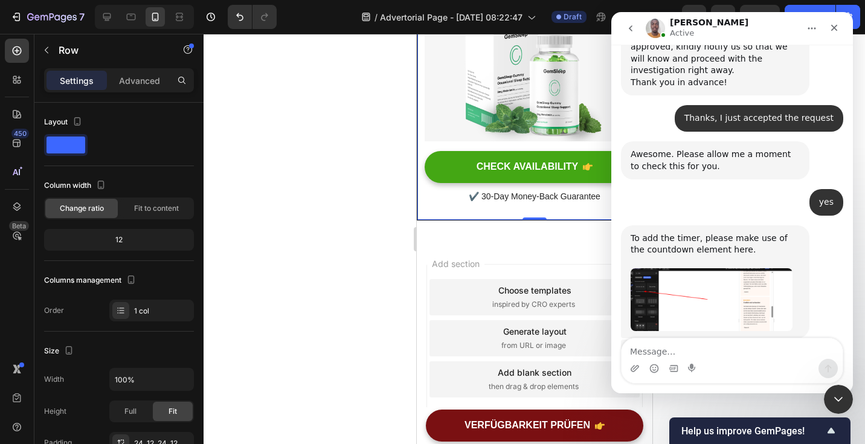
click at [679, 268] on img "Brian sagt…" at bounding box center [712, 299] width 162 height 63
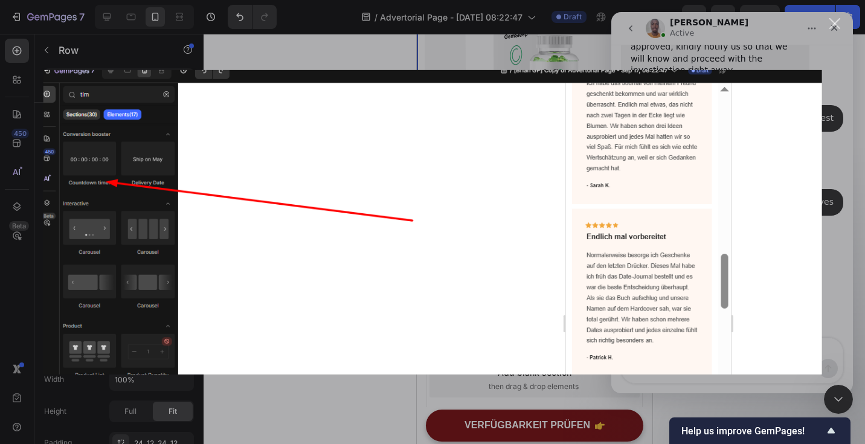
click at [829, 199] on div "Intercom Messenger" at bounding box center [432, 222] width 865 height 444
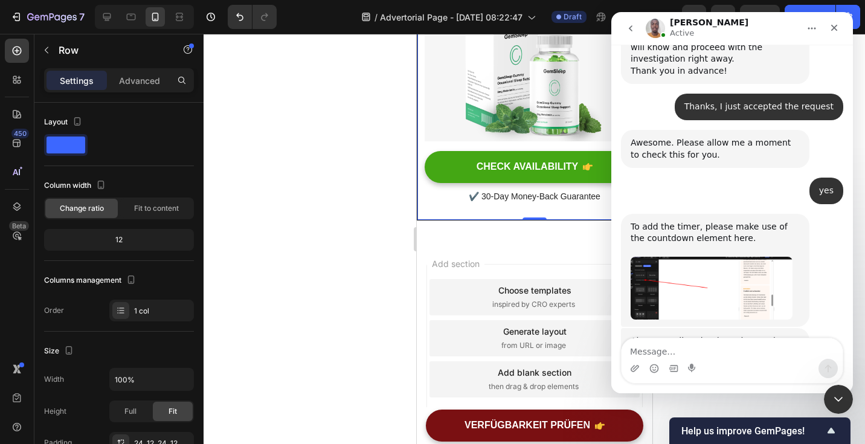
scroll to position [2367, 0]
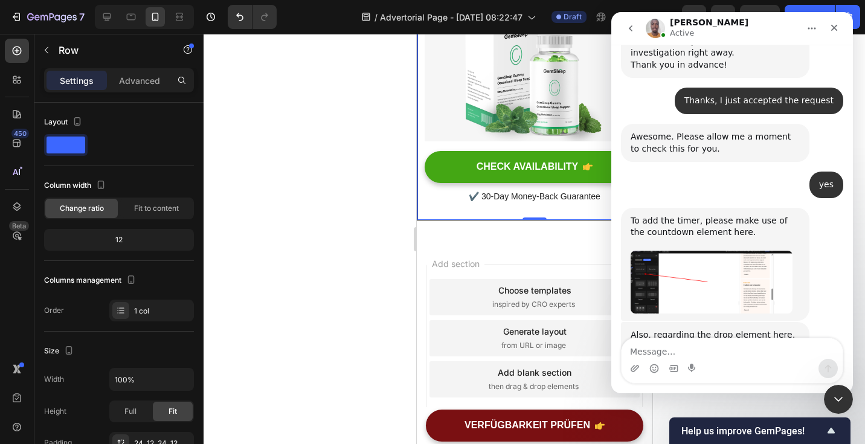
drag, startPoint x: 783, startPoint y: 251, endPoint x: 804, endPoint y: 276, distance: 32.6
click at [804, 322] on div "Also, regarding the drop element here, please note that it is only a placeholde…" at bounding box center [715, 376] width 188 height 109
click at [727, 329] on div "Also, regarding the drop element here, please note that it is only a placeholde…" at bounding box center [715, 376] width 169 height 95
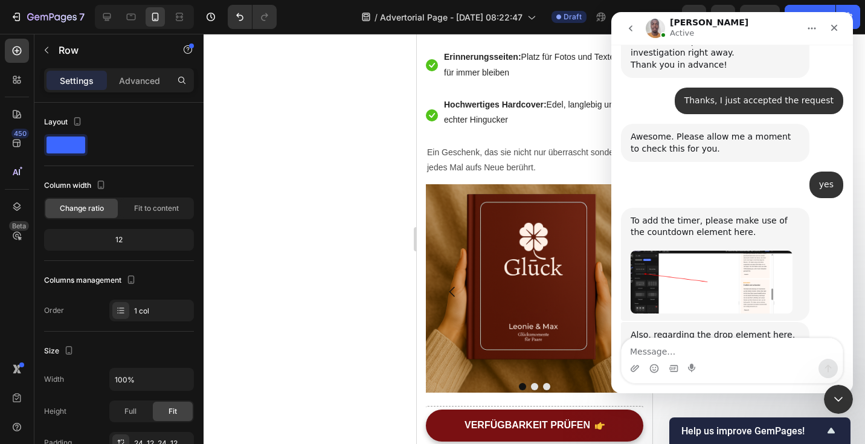
scroll to position [1409, 0]
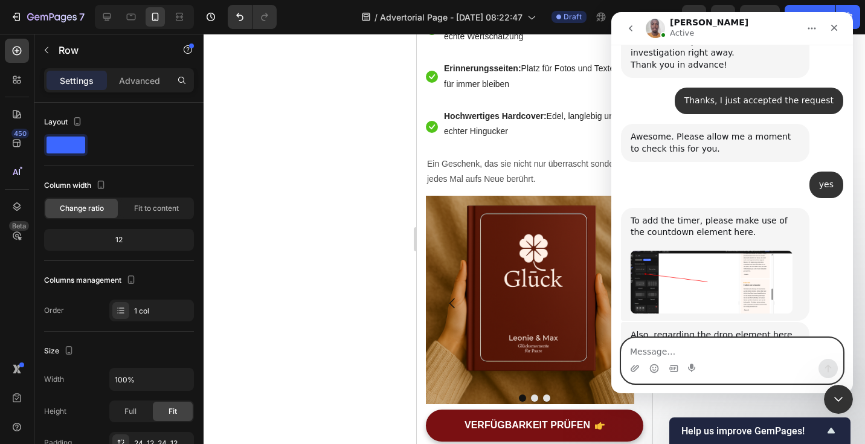
click at [703, 349] on textarea "Message…" at bounding box center [732, 348] width 221 height 21
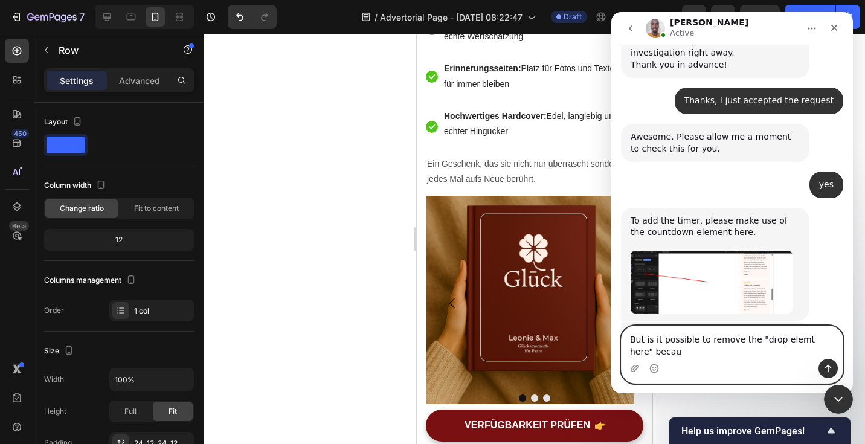
scroll to position [2379, 0]
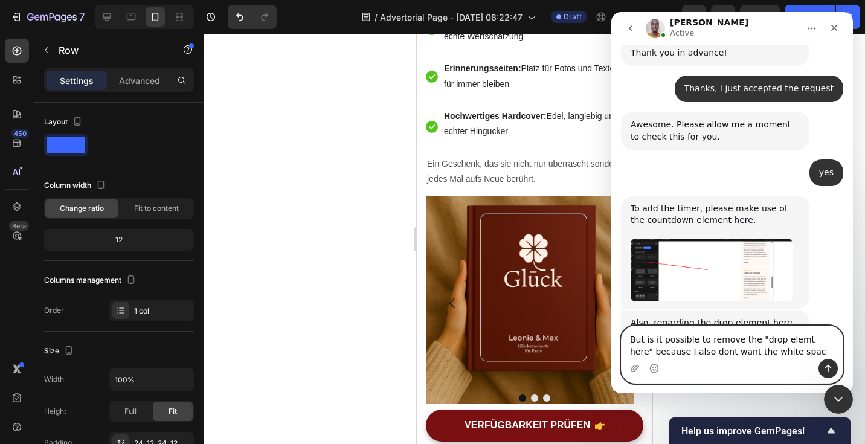
type textarea "But is it possible to remove the "drop elemt here" because I also dont want the…"
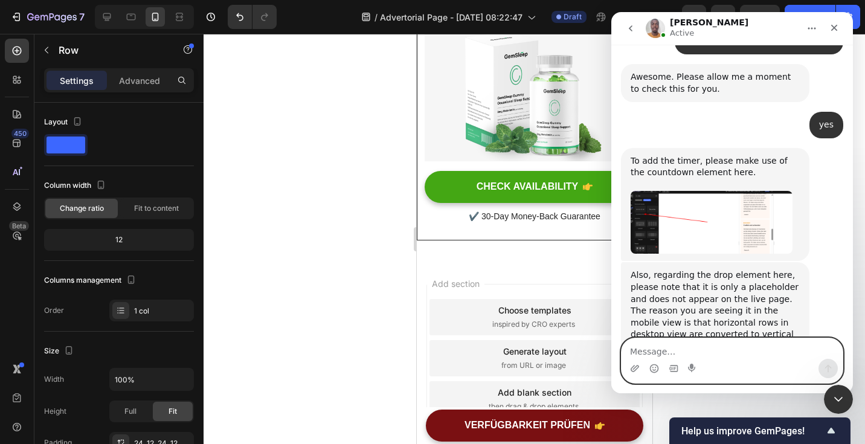
scroll to position [3866, 0]
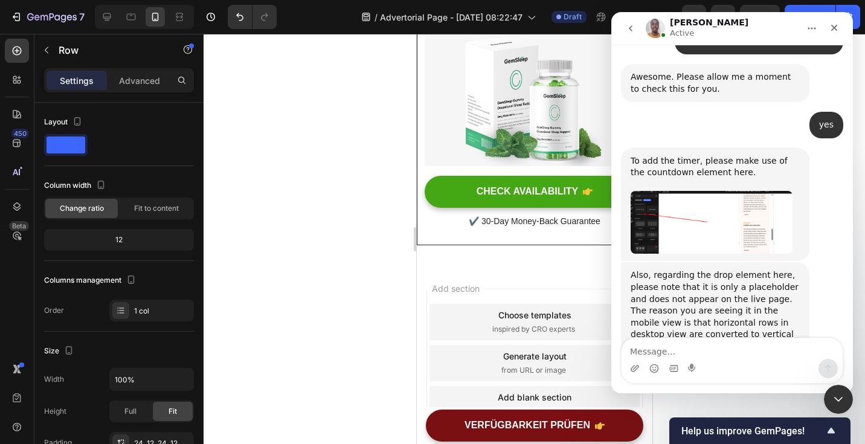
click at [384, 207] on div at bounding box center [535, 239] width 662 height 410
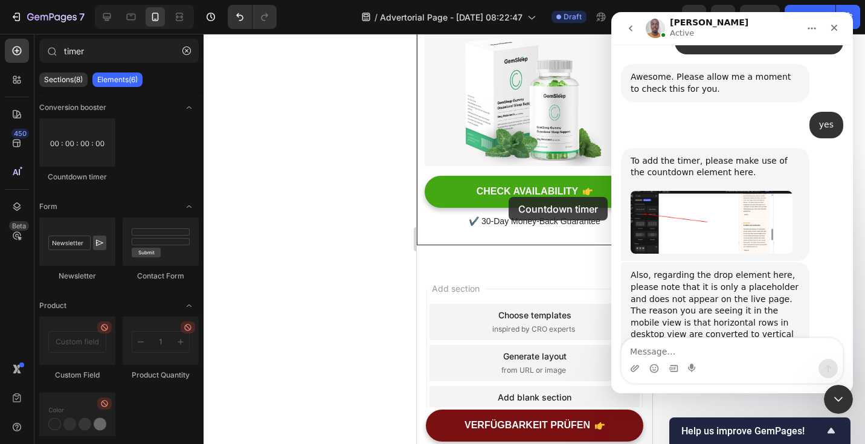
drag, startPoint x: 489, startPoint y: 186, endPoint x: 506, endPoint y: 197, distance: 20.6
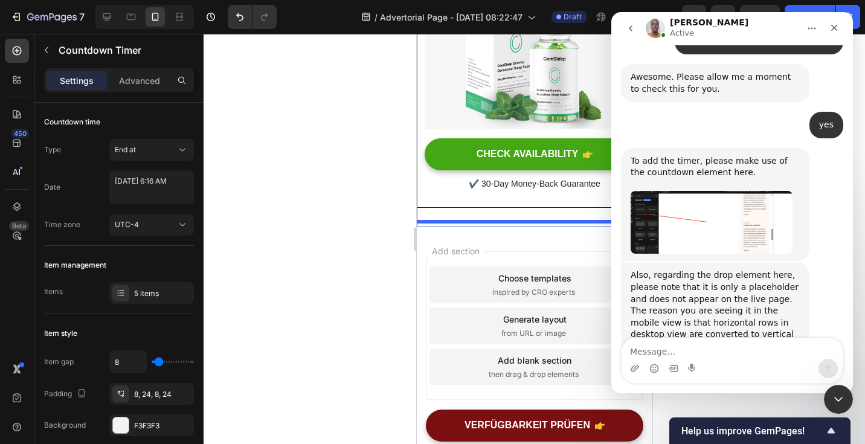
scroll to position [4025, 0]
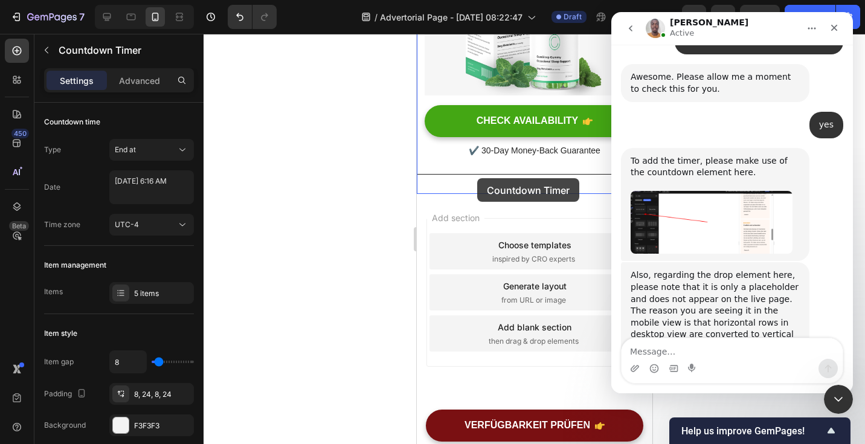
drag, startPoint x: 510, startPoint y: 185, endPoint x: 476, endPoint y: 178, distance: 34.5
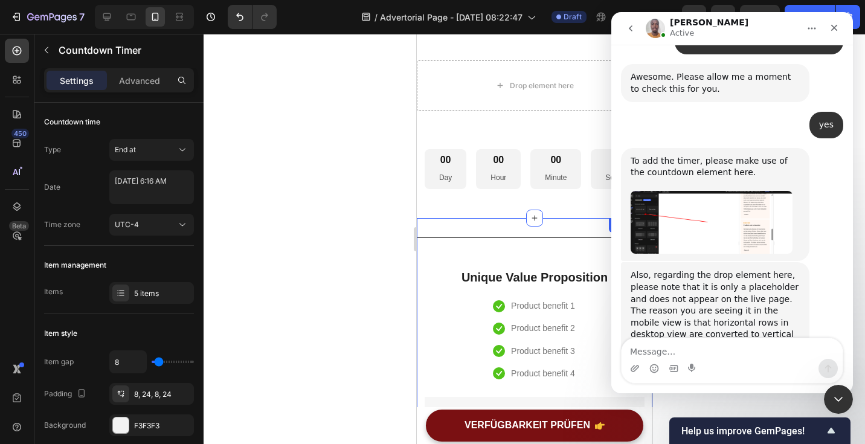
scroll to position [3668, 0]
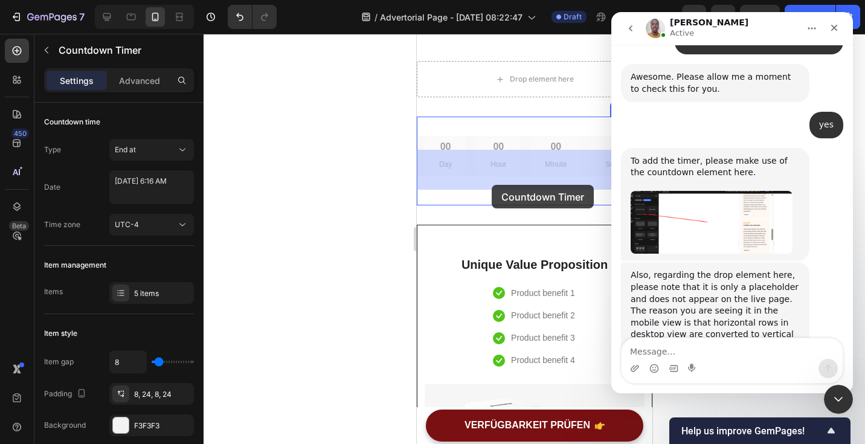
drag, startPoint x: 492, startPoint y: 166, endPoint x: 491, endPoint y: 184, distance: 18.2
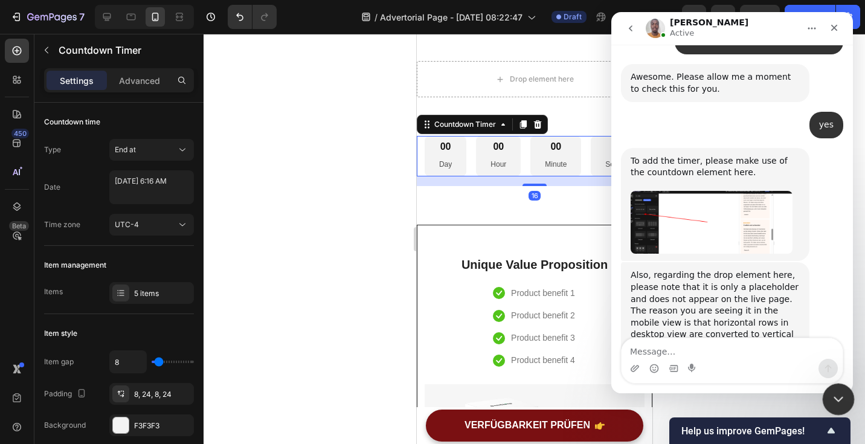
click at [834, 392] on icon "Intercom-Nachrichtendienst schließen" at bounding box center [836, 397] width 14 height 14
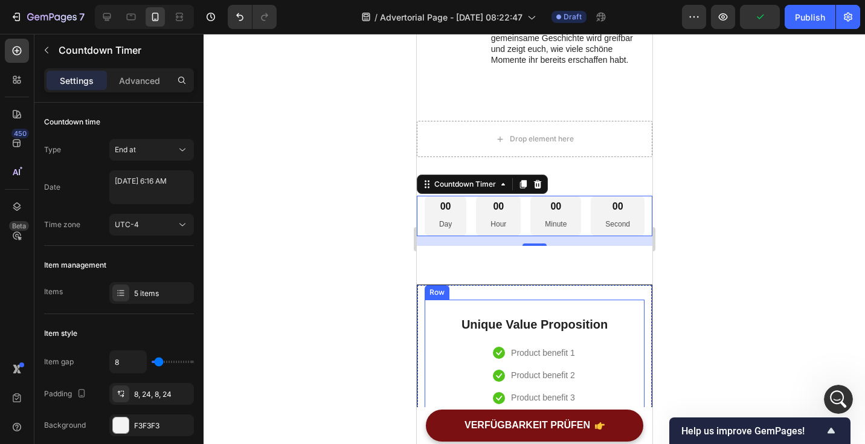
scroll to position [3568, 0]
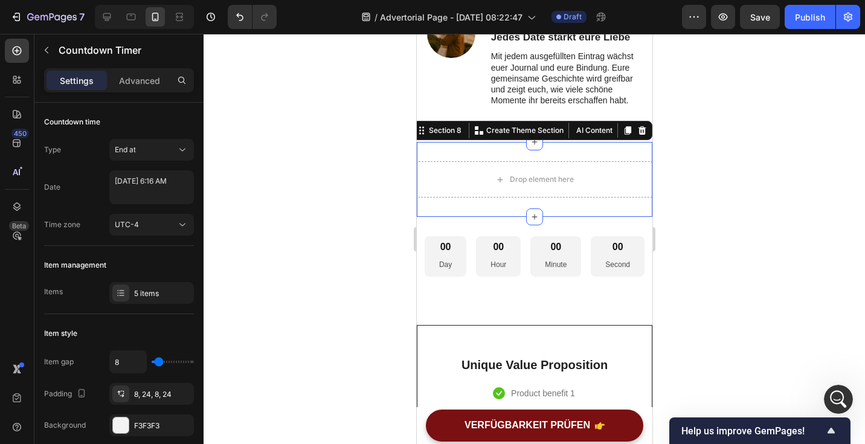
click at [623, 149] on div "Drop element here Section 8 You can create reusable sections Create Theme Secti…" at bounding box center [534, 179] width 236 height 75
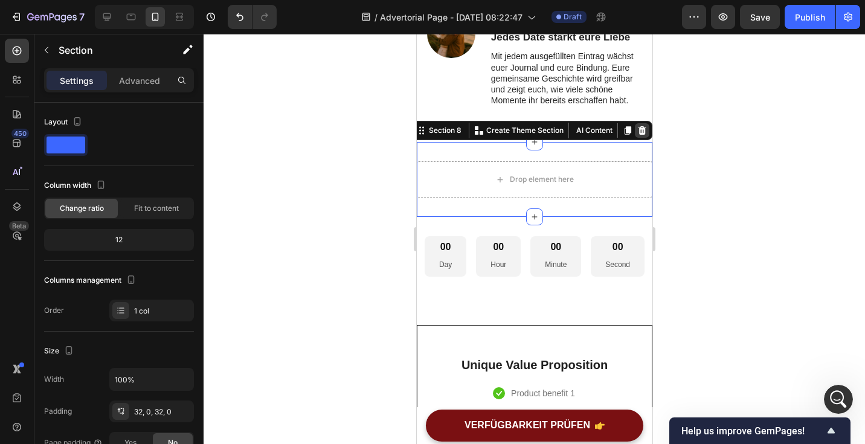
click at [637, 126] on icon at bounding box center [642, 131] width 10 height 10
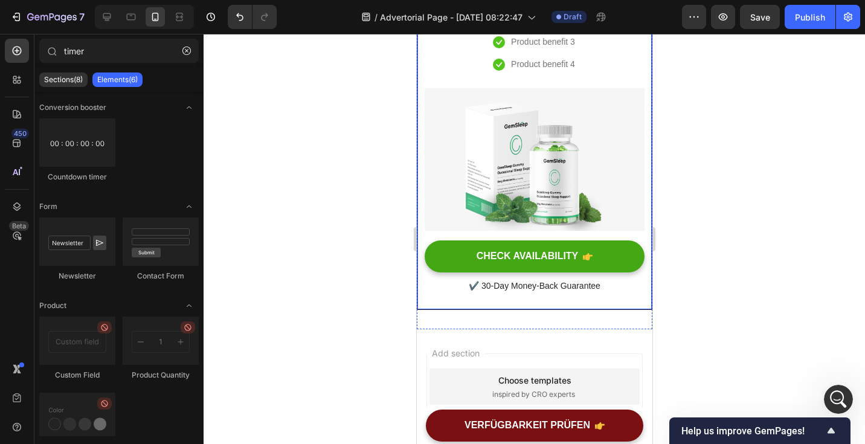
scroll to position [3918, 0]
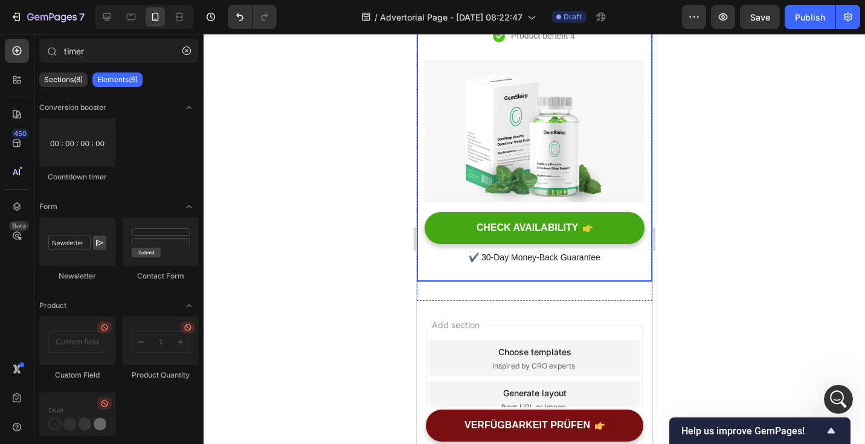
click at [555, 265] on div "Unique Value Proposition Heading Icon Product benefit 1 Text block Icon Product…" at bounding box center [534, 91] width 236 height 382
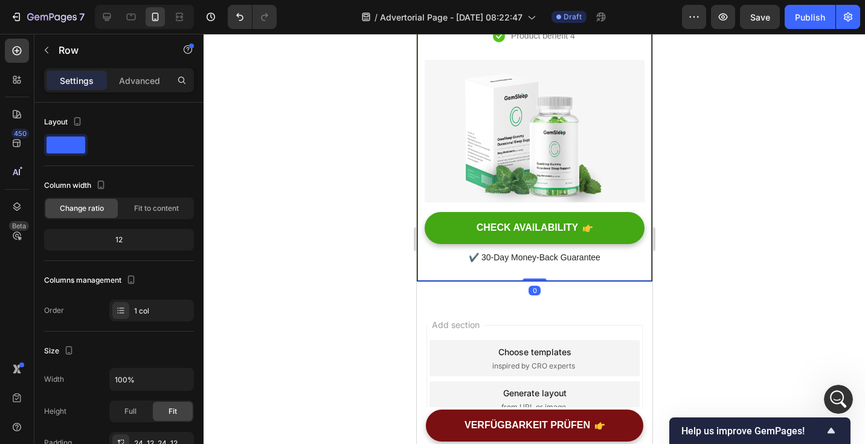
click at [555, 268] on div "Unique Value Proposition Heading Icon Product benefit 1 Text block Icon Product…" at bounding box center [534, 91] width 236 height 382
click at [597, 266] on div "Unique Value Proposition Heading Icon Product benefit 1 Text block Icon Product…" at bounding box center [534, 91] width 236 height 382
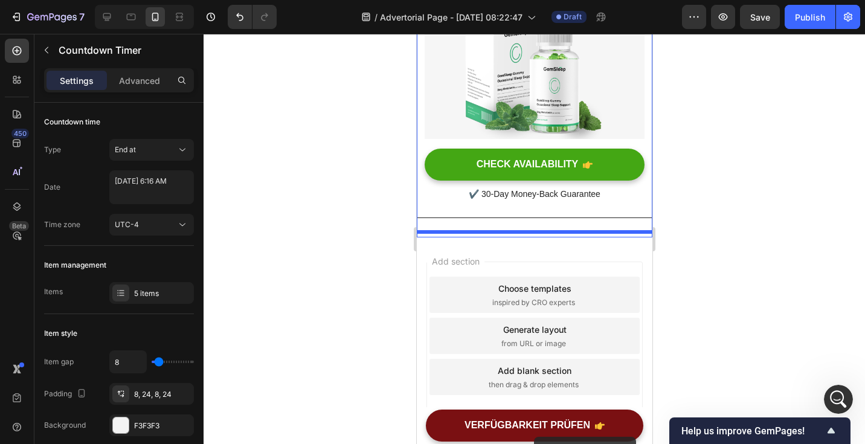
scroll to position [4025, 0]
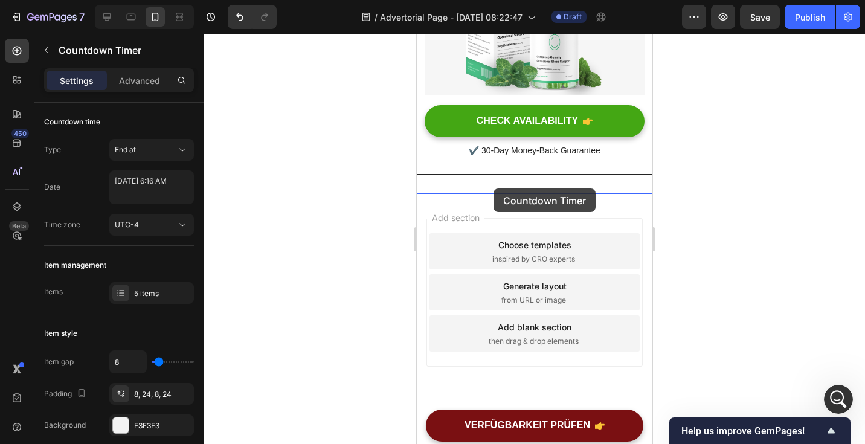
drag, startPoint x: 558, startPoint y: 89, endPoint x: 492, endPoint y: 188, distance: 118.6
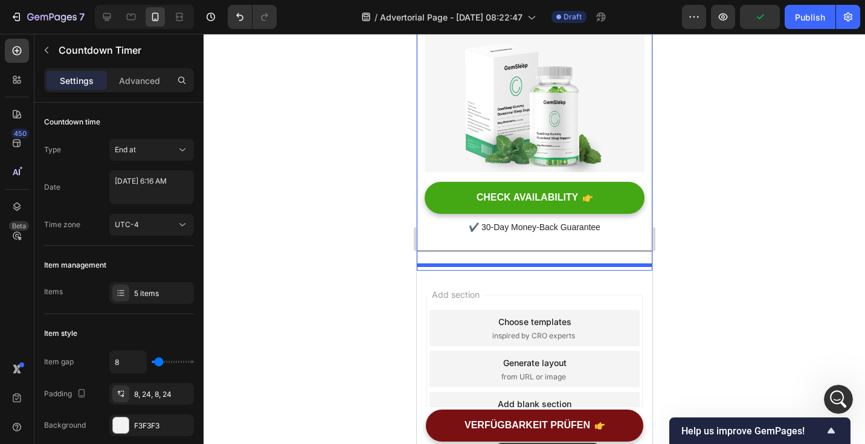
scroll to position [4069, 0]
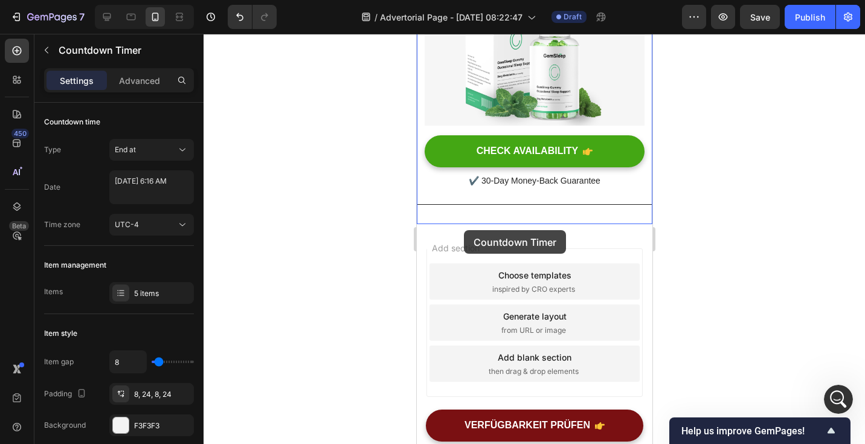
drag, startPoint x: 510, startPoint y: 103, endPoint x: 463, endPoint y: 230, distance: 135.7
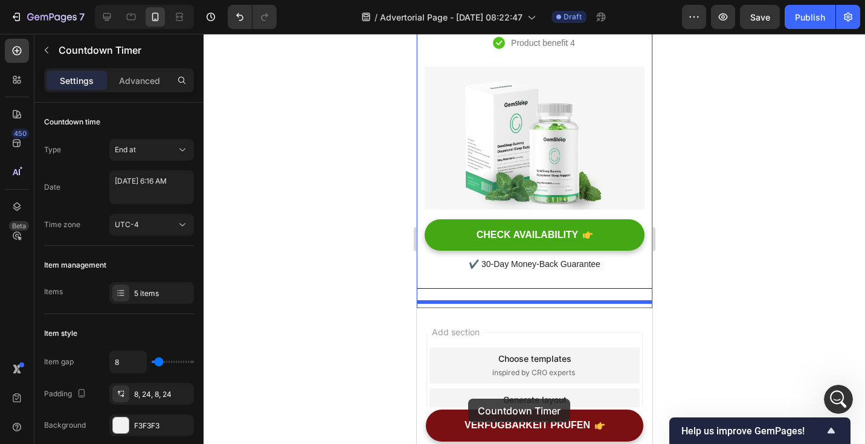
scroll to position [4176, 0]
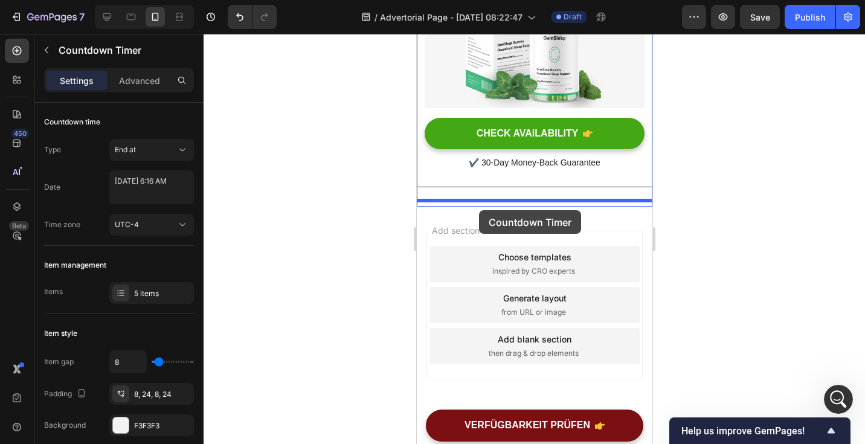
drag, startPoint x: 509, startPoint y: 81, endPoint x: 478, endPoint y: 211, distance: 133.5
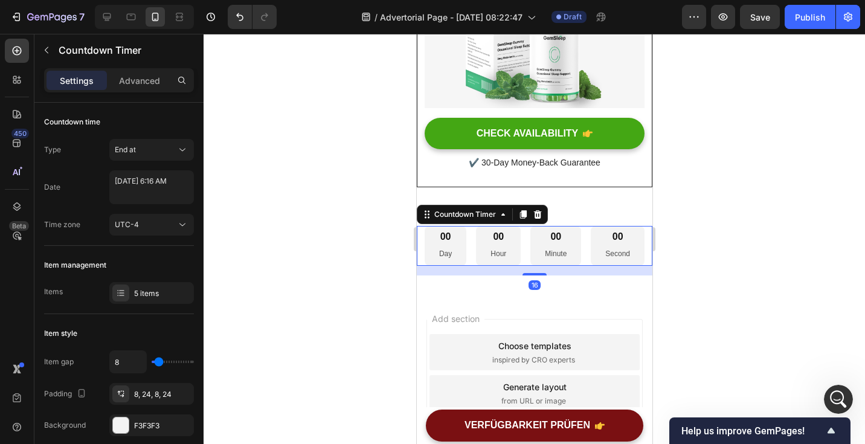
click at [710, 219] on div at bounding box center [535, 239] width 662 height 410
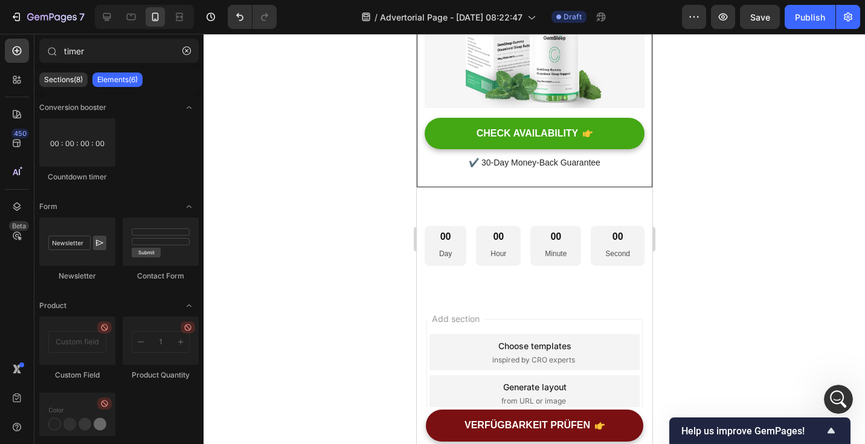
click at [827, 429] on icon "Show survey - Help us improve GemPages!" at bounding box center [831, 431] width 14 height 14
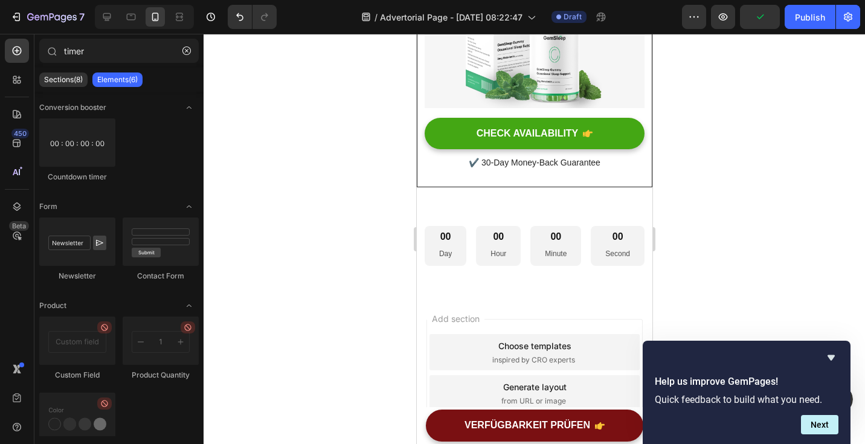
click at [828, 367] on div "Help us improve GemPages! Quick feedback to build what you need. Next" at bounding box center [747, 392] width 184 height 84
click at [830, 359] on icon "Hide survey" at bounding box center [831, 357] width 7 height 5
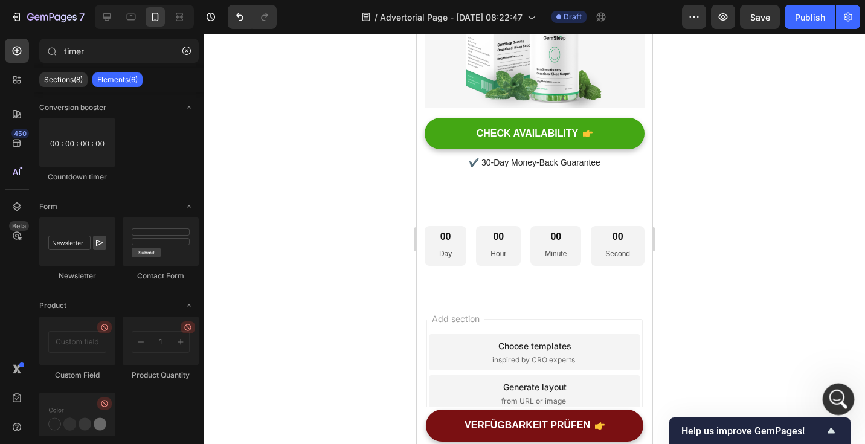
click at [831, 389] on div "Intercom-Nachrichtendienst öffnen" at bounding box center [837, 398] width 40 height 40
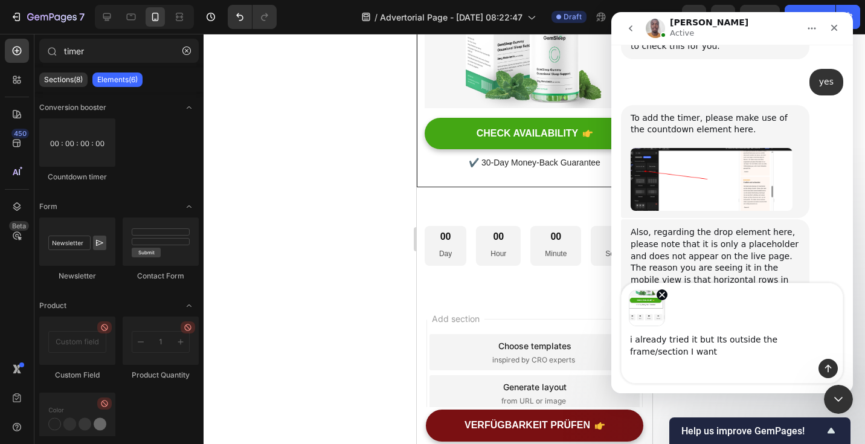
scroll to position [2482, 0]
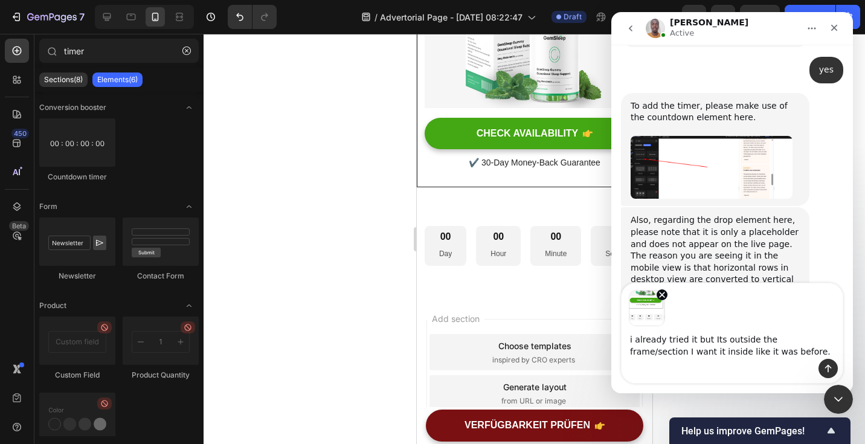
type textarea "i already tried it but Its outside the frame/section I want it inside like it w…"
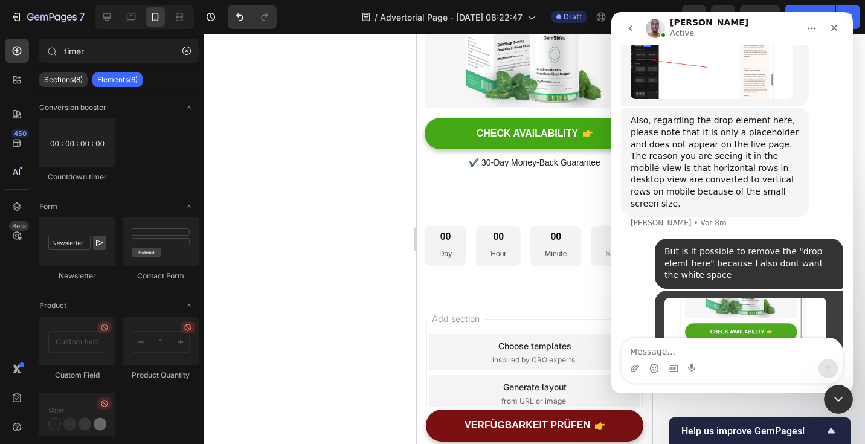
scroll to position [2607, 0]
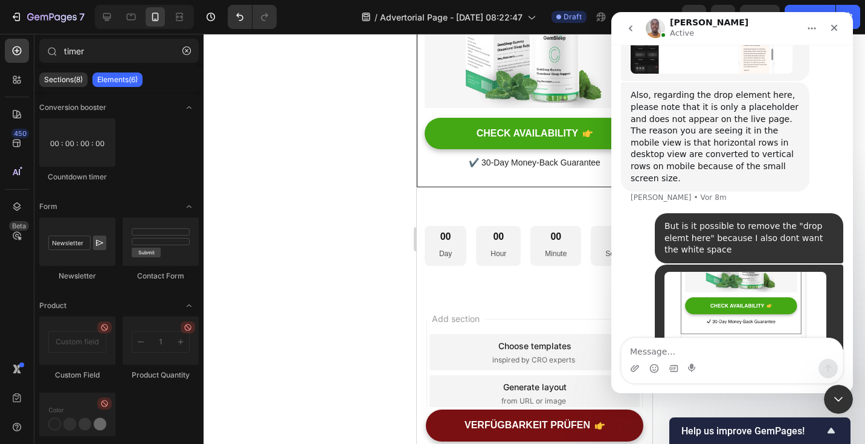
type textarea "I"
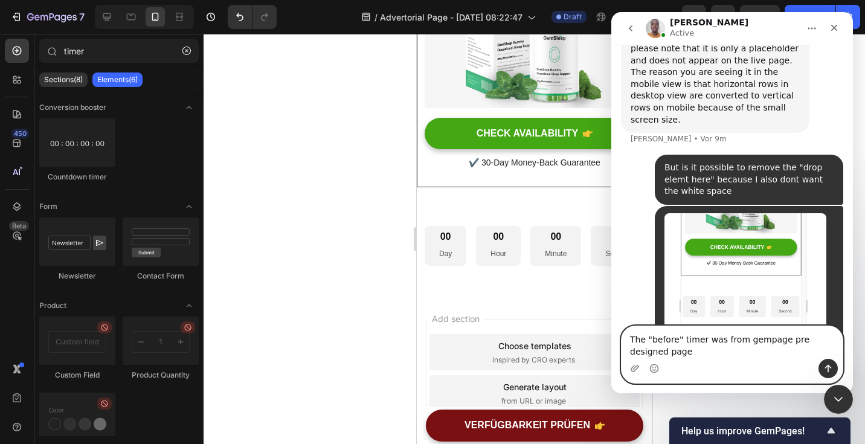
type textarea "The "before" timer was from gempage pre designed pages"
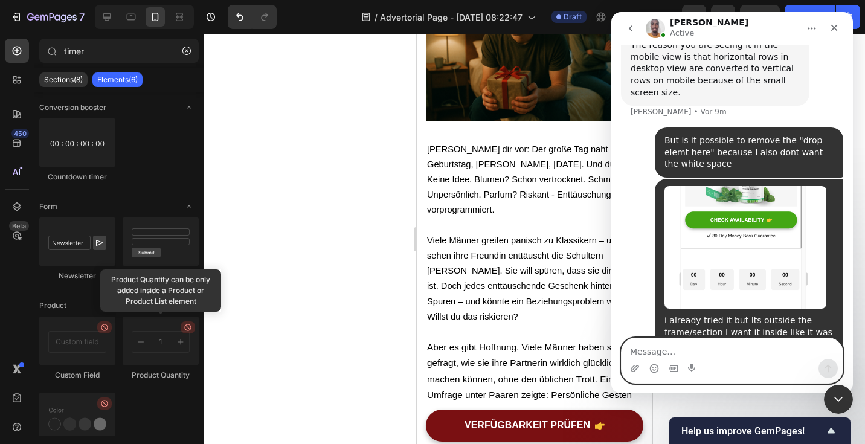
scroll to position [0, 0]
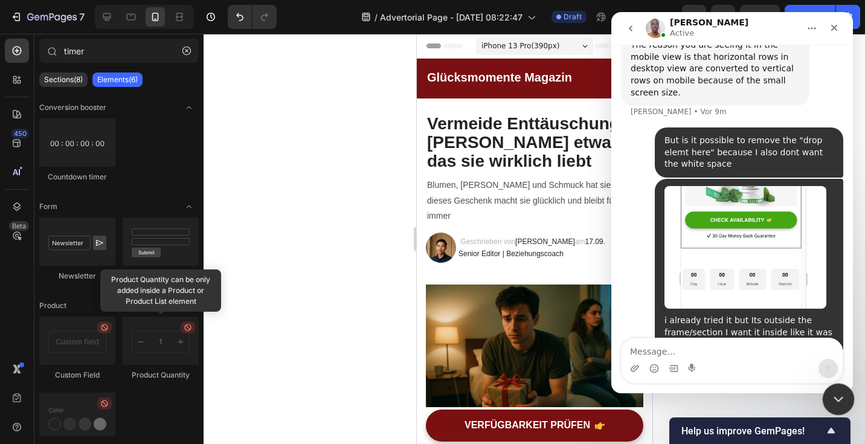
click at [845, 396] on div "Intercom-Nachrichtendienst schließen" at bounding box center [836, 397] width 29 height 29
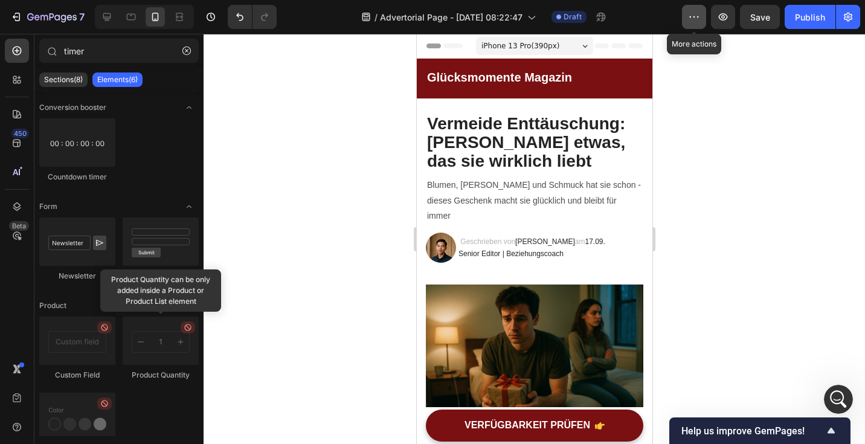
click at [691, 15] on icon "button" at bounding box center [694, 17] width 12 height 12
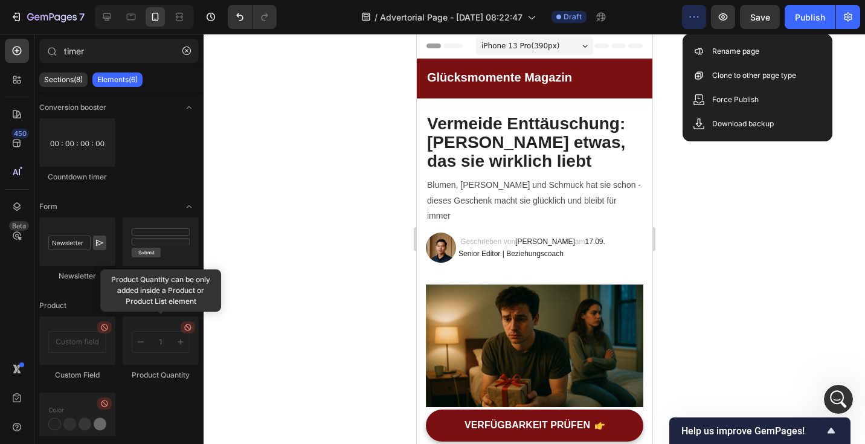
click at [691, 15] on icon "button" at bounding box center [694, 17] width 12 height 12
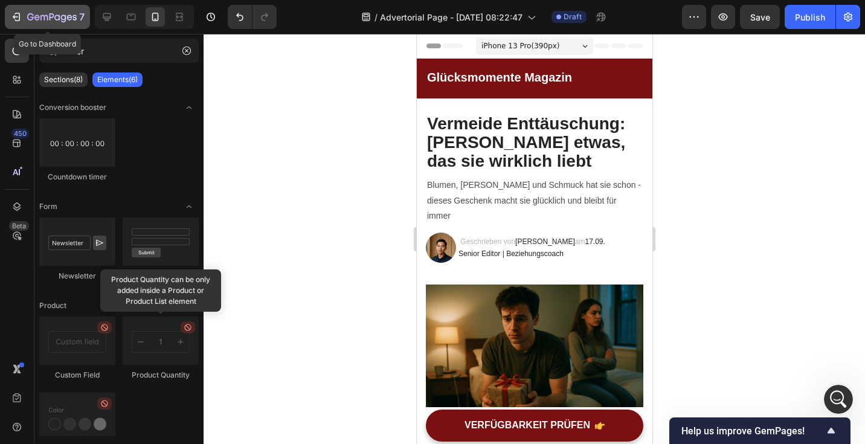
click at [54, 24] on button "7" at bounding box center [47, 17] width 85 height 24
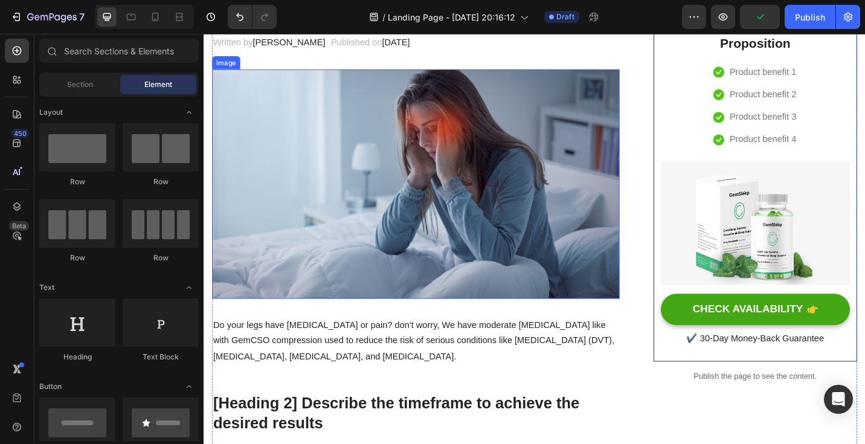
scroll to position [100, 0]
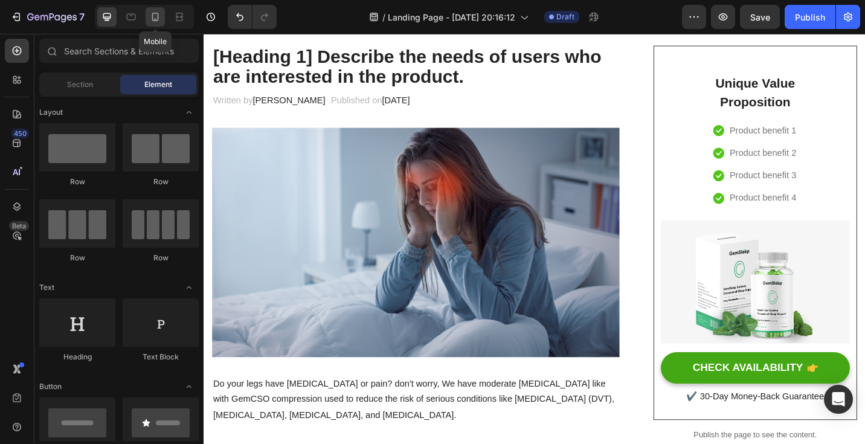
click at [152, 19] on icon at bounding box center [155, 17] width 7 height 8
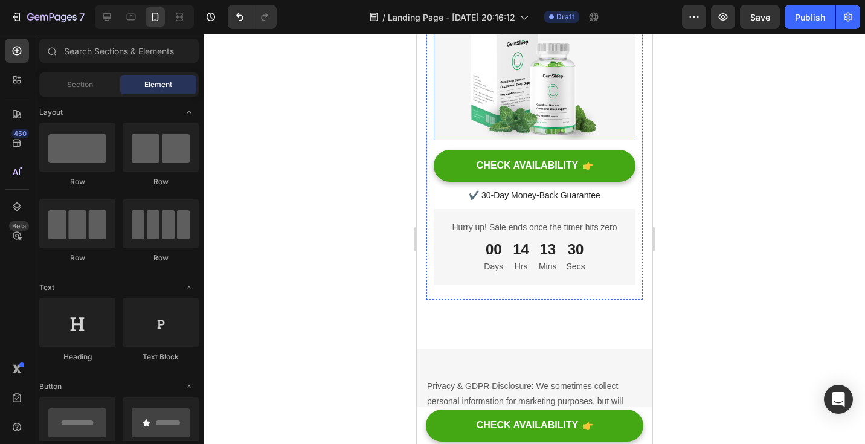
scroll to position [7313, 0]
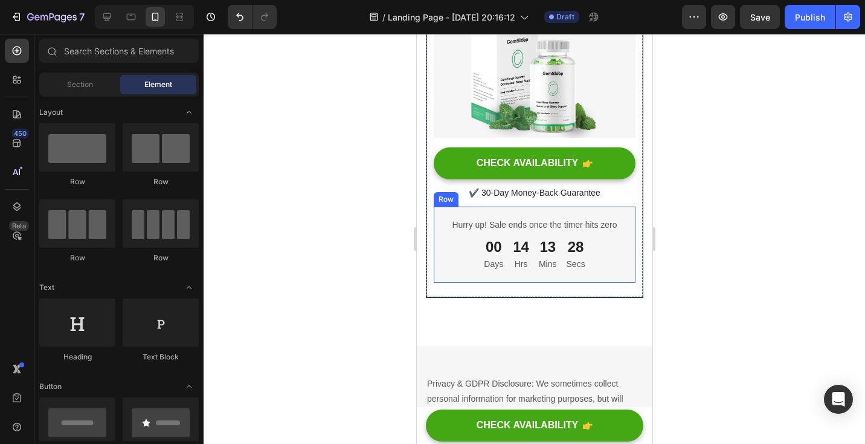
click at [622, 241] on div "Hurry up! Sale ends once the timer hits zero Text block 00 Days 14 Hrs 13 Mins …" at bounding box center [534, 245] width 202 height 76
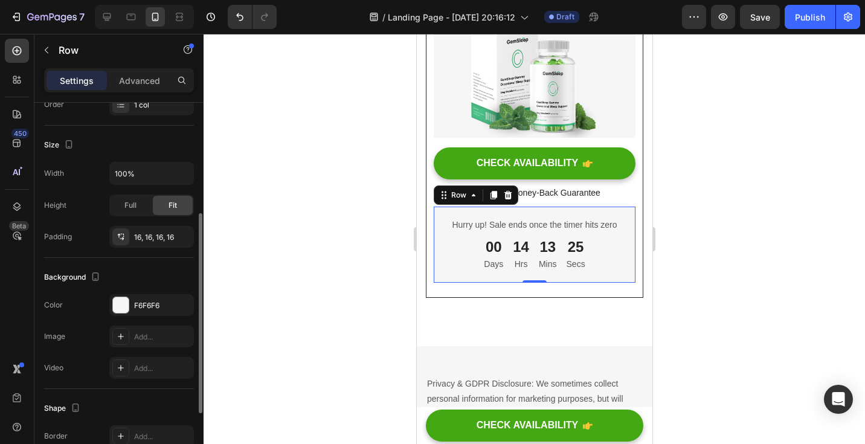
scroll to position [205, 0]
click at [129, 68] on div "Row" at bounding box center [103, 51] width 138 height 34
click at [150, 89] on div "Advanced" at bounding box center [139, 80] width 60 height 19
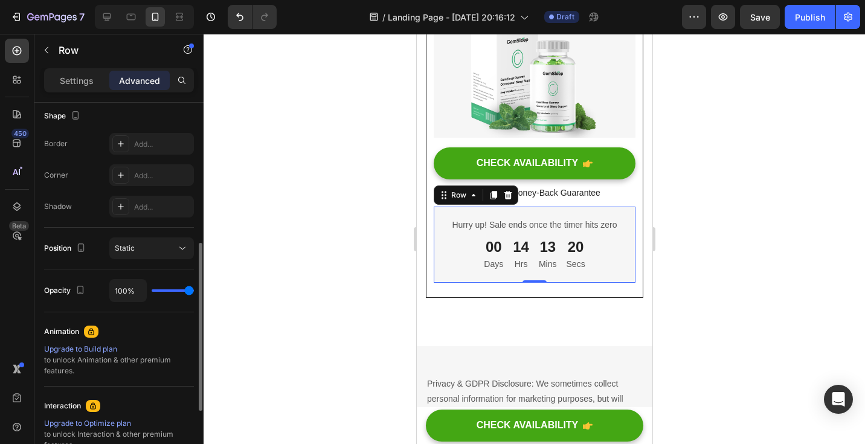
scroll to position [319, 0]
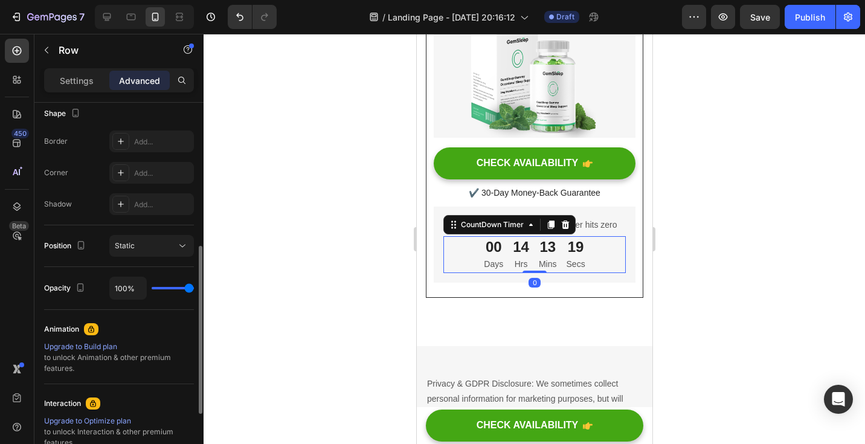
click at [495, 256] on div "00" at bounding box center [492, 246] width 19 height 19
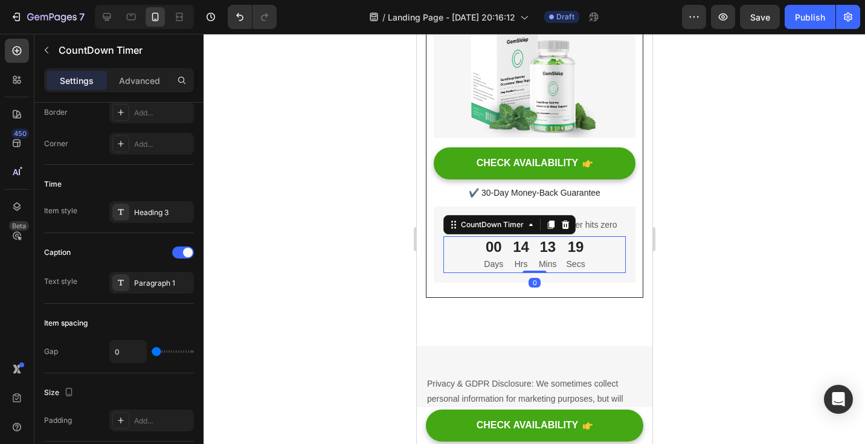
scroll to position [0, 0]
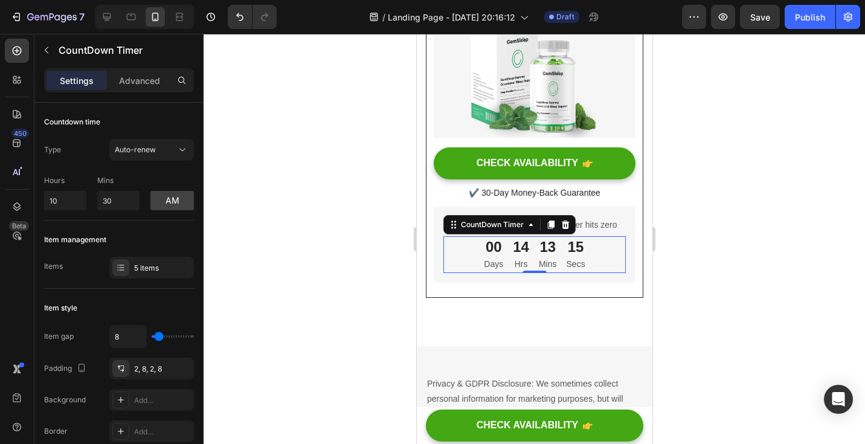
click at [737, 237] on div at bounding box center [535, 239] width 662 height 410
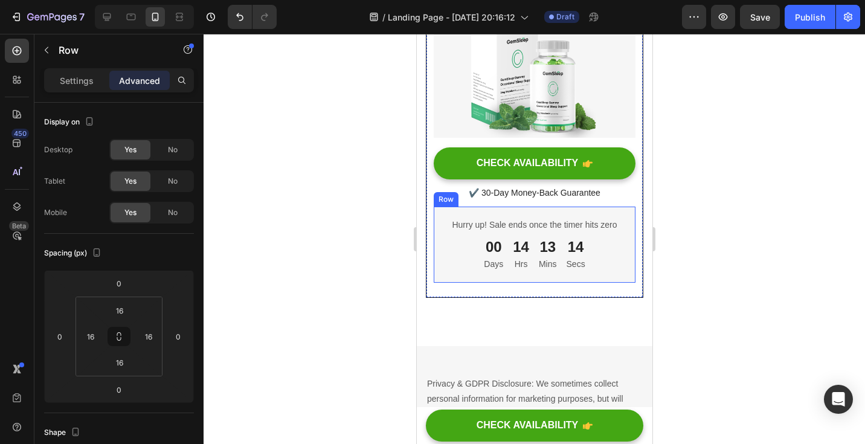
click at [621, 283] on div "Hurry up! Sale ends once the timer hits zero Text block 00 Days 14 Hrs 13 Mins …" at bounding box center [534, 245] width 202 height 76
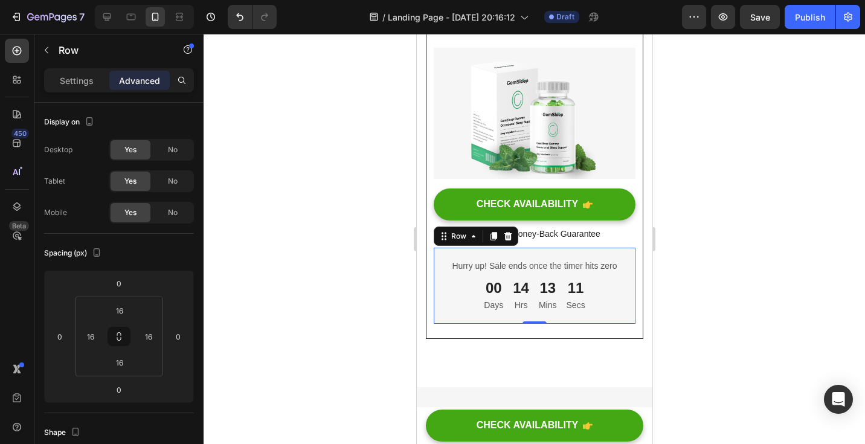
scroll to position [7268, 0]
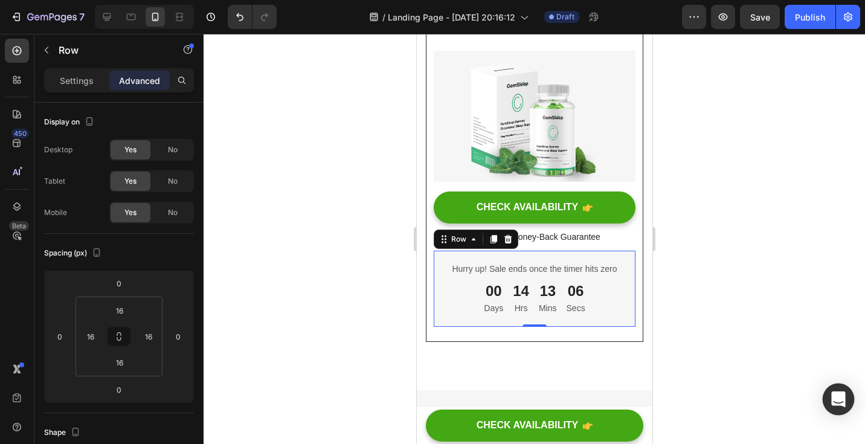
click at [846, 394] on div "Open Intercom Messenger" at bounding box center [839, 400] width 32 height 32
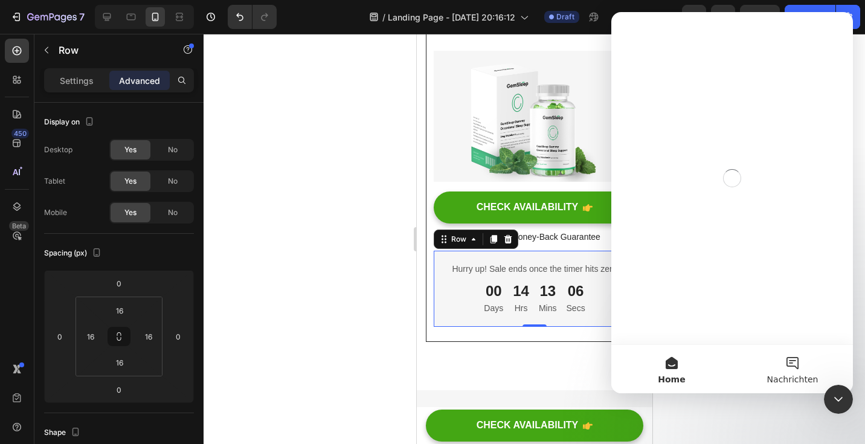
scroll to position [0, 0]
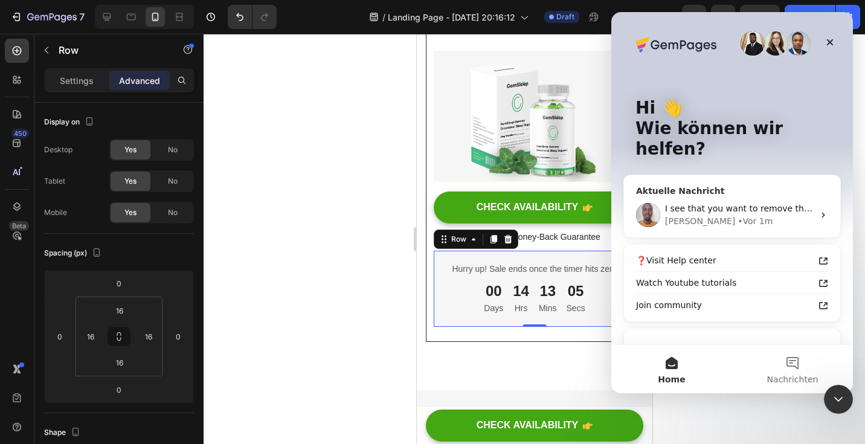
click at [746, 202] on div "I see that you want to remove the white space and also put the countdown timer …" at bounding box center [739, 208] width 149 height 13
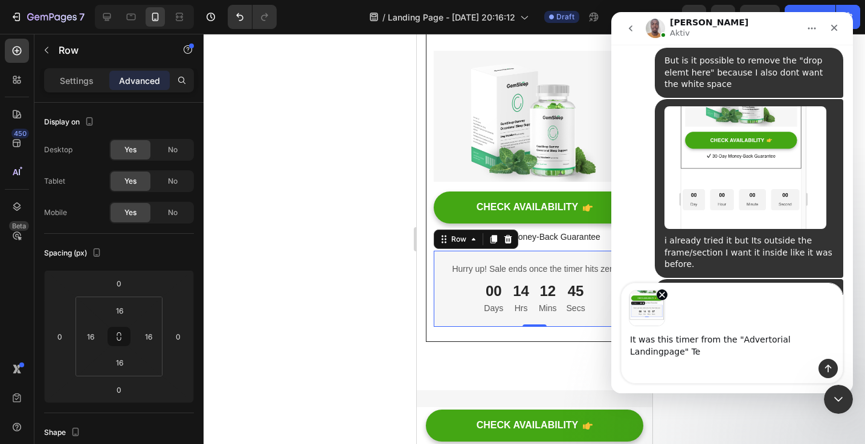
scroll to position [2725, 0]
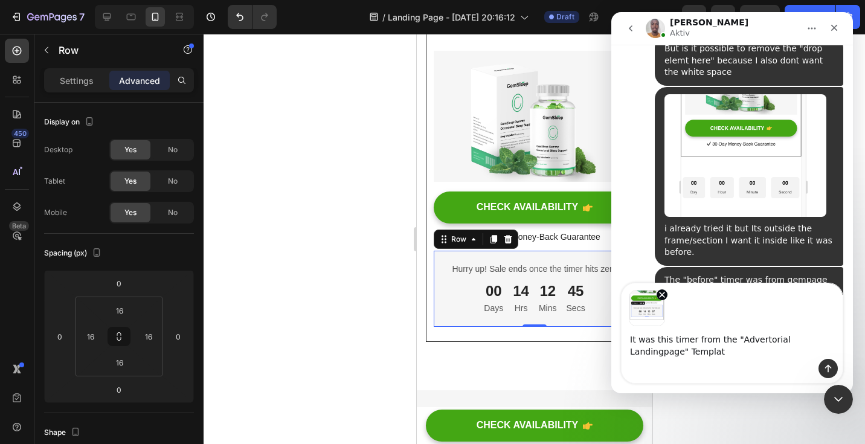
type textarea "It was this timer from the "Advertorial Landingpage" Template"
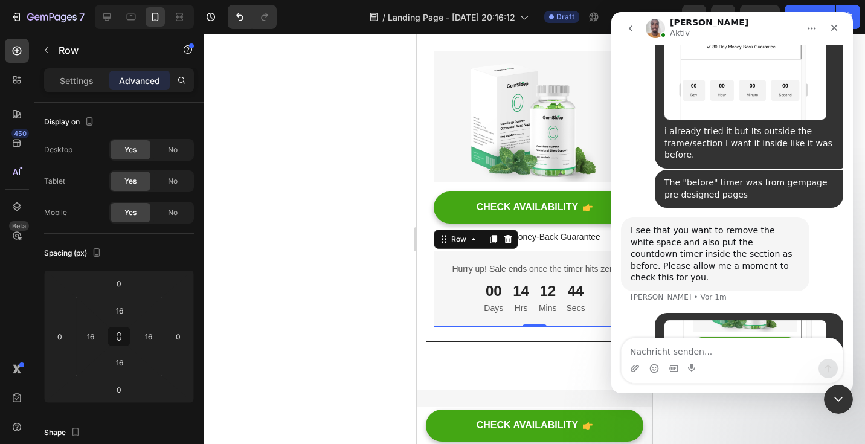
scroll to position [2842, 0]
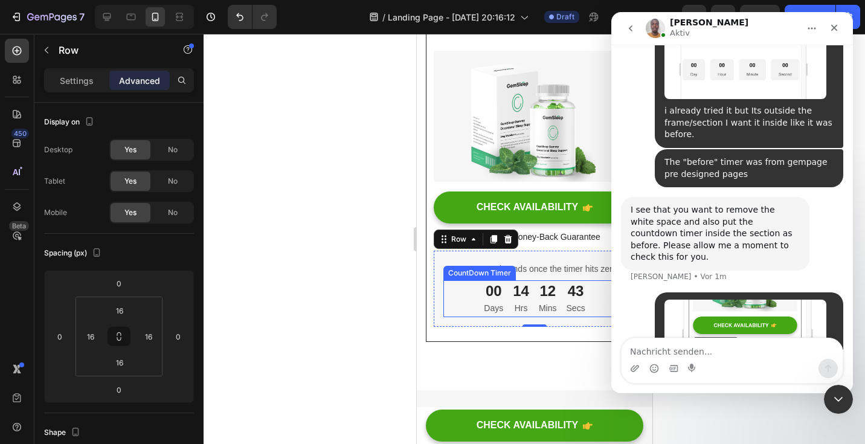
click at [593, 317] on div "00 Days 14 Hrs 12 Mins 43 Secs" at bounding box center [534, 298] width 182 height 36
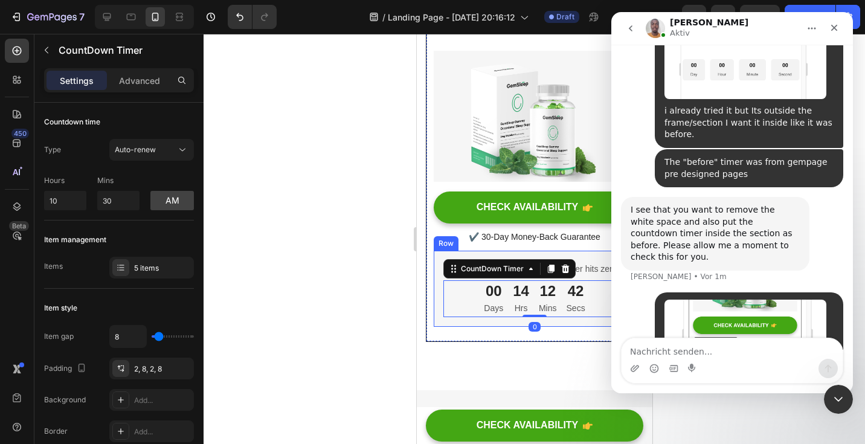
click at [594, 327] on div "Hurry up! Sale ends once the timer hits zero Text block 00 Days 14 Hrs 12 Mins …" at bounding box center [534, 289] width 202 height 76
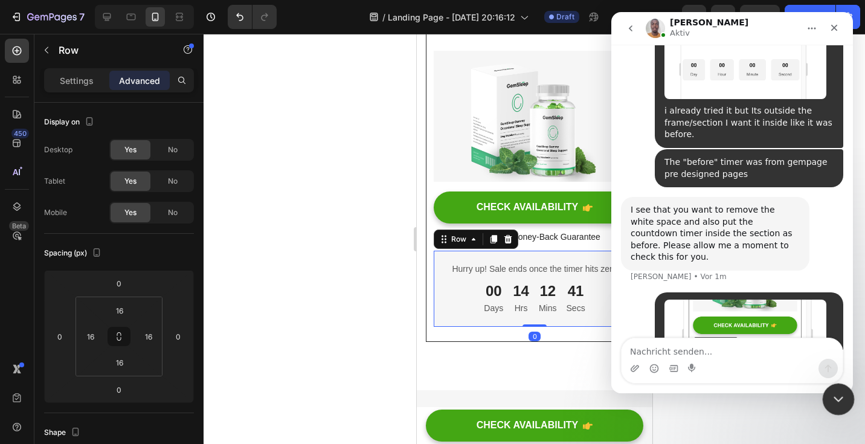
click at [834, 400] on icon "Intercom-Nachrichtendienst schließen" at bounding box center [836, 397] width 14 height 14
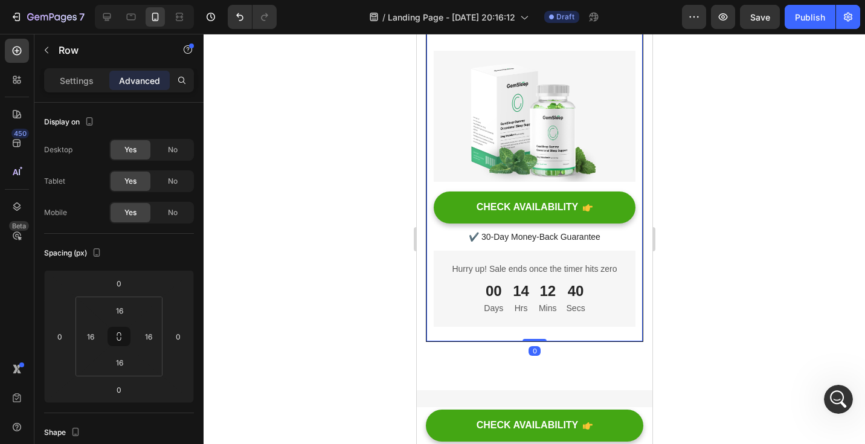
click at [626, 240] on div "Unique Value Proposition Heading Icon Product benefit 1 Text block Icon Product…" at bounding box center [533, 107] width 217 height 469
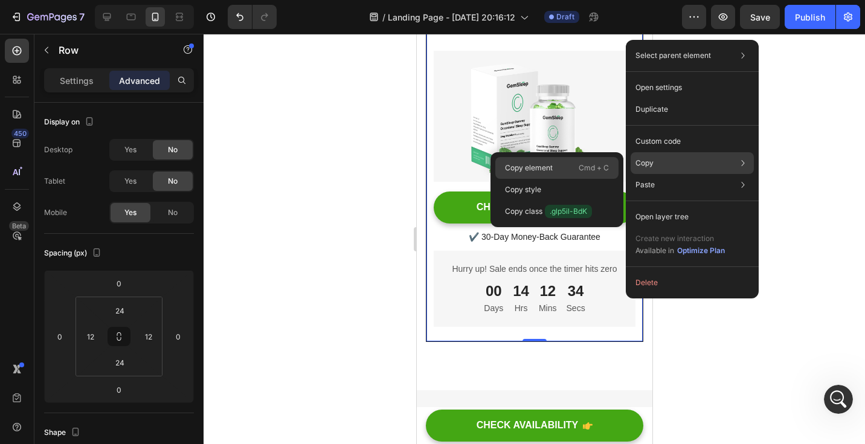
scroll to position [2889, 0]
click at [575, 169] on div "Copy element Cmd + C" at bounding box center [556, 168] width 123 height 22
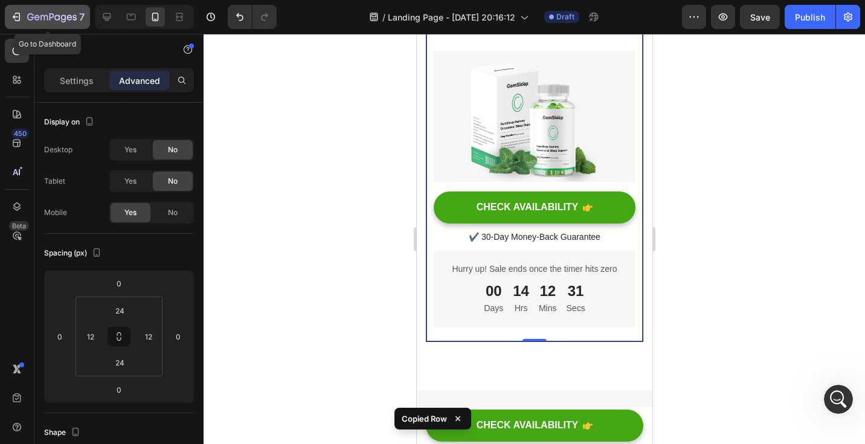
click at [43, 14] on icon "button" at bounding box center [52, 18] width 50 height 10
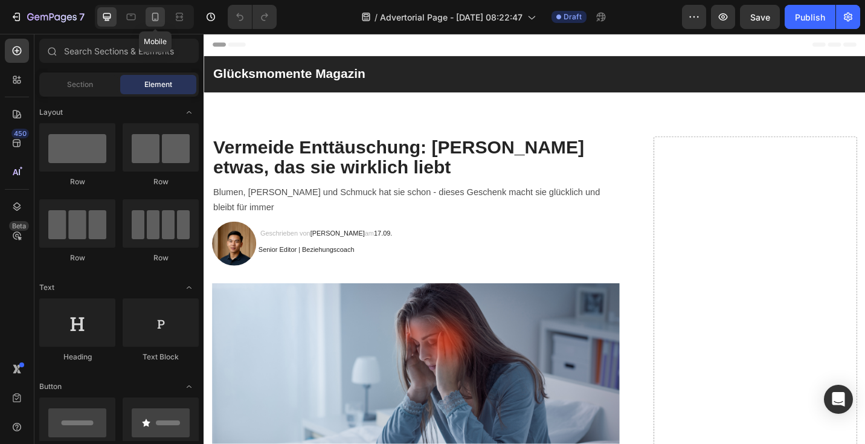
click at [157, 18] on icon at bounding box center [155, 17] width 12 height 12
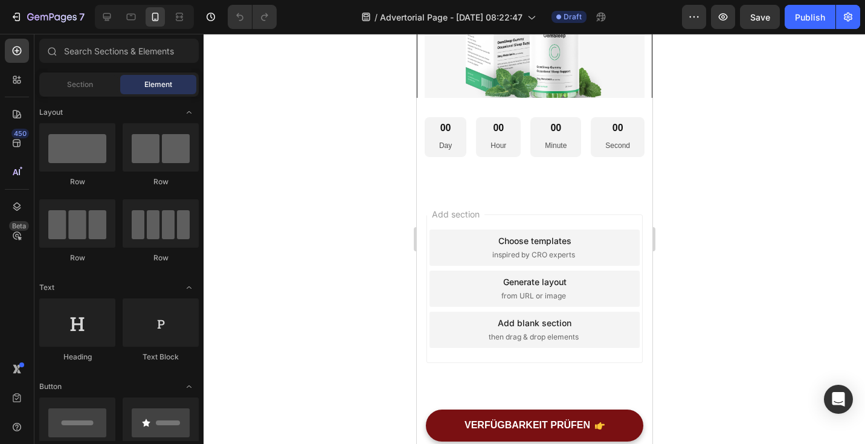
scroll to position [3838, 0]
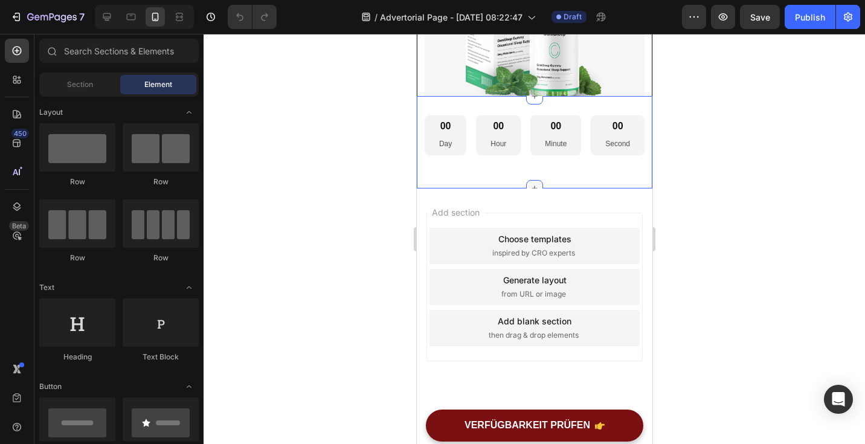
click at [530, 185] on icon at bounding box center [534, 189] width 10 height 10
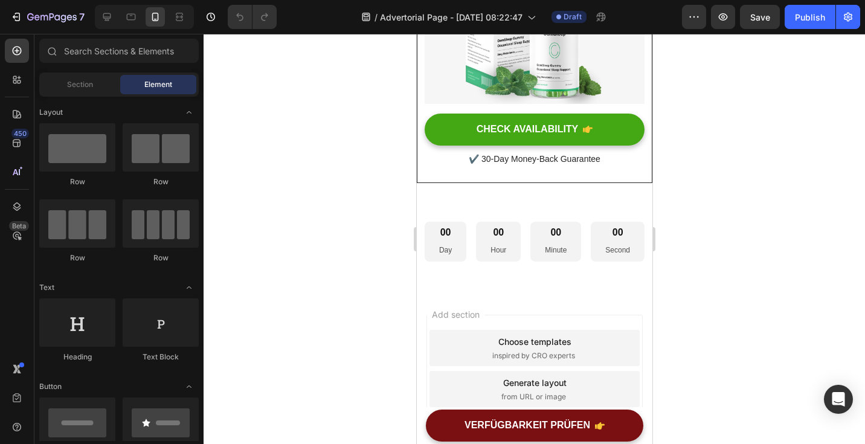
click at [712, 182] on div at bounding box center [535, 239] width 662 height 410
click at [552, 295] on div "Add section Choose templates inspired by CRO experts Generate layout from URL o…" at bounding box center [534, 406] width 236 height 231
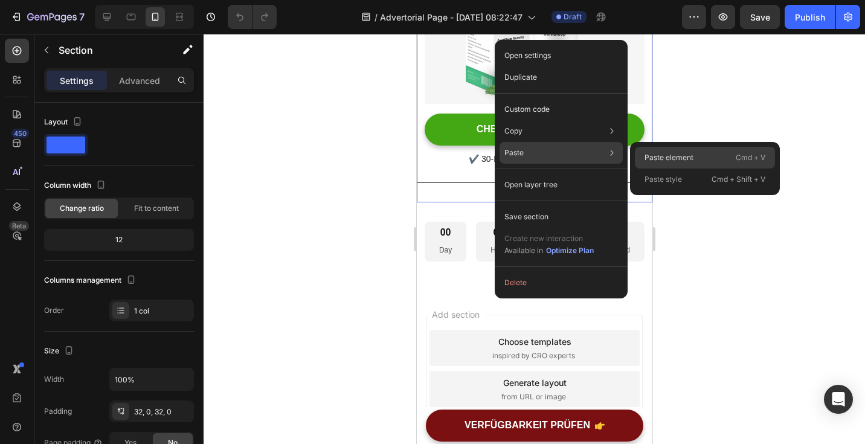
click at [670, 155] on p "Paste element" at bounding box center [669, 157] width 49 height 11
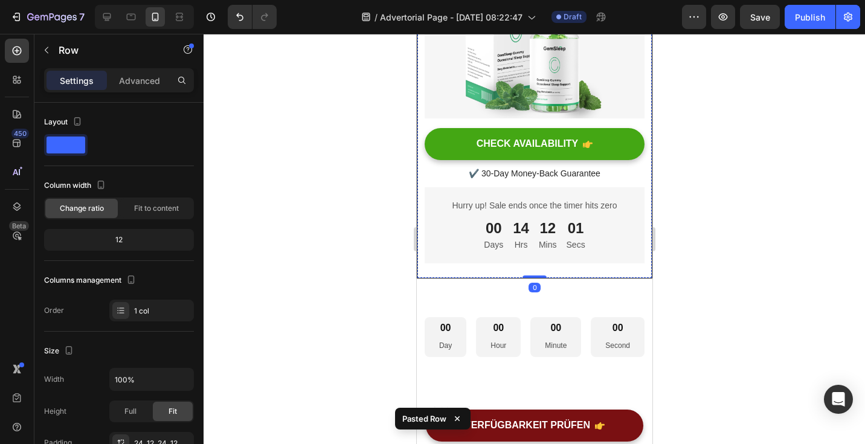
scroll to position [4238, 0]
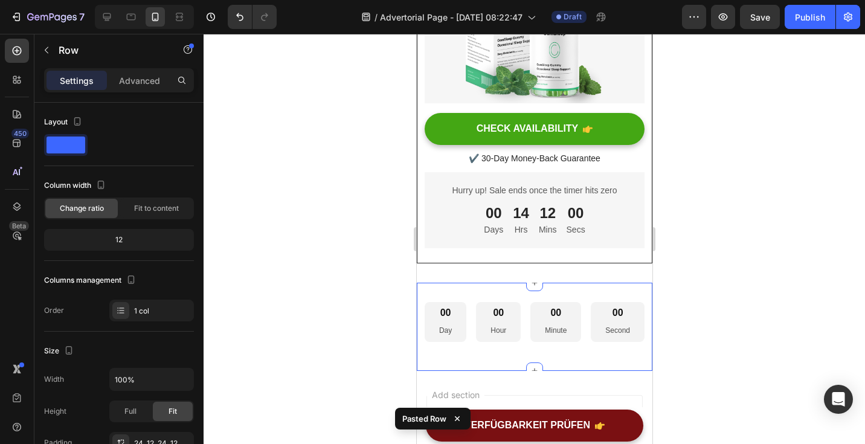
click at [572, 283] on div "00 Day 00 Hour 00 Minute 00 Second Countdown Timer Section 13 You can create re…" at bounding box center [534, 327] width 236 height 88
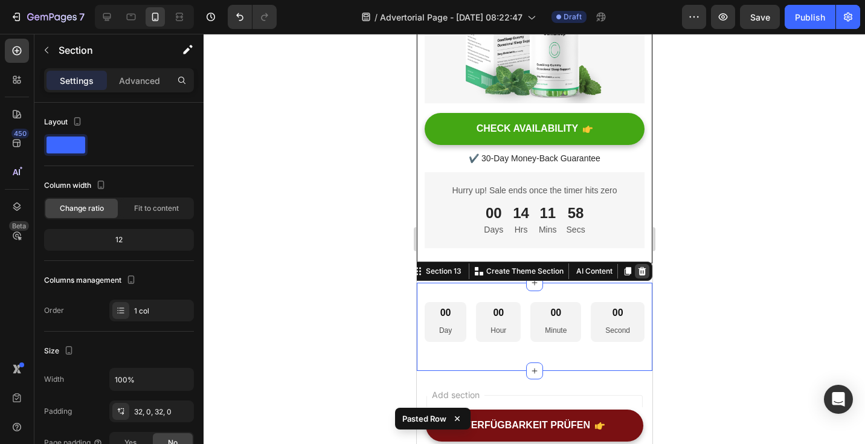
click at [637, 266] on icon at bounding box center [642, 271] width 10 height 10
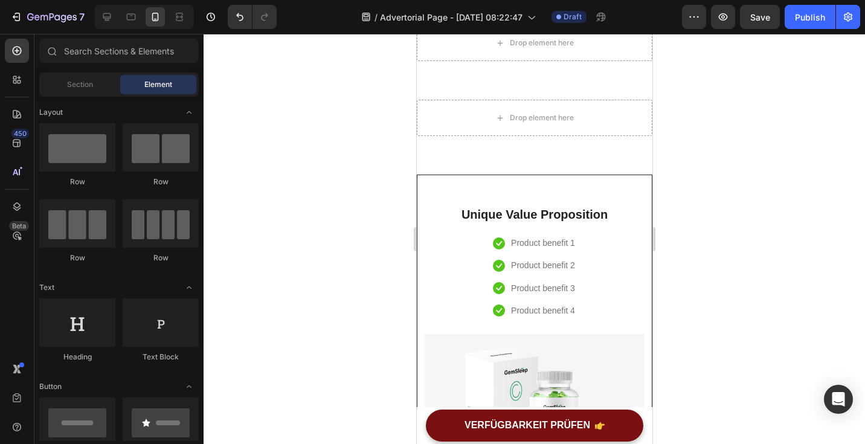
scroll to position [3467, 0]
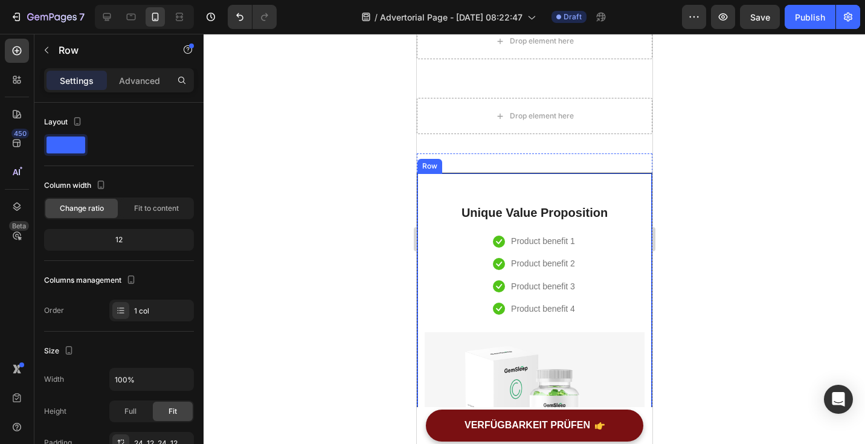
click at [608, 185] on div "Unique Value Proposition Heading Icon Product benefit 1 Text block Icon Product…" at bounding box center [534, 364] width 236 height 382
click at [490, 163] on icon at bounding box center [491, 162] width 10 height 10
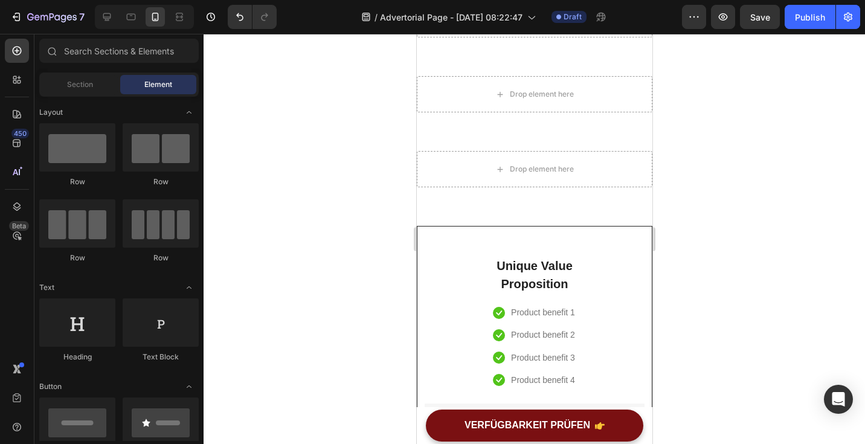
scroll to position [3398, 0]
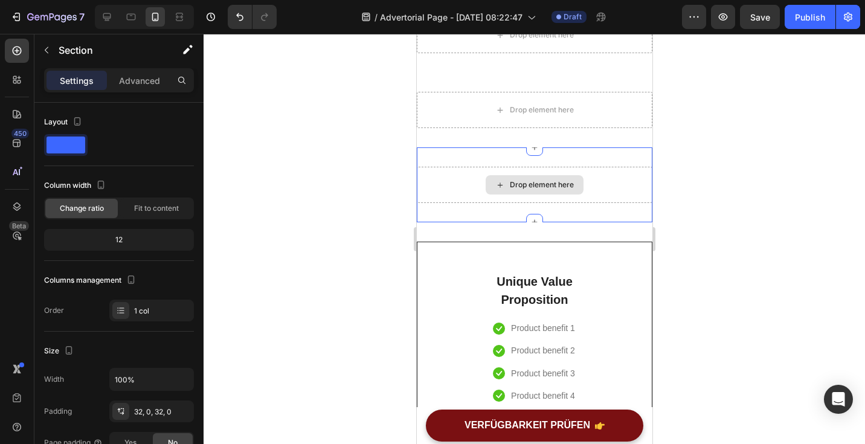
click at [579, 184] on div "Drop element here" at bounding box center [534, 185] width 236 height 36
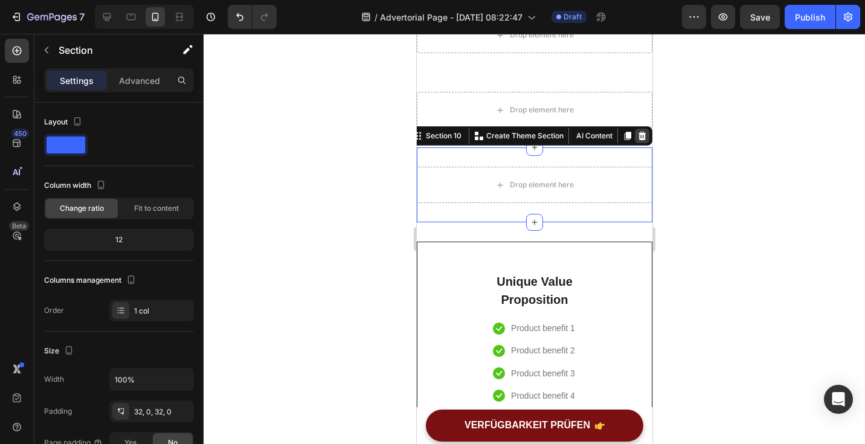
click at [638, 137] on icon at bounding box center [642, 136] width 8 height 8
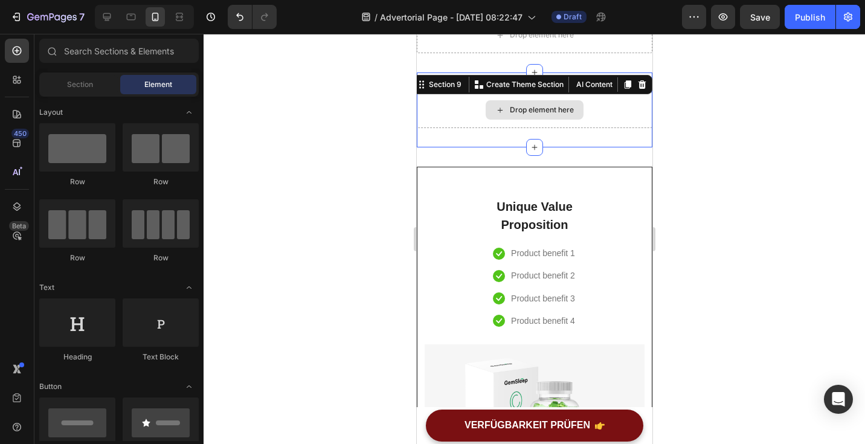
click at [635, 96] on div "Drop element here" at bounding box center [534, 110] width 236 height 36
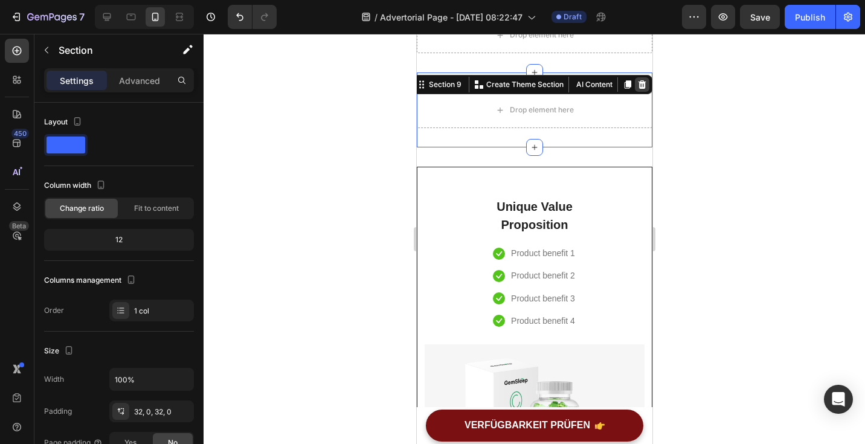
click at [635, 78] on div at bounding box center [641, 84] width 14 height 14
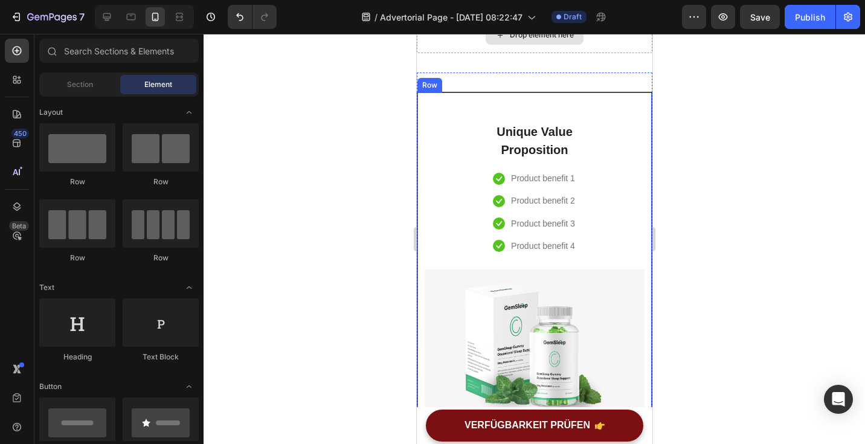
scroll to position [3253, 0]
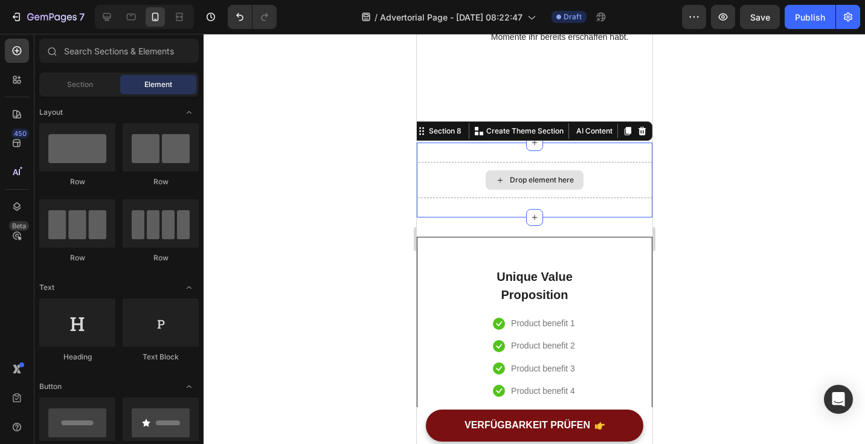
click at [623, 167] on div "Drop element here" at bounding box center [534, 180] width 236 height 36
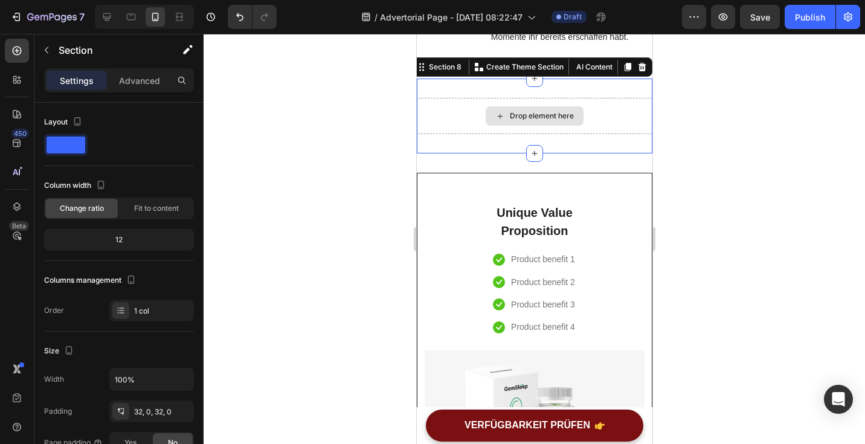
click at [631, 134] on div "Drop element here" at bounding box center [534, 116] width 236 height 36
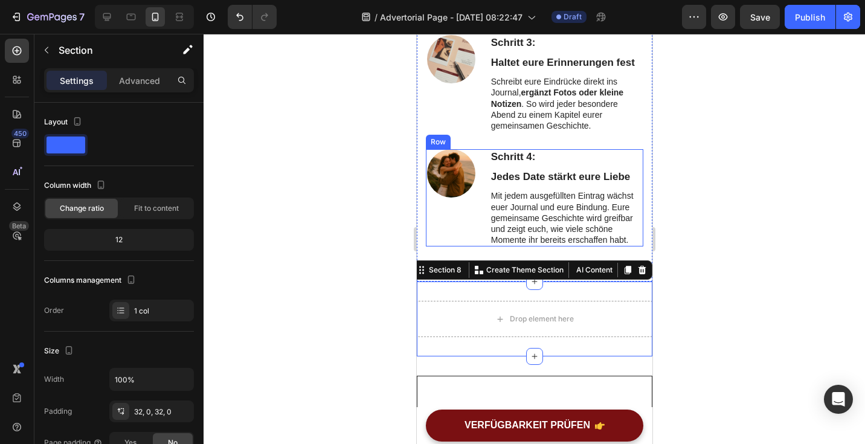
scroll to position [3048, 0]
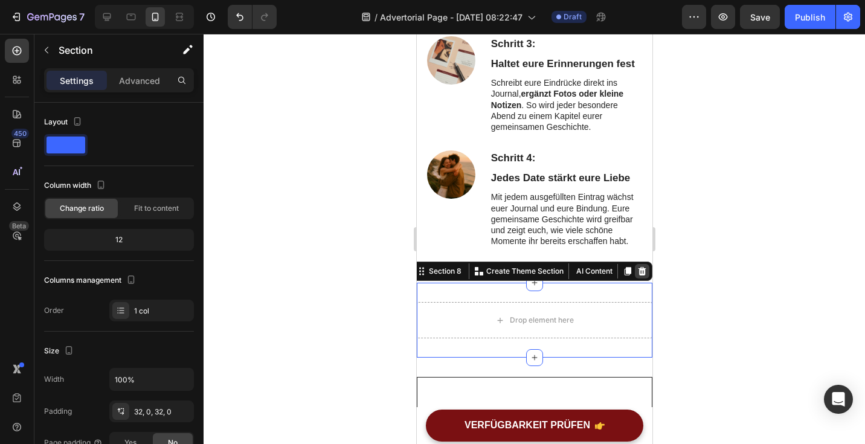
click at [638, 274] on icon at bounding box center [642, 271] width 8 height 8
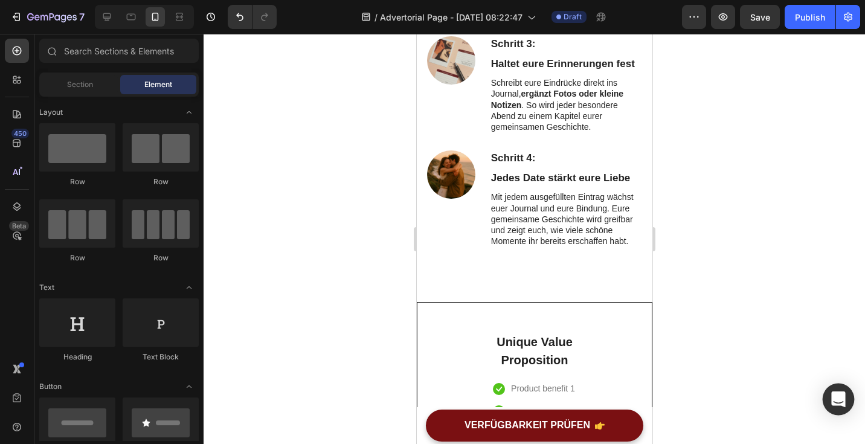
click at [830, 408] on div "Open Intercom Messenger" at bounding box center [839, 400] width 32 height 32
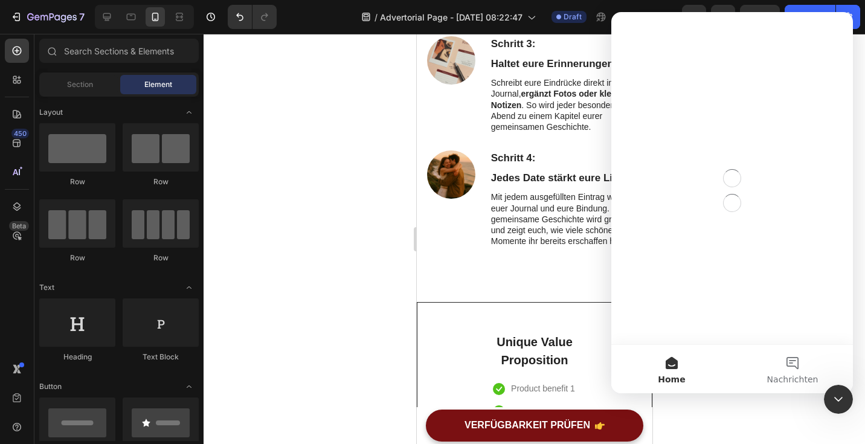
scroll to position [0, 0]
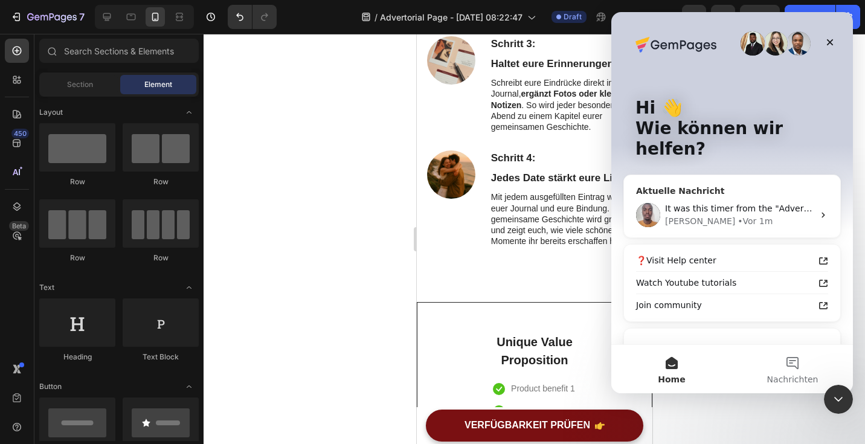
click at [747, 202] on div "It was this timer from the "Advertorial Landingpage" Template" at bounding box center [739, 208] width 149 height 13
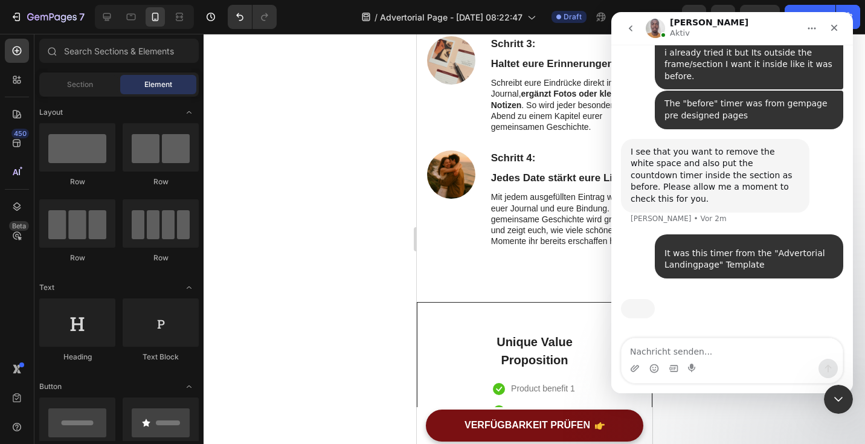
scroll to position [2889, 0]
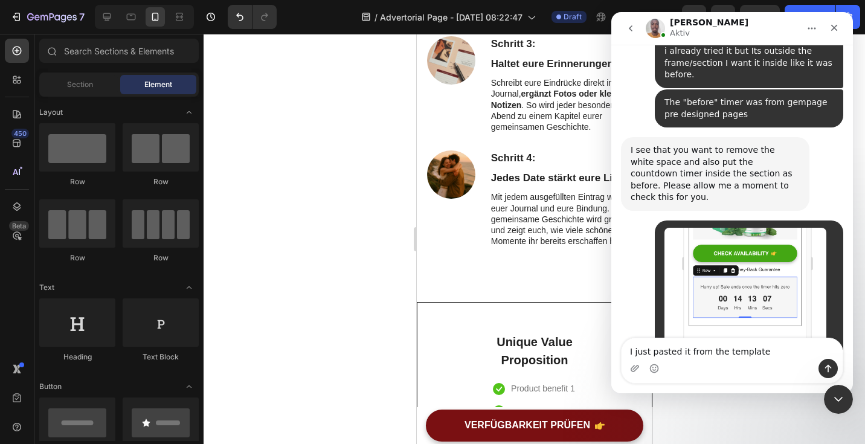
type textarea "I just pasted it from the template"
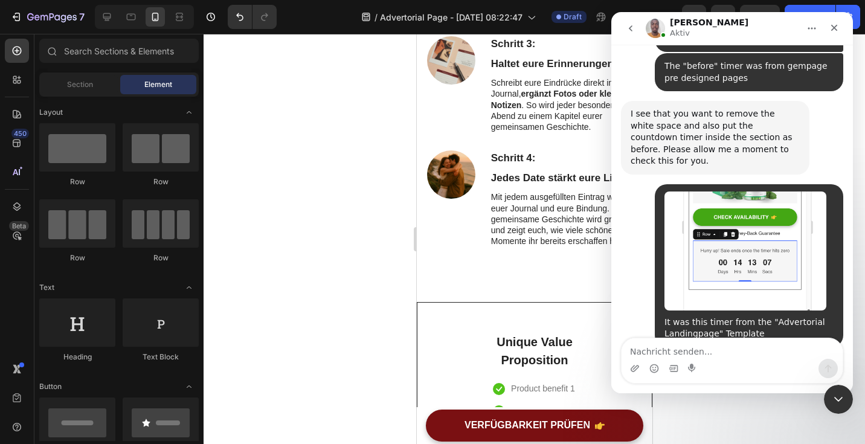
click at [677, 347] on textarea "Nachricht senden..." at bounding box center [732, 348] width 221 height 21
type textarea "I"
type textarea "Yes I did, thanks!"
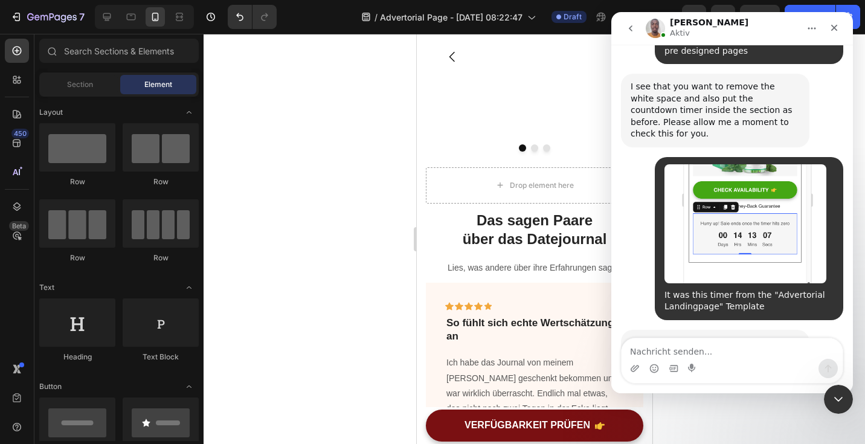
scroll to position [1435, 0]
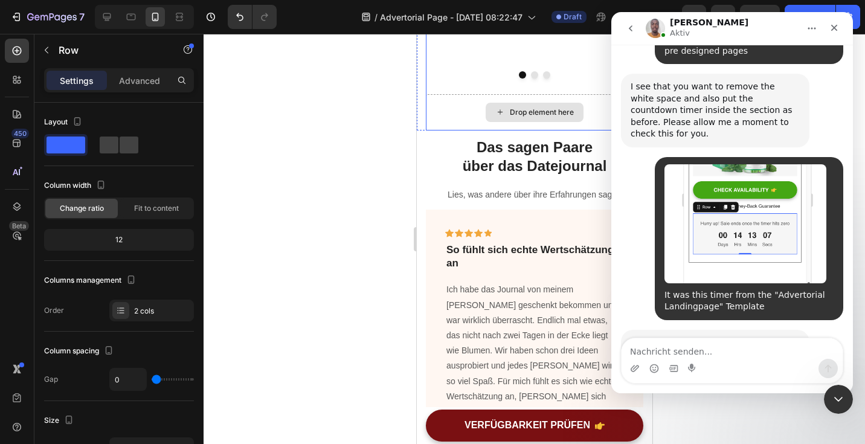
click at [440, 130] on div "Drop element here" at bounding box center [533, 112] width 217 height 36
click at [714, 362] on div "Intercom Messenger" at bounding box center [732, 368] width 221 height 19
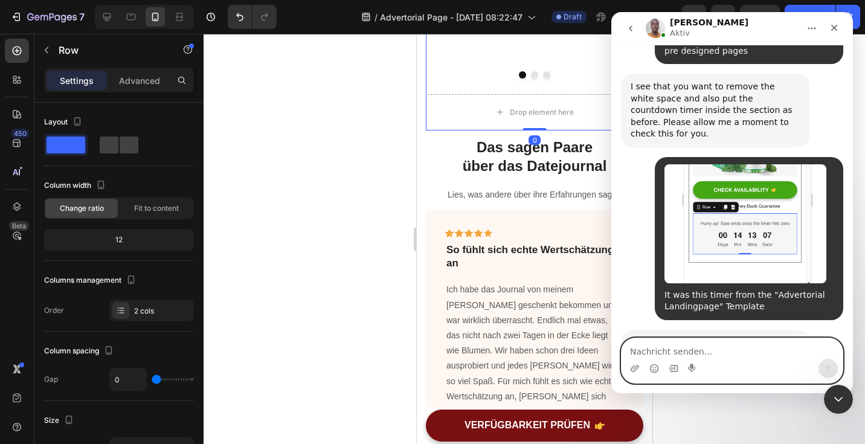
click at [709, 351] on textarea "Nachricht senden..." at bounding box center [732, 348] width 221 height 21
click at [698, 357] on textarea "But now the drop element here part" at bounding box center [732, 348] width 221 height 21
click at [681, 352] on textarea "But now the drop element here part" at bounding box center [732, 348] width 221 height 21
type textarea "But now the "drop element here" part"
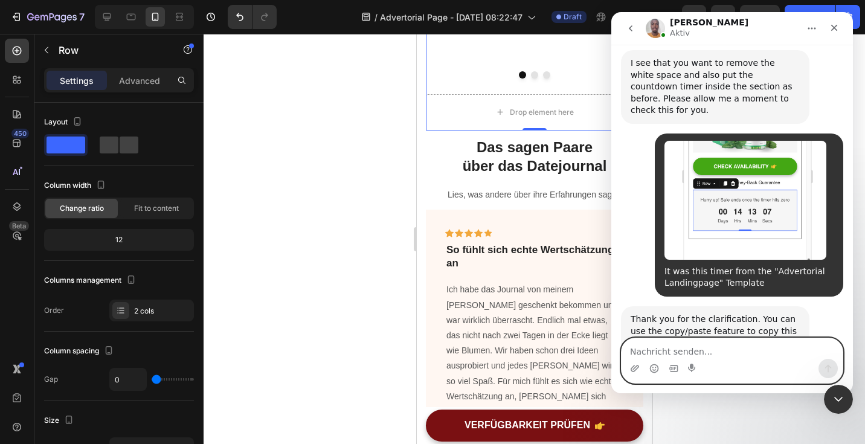
scroll to position [2994, 0]
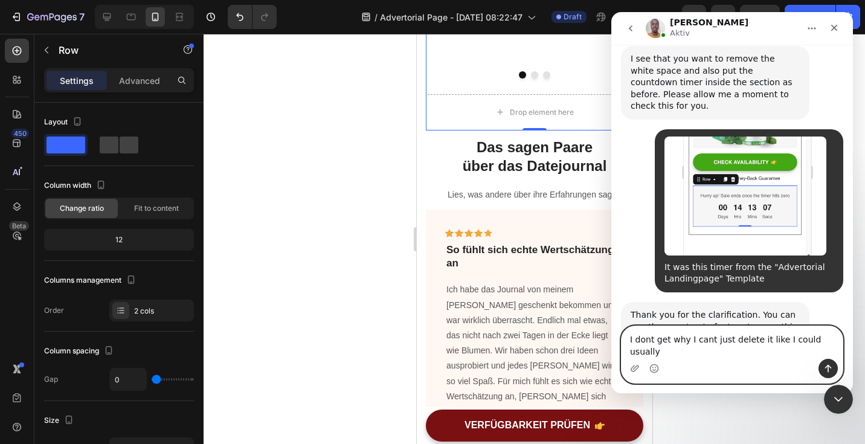
type textarea "I dont get why I cant just delete it like I could usually"
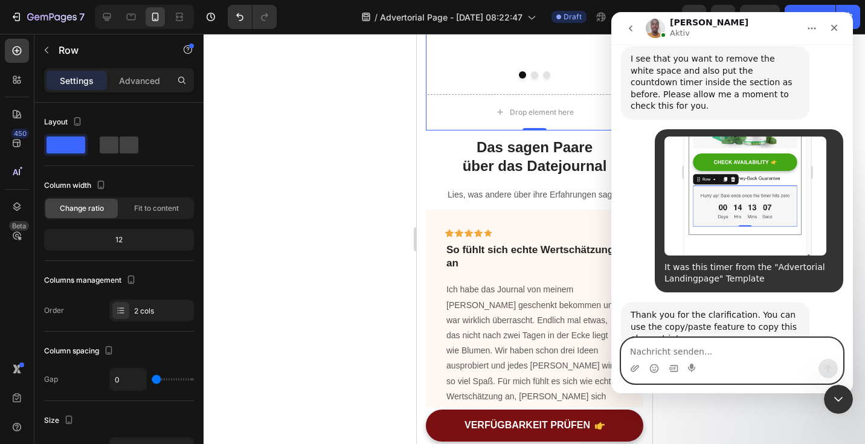
scroll to position [3033, 0]
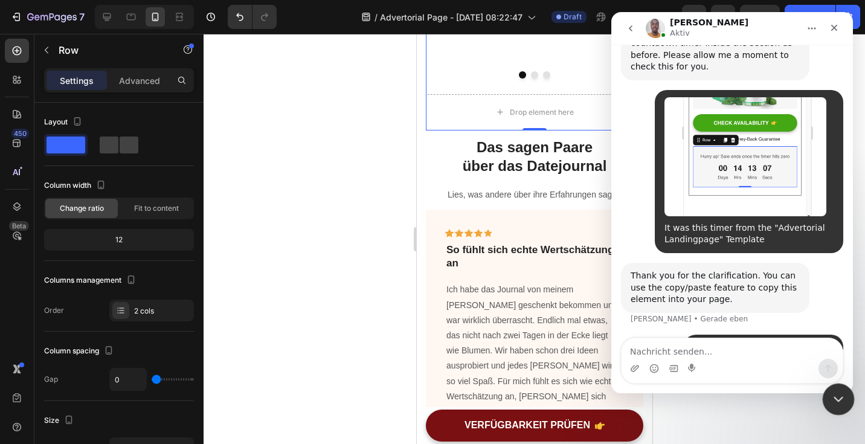
click at [834, 393] on icon "Intercom-Nachrichtendienst schließen" at bounding box center [836, 397] width 14 height 14
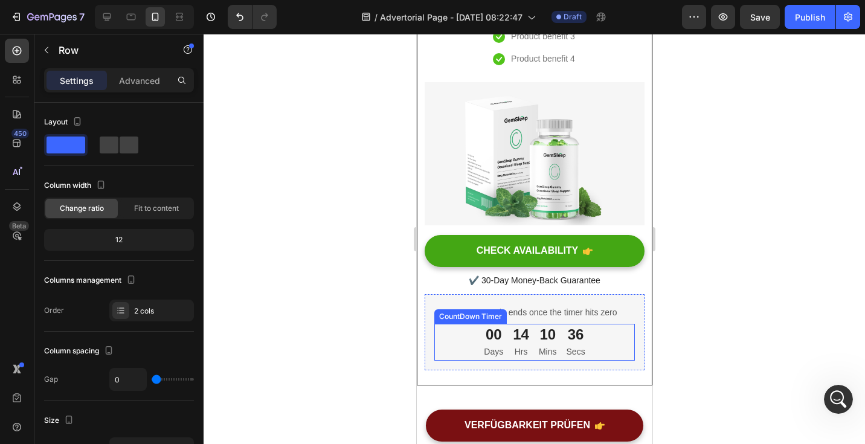
scroll to position [3079, 0]
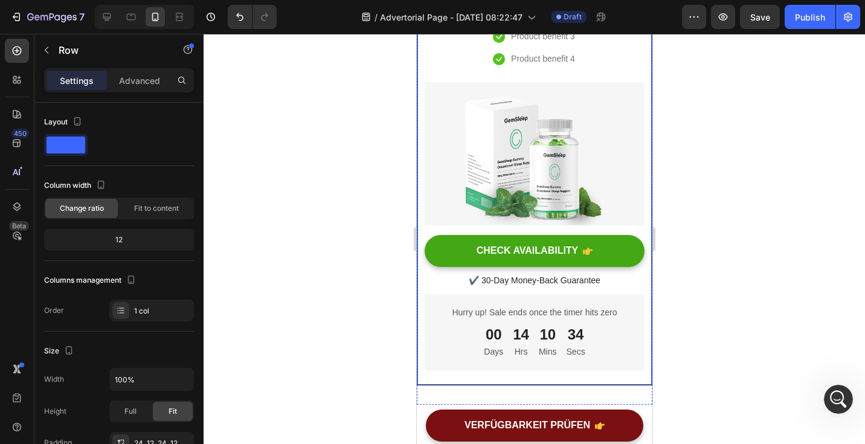
click at [420, 283] on div "Unique Value Proposition Heading Icon Product benefit 1 Text block Icon Product…" at bounding box center [534, 145] width 236 height 480
click at [144, 97] on div "Settings Advanced" at bounding box center [118, 85] width 169 height 34
click at [135, 68] on div "Settings Advanced" at bounding box center [119, 80] width 150 height 24
click at [140, 76] on p "Advanced" at bounding box center [139, 80] width 41 height 13
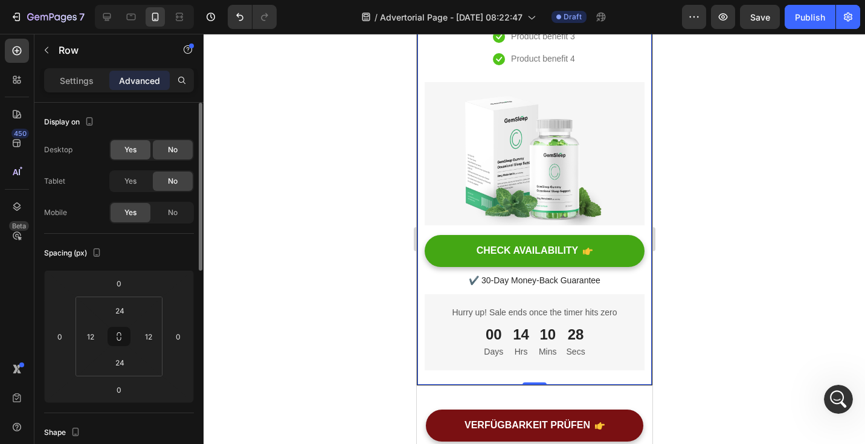
click at [129, 152] on span "Yes" at bounding box center [130, 149] width 12 height 11
click at [280, 159] on div at bounding box center [535, 239] width 662 height 410
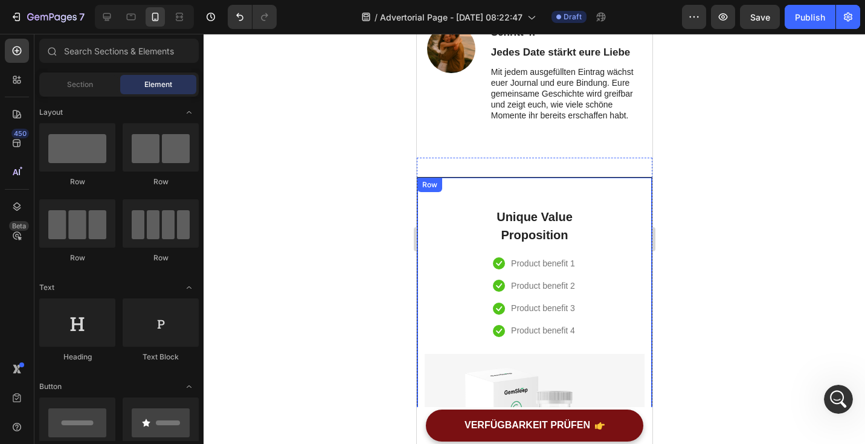
scroll to position [3151, 0]
click at [112, 14] on icon at bounding box center [107, 17] width 12 height 12
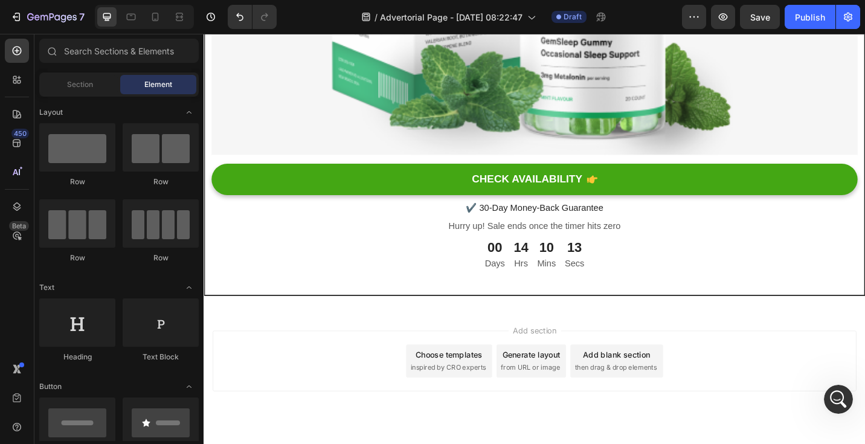
scroll to position [4477, 0]
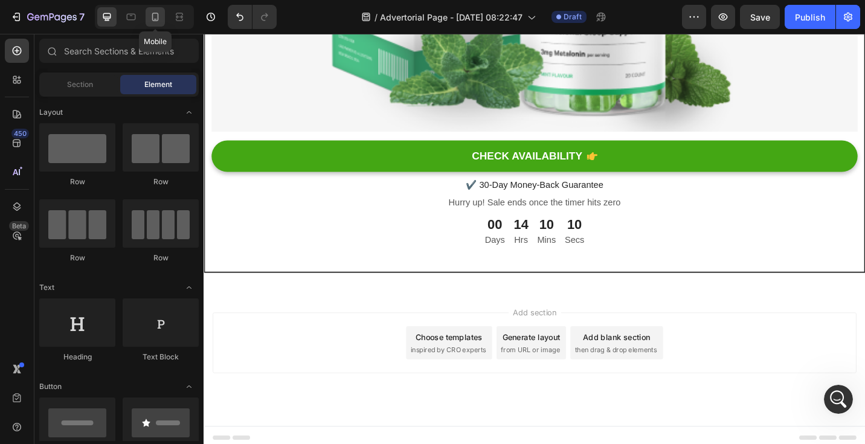
click at [152, 22] on icon at bounding box center [155, 17] width 12 height 12
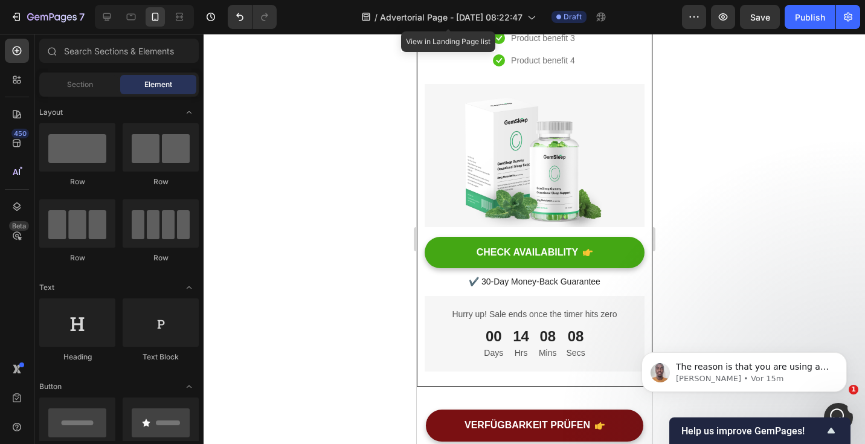
scroll to position [3222, 0]
click at [799, 360] on div "The reason is that you are using a row with two columns in the desktop version.…" at bounding box center [744, 372] width 187 height 24
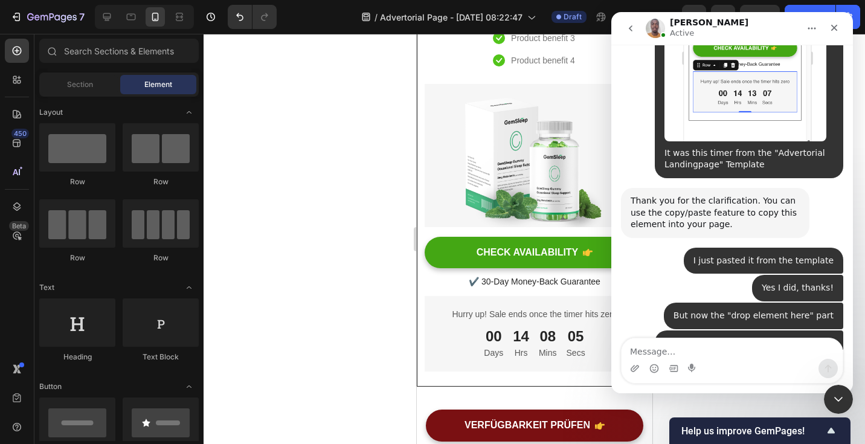
scroll to position [3242, 0]
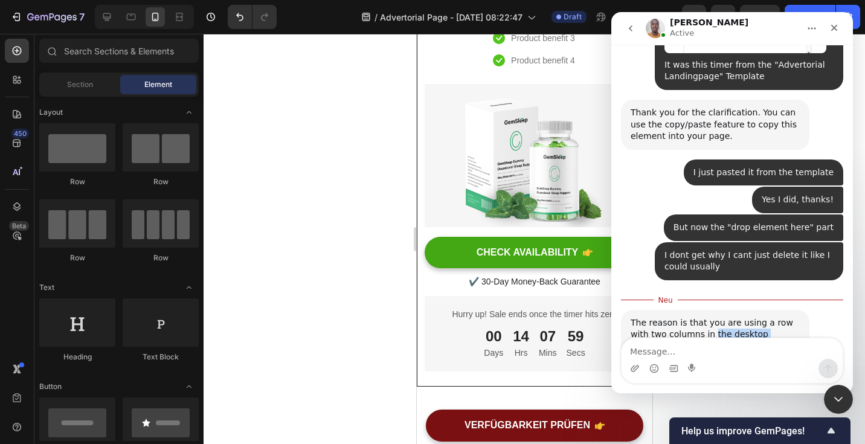
drag, startPoint x: 692, startPoint y: 205, endPoint x: 766, endPoint y: 205, distance: 74.3
click at [766, 317] on div "The reason is that you are using a row with two columns in the desktop version.…" at bounding box center [715, 358] width 169 height 83
click at [735, 317] on div "The reason is that you are using a row with two columns in the desktop version.…" at bounding box center [715, 358] width 169 height 83
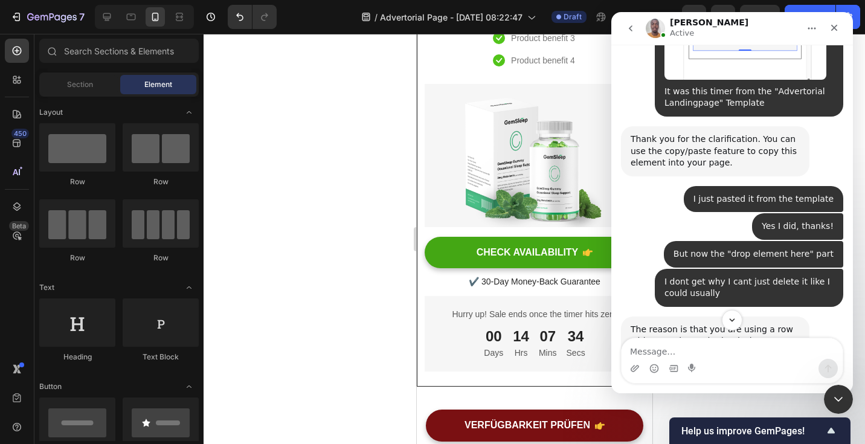
scroll to position [3305, 0]
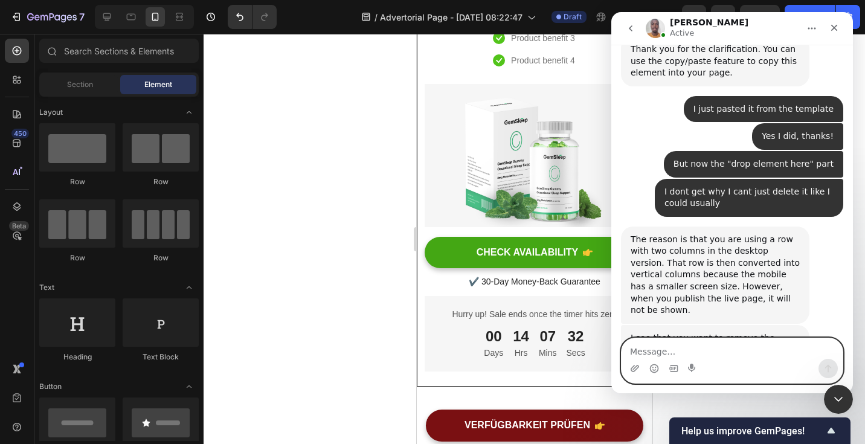
click at [666, 348] on textarea "Message…" at bounding box center [732, 348] width 221 height 21
type textarea "exactly"
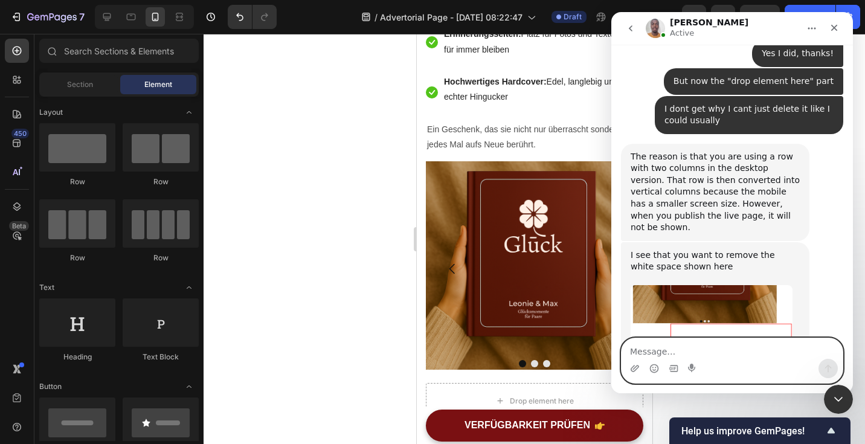
scroll to position [1442, 0]
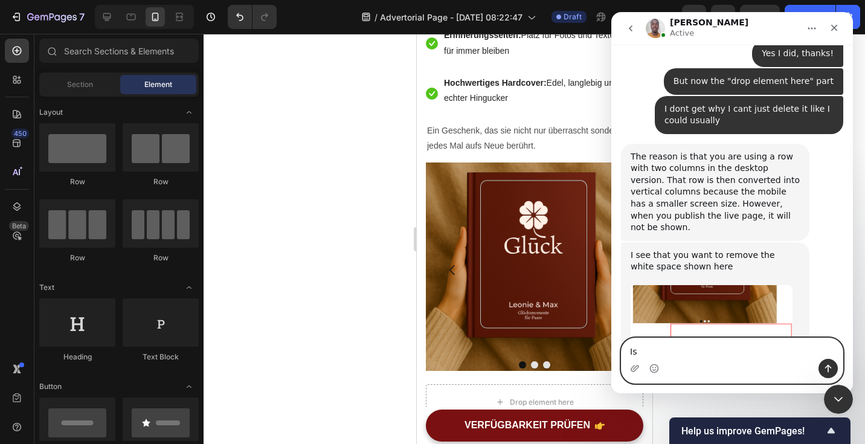
type textarea "I"
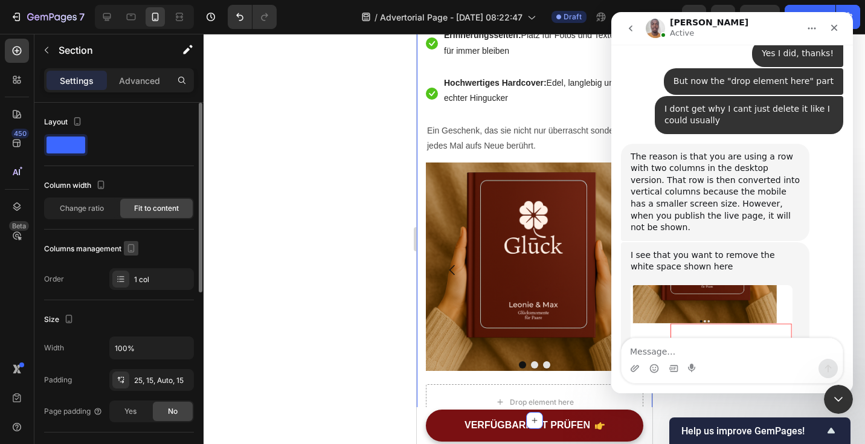
click at [135, 246] on icon "button" at bounding box center [131, 248] width 12 height 12
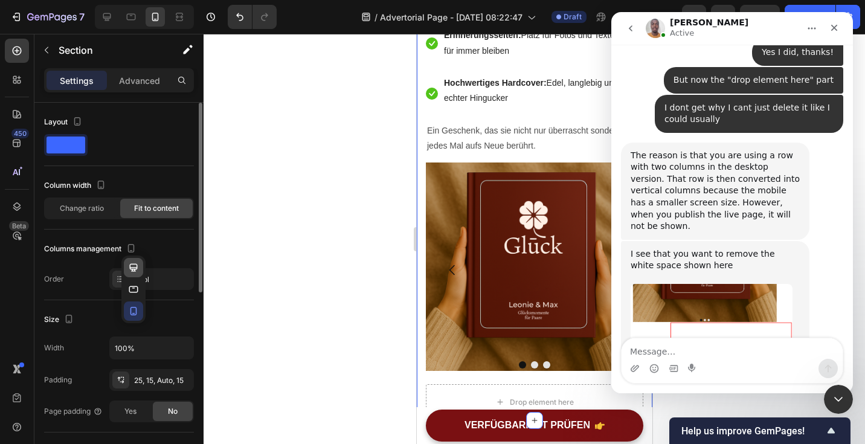
click at [136, 266] on icon "button" at bounding box center [133, 268] width 12 height 12
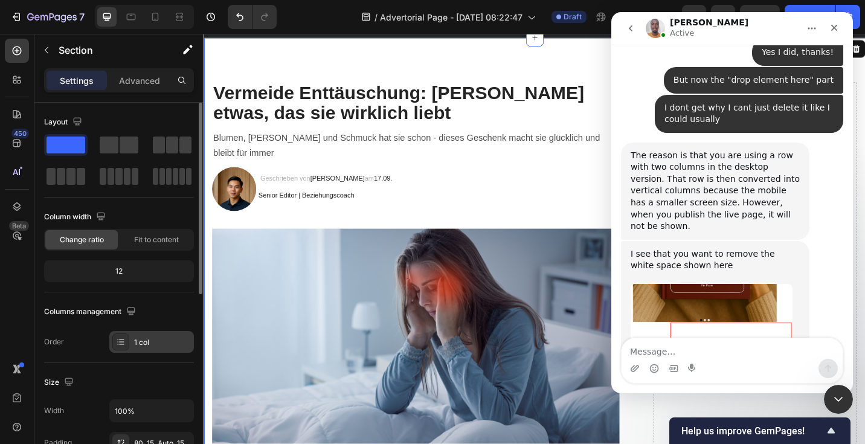
scroll to position [22, 0]
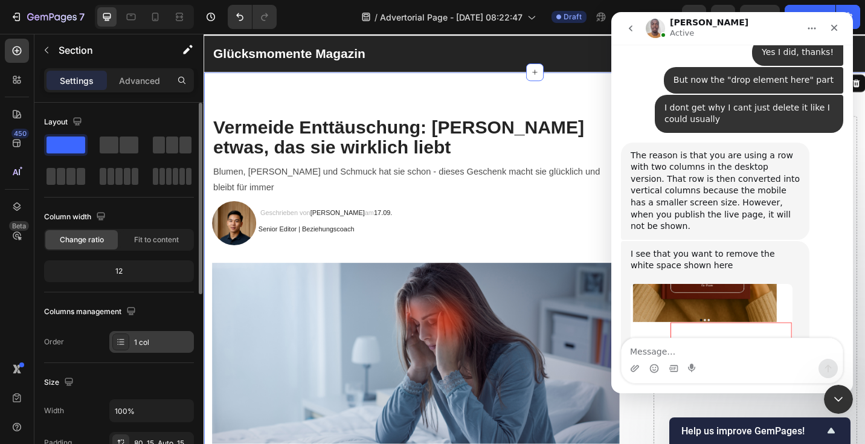
click at [134, 335] on div "1 col" at bounding box center [151, 342] width 85 height 22
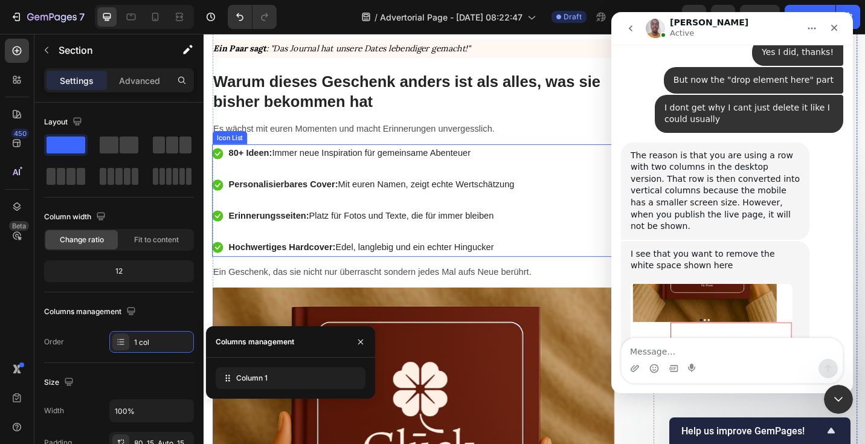
scroll to position [1055, 0]
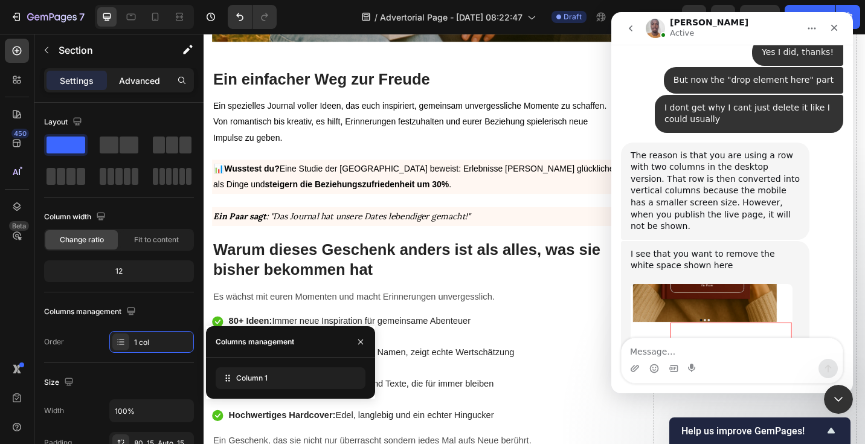
click at [142, 72] on div "Advanced" at bounding box center [139, 80] width 60 height 19
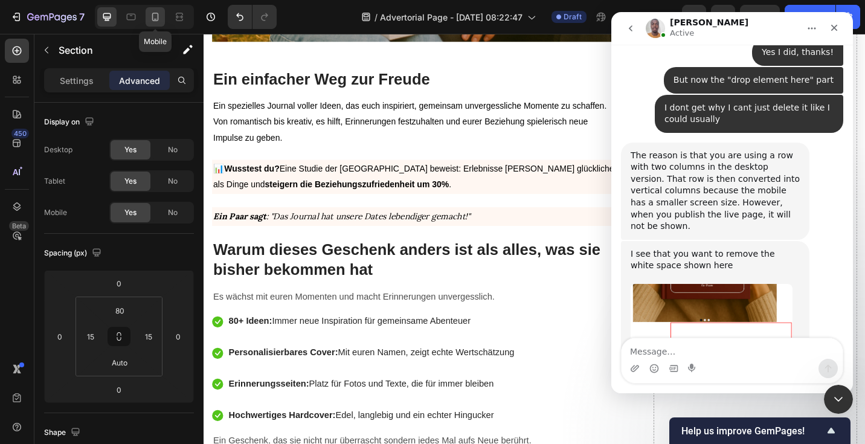
click at [155, 18] on icon at bounding box center [155, 17] width 12 height 12
type input "25"
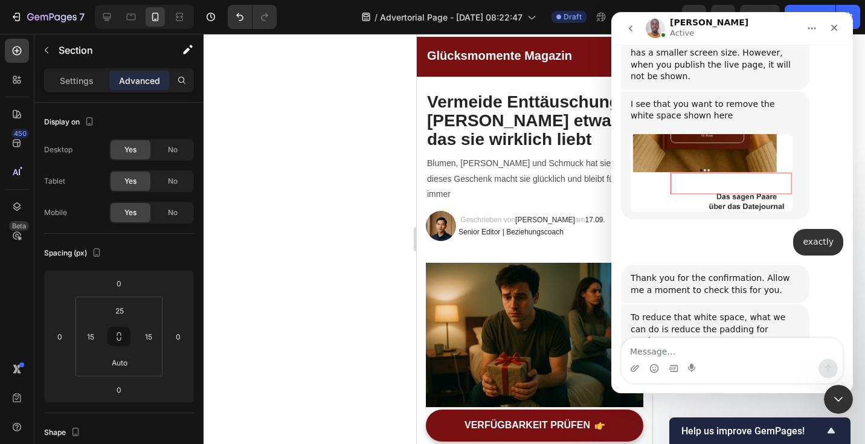
scroll to position [3537, 0]
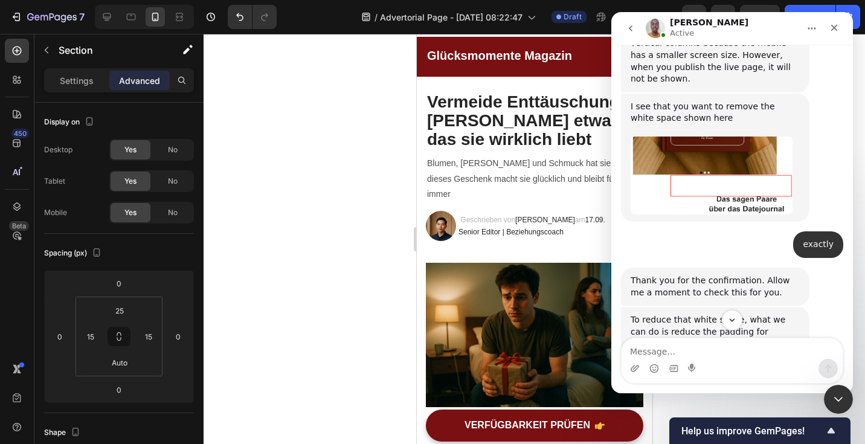
click at [675, 362] on img "Brian sagt…" at bounding box center [712, 401] width 162 height 79
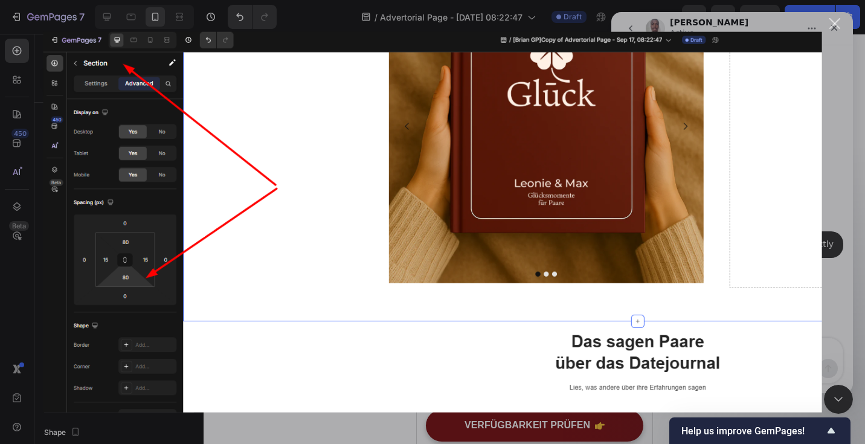
click at [846, 239] on div "Intercom Messenger" at bounding box center [432, 222] width 865 height 444
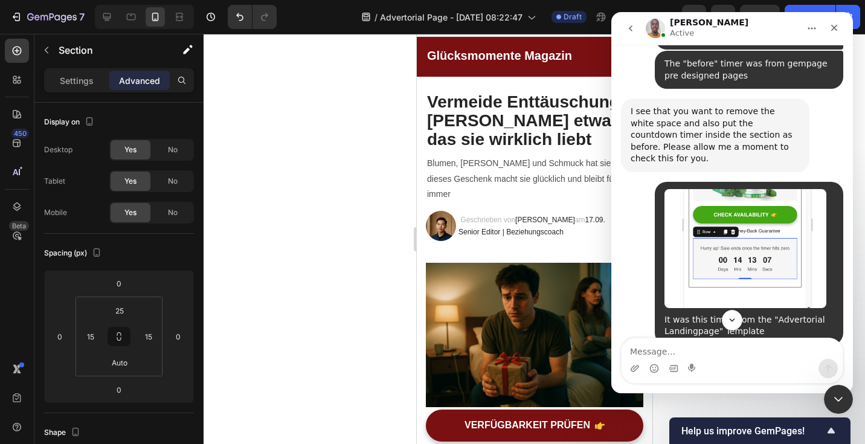
scroll to position [3639, 0]
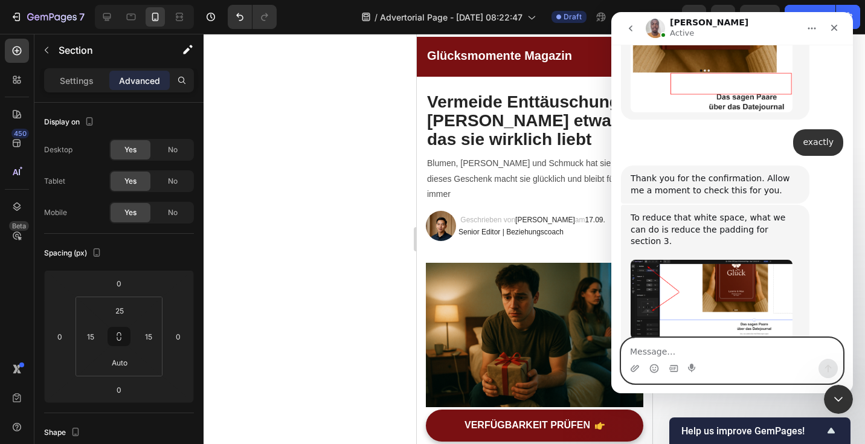
click at [659, 356] on textarea "Message…" at bounding box center [732, 348] width 221 height 21
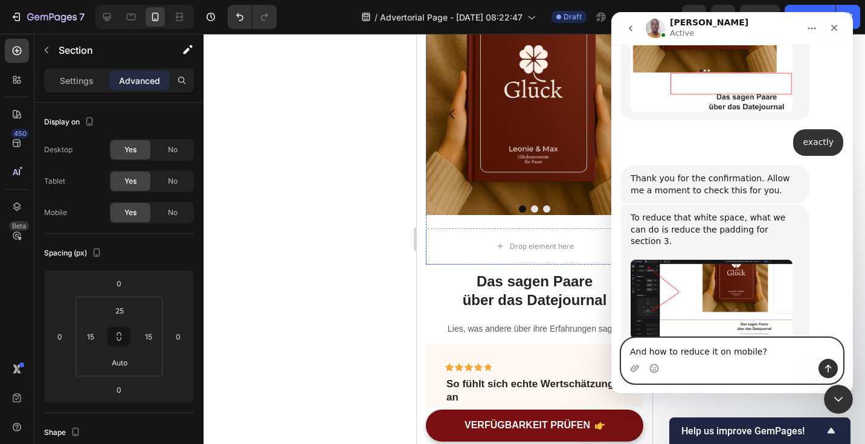
scroll to position [1595, 0]
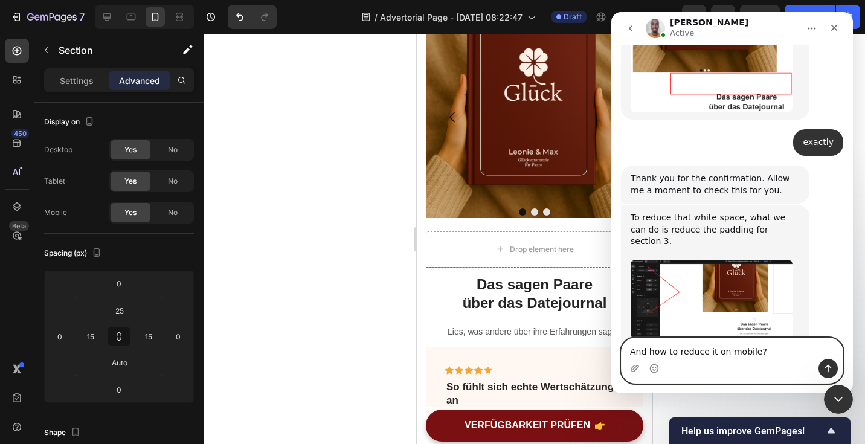
type textarea "And how to reduce it on mobile?"
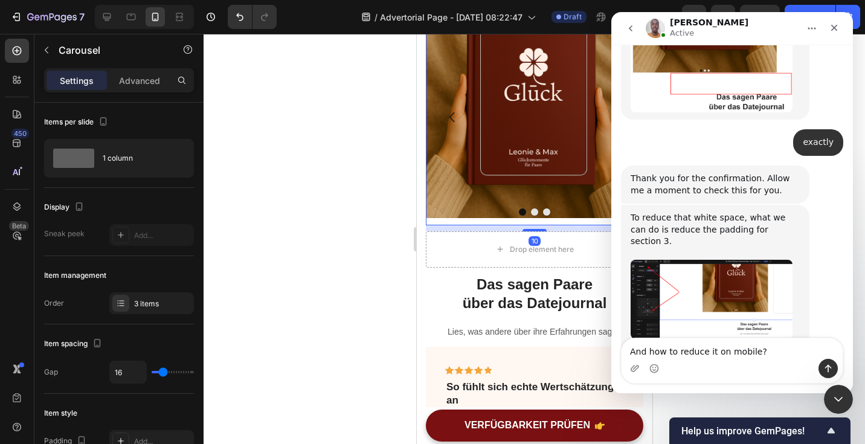
click at [436, 175] on div "Image" at bounding box center [529, 118] width 208 height 216
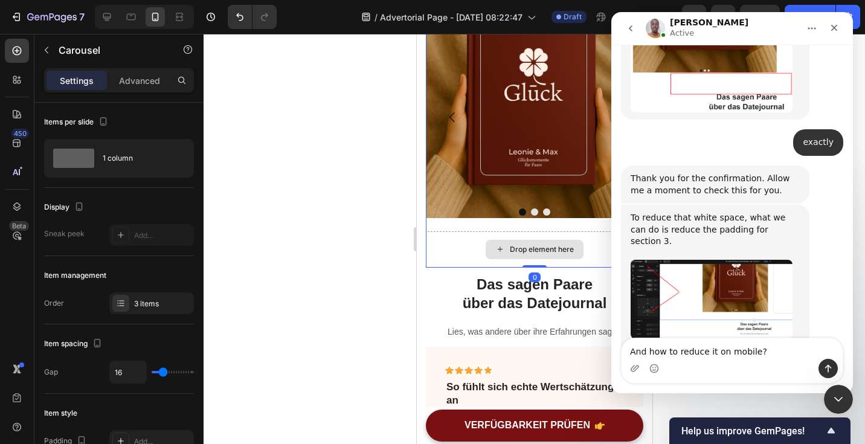
click at [449, 231] on div "Drop element here" at bounding box center [533, 249] width 217 height 36
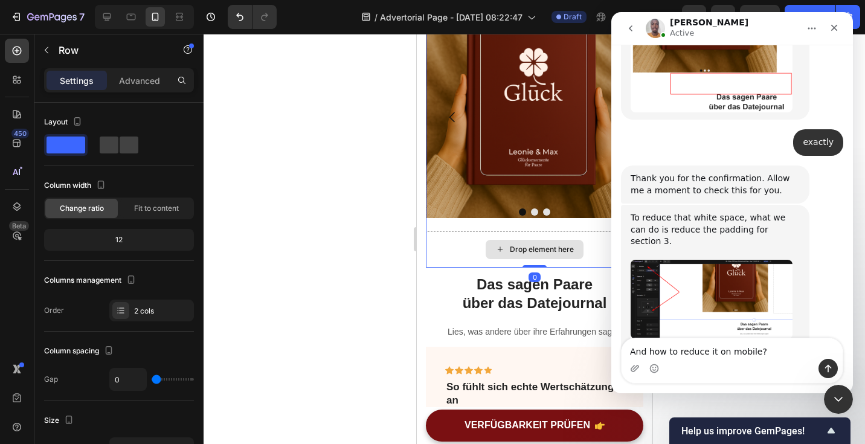
click at [443, 231] on div "Drop element here" at bounding box center [533, 249] width 217 height 36
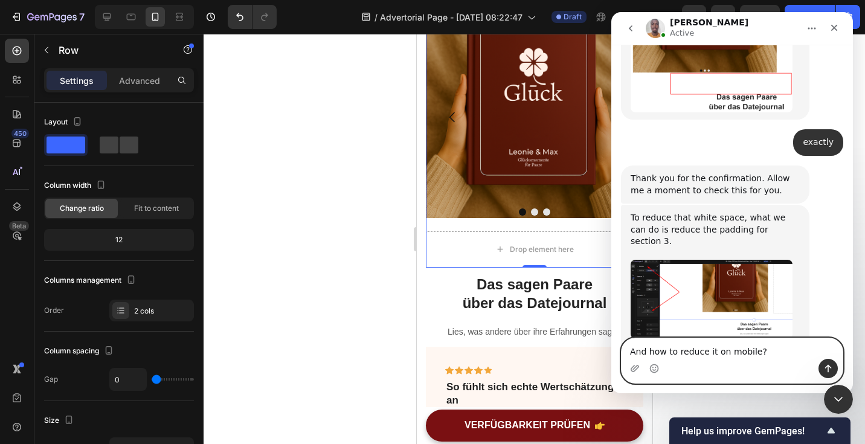
click at [764, 350] on textarea "And how to reduce it on mobile?" at bounding box center [732, 348] width 221 height 21
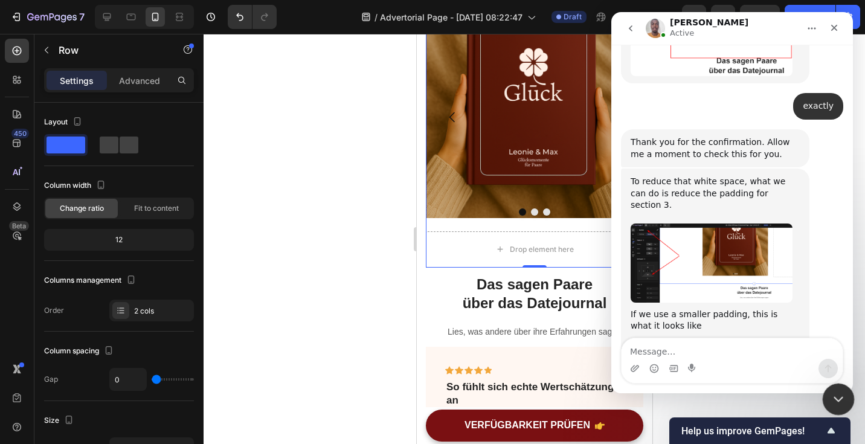
click at [838, 397] on icon "Intercom-Nachrichtendienst schließen" at bounding box center [836, 397] width 14 height 14
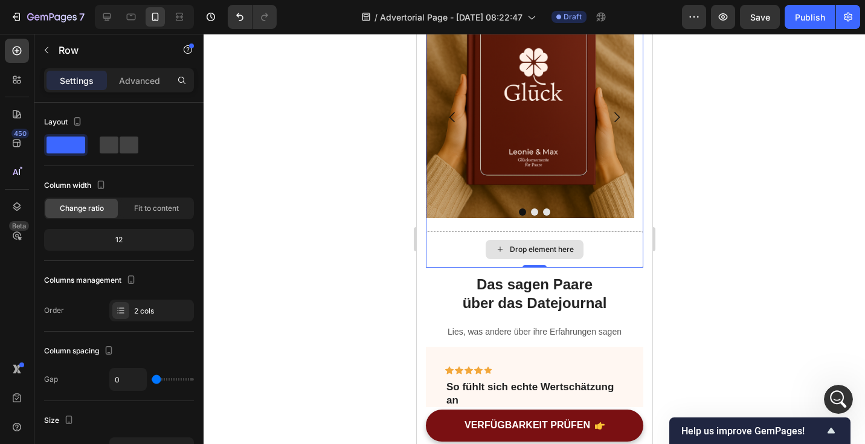
click at [594, 231] on div "Drop element here" at bounding box center [533, 249] width 217 height 36
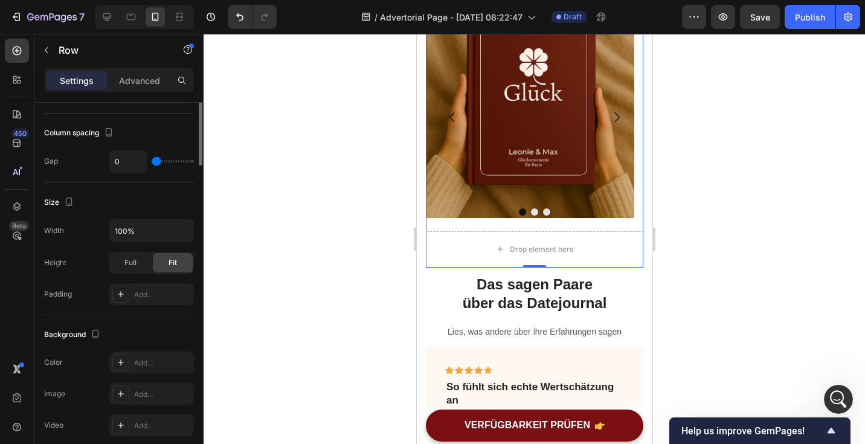
scroll to position [41, 0]
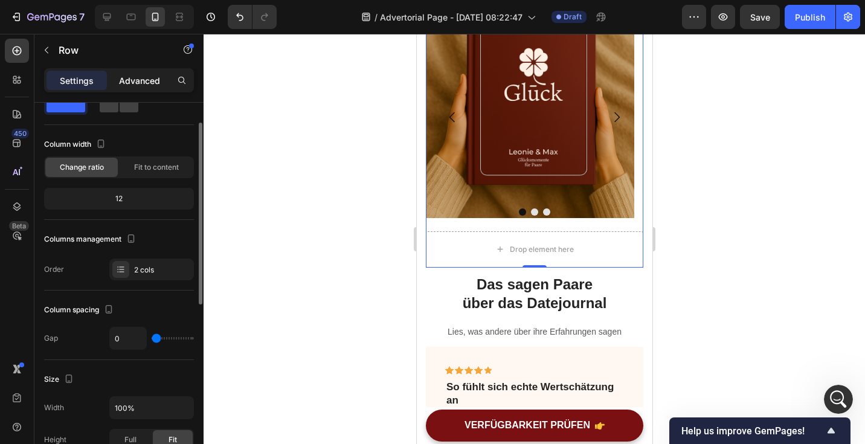
click at [132, 78] on p "Advanced" at bounding box center [139, 80] width 41 height 13
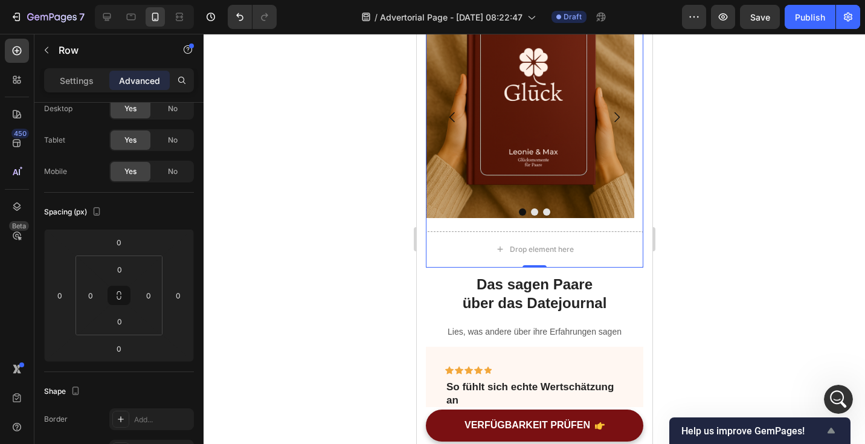
click at [783, 430] on span "Help us improve GemPages!" at bounding box center [752, 430] width 143 height 11
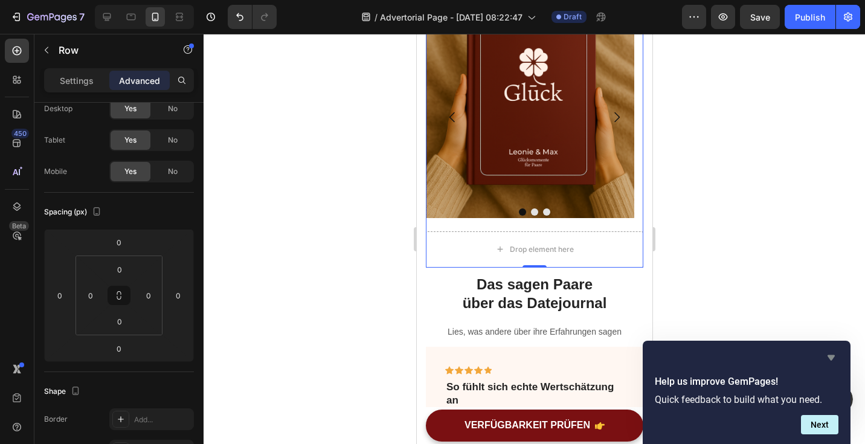
click at [832, 362] on icon "Hide survey" at bounding box center [831, 357] width 14 height 14
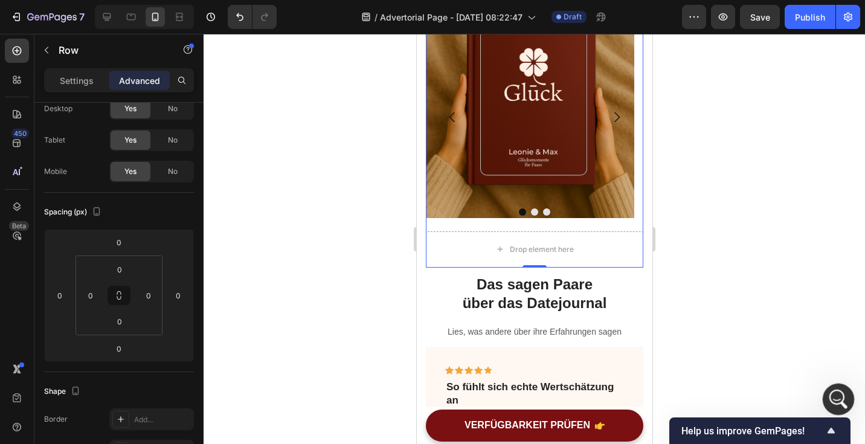
click at [829, 387] on div "Intercom-Nachrichtendienst öffnen" at bounding box center [837, 398] width 40 height 40
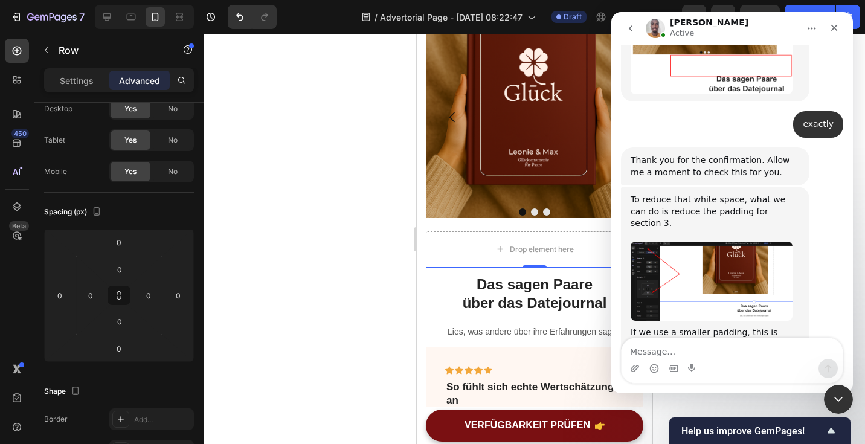
scroll to position [3675, 0]
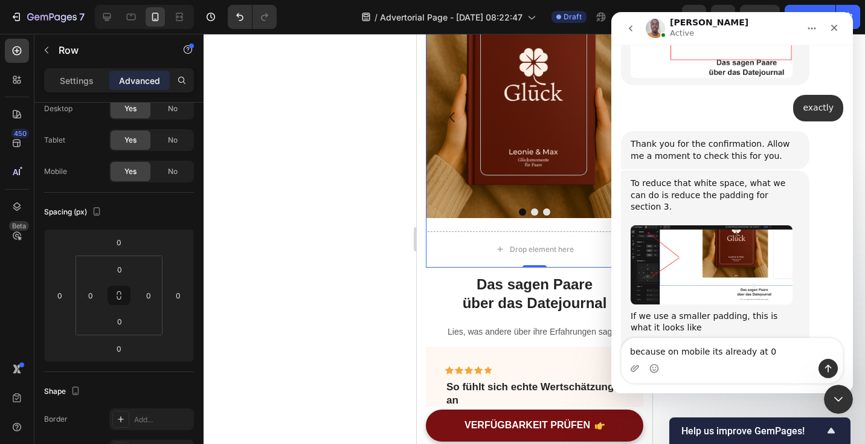
type textarea "because on mobile its already at 0"
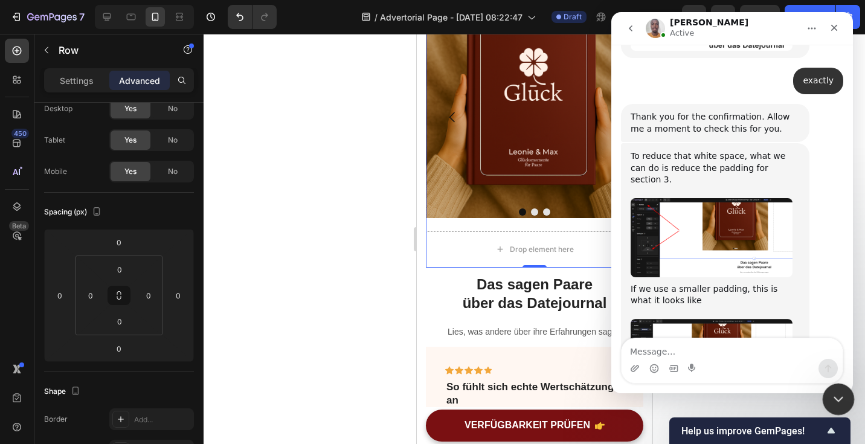
click at [837, 385] on div "Intercom-Nachrichtendienst schließen" at bounding box center [836, 397] width 29 height 29
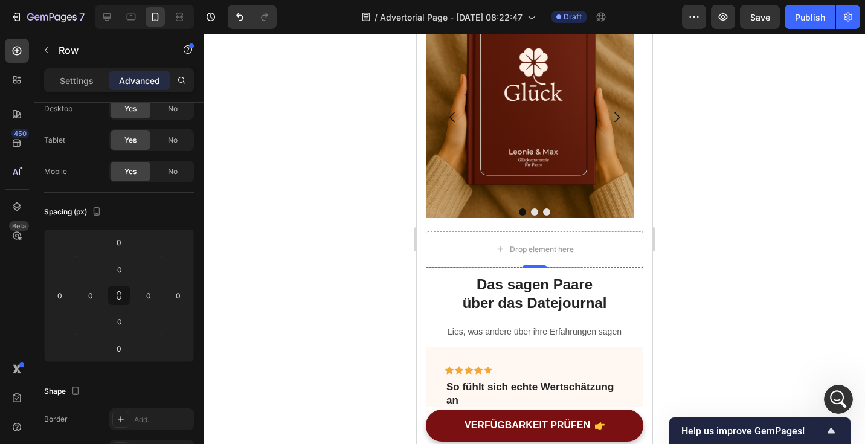
click at [602, 176] on div "Image Image Image [GEOGRAPHIC_DATA]" at bounding box center [533, 118] width 217 height 216
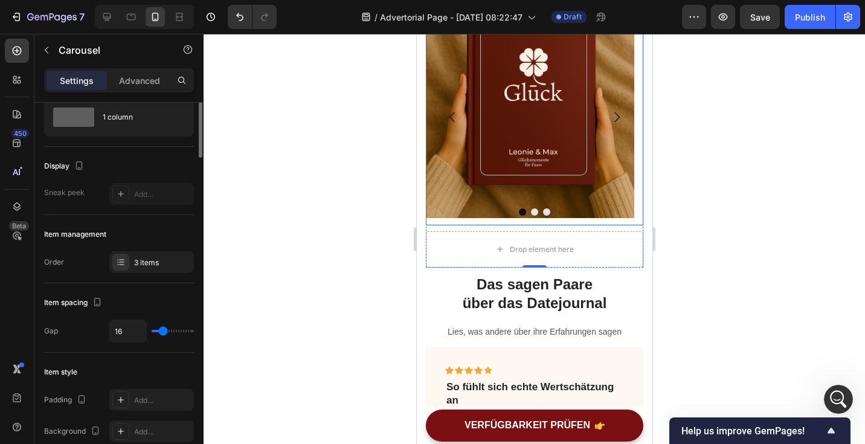
scroll to position [0, 0]
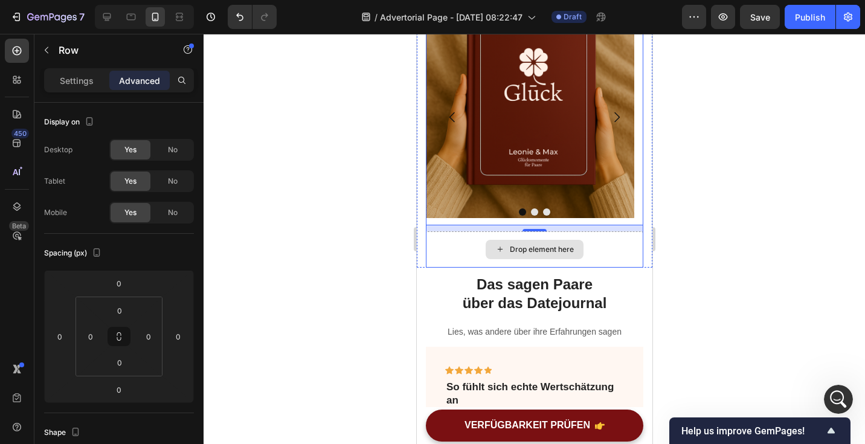
click at [605, 231] on div "Drop element here" at bounding box center [533, 249] width 217 height 36
click at [563, 245] on div "Drop element here" at bounding box center [541, 250] width 64 height 10
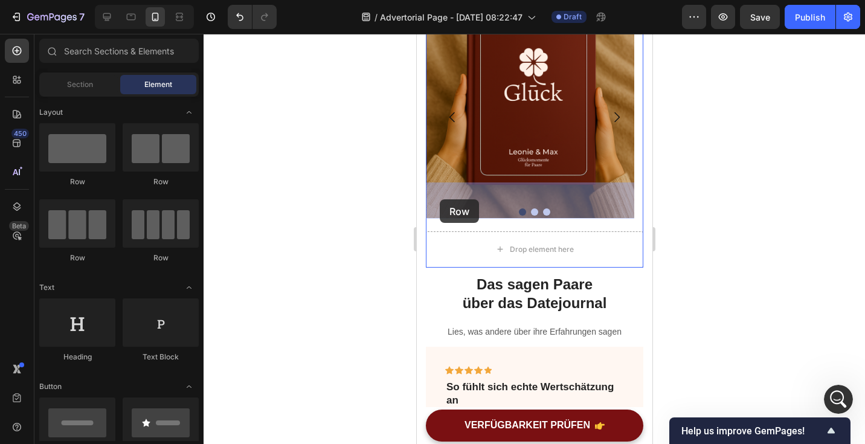
drag, startPoint x: 487, startPoint y: 187, endPoint x: 441, endPoint y: 199, distance: 47.6
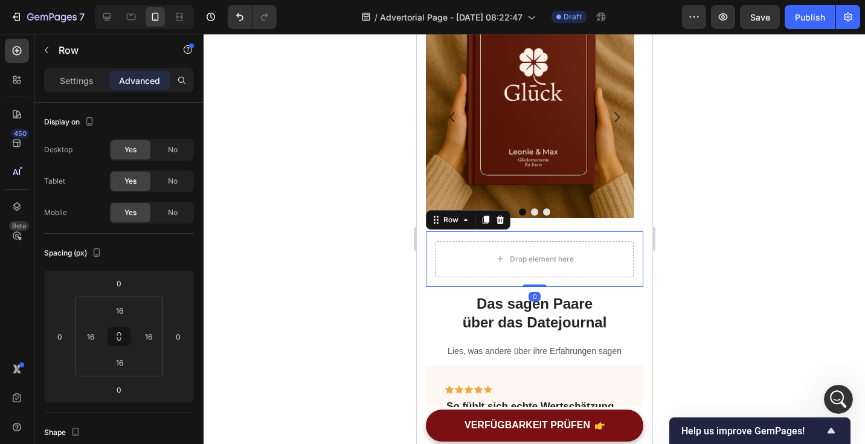
click at [749, 250] on div at bounding box center [535, 239] width 662 height 410
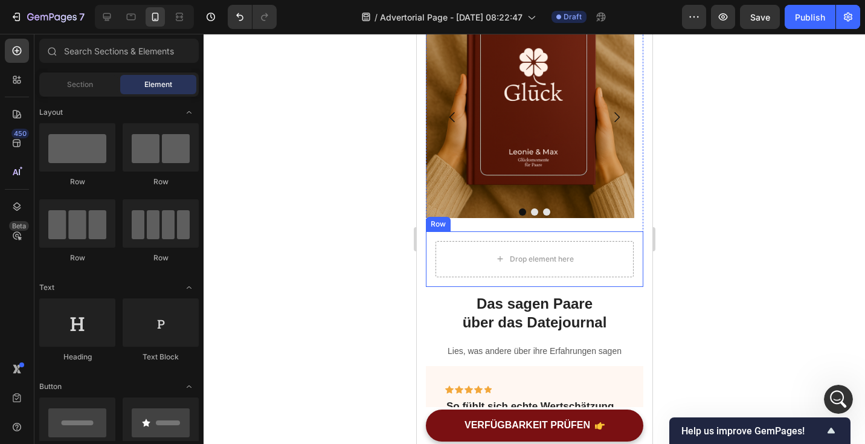
click at [631, 231] on div "Drop element here Row" at bounding box center [533, 259] width 217 height 56
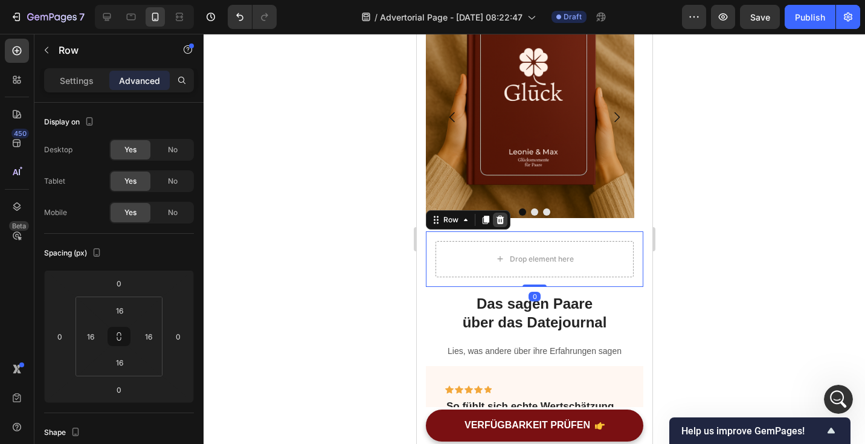
click at [504, 213] on div at bounding box center [499, 220] width 14 height 14
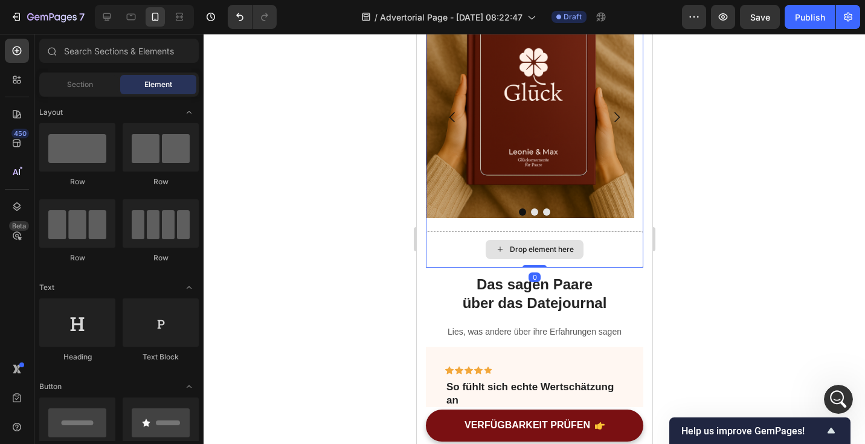
click at [625, 231] on div "Drop element here" at bounding box center [533, 249] width 217 height 36
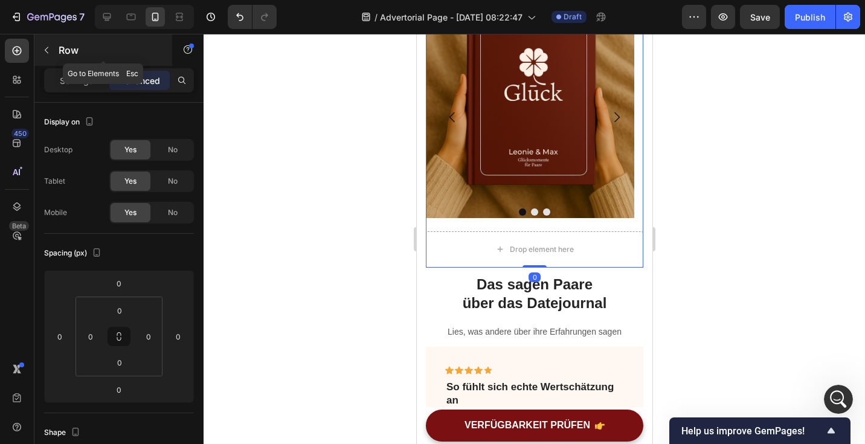
click at [85, 64] on div "Row" at bounding box center [103, 49] width 138 height 31
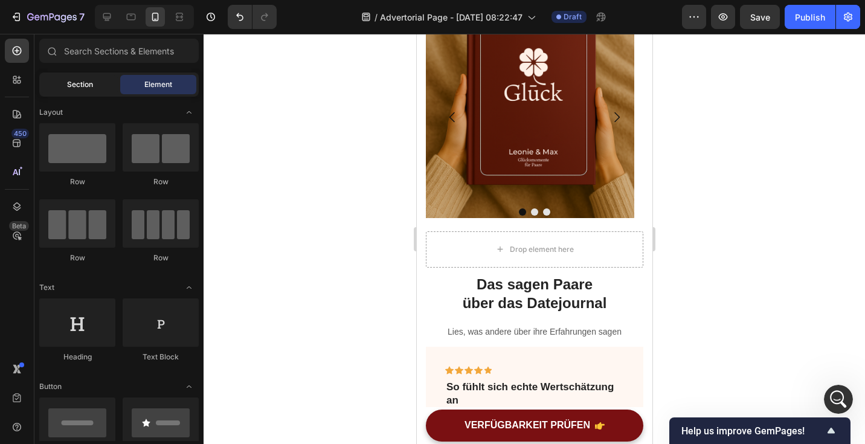
click at [85, 80] on span "Section" at bounding box center [80, 84] width 26 height 11
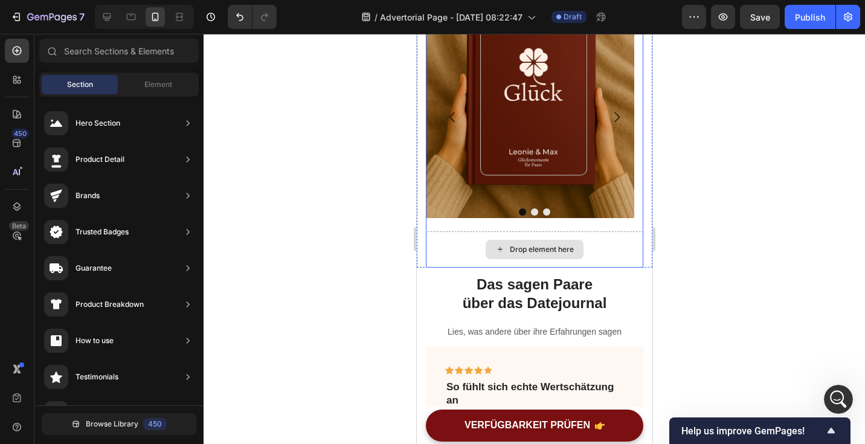
click at [488, 240] on div "Drop element here" at bounding box center [534, 249] width 98 height 19
click at [446, 231] on div "Drop element here" at bounding box center [533, 249] width 217 height 36
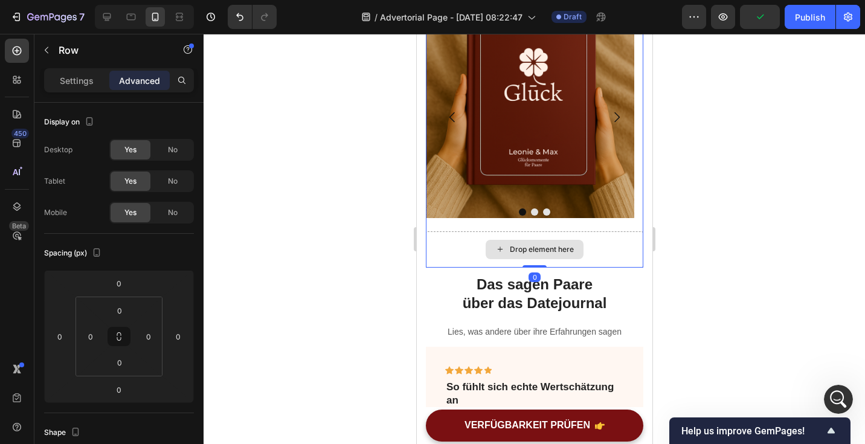
click at [446, 231] on div "Drop element here" at bounding box center [533, 249] width 217 height 36
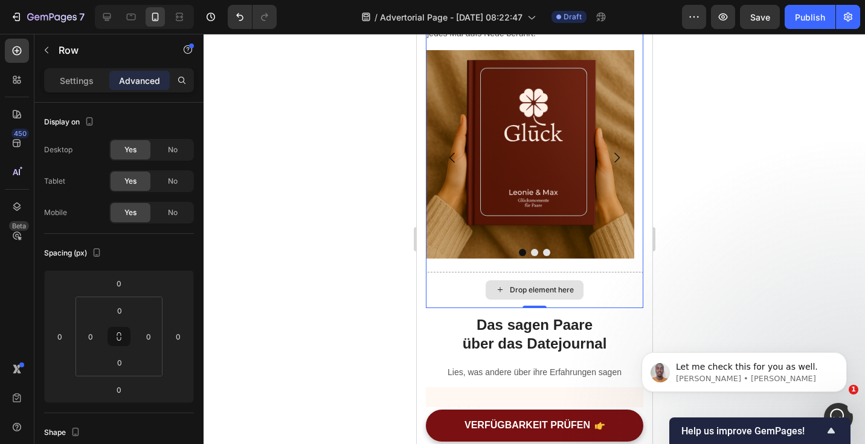
scroll to position [1551, 0]
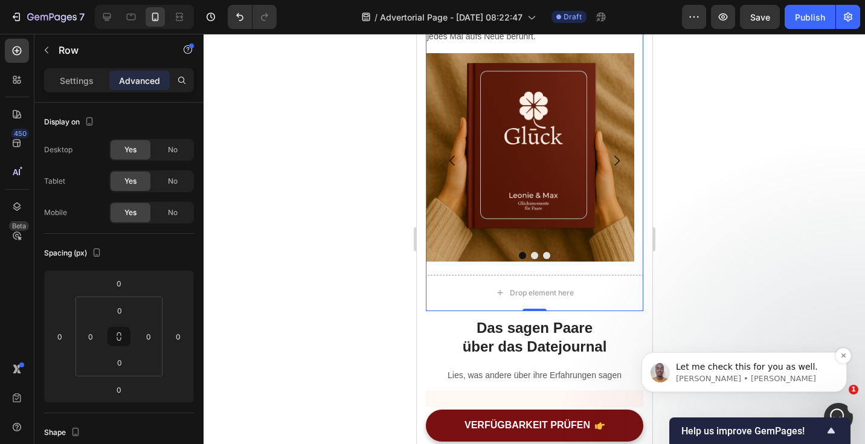
click at [811, 371] on p "Let me check this for you as well." at bounding box center [754, 367] width 156 height 12
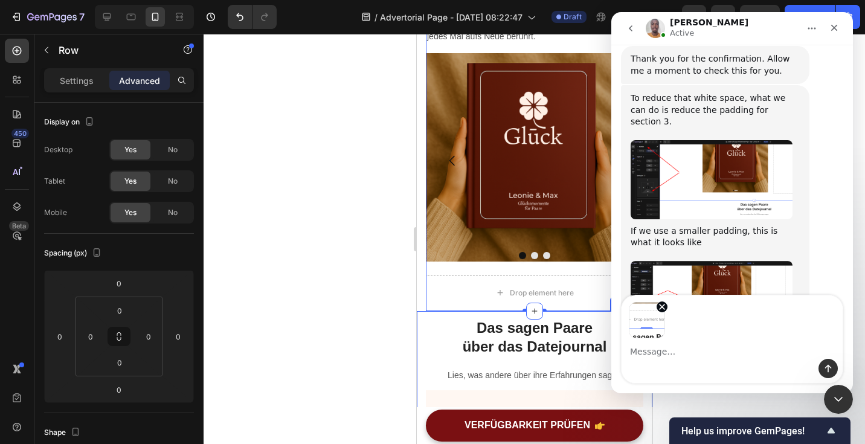
scroll to position [3801, 0]
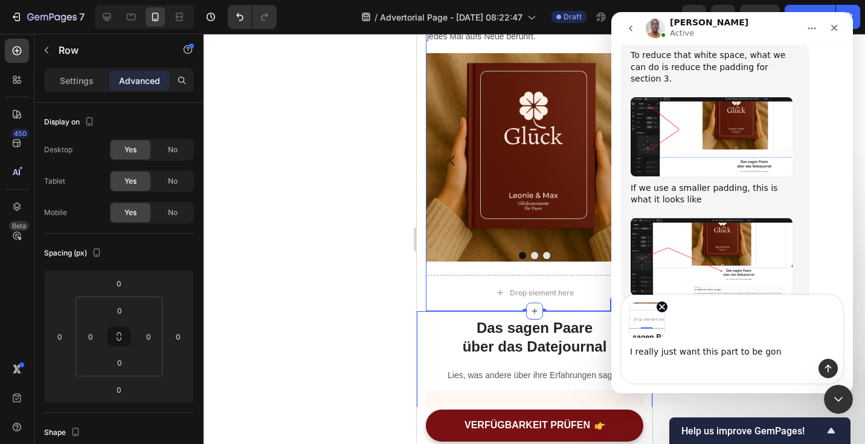
type textarea "I really just want this part to be gone"
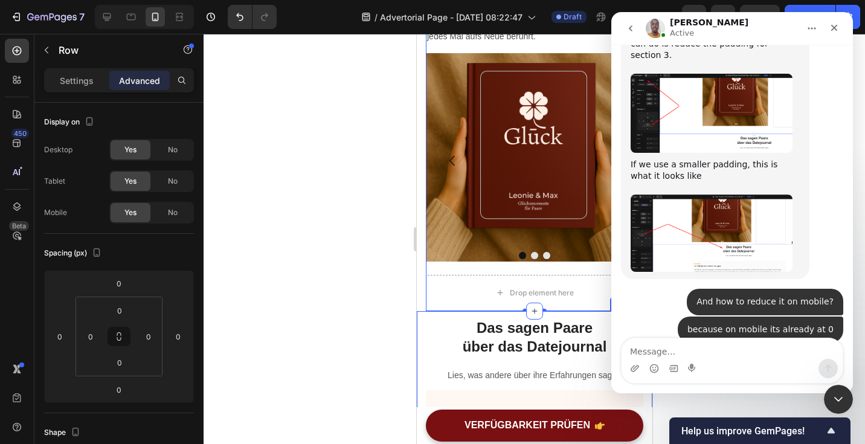
scroll to position [3830, 0]
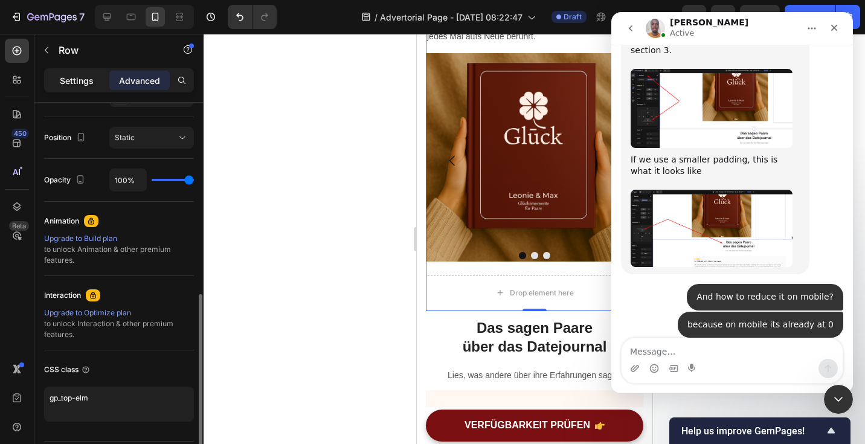
click at [80, 80] on p "Settings" at bounding box center [77, 80] width 34 height 13
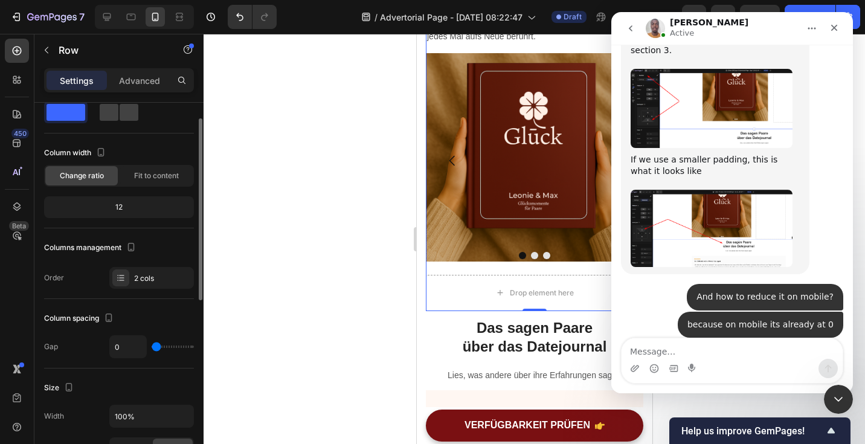
scroll to position [33, 0]
click at [149, 280] on div "2 cols" at bounding box center [162, 277] width 57 height 11
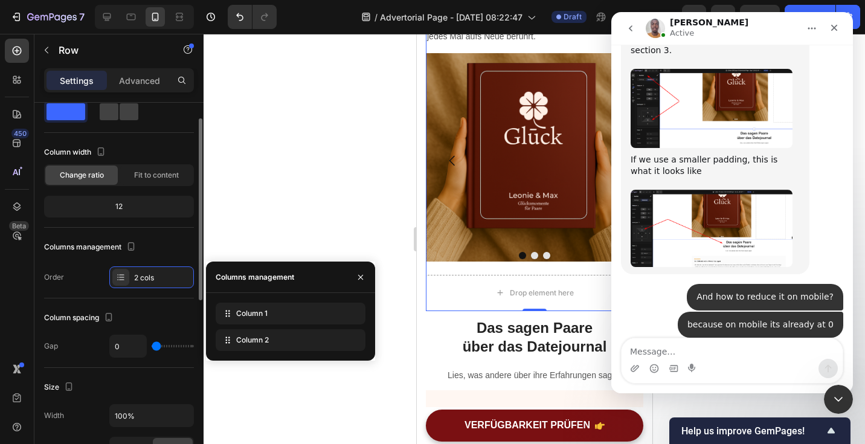
click at [94, 266] on div "Columns management Order 2 cols" at bounding box center [119, 262] width 150 height 51
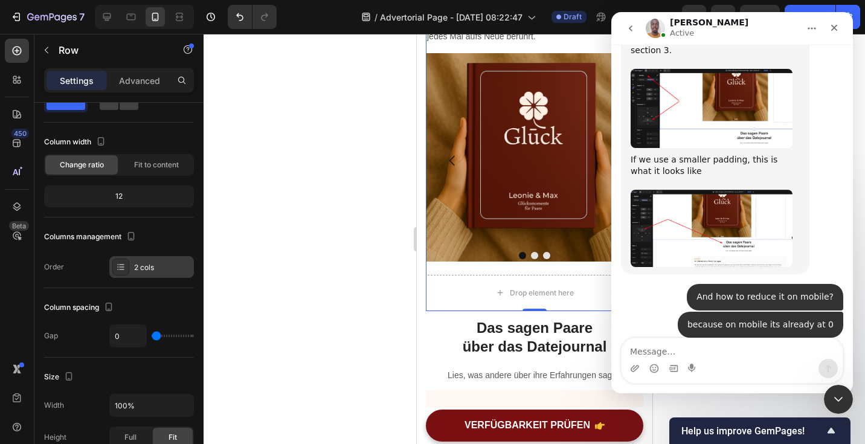
scroll to position [0, 0]
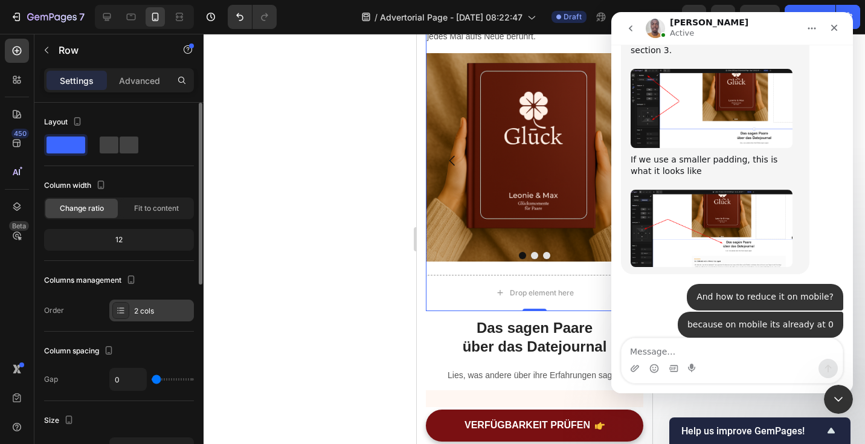
click at [136, 315] on div "2 cols" at bounding box center [162, 311] width 57 height 11
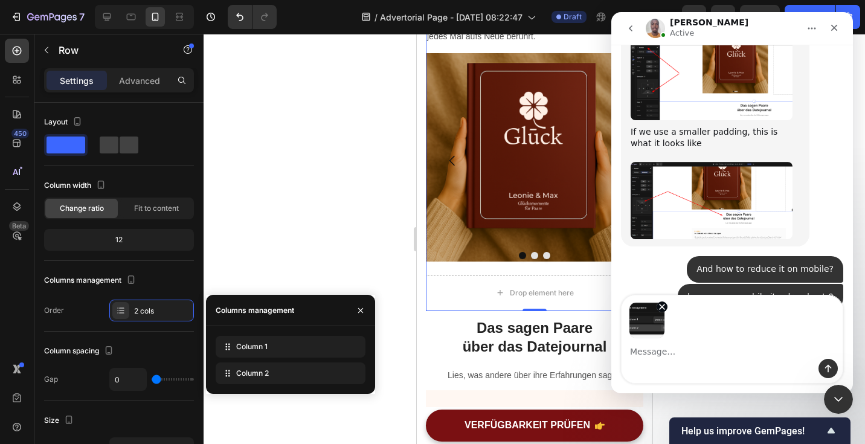
scroll to position [3873, 0]
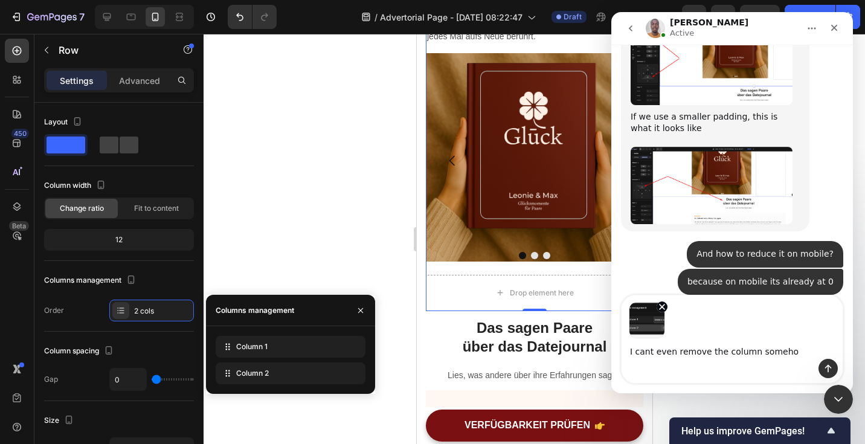
type textarea "I cant even remove the column somehow"
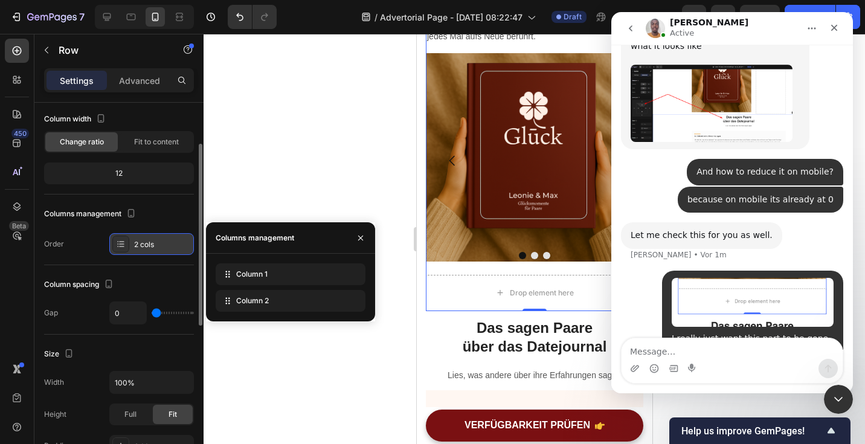
scroll to position [72, 0]
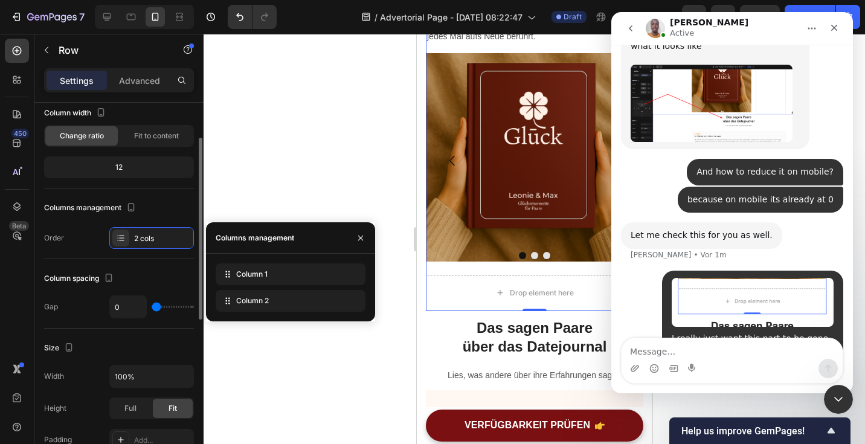
click at [99, 240] on div "Order 2 cols" at bounding box center [119, 238] width 150 height 22
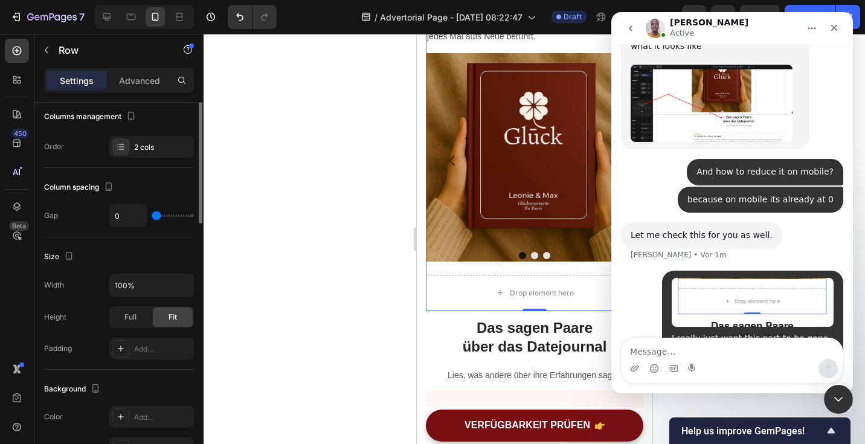
scroll to position [0, 0]
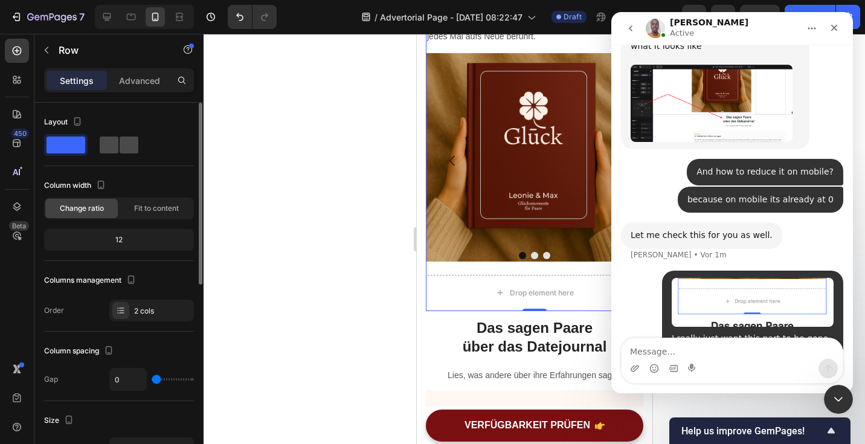
click at [118, 144] on span at bounding box center [109, 145] width 19 height 17
type input "62"
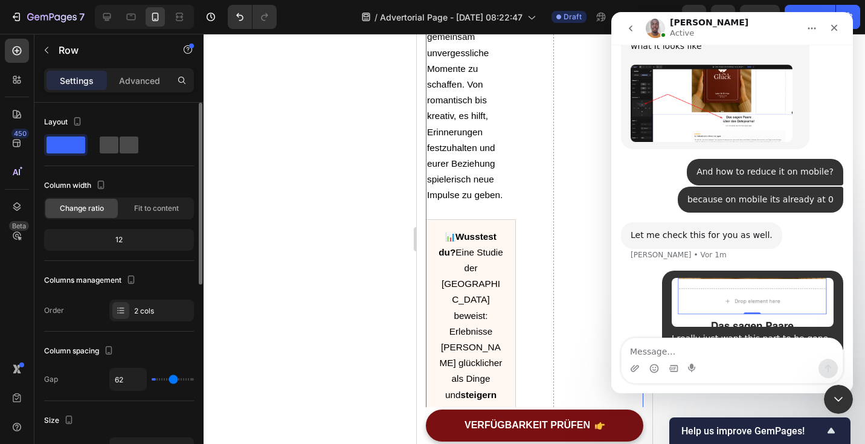
scroll to position [2801, 0]
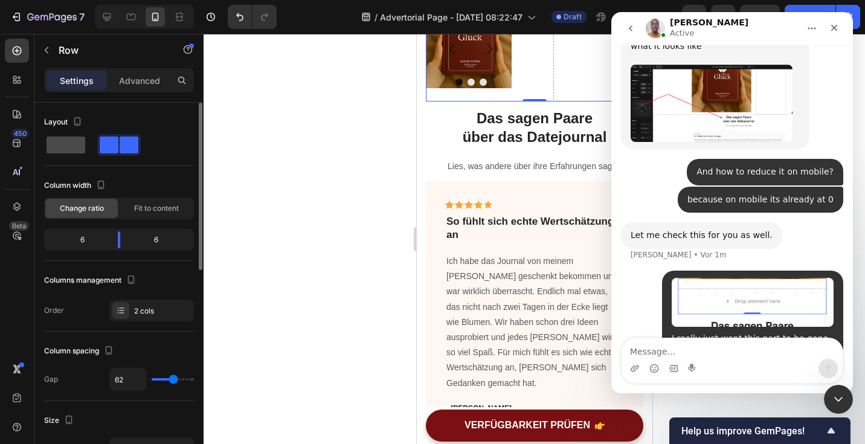
click at [74, 150] on span at bounding box center [66, 145] width 39 height 17
type input "0"
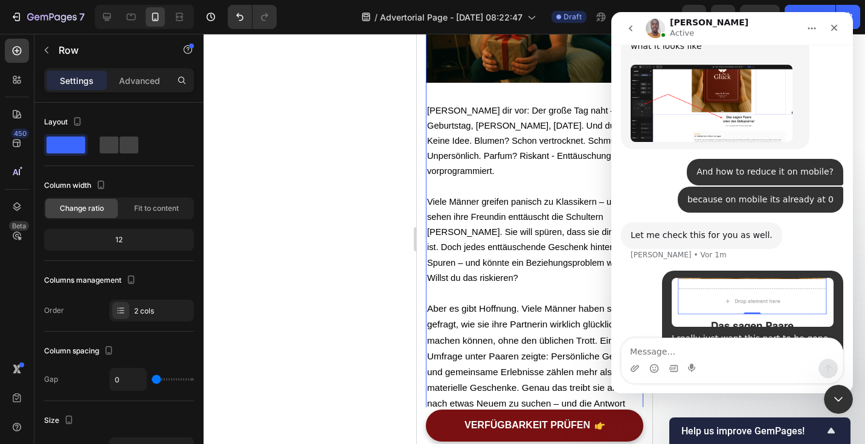
scroll to position [0, 0]
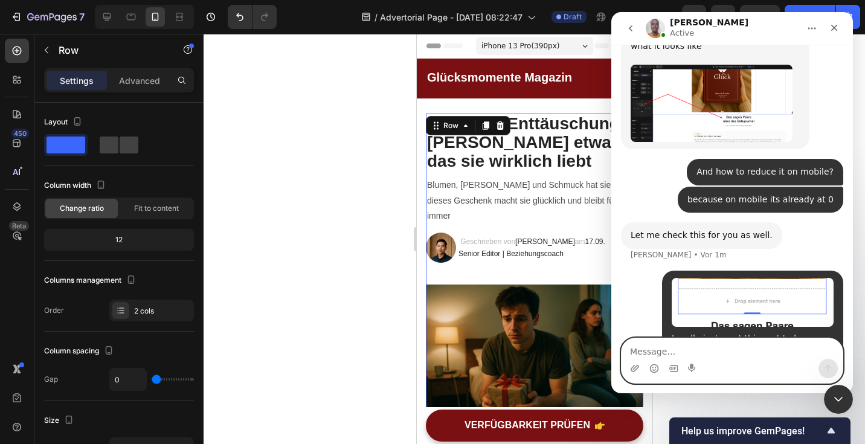
click at [760, 349] on textarea "Message…" at bounding box center [732, 348] width 221 height 21
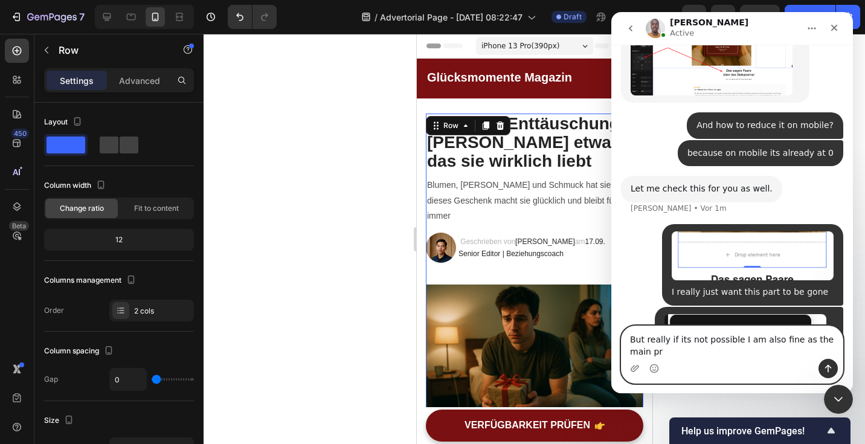
scroll to position [4013, 0]
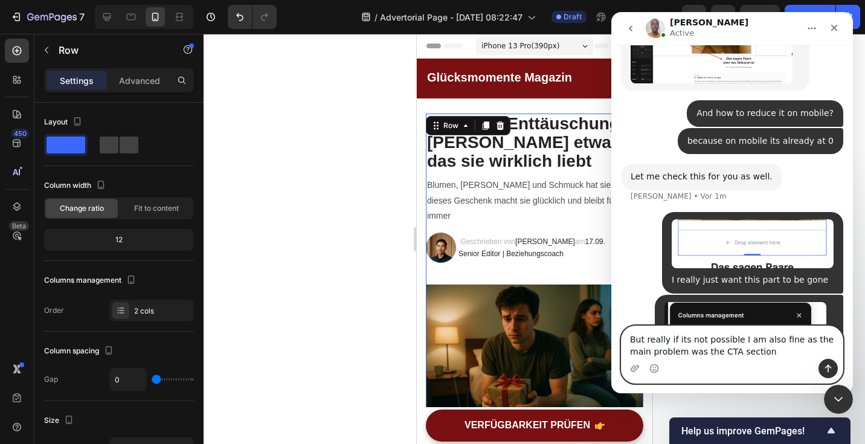
type textarea "But really if its not possible I am also fine as the main problem was the CTA s…"
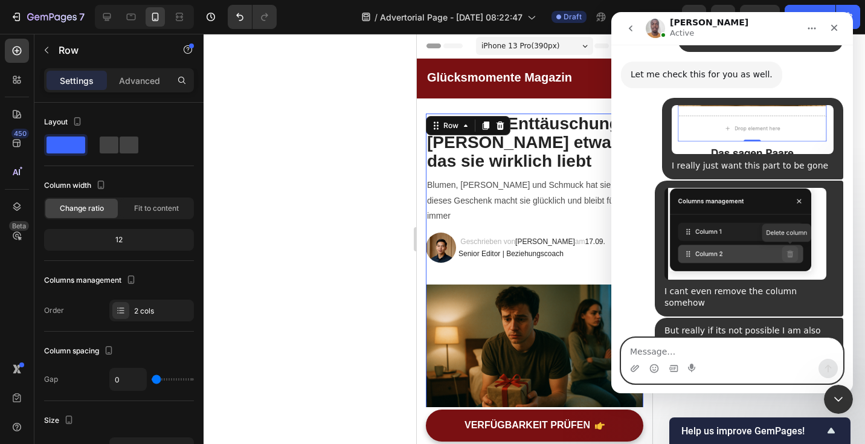
scroll to position [4137, 0]
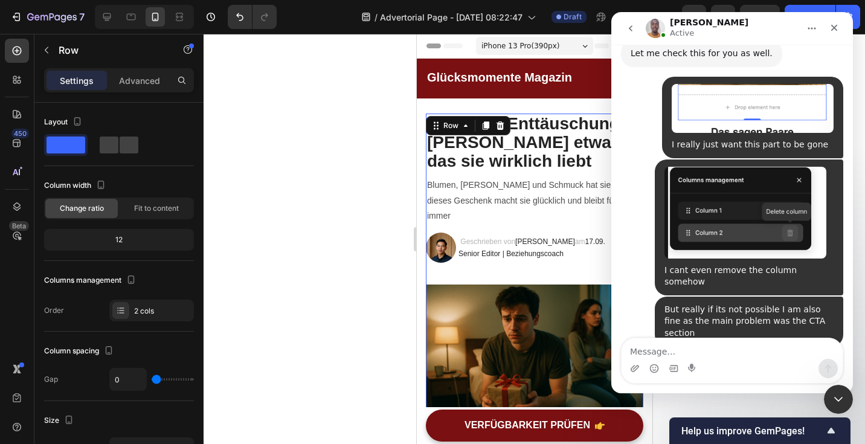
drag, startPoint x: 698, startPoint y: 218, endPoint x: 794, endPoint y: 227, distance: 96.4
click at [794, 364] on div "I understand that the drop here element can be frustrating to see, since it is …" at bounding box center [715, 435] width 169 height 142
click at [692, 338] on textarea "Message…" at bounding box center [732, 348] width 221 height 21
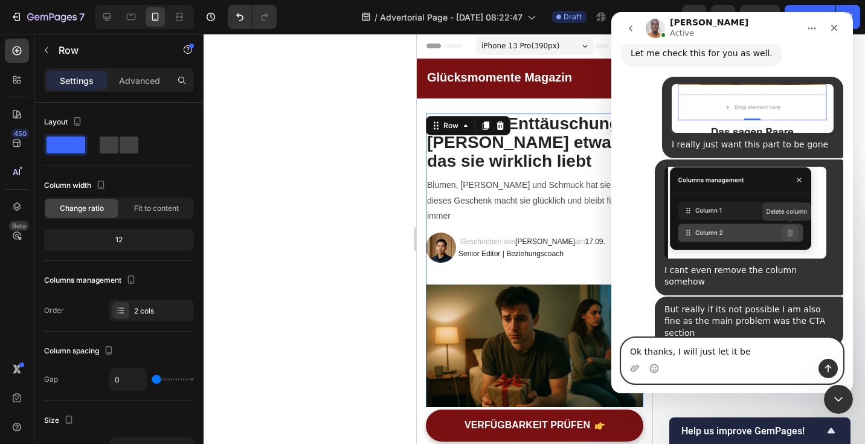
type textarea "Ok thanks, I will just let it be"
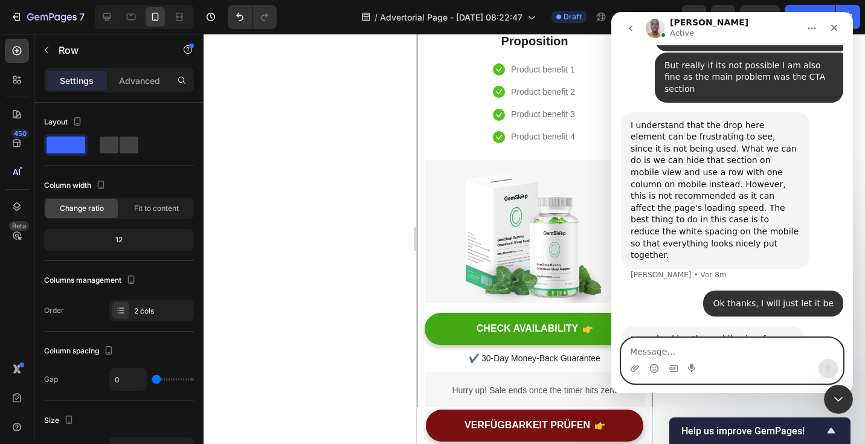
scroll to position [4446, 0]
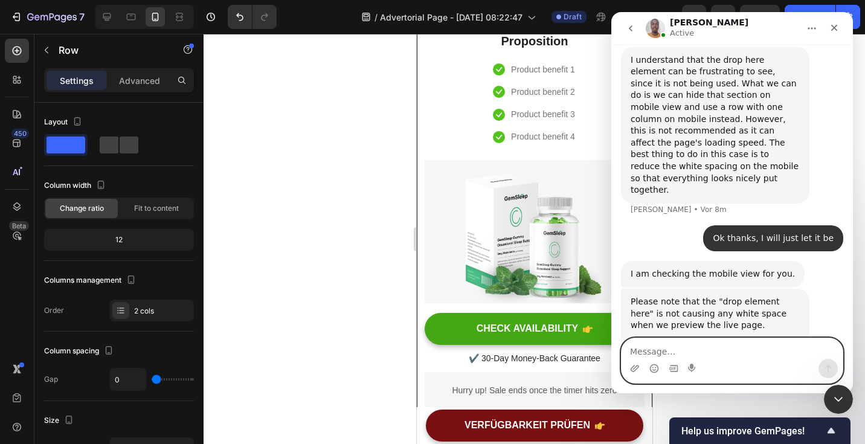
click at [696, 344] on textarea "Message…" at bounding box center [732, 348] width 221 height 21
type textarea "Ok I understand!"
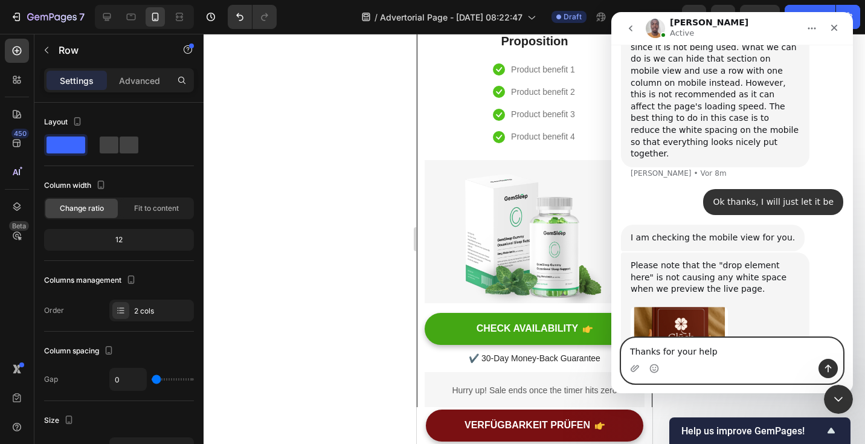
type textarea "Thanks for your help!"
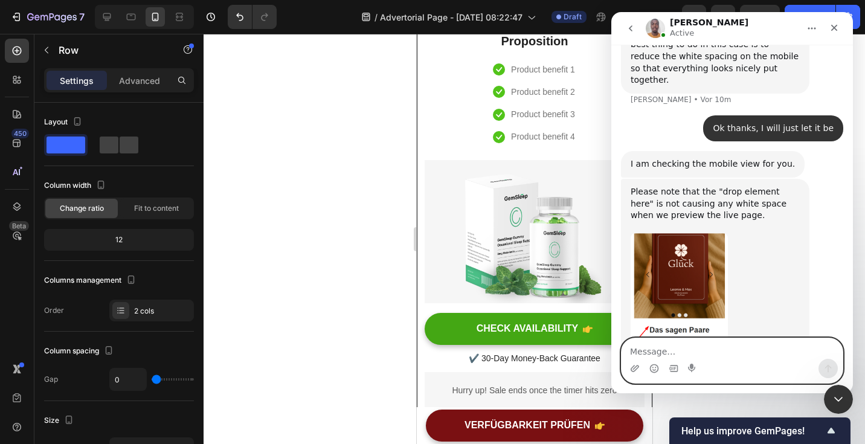
scroll to position [4569, 0]
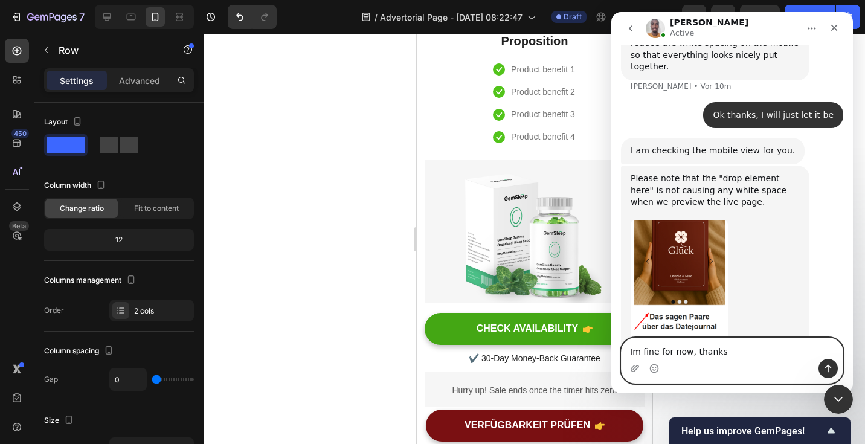
type textarea "Im fine for now, thanks!"
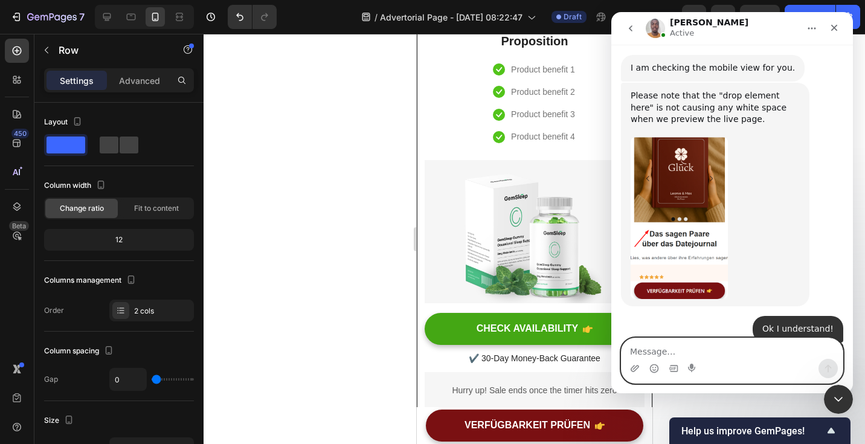
scroll to position [4605, 0]
